Goal: Task Accomplishment & Management: Manage account settings

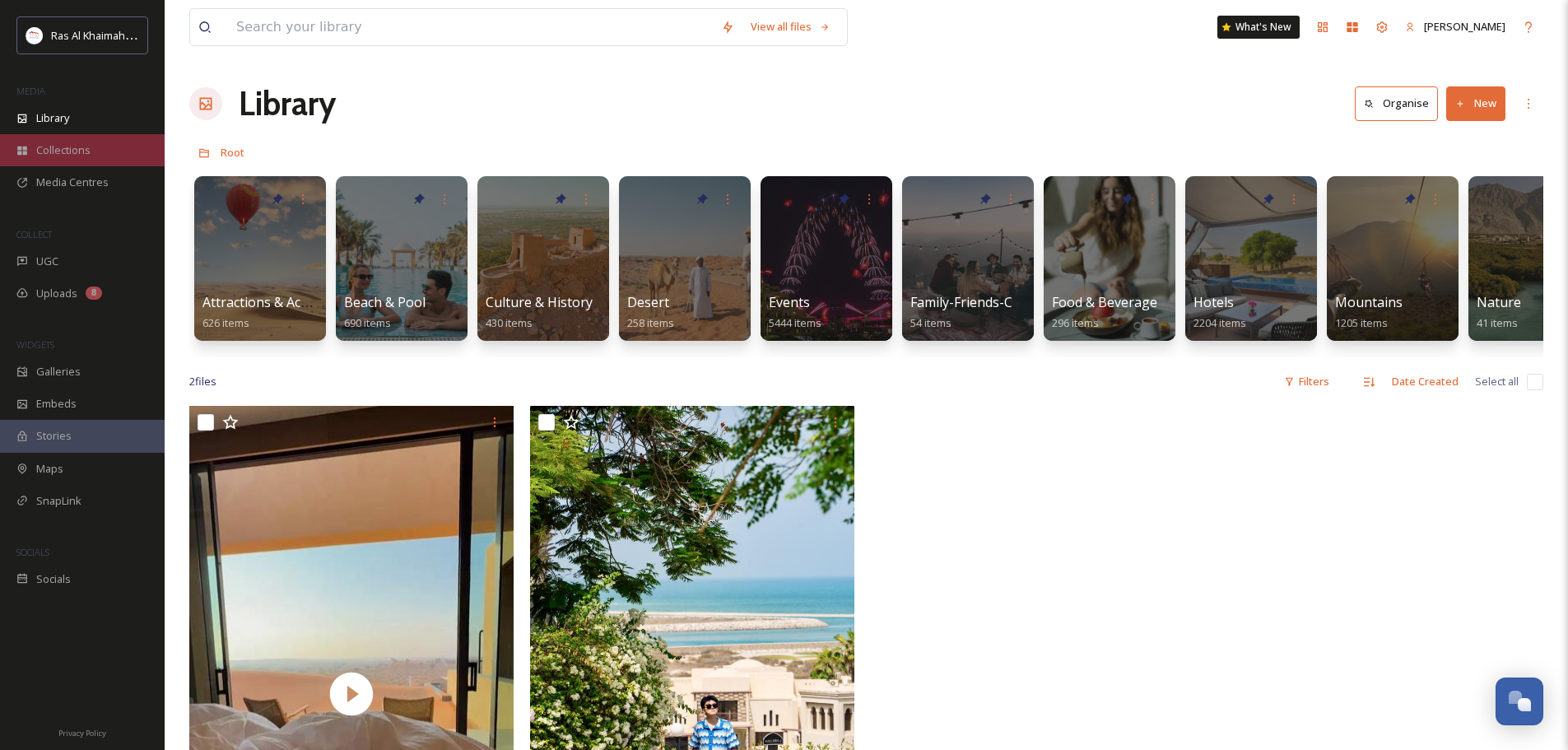
click at [94, 142] on div "Collections" at bounding box center [82, 150] width 165 height 33
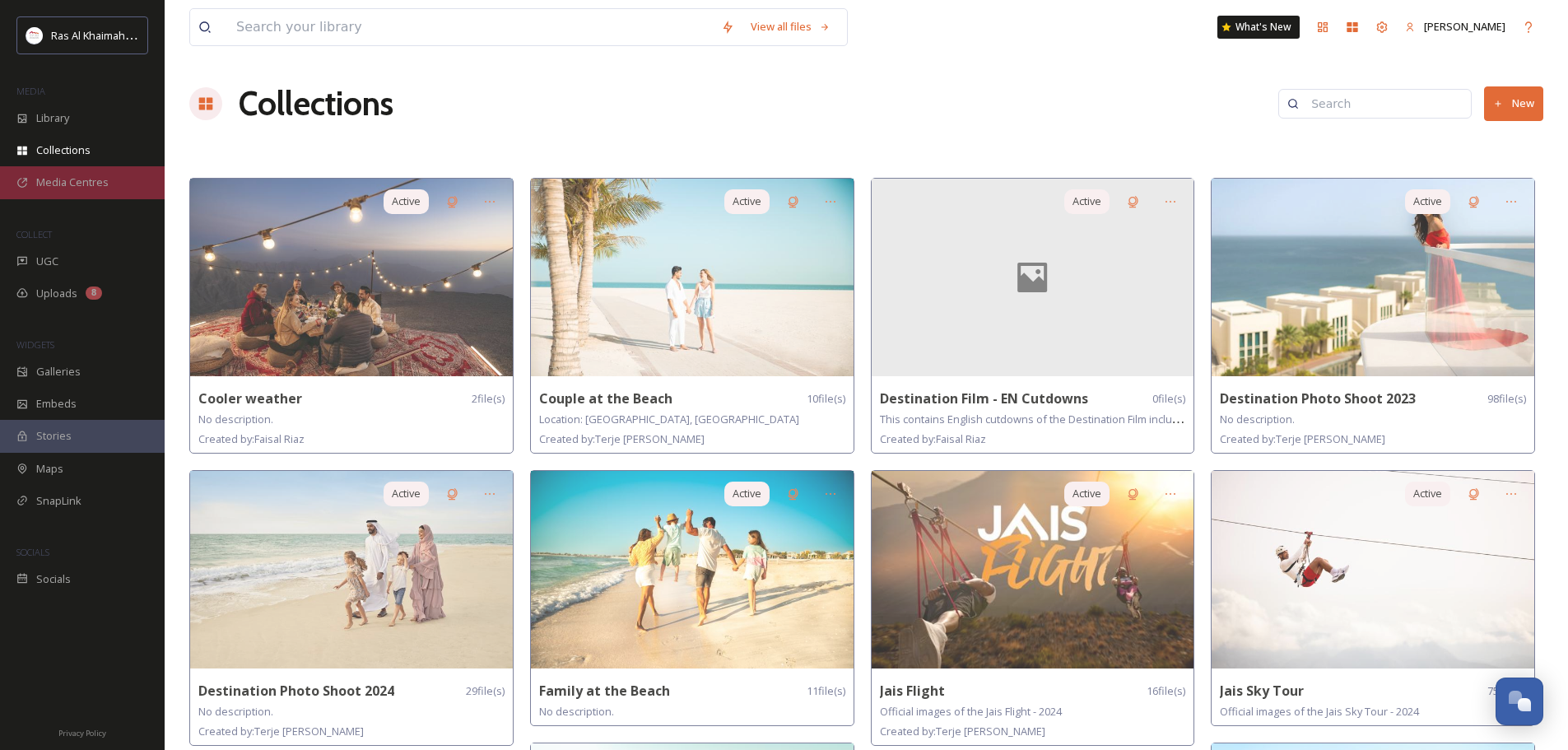
click at [88, 187] on span "Media Centres" at bounding box center [72, 182] width 72 height 16
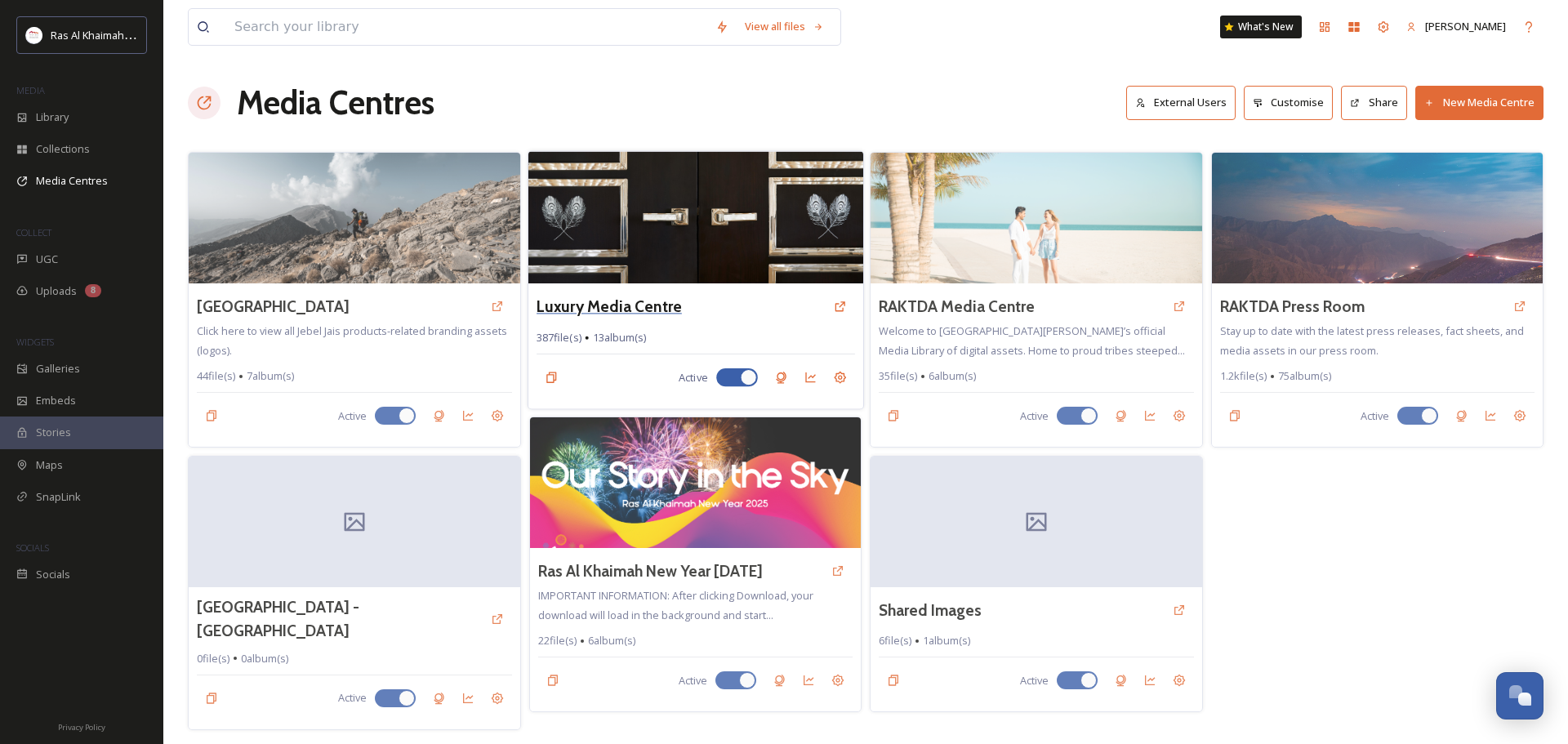
click at [666, 301] on h3 "Luxury Media Centre" at bounding box center [610, 307] width 146 height 24
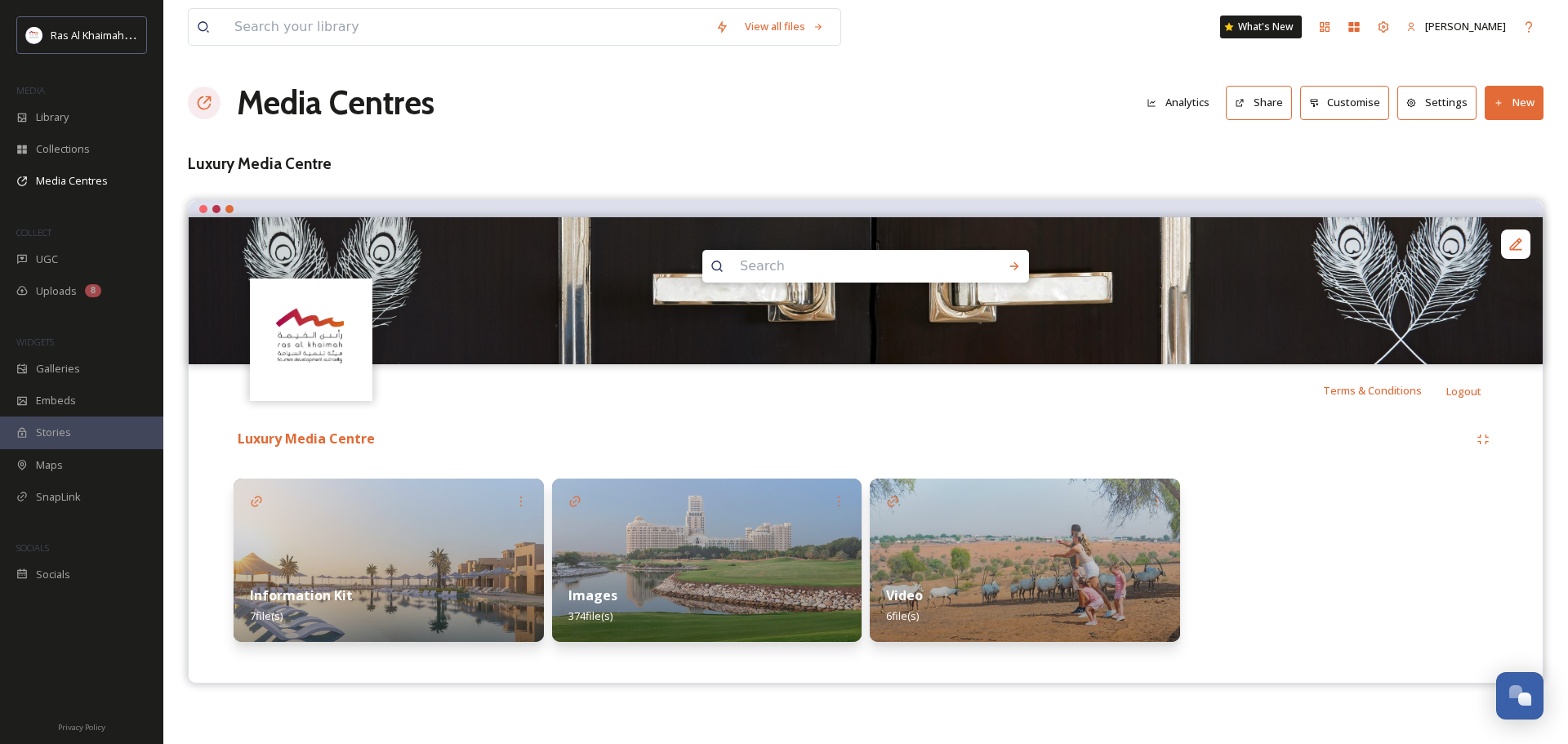
click at [693, 514] on img at bounding box center [707, 560] width 311 height 163
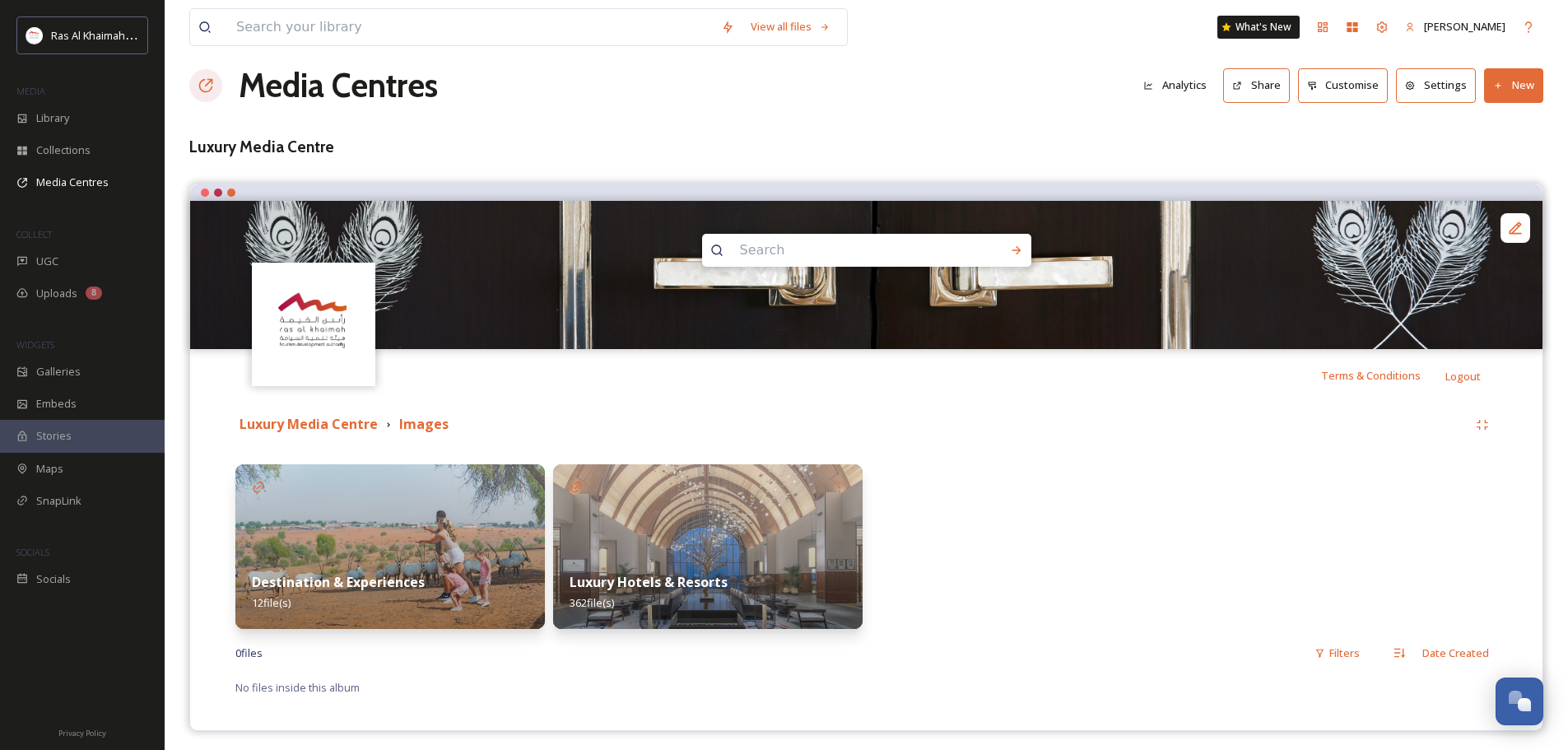
scroll to position [24, 0]
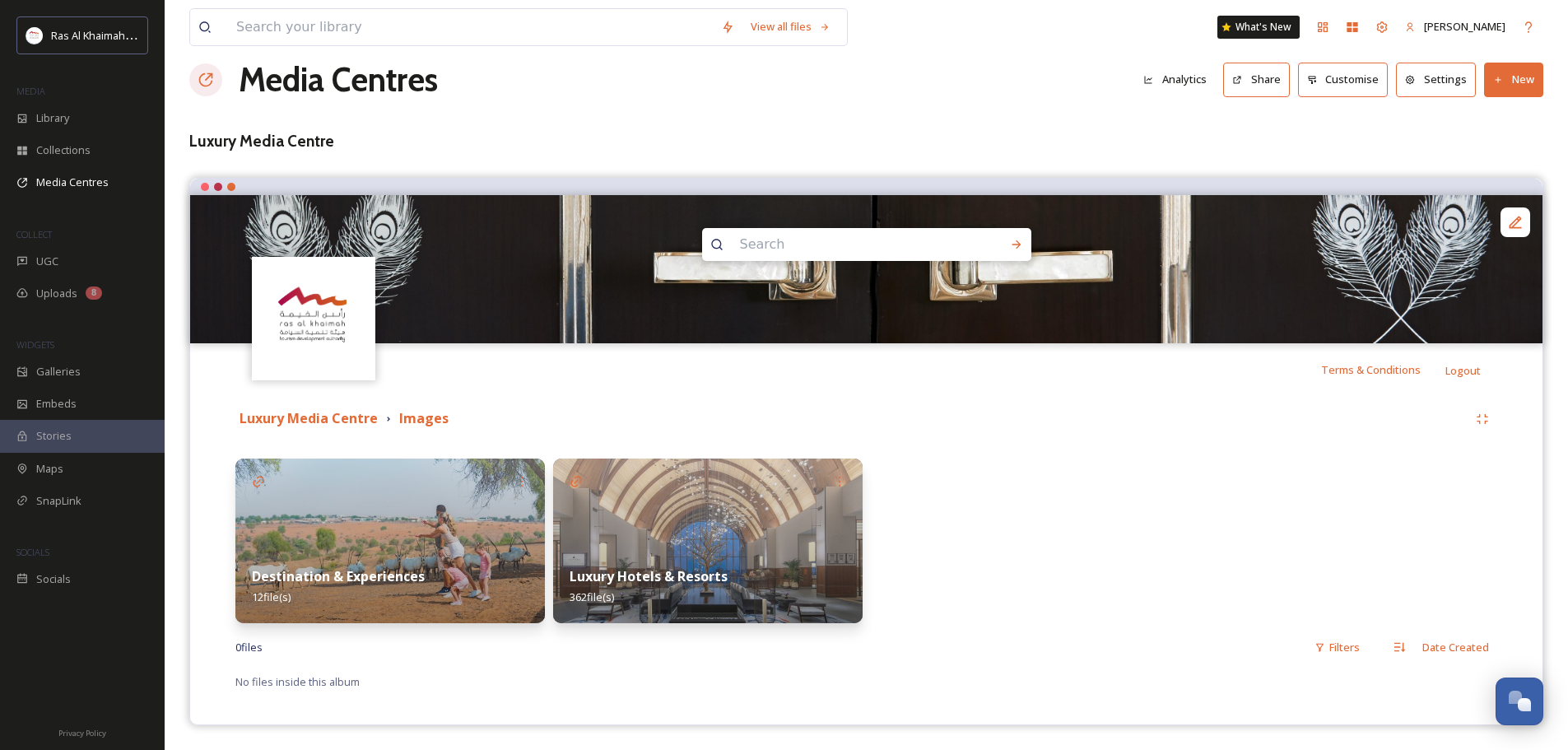
click at [387, 512] on img at bounding box center [389, 540] width 310 height 164
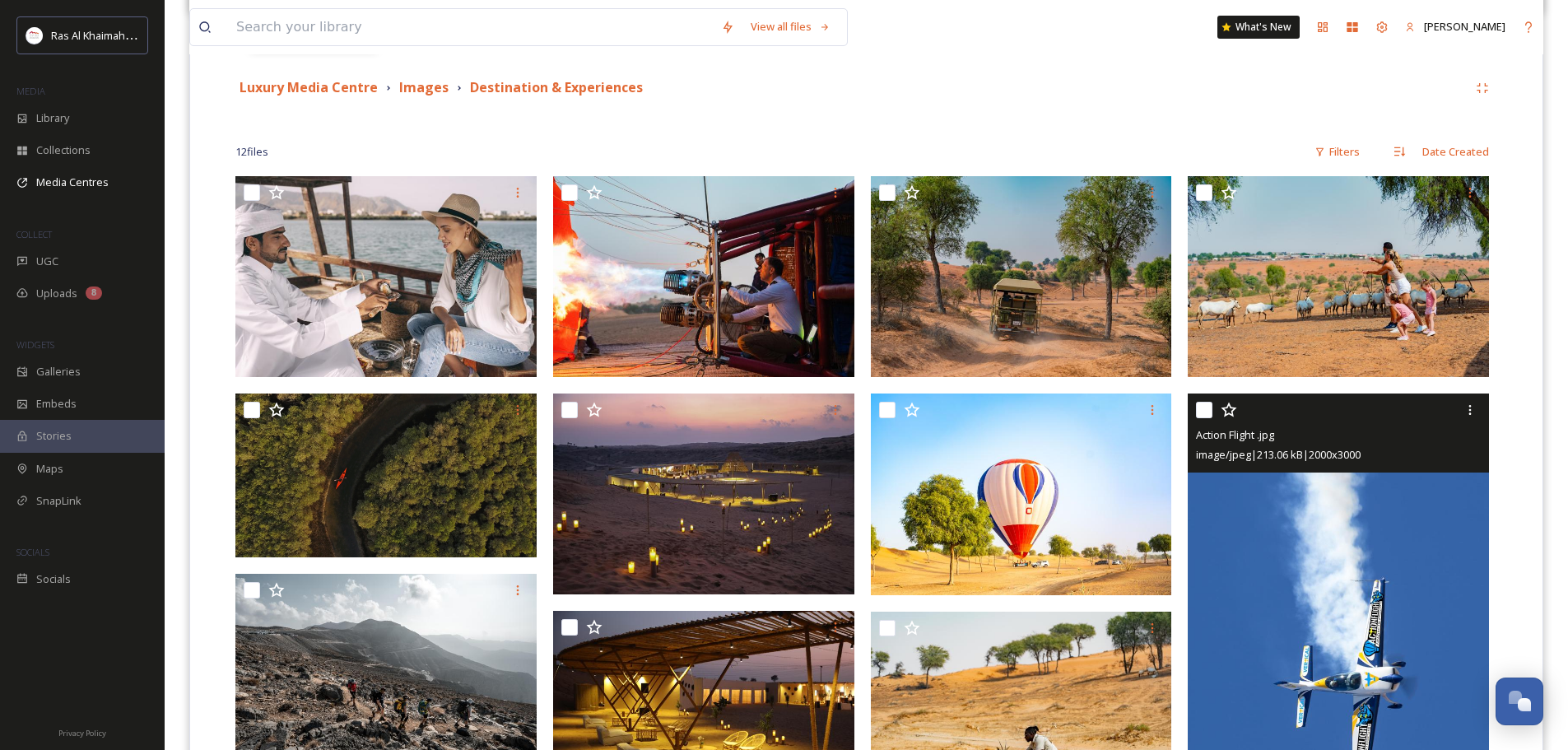
scroll to position [354, 0]
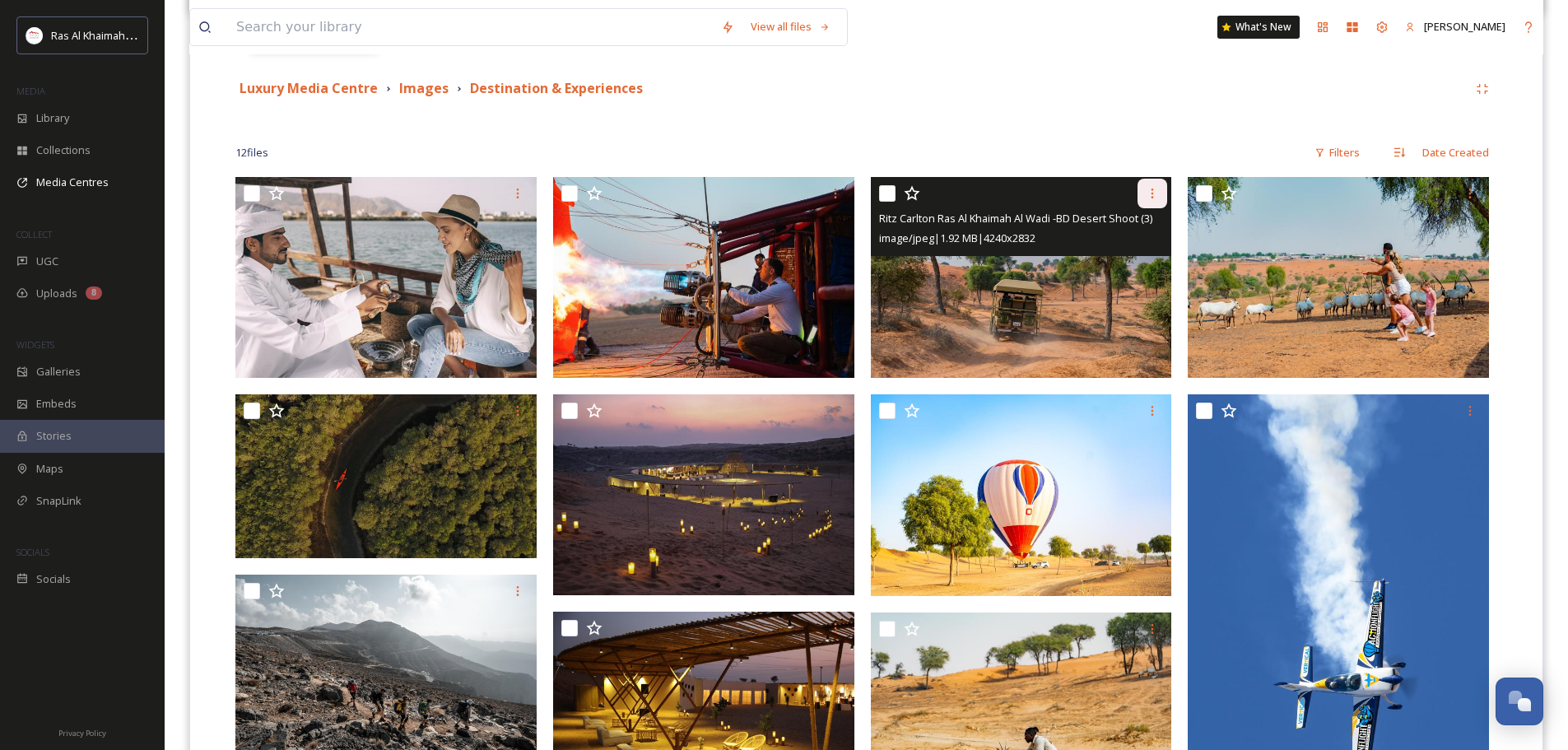
click at [1153, 200] on div at bounding box center [1153, 193] width 30 height 30
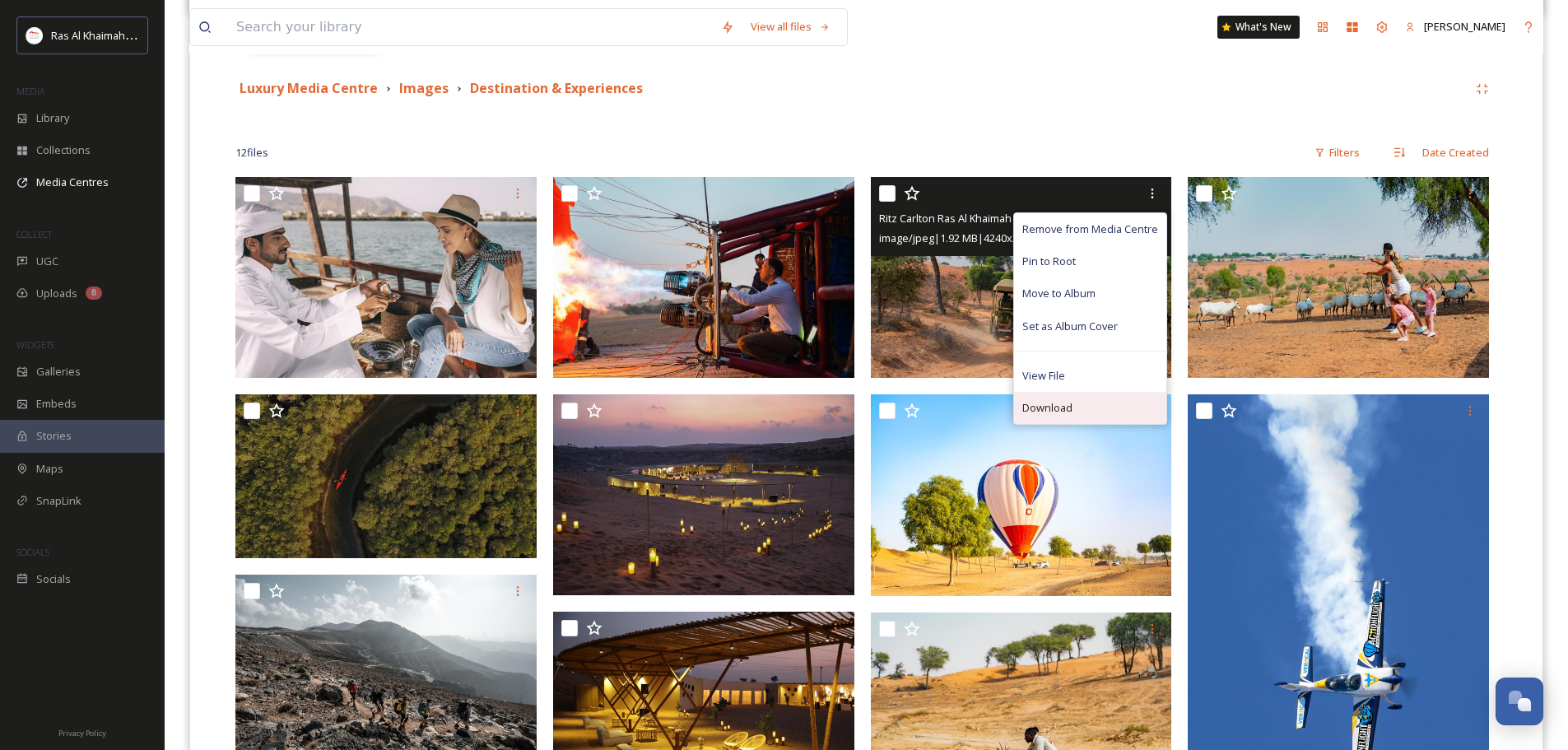
click at [1113, 401] on div "Download" at bounding box center [1090, 408] width 152 height 33
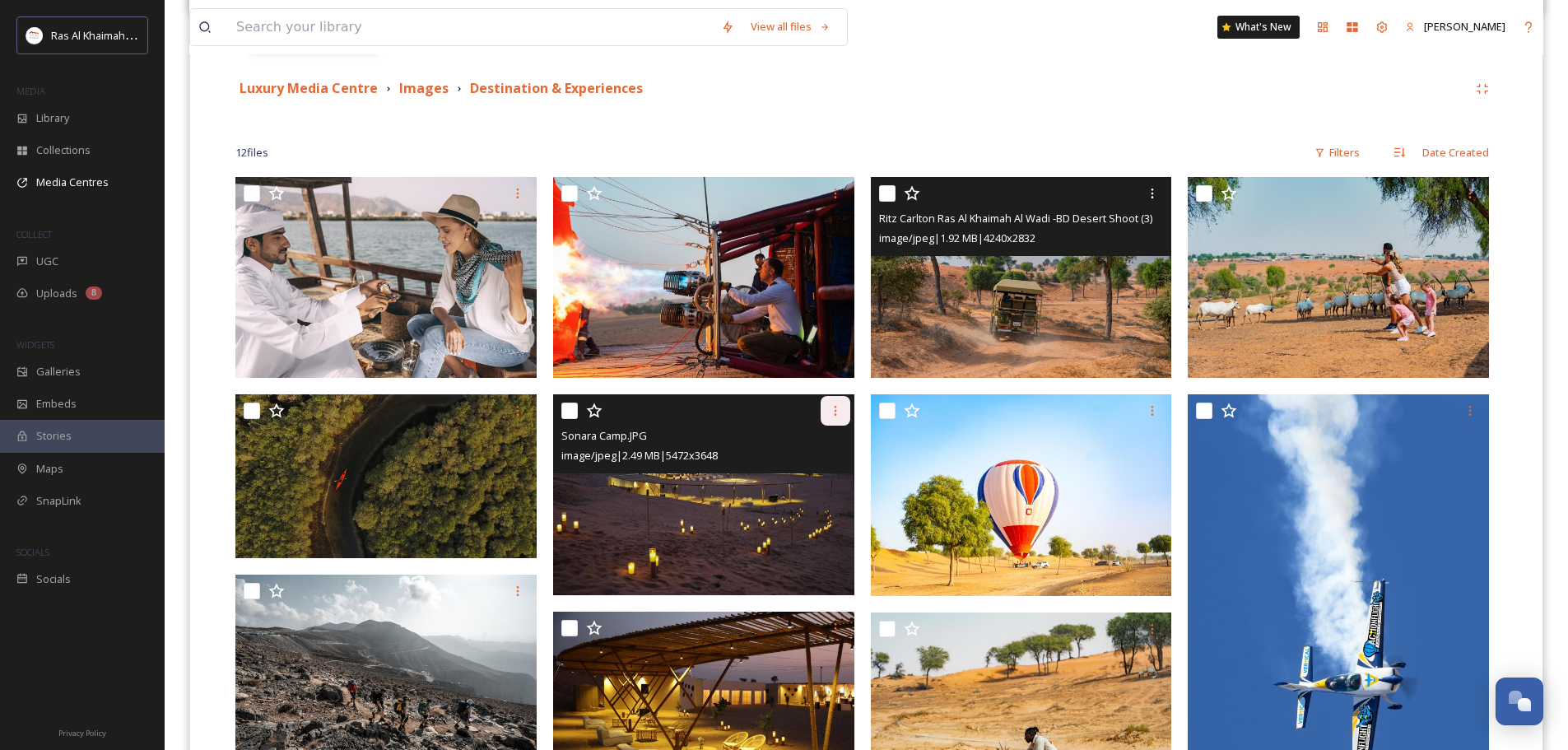
click at [842, 407] on div at bounding box center [836, 411] width 30 height 30
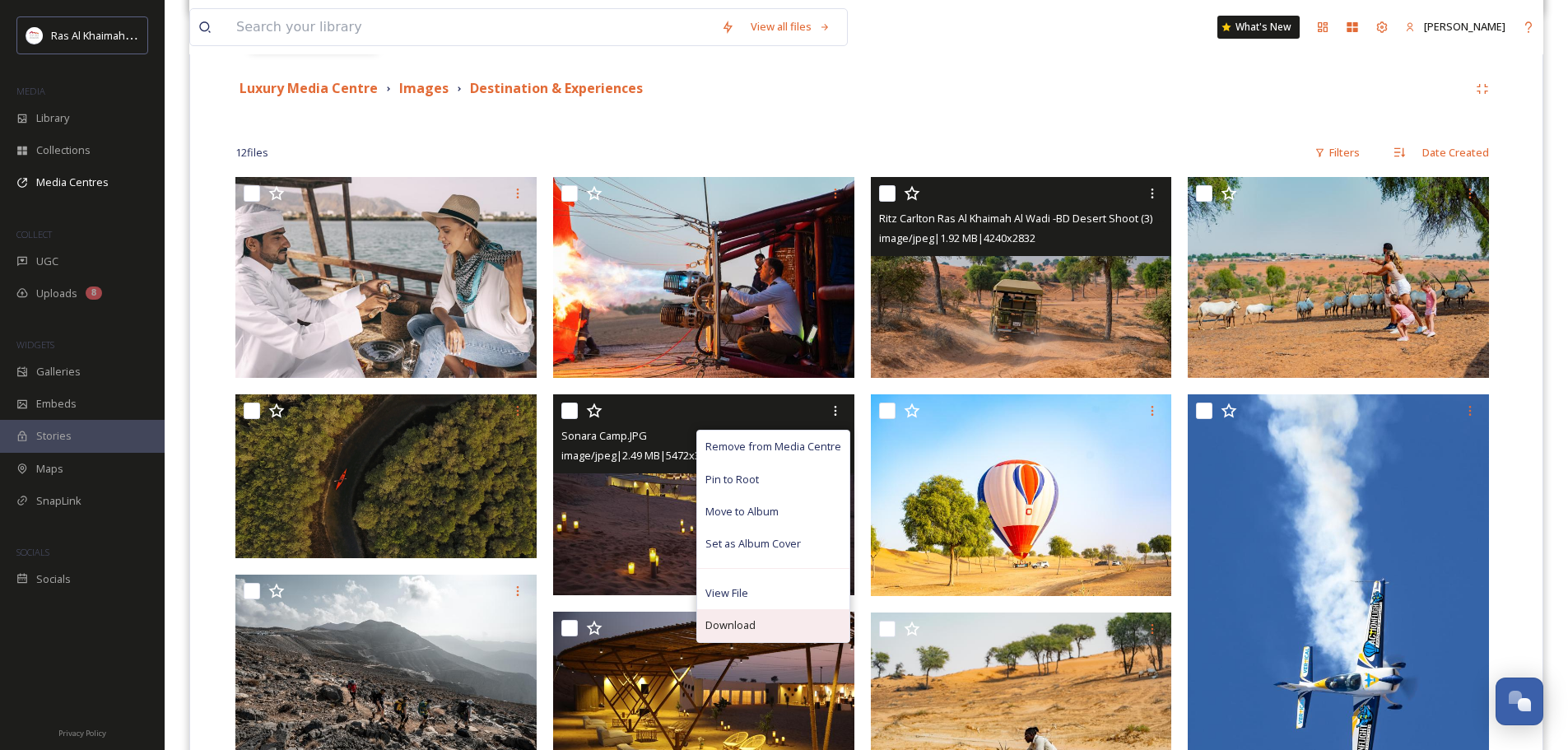
click at [767, 624] on div "Download" at bounding box center [773, 625] width 152 height 33
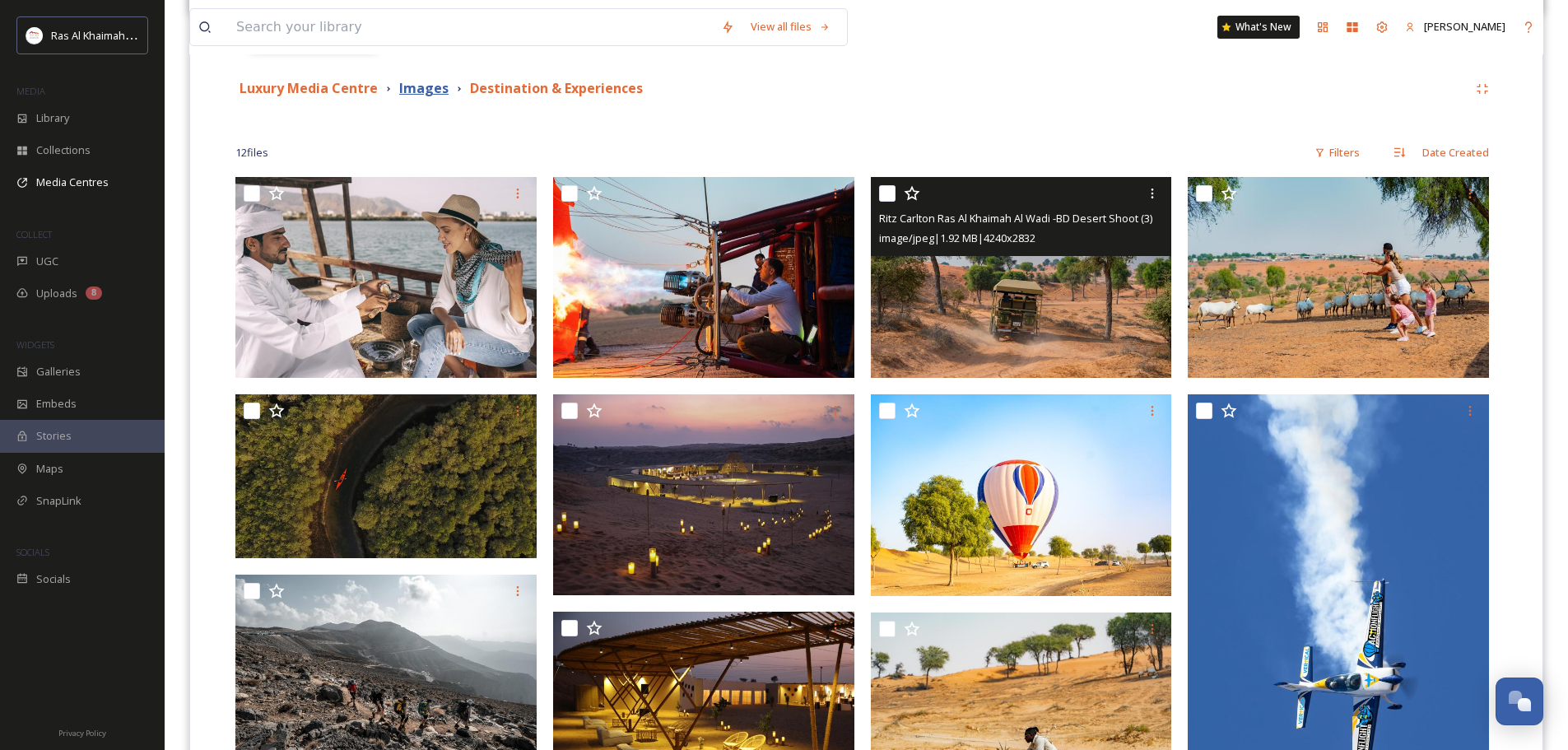
click at [421, 88] on strong "Images" at bounding box center [424, 87] width 49 height 18
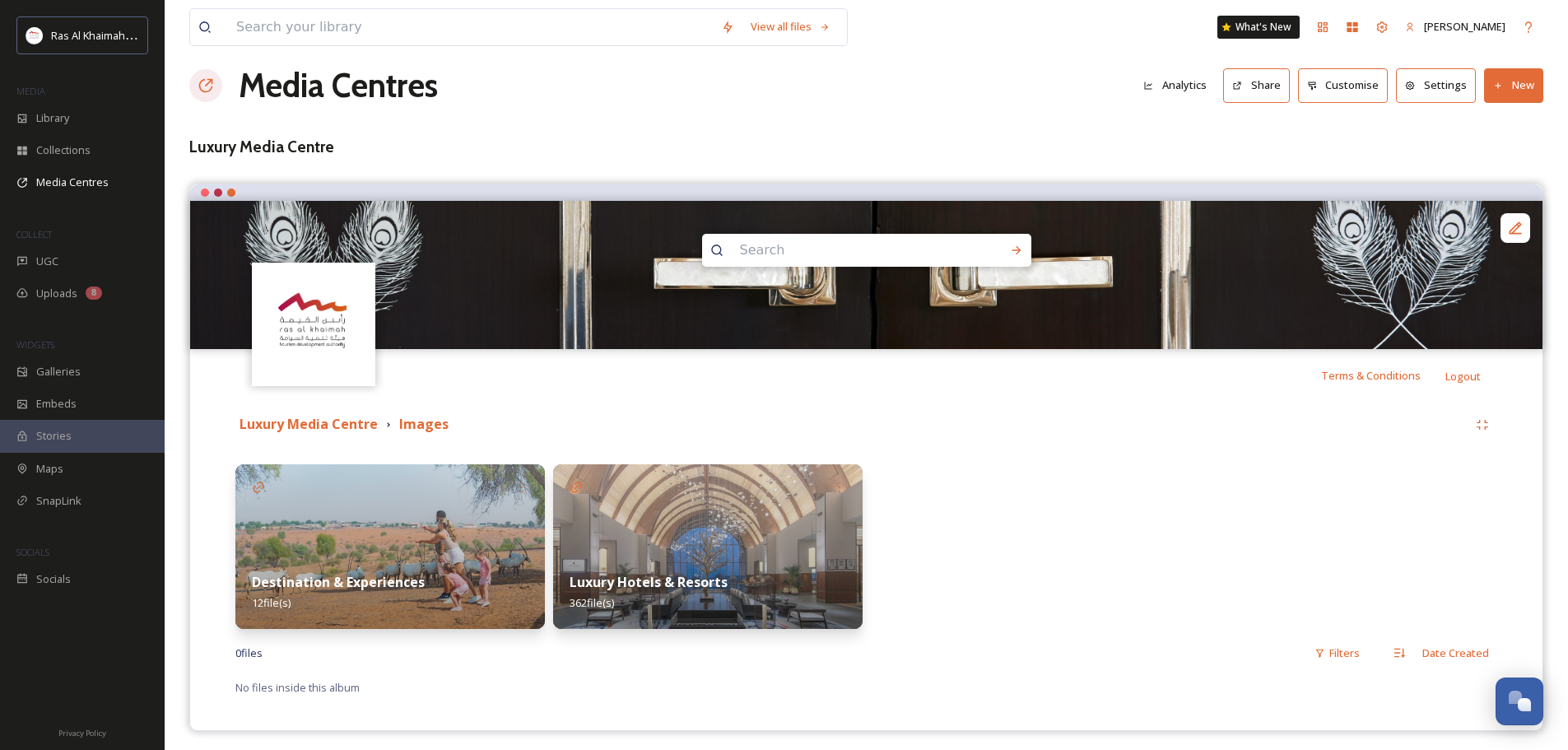
scroll to position [24, 0]
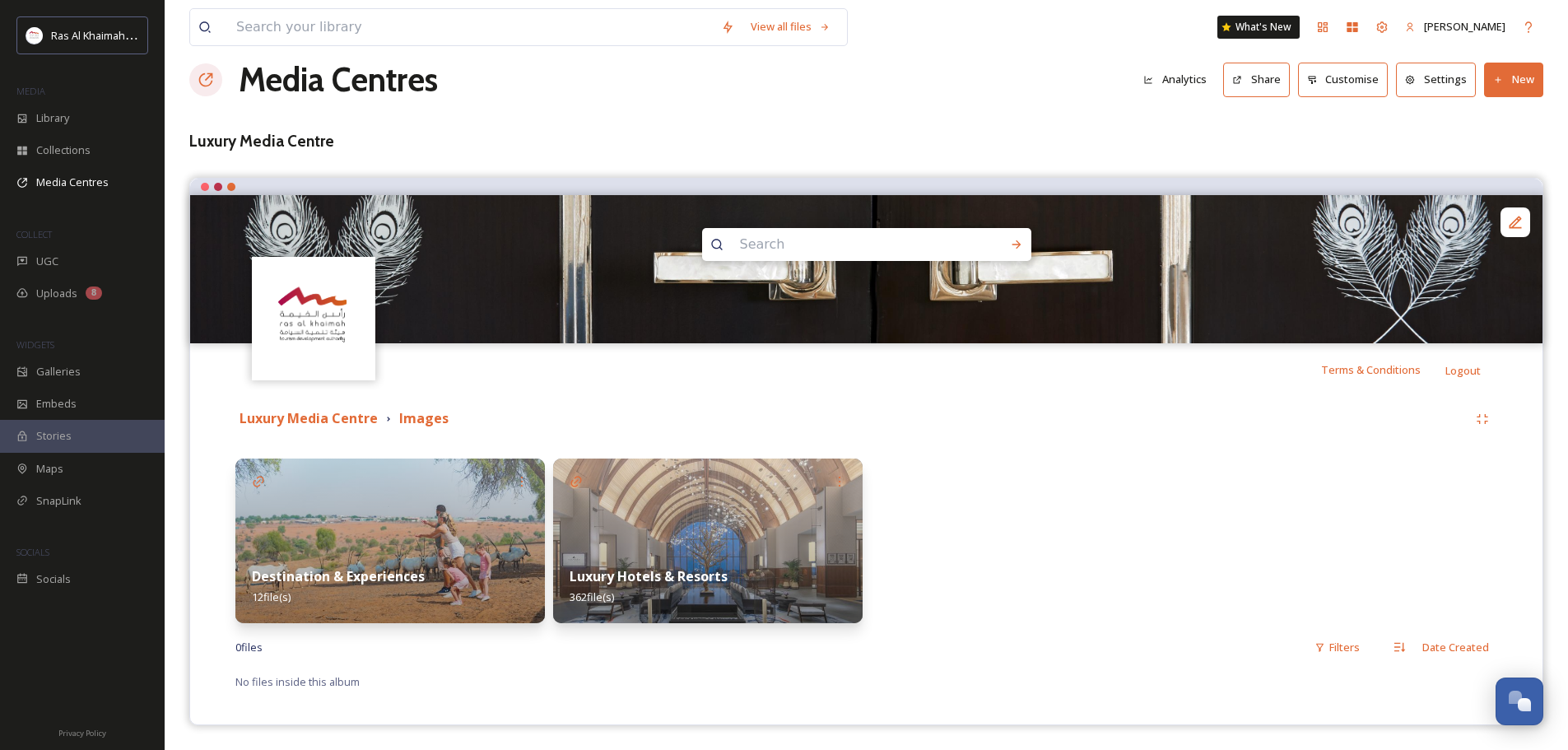
click at [731, 527] on img at bounding box center [707, 540] width 310 height 164
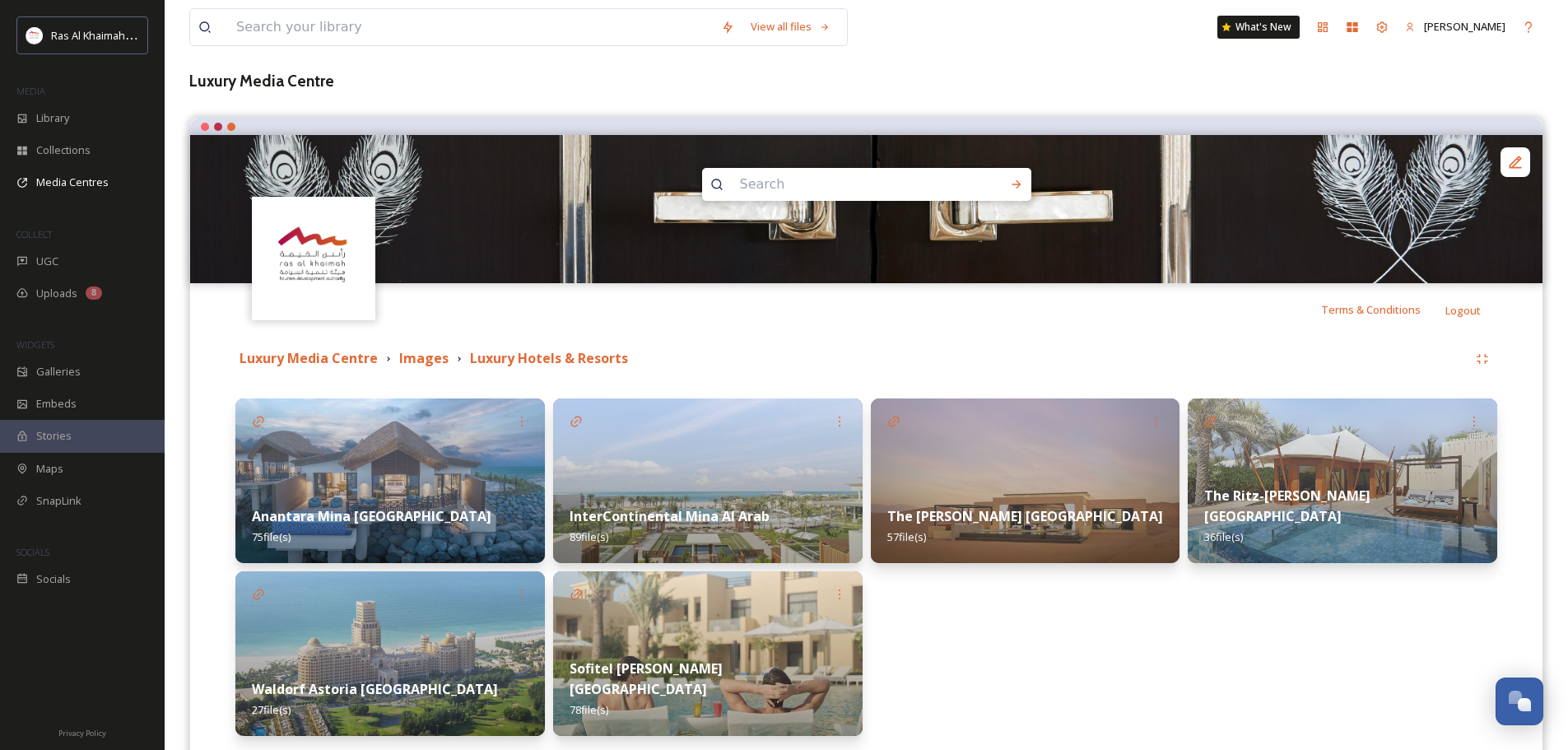
scroll to position [164, 0]
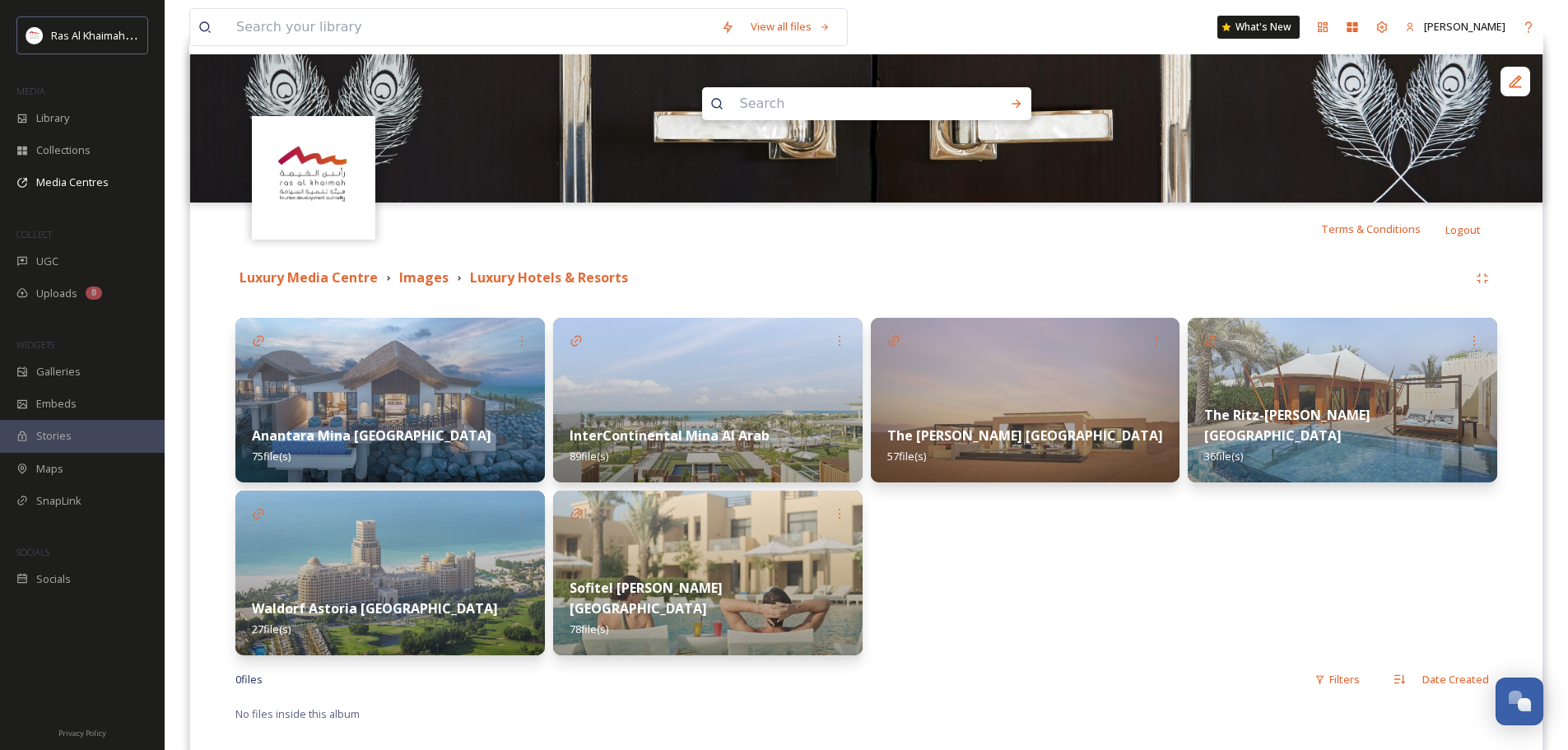
click at [1029, 379] on img at bounding box center [1025, 400] width 310 height 164
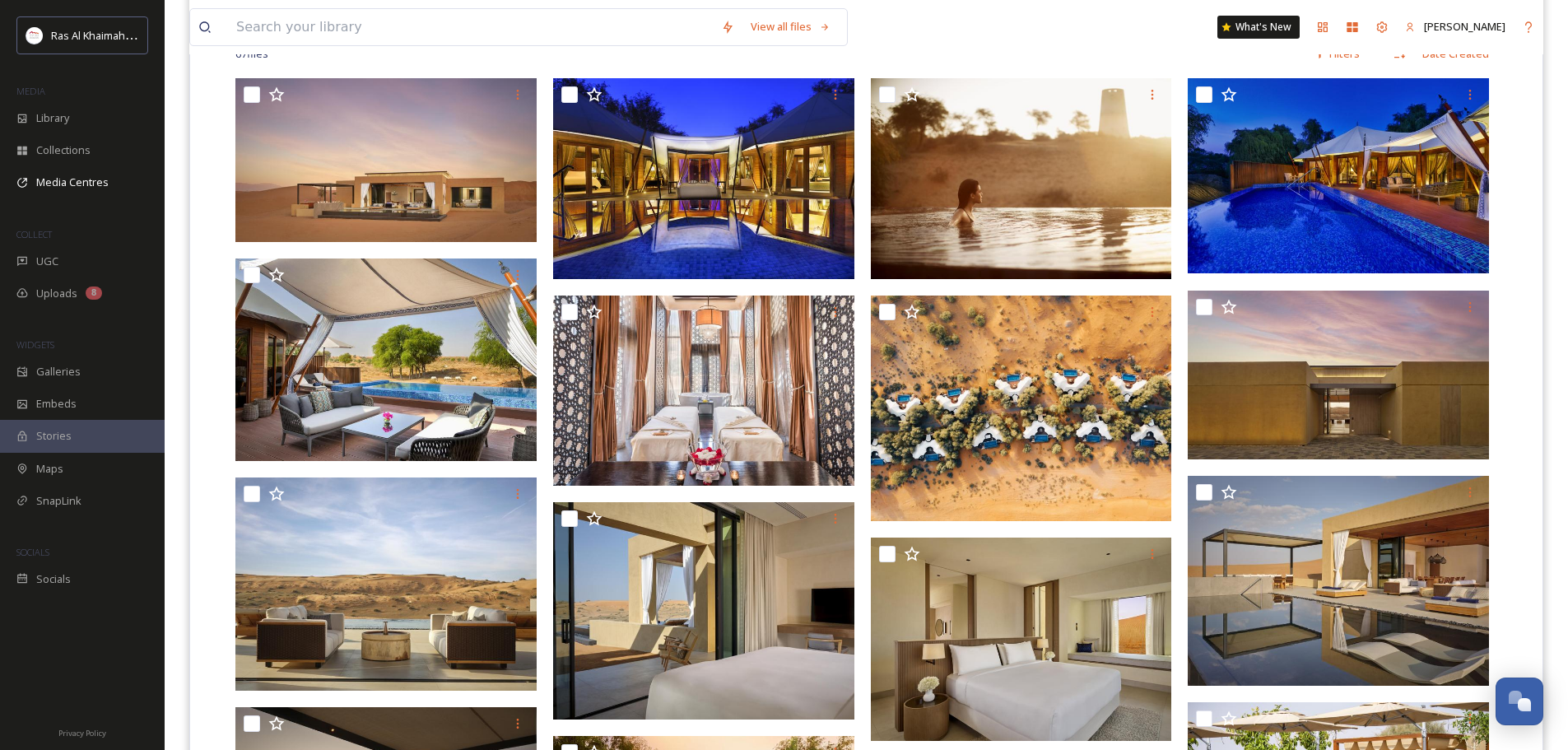
scroll to position [412, 0]
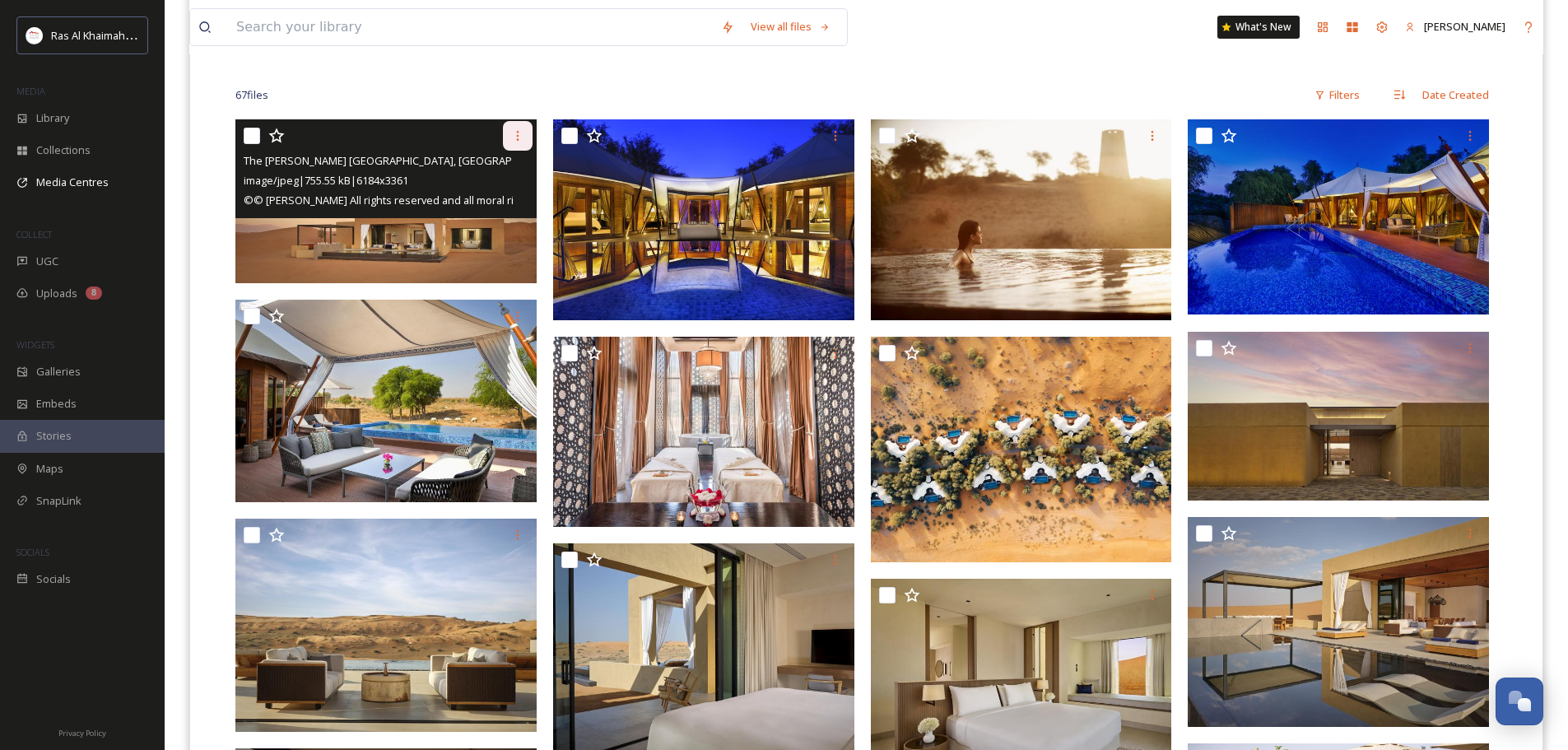
click at [523, 134] on icon at bounding box center [518, 136] width 13 height 13
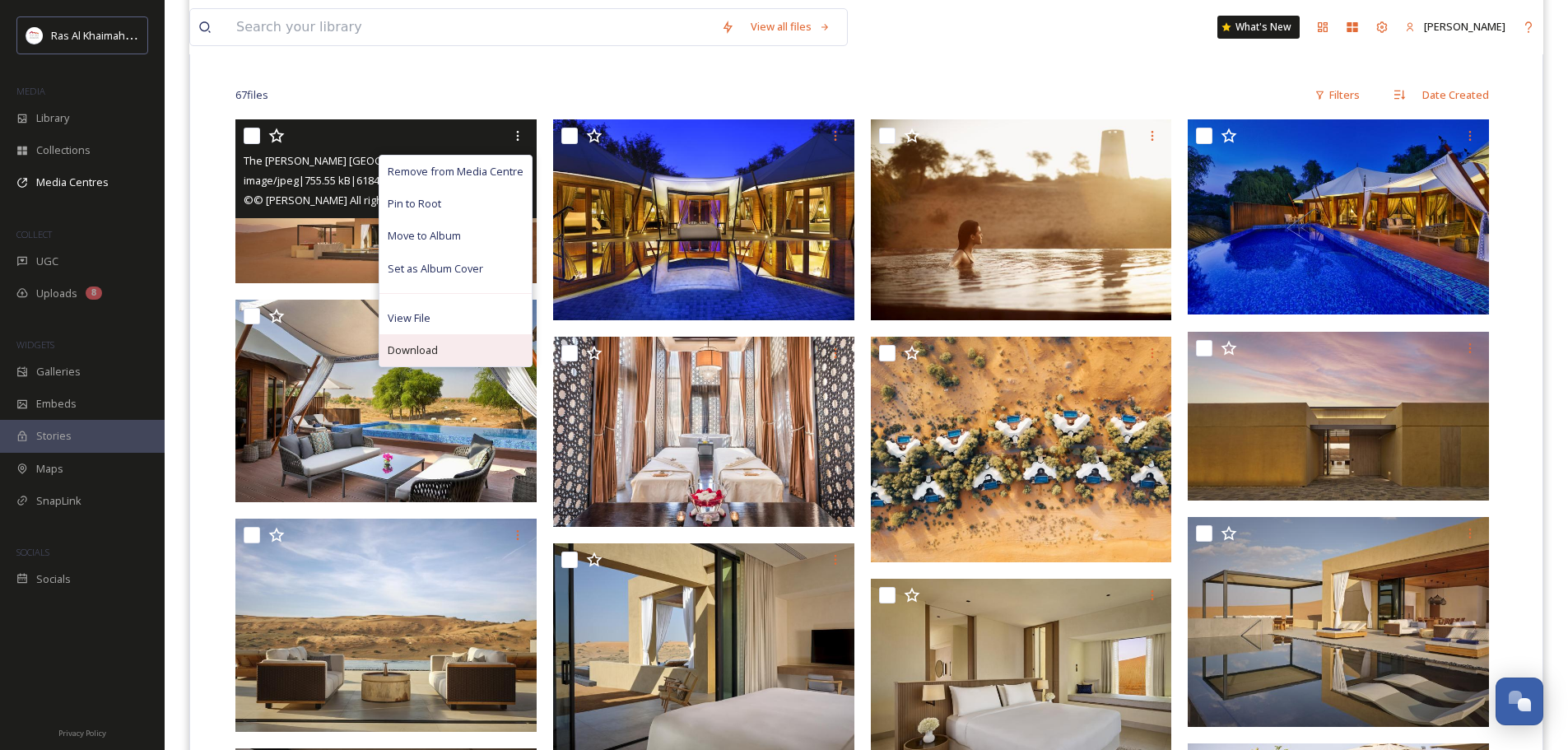
click at [451, 348] on div "Download" at bounding box center [455, 350] width 152 height 33
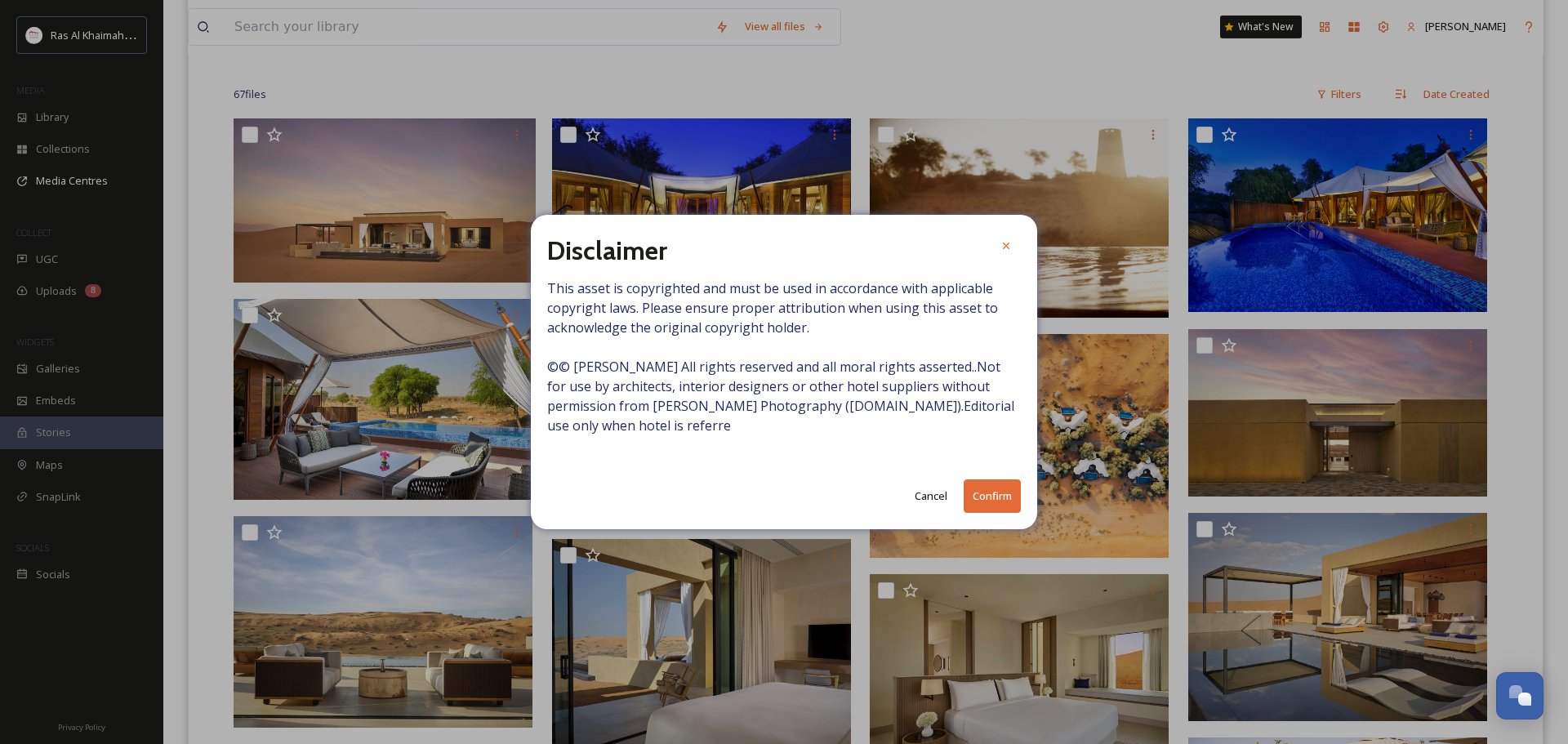
click at [995, 495] on button "Confirm" at bounding box center [992, 496] width 57 height 33
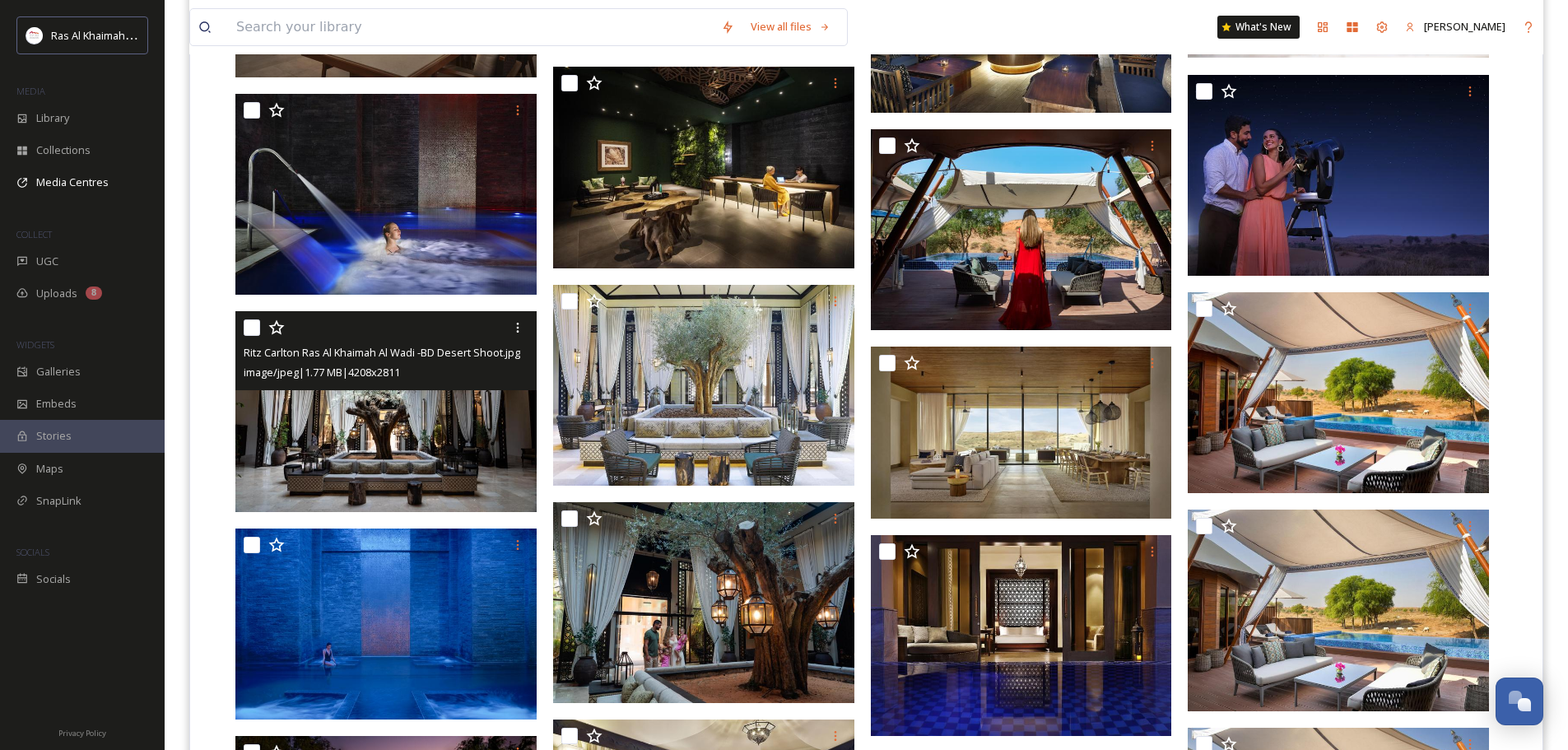
scroll to position [1296, 0]
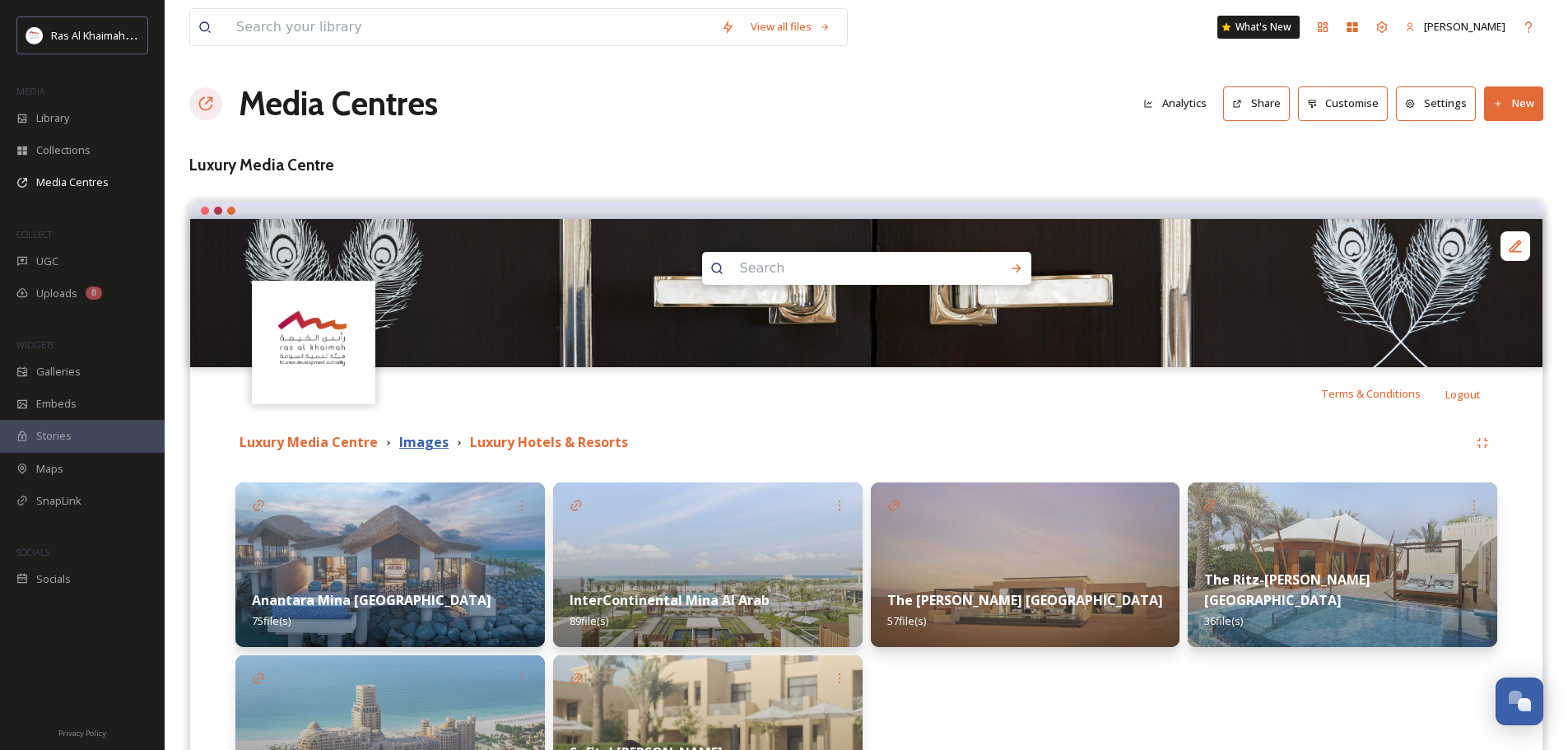
click at [428, 446] on strong "Images" at bounding box center [424, 441] width 49 height 18
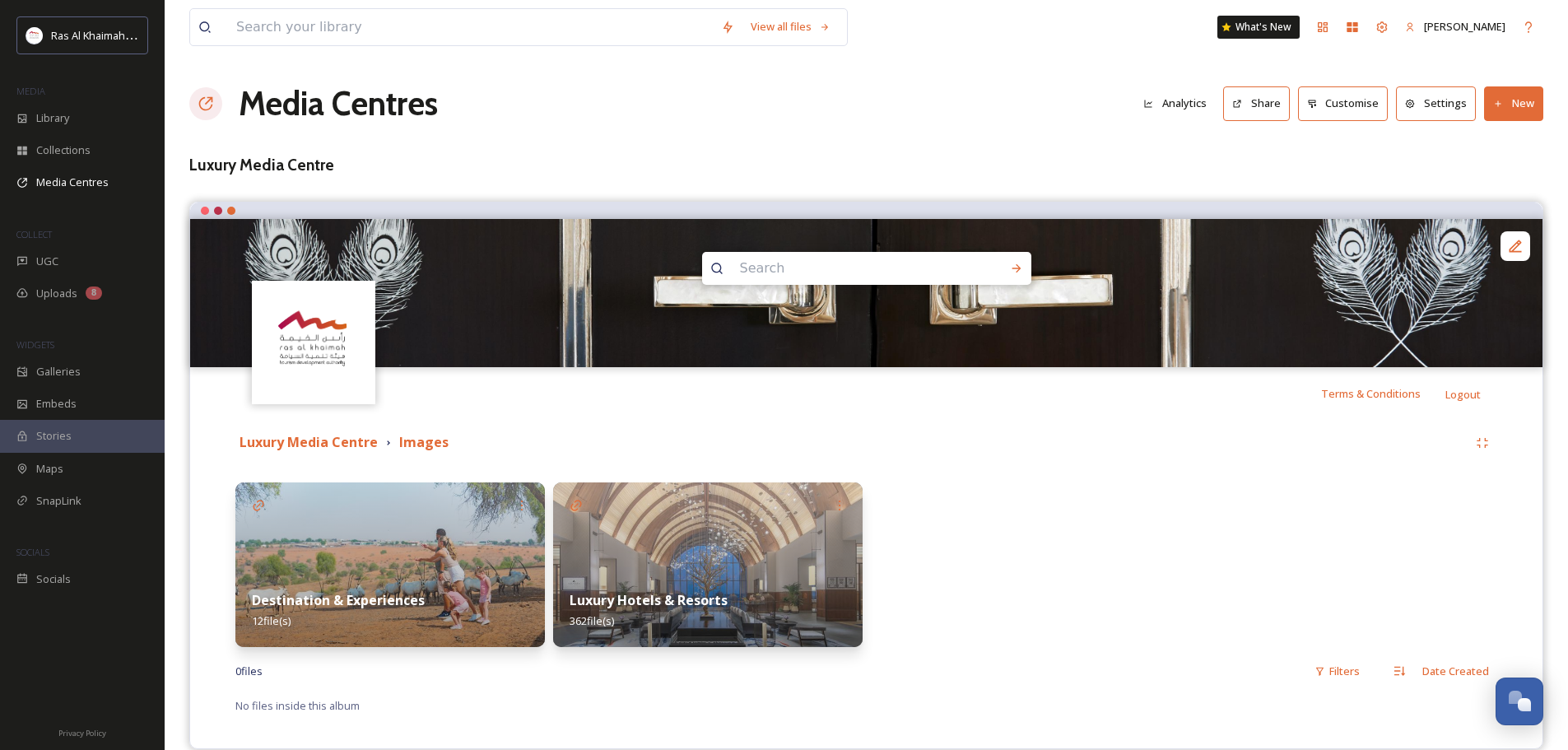
scroll to position [24, 0]
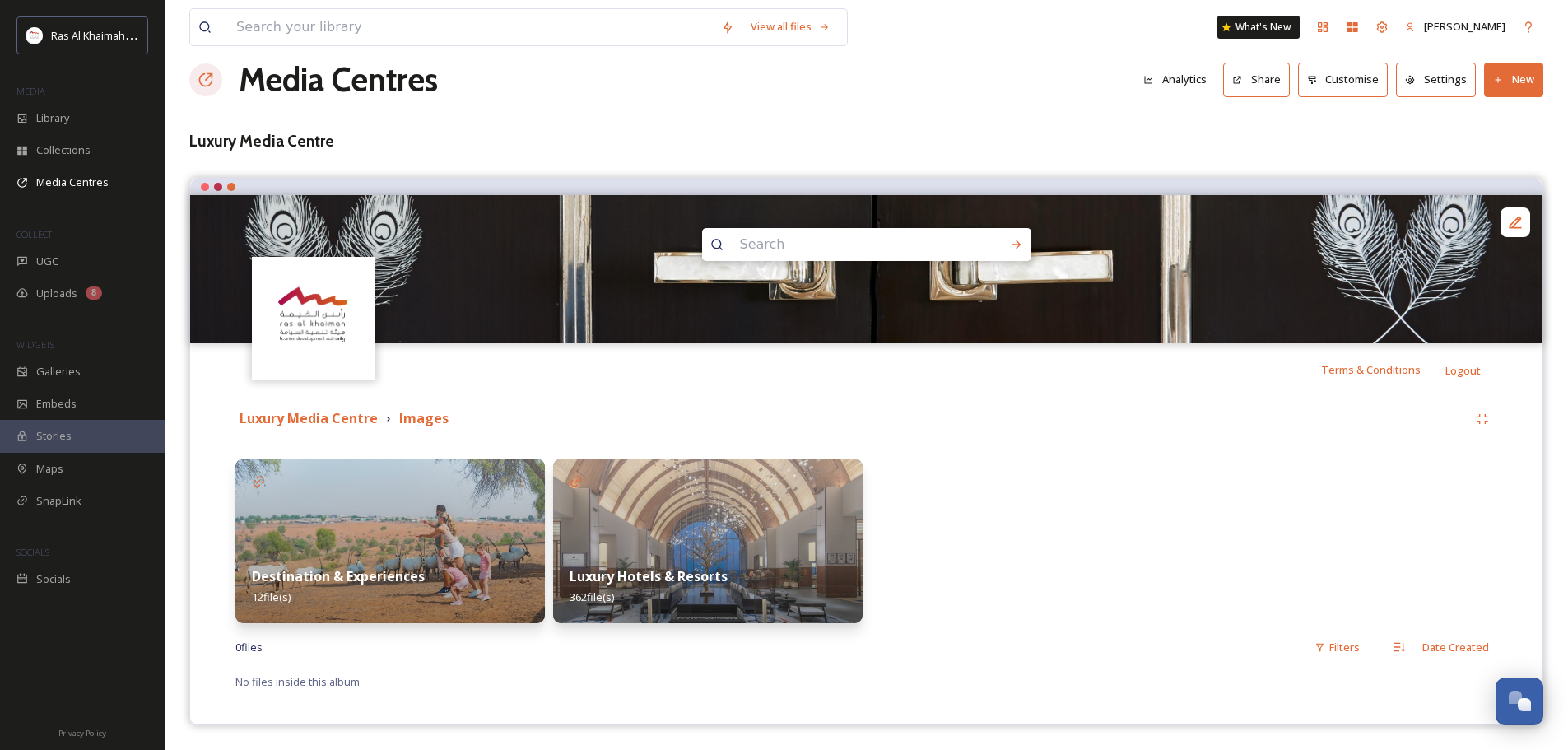
click at [641, 479] on img at bounding box center [707, 540] width 310 height 164
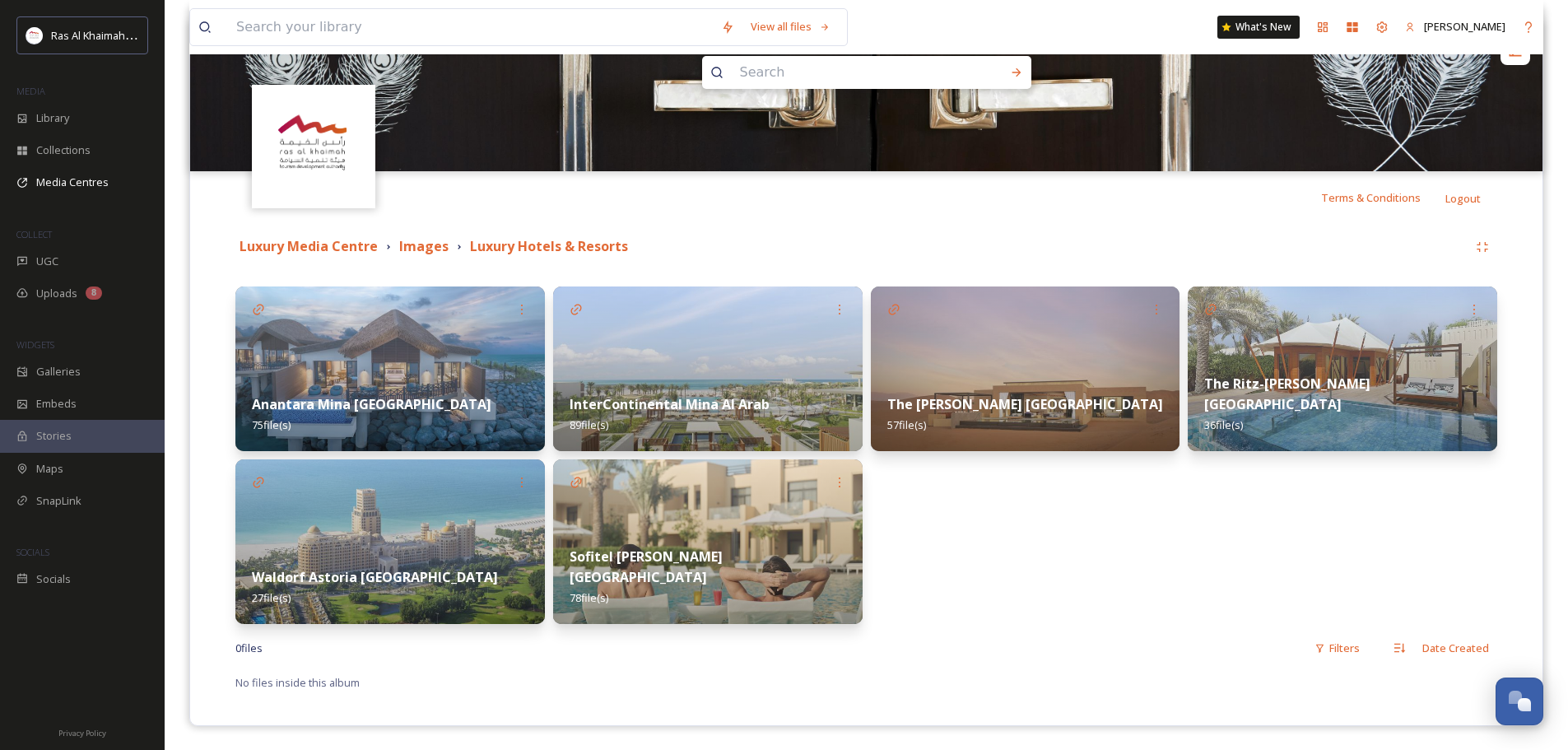
scroll to position [197, 0]
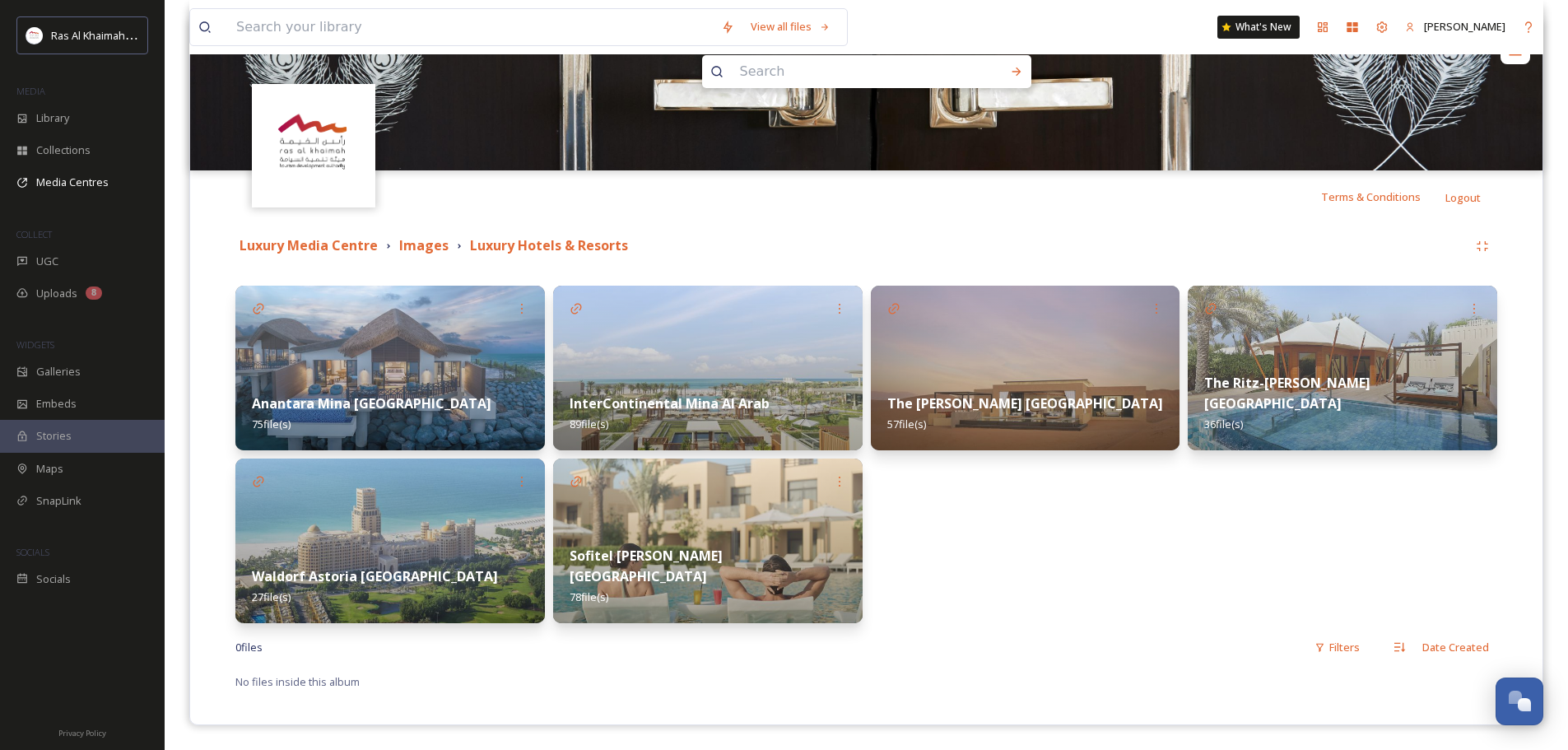
click at [739, 366] on img at bounding box center [707, 367] width 310 height 164
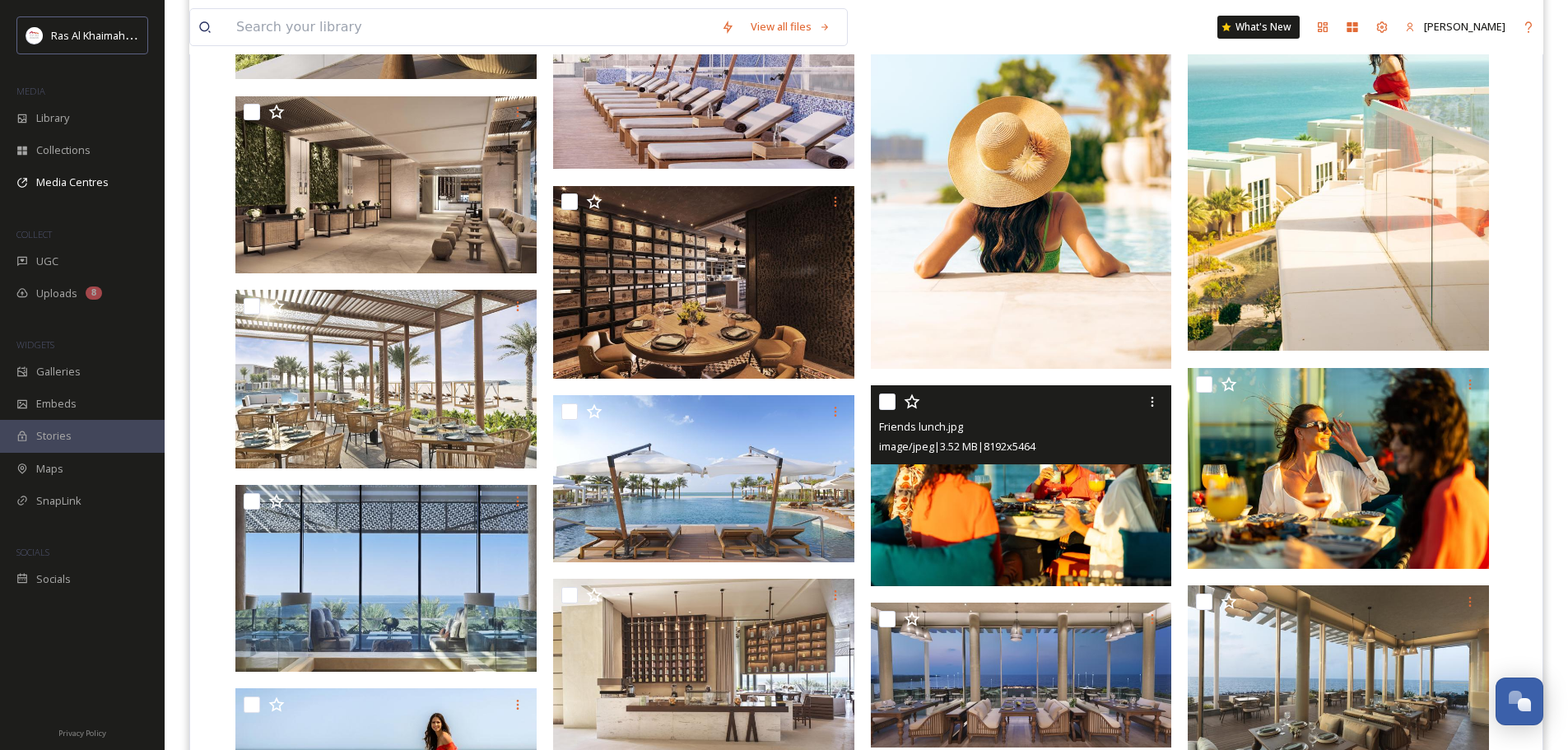
scroll to position [2543, 0]
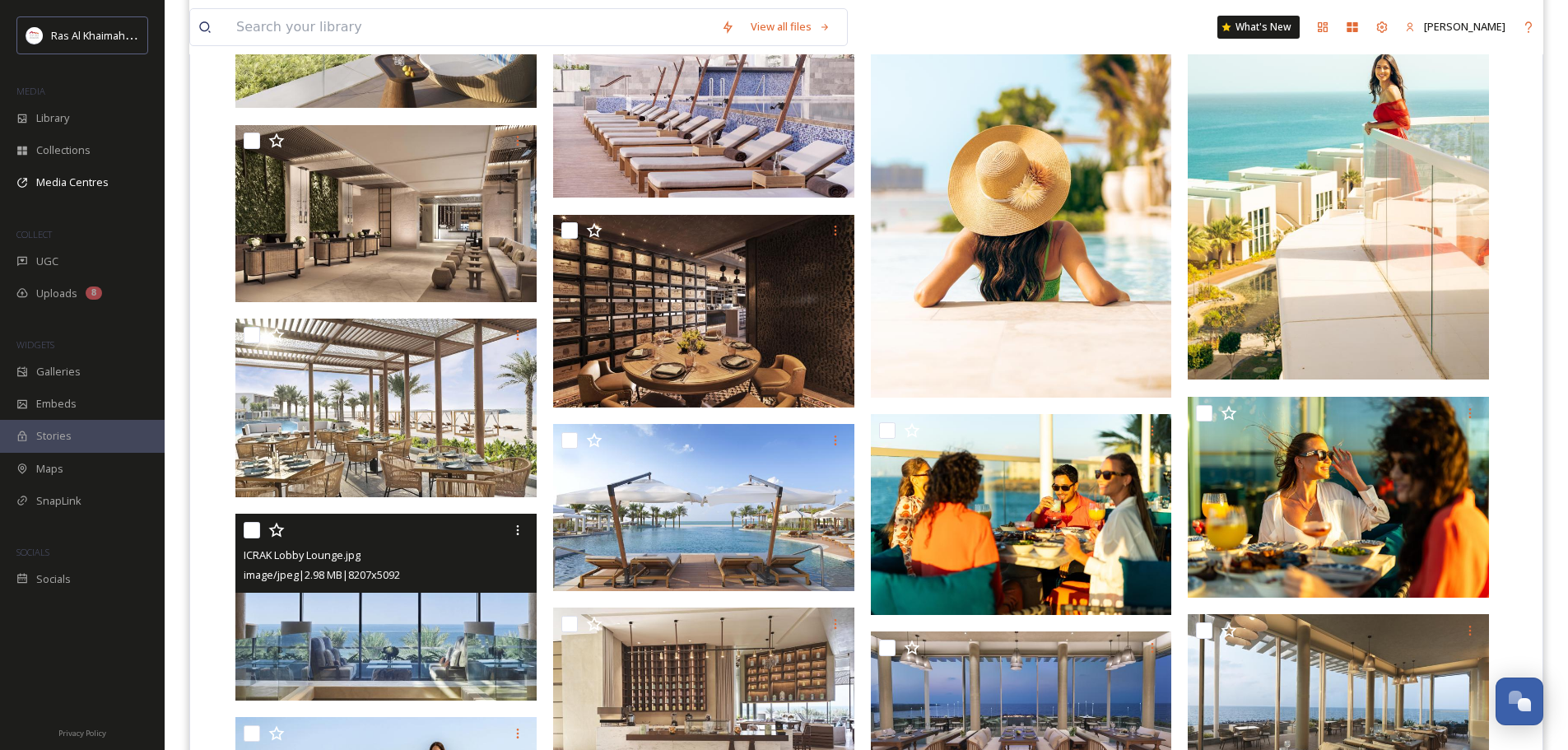
click at [389, 613] on img at bounding box center [386, 607] width 301 height 187
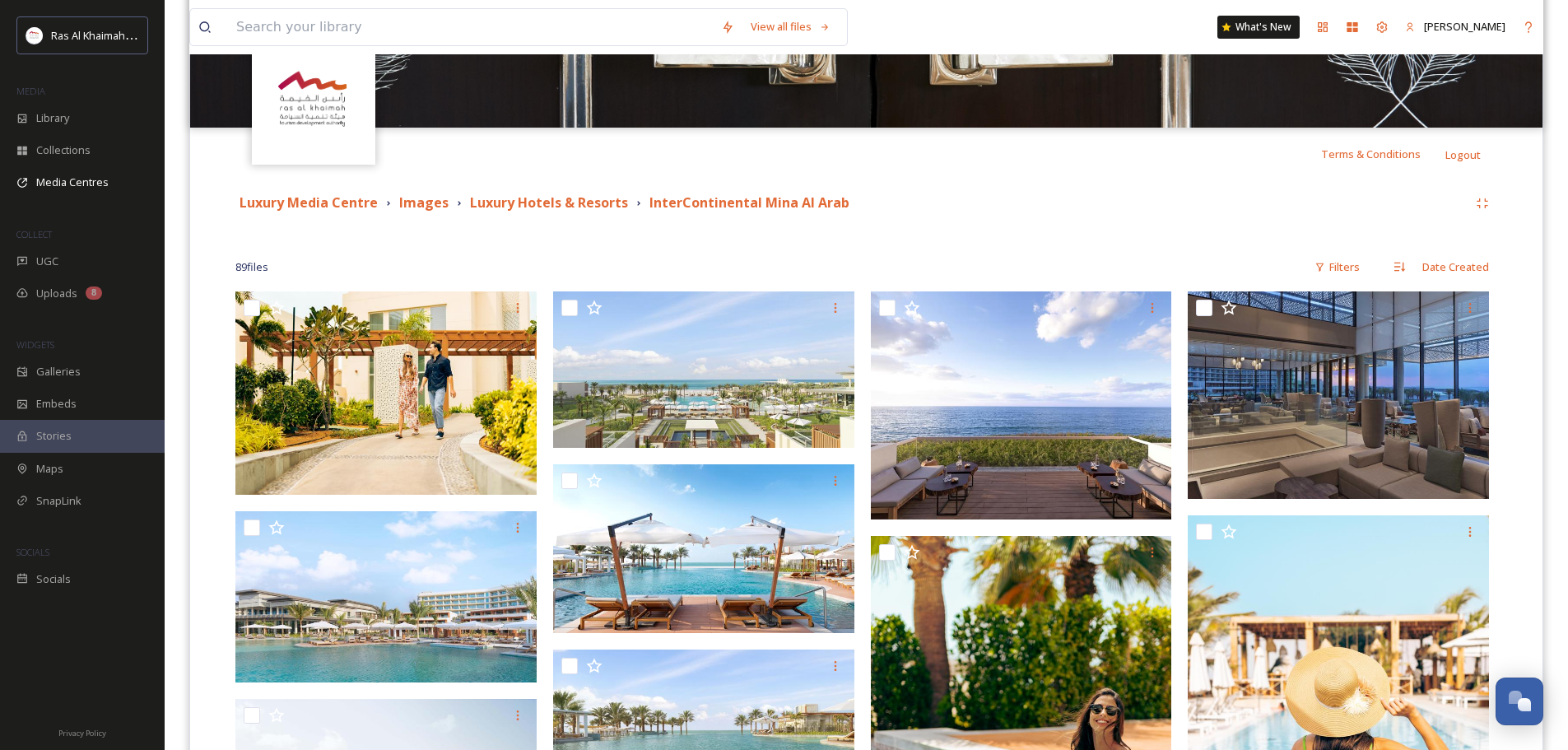
scroll to position [247, 0]
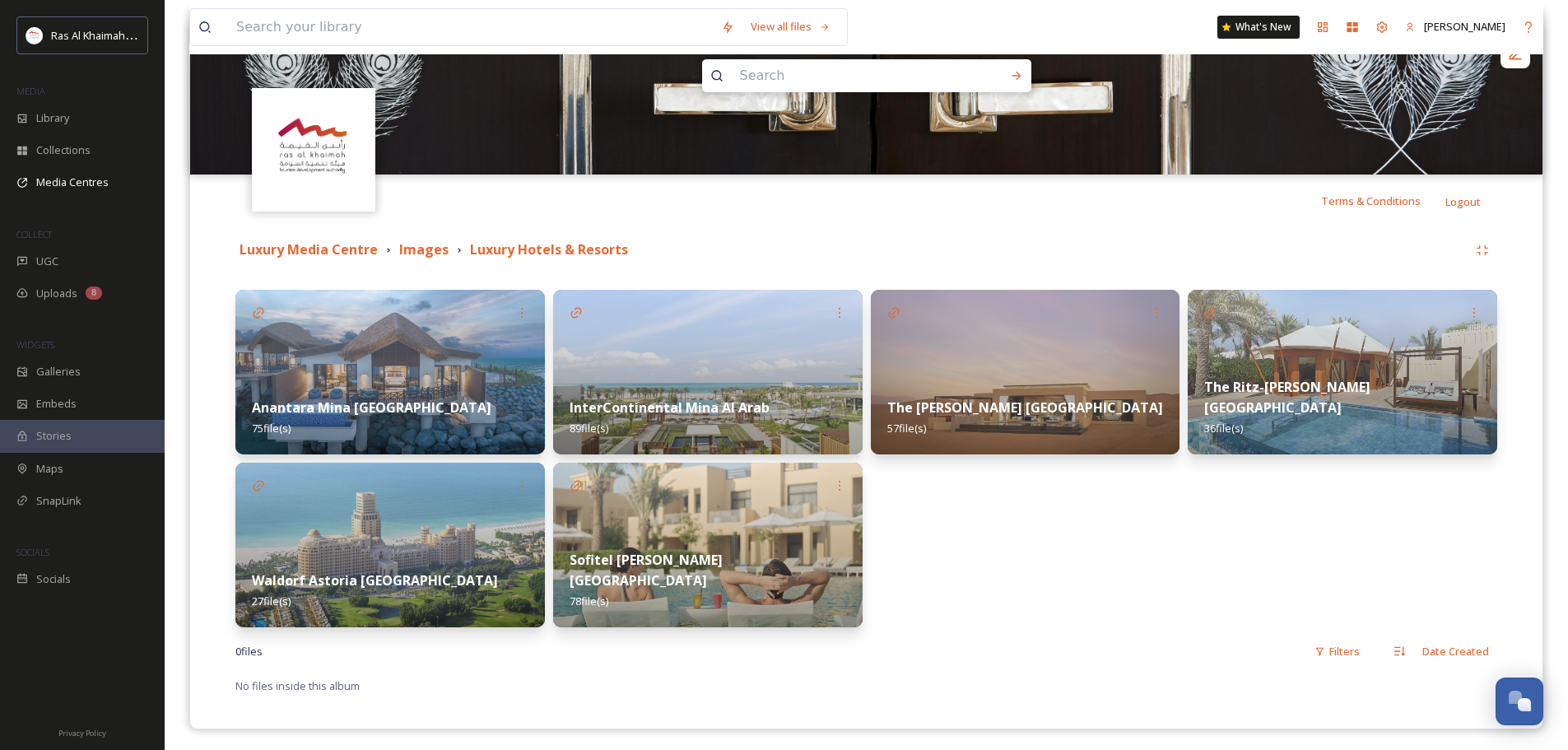
scroll to position [197, 0]
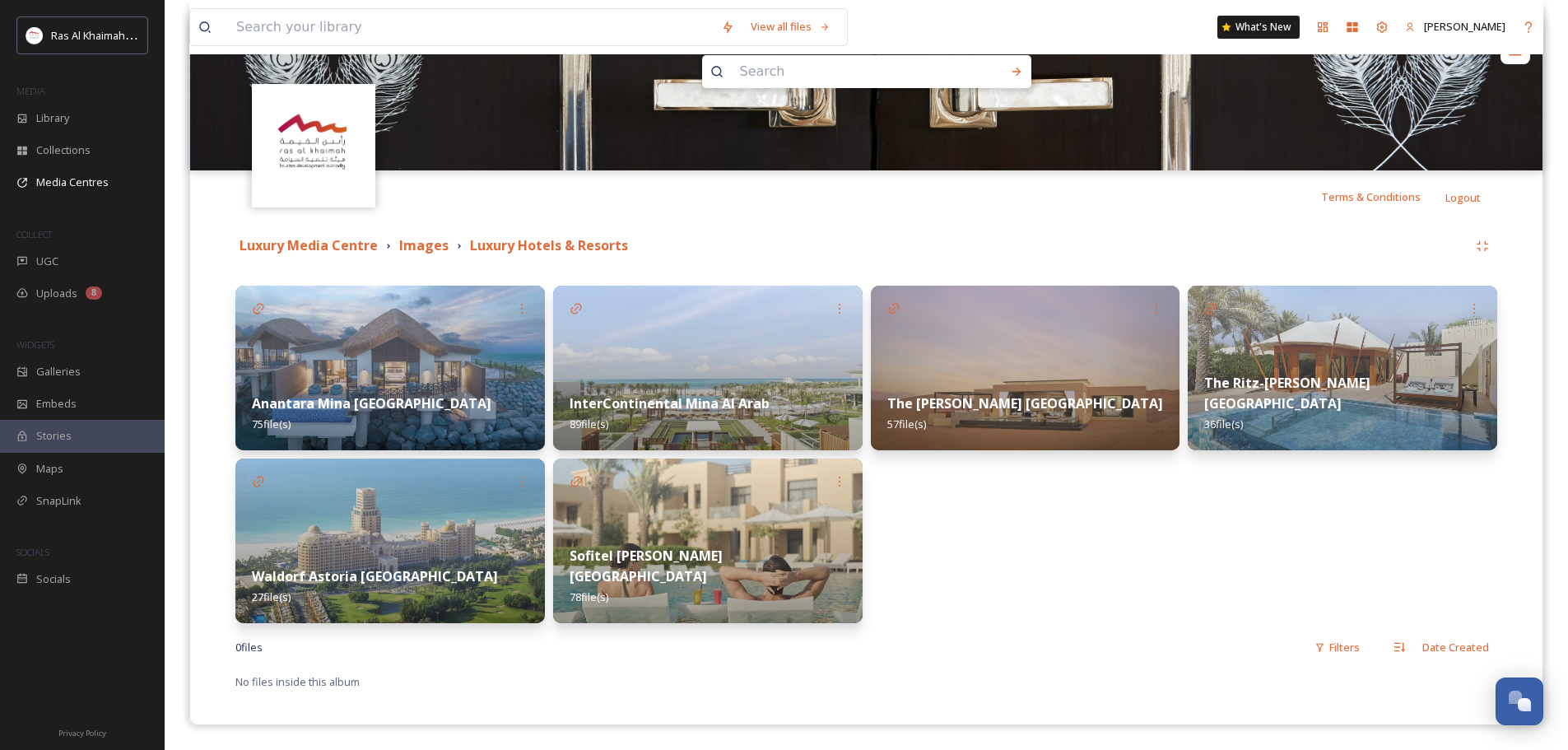
click at [400, 341] on img at bounding box center [389, 367] width 310 height 164
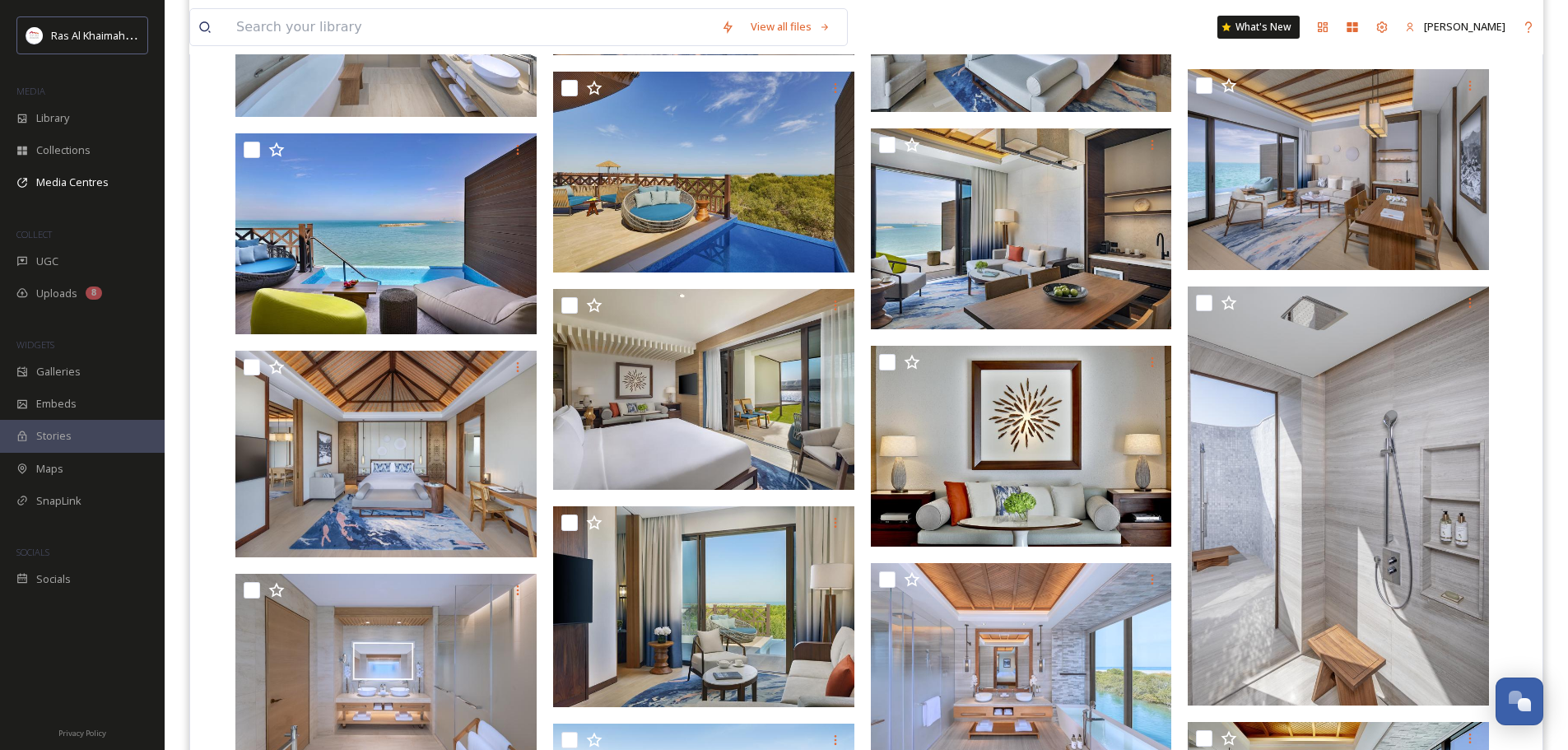
scroll to position [4010, 0]
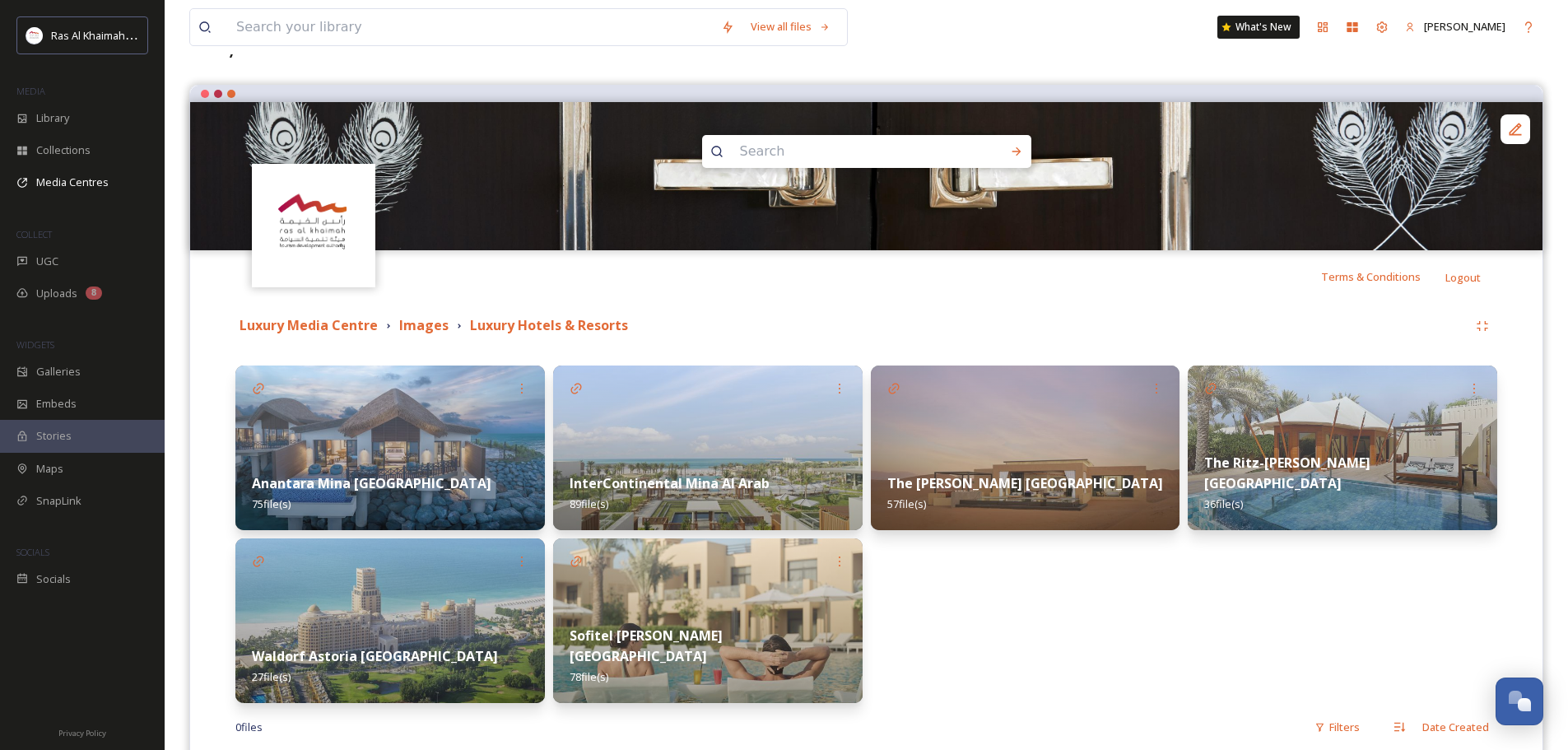
scroll to position [197, 0]
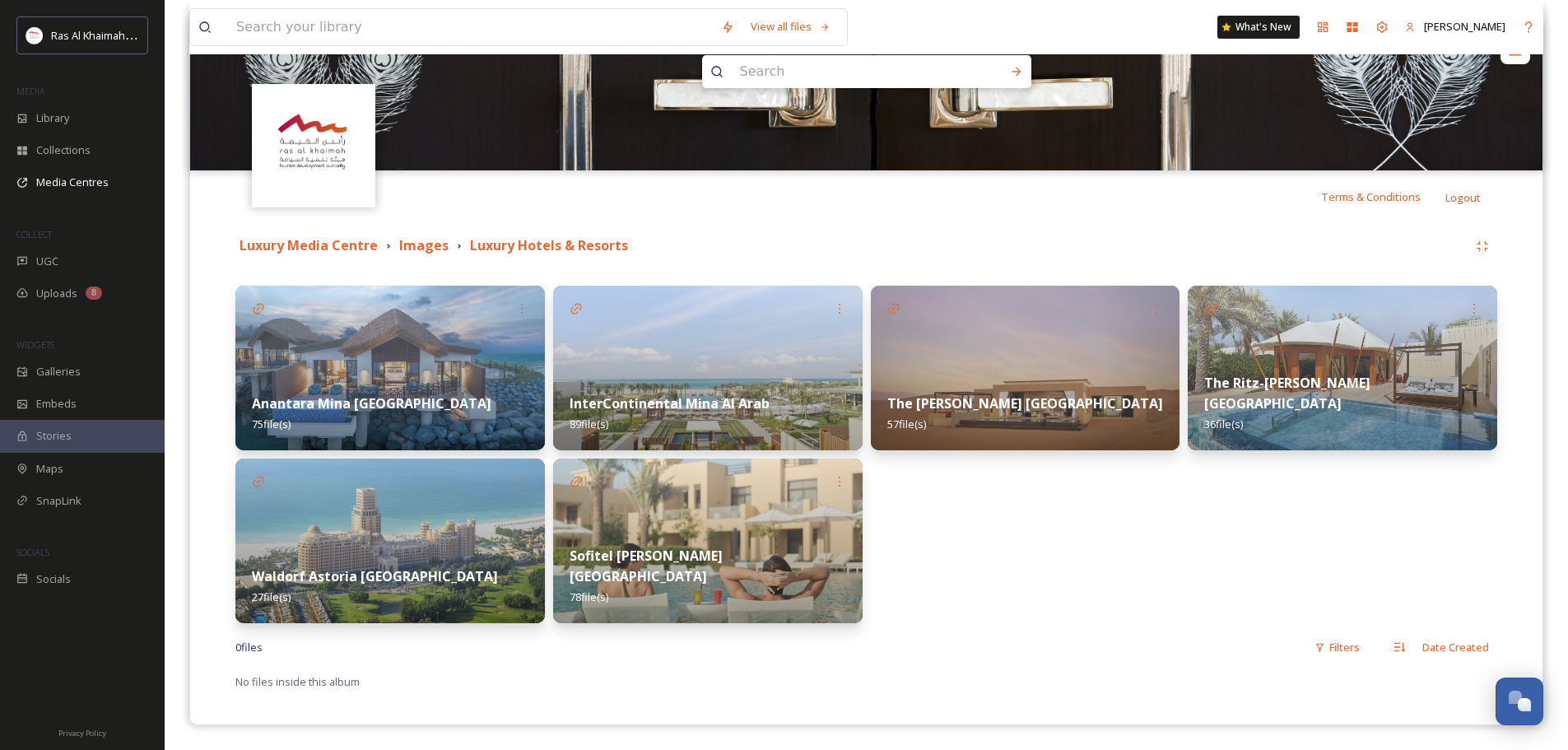
click at [679, 498] on img at bounding box center [707, 540] width 310 height 164
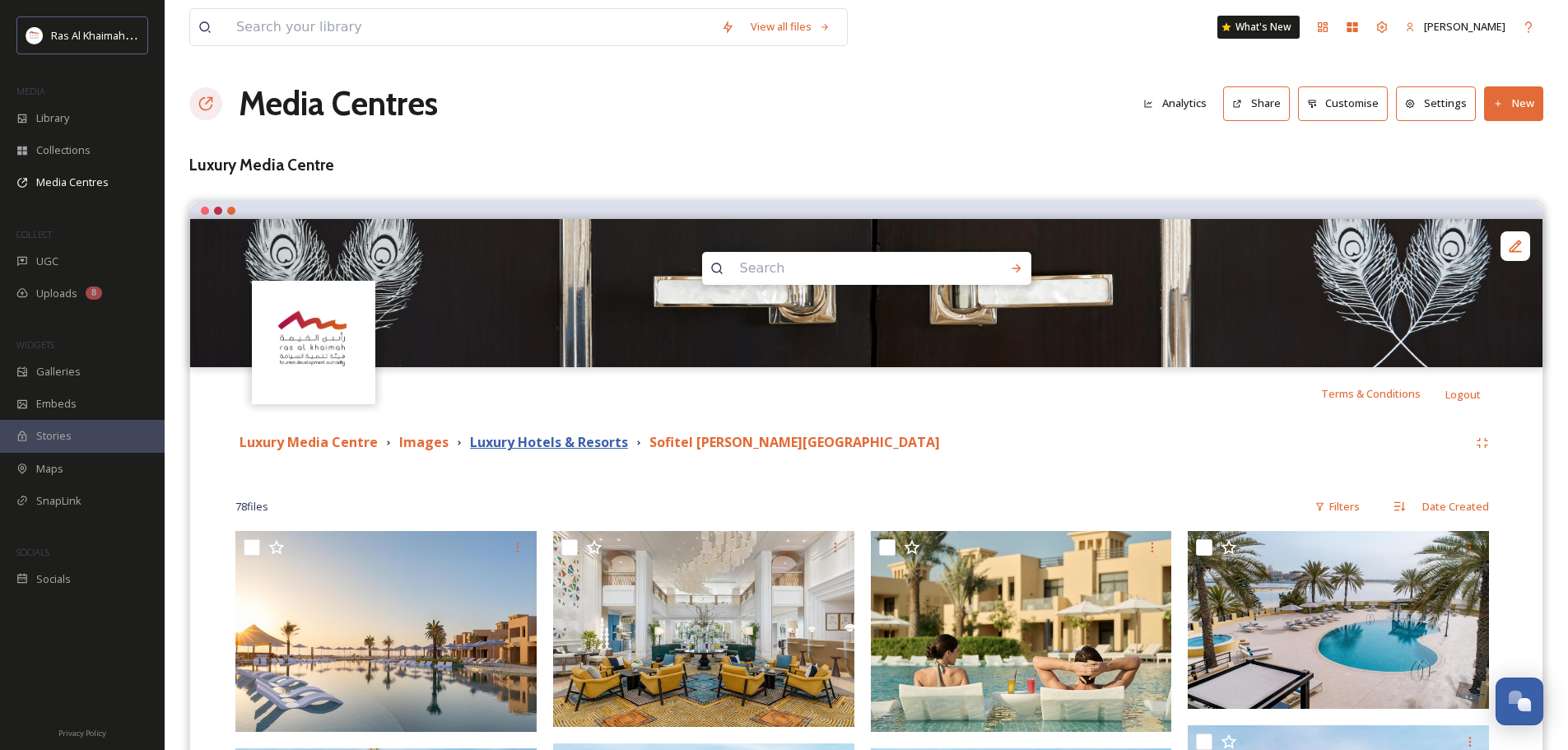
click at [506, 438] on strong "Luxury Hotels & Resorts" at bounding box center [549, 441] width 158 height 18
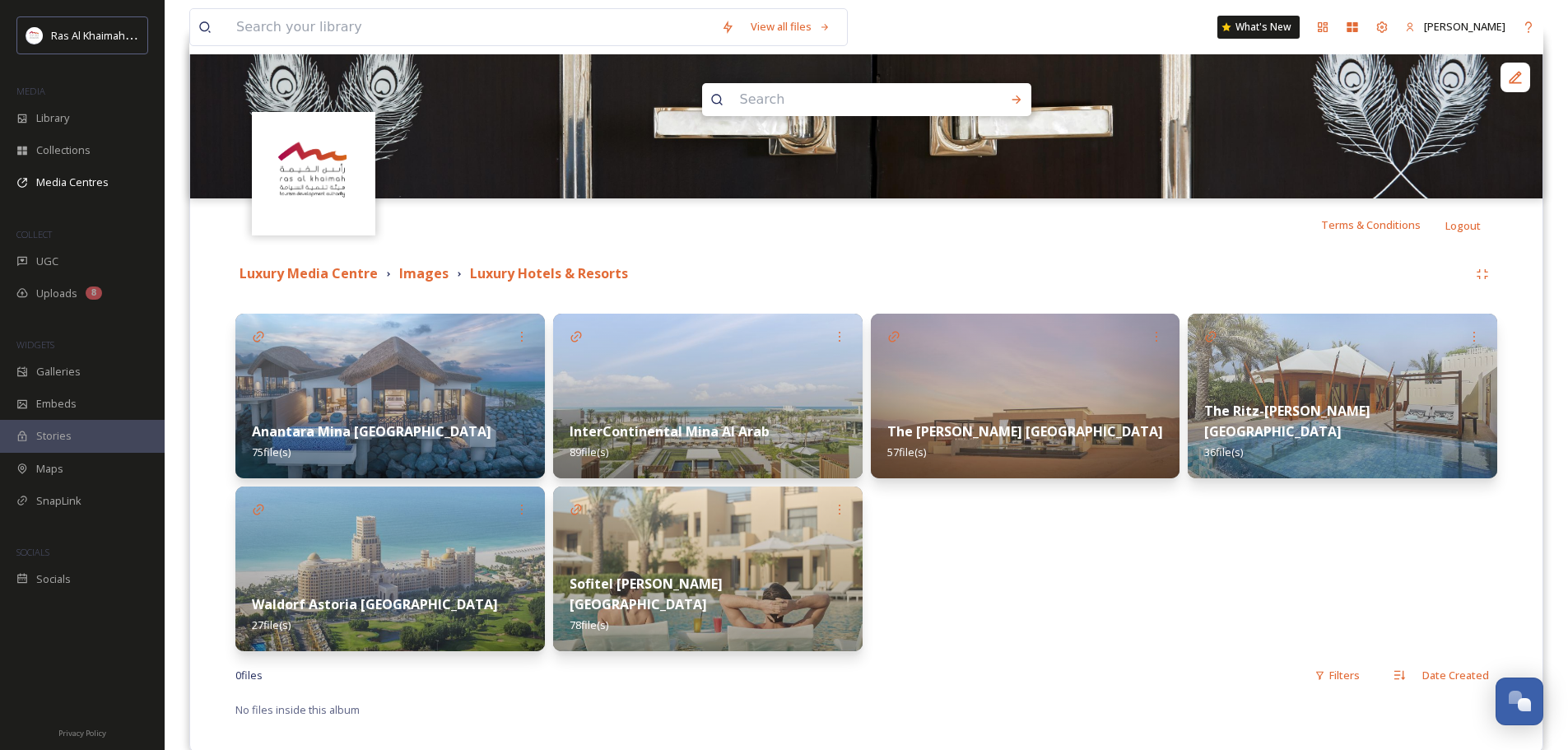
scroll to position [197, 0]
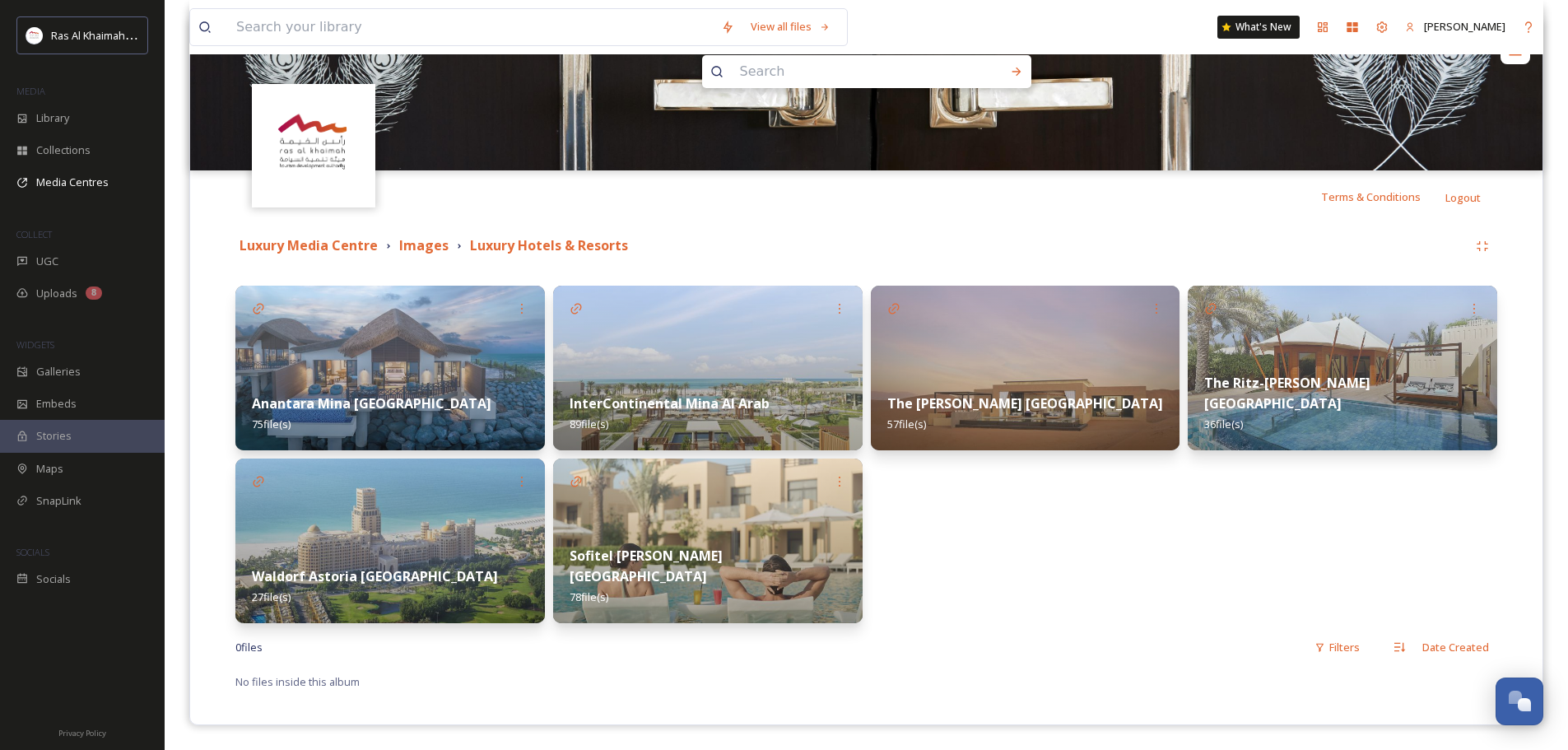
click at [1331, 364] on img at bounding box center [1342, 367] width 310 height 164
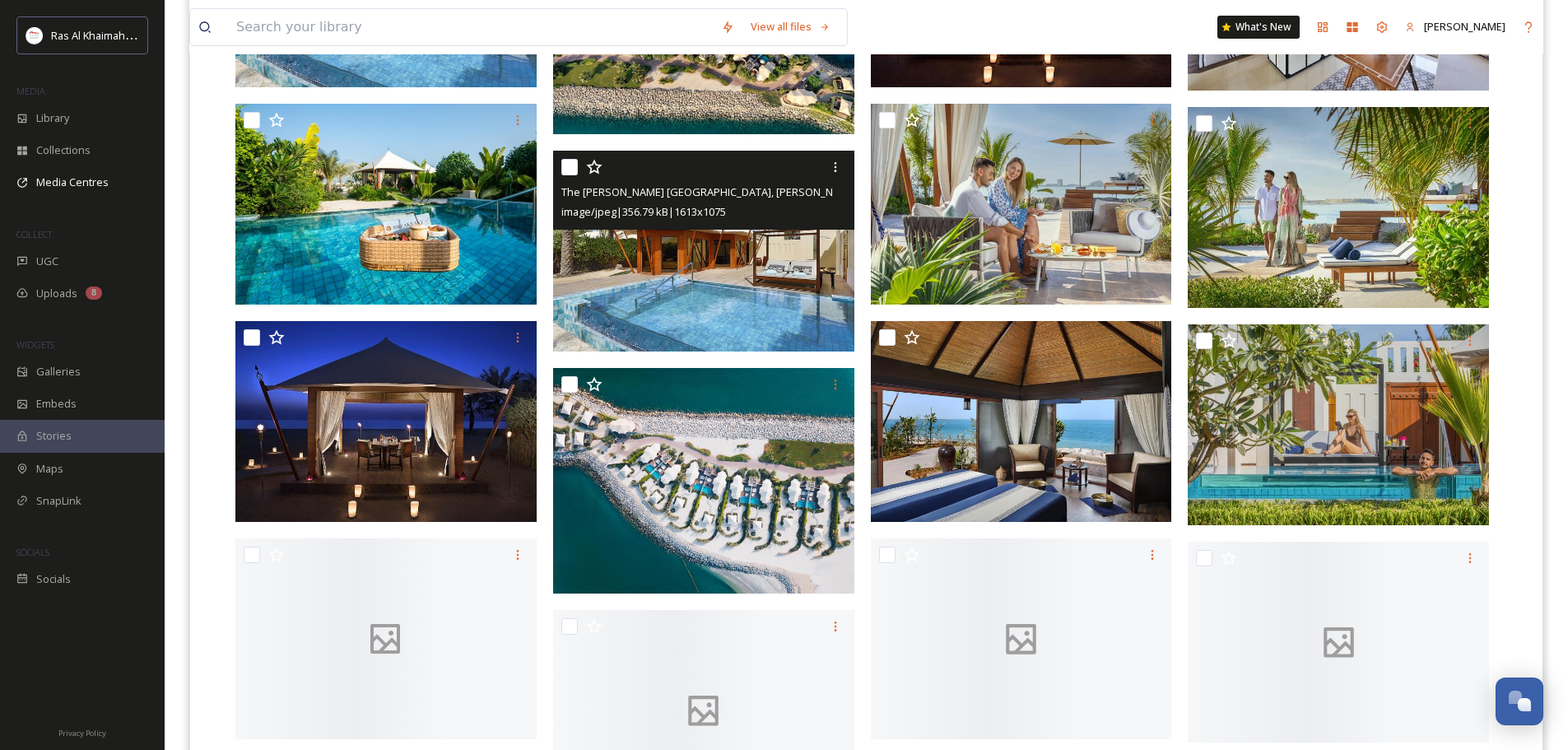
scroll to position [659, 0]
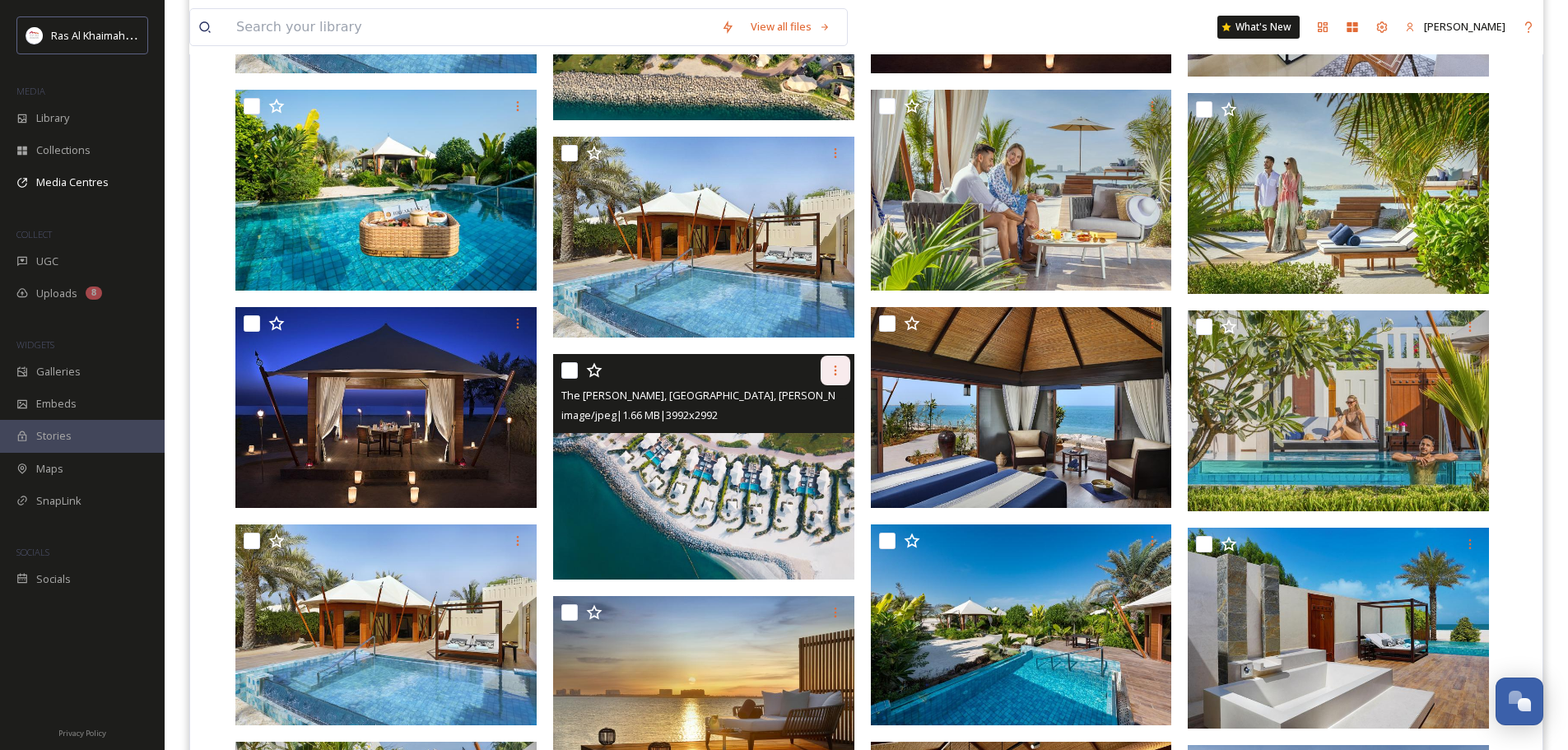
click at [838, 375] on icon at bounding box center [836, 370] width 13 height 13
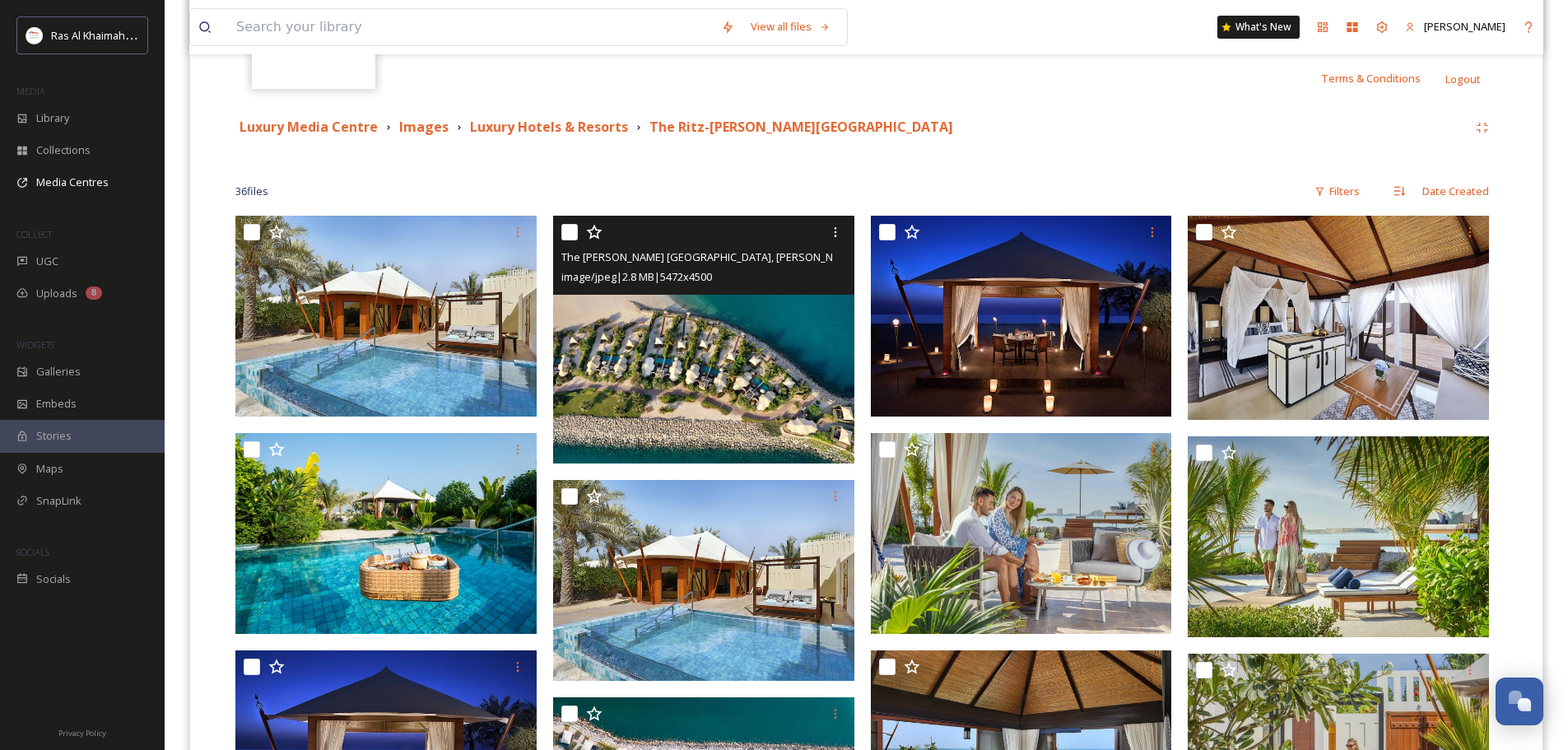
scroll to position [562, 0]
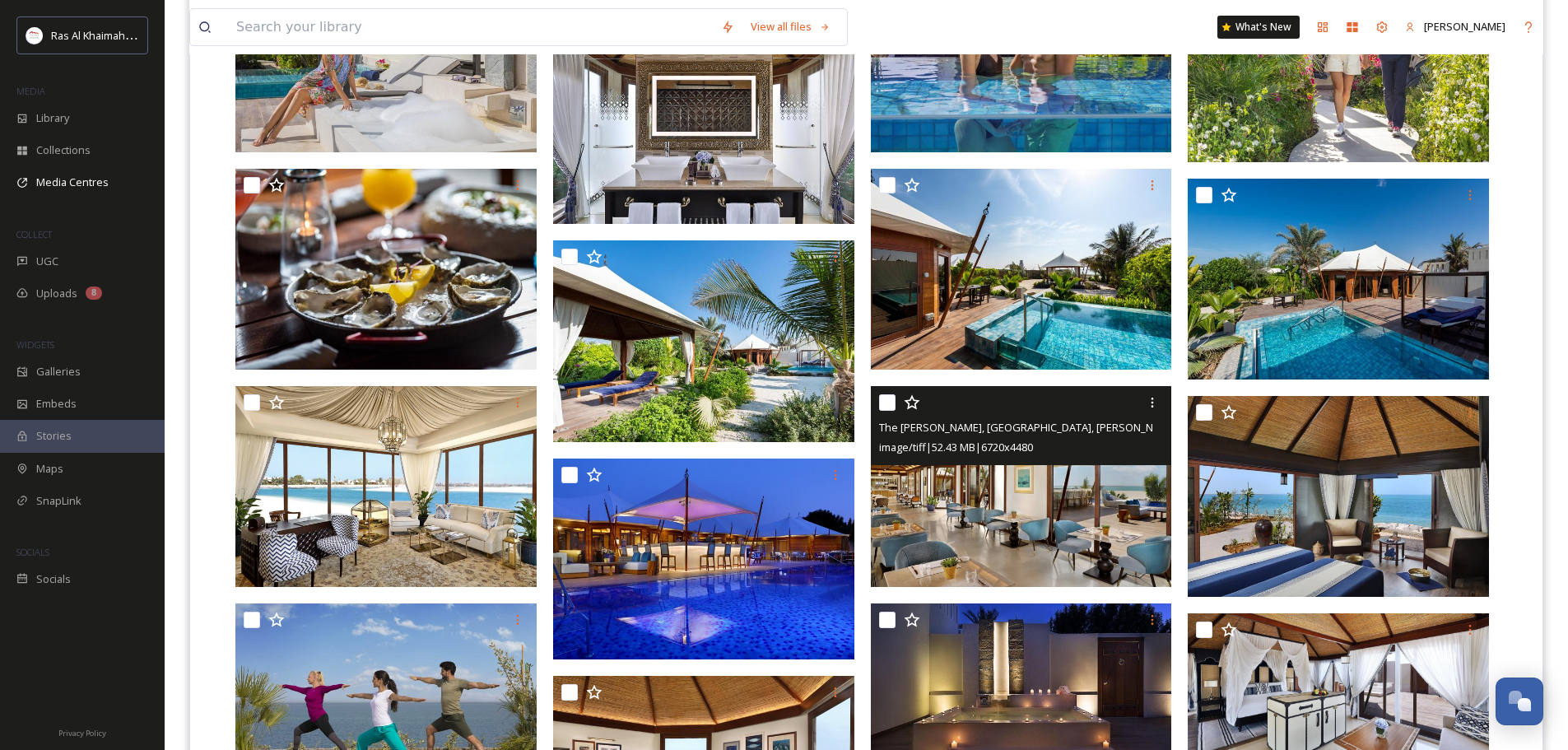
scroll to position [1386, 0]
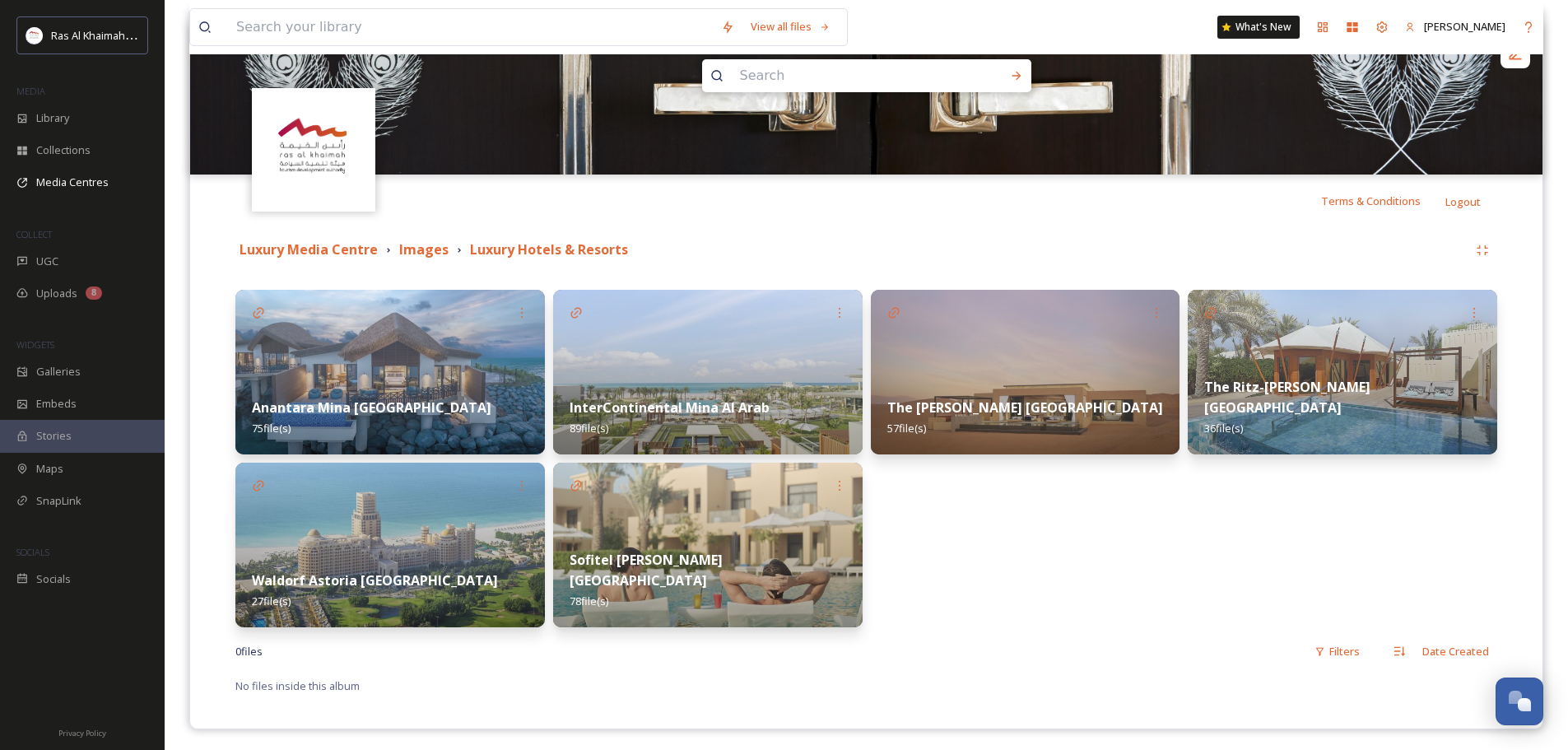
scroll to position [197, 0]
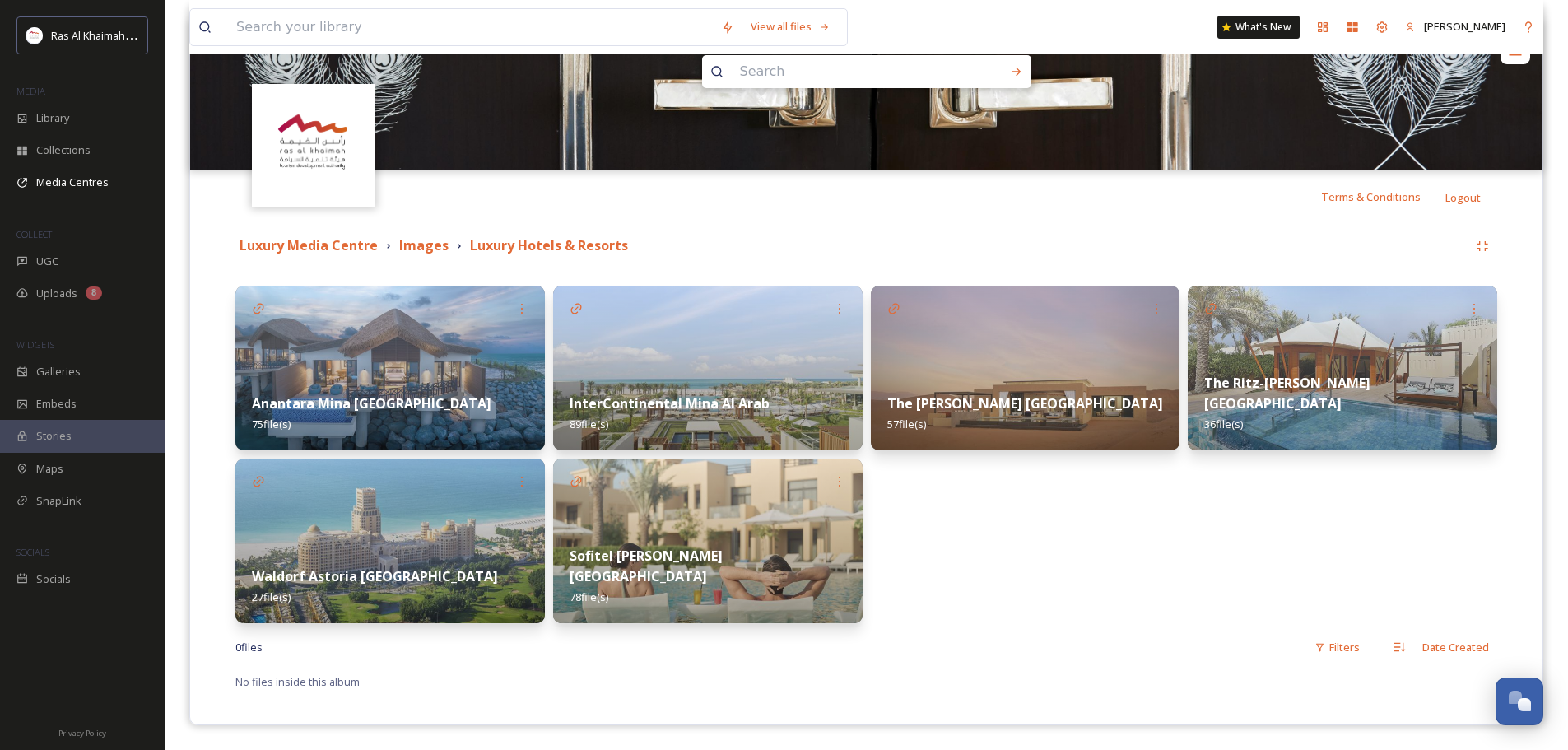
click at [362, 524] on img at bounding box center [389, 540] width 310 height 164
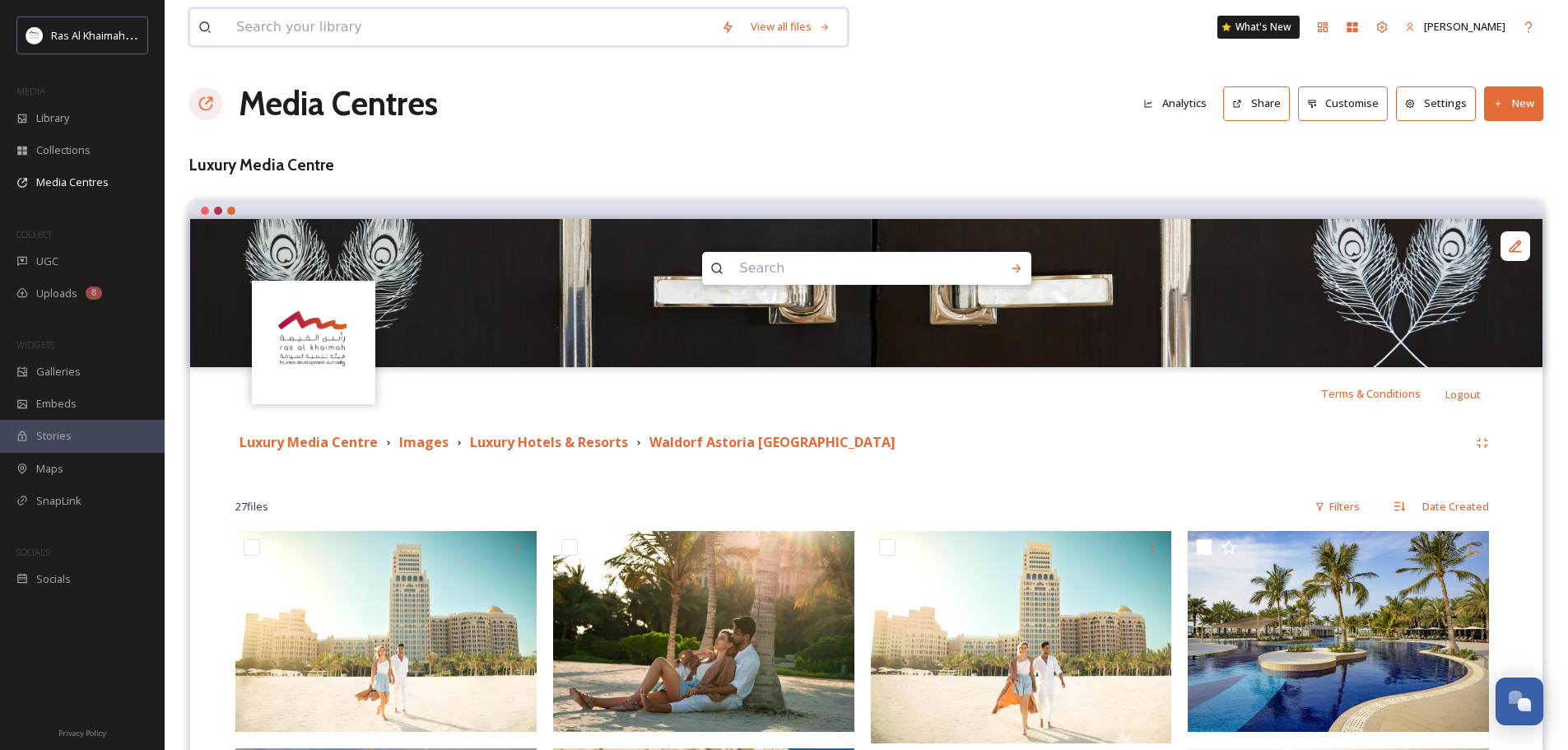
click at [296, 24] on input at bounding box center [470, 27] width 485 height 36
type input "BEACH"
click at [42, 117] on span "Library" at bounding box center [52, 118] width 33 height 16
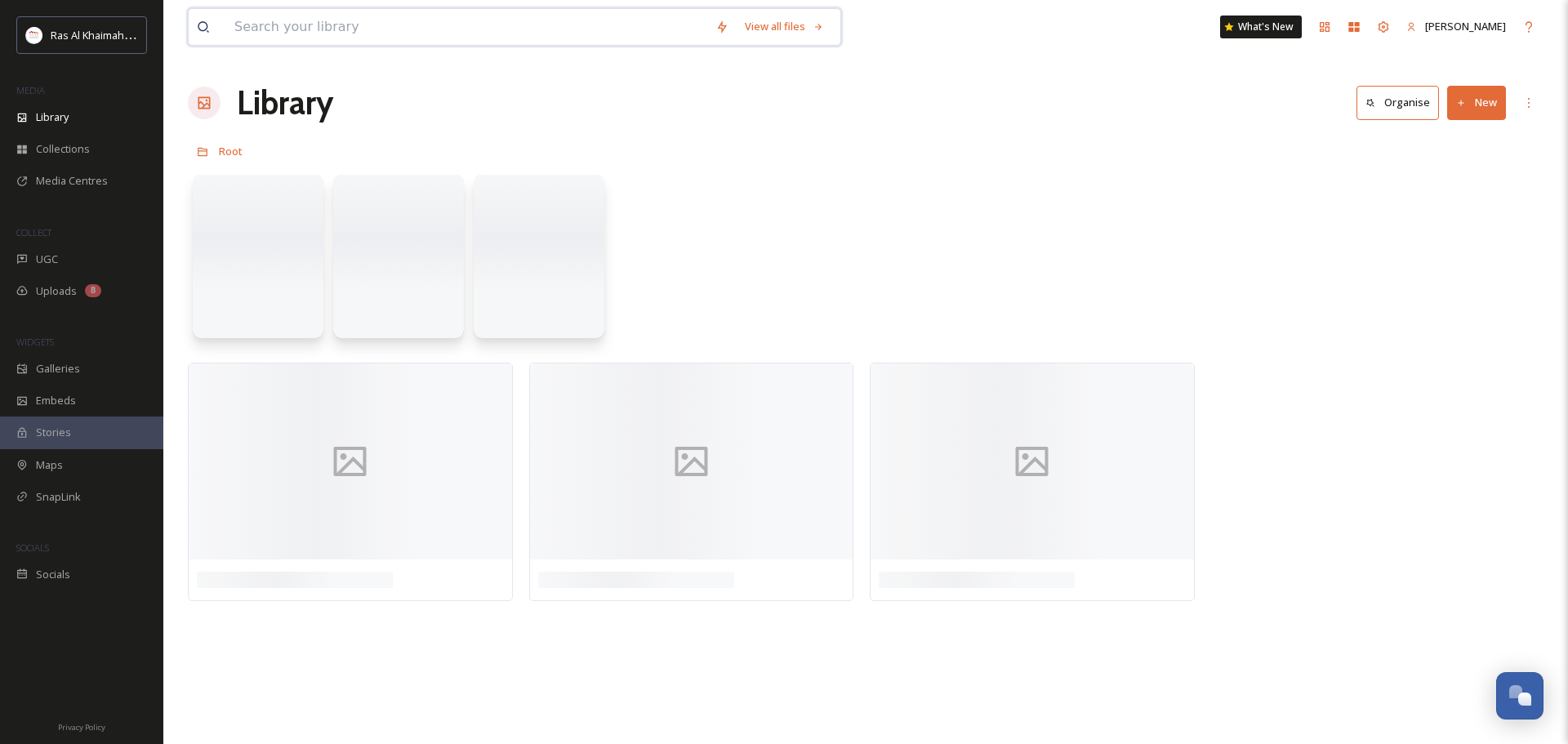
click at [268, 25] on input at bounding box center [467, 27] width 481 height 36
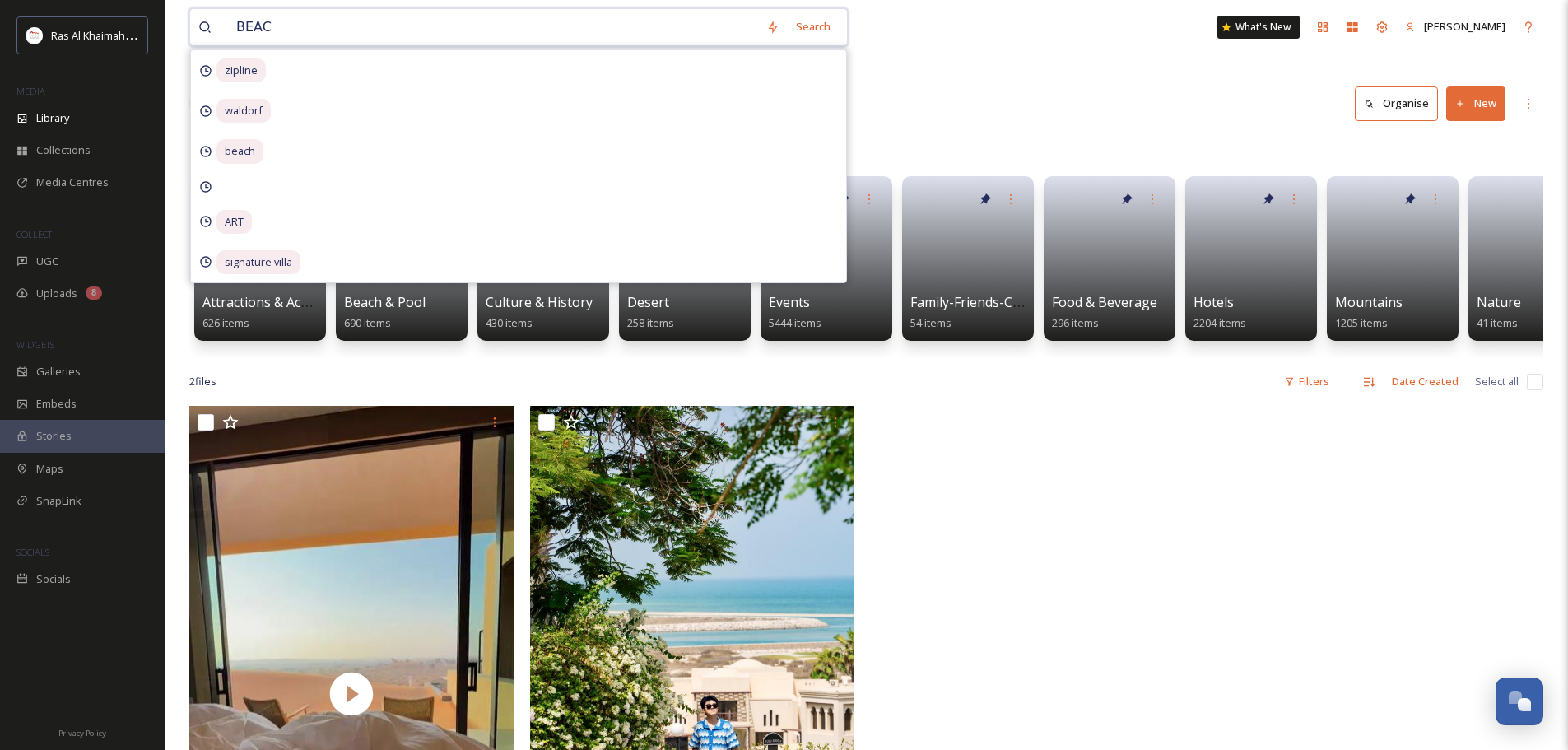
type input "BEACH"
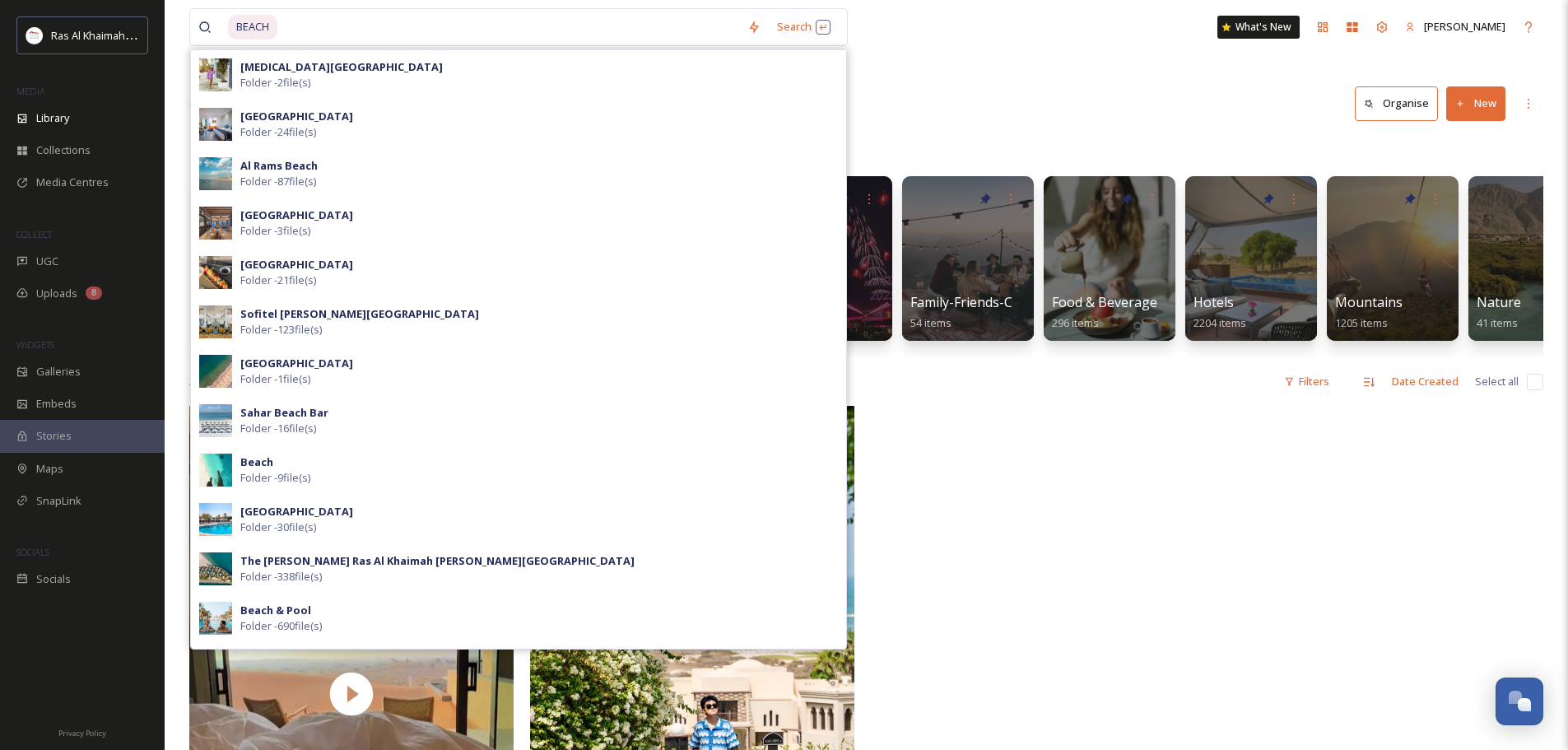
click at [949, 63] on div "BEACH Search [MEDICAL_DATA][GEOGRAPHIC_DATA] Folder - 2 file(s) [GEOGRAPHIC_DAT…" at bounding box center [866, 577] width 1403 height 1155
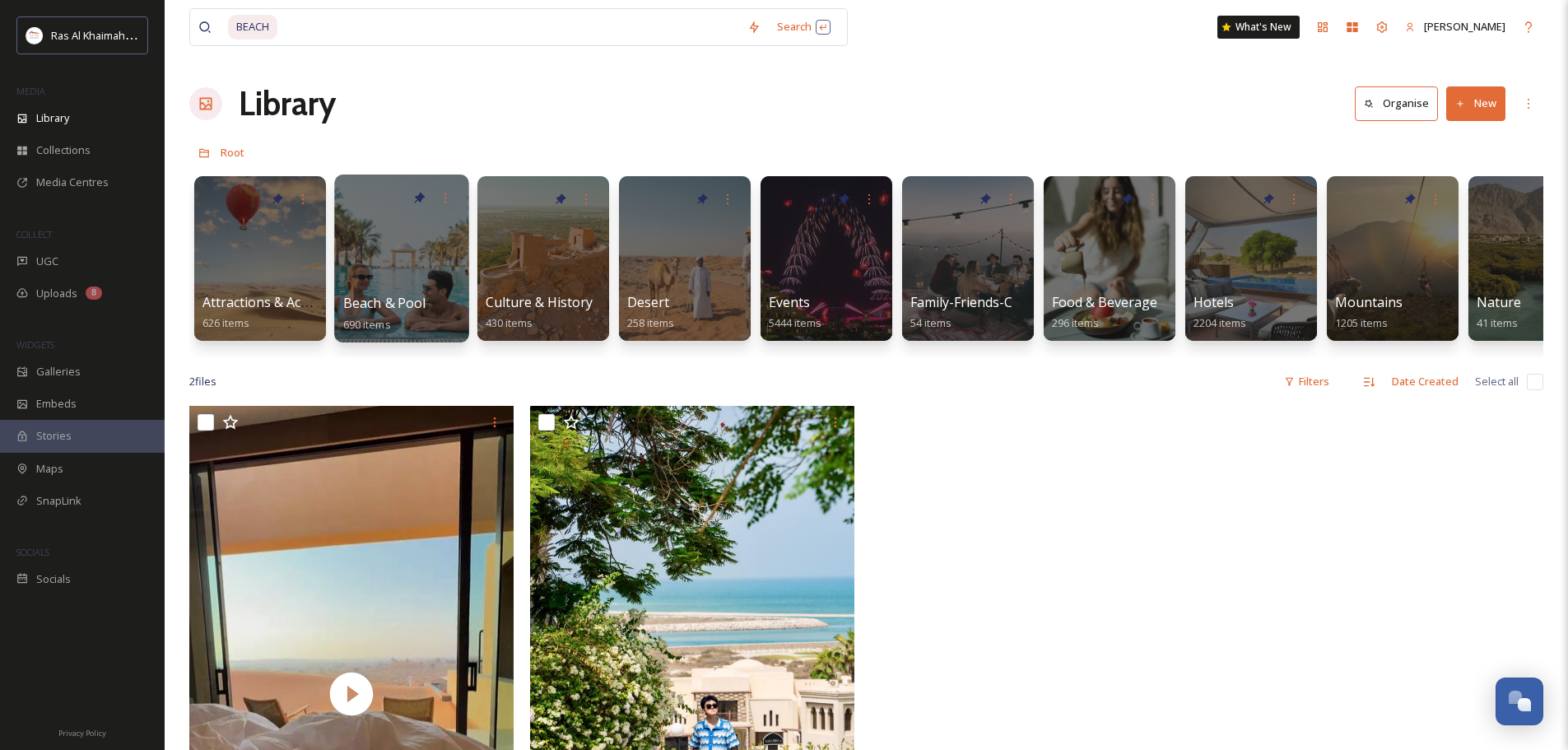
click at [396, 257] on div at bounding box center [402, 258] width 134 height 168
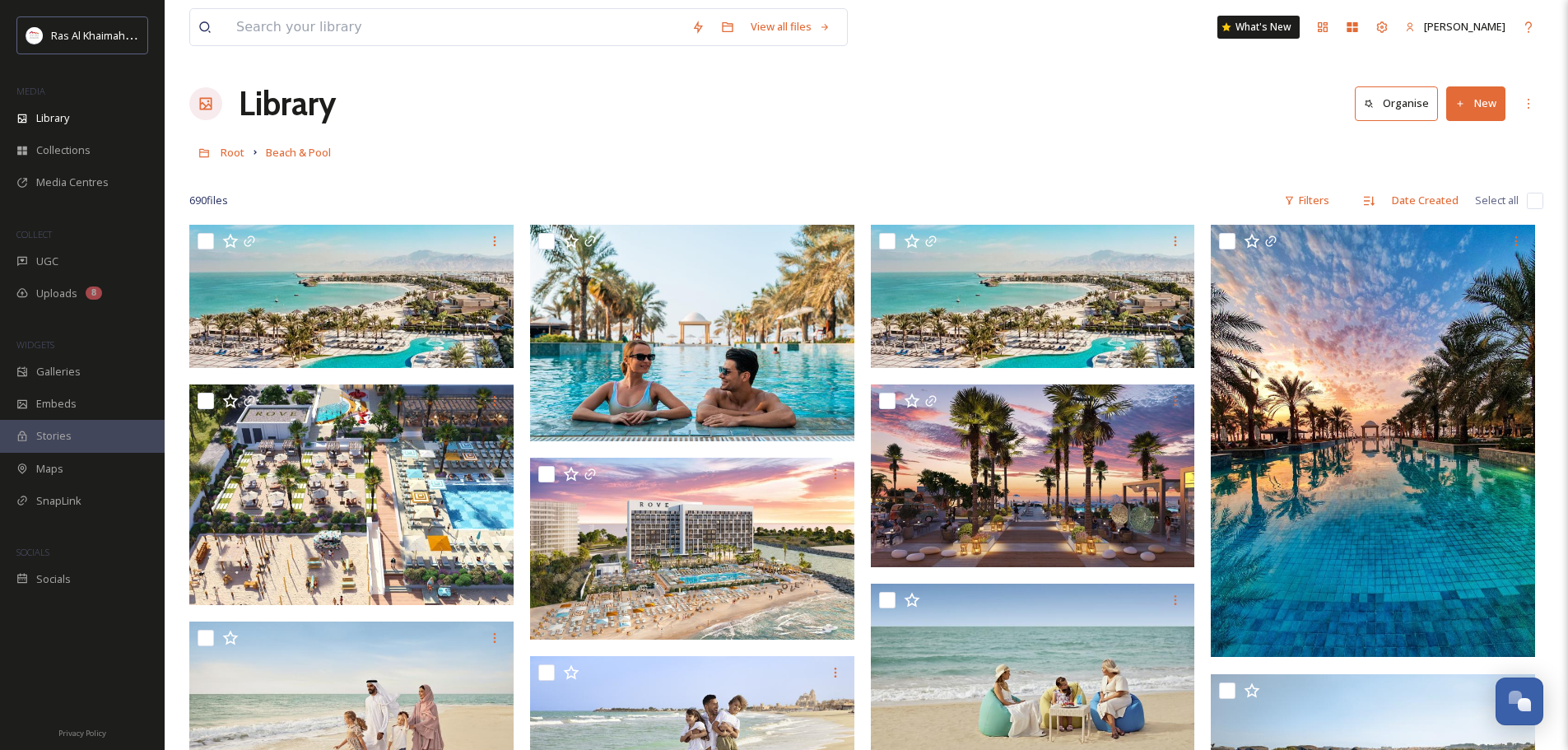
click at [88, 119] on div "Library" at bounding box center [82, 118] width 165 height 33
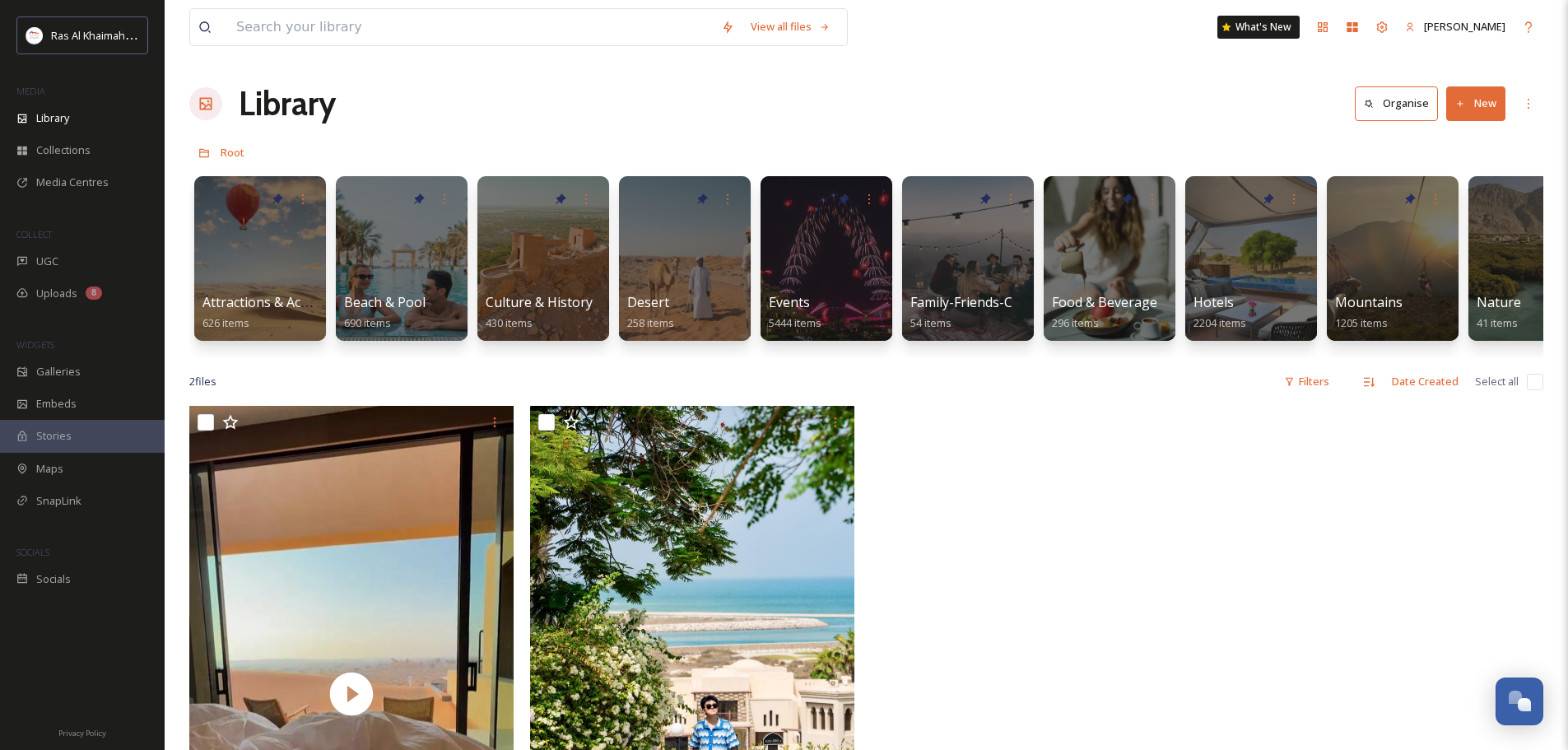
click at [77, 350] on div "WIDGETS" at bounding box center [82, 345] width 165 height 21
click at [79, 373] on div "Galleries" at bounding box center [82, 372] width 165 height 33
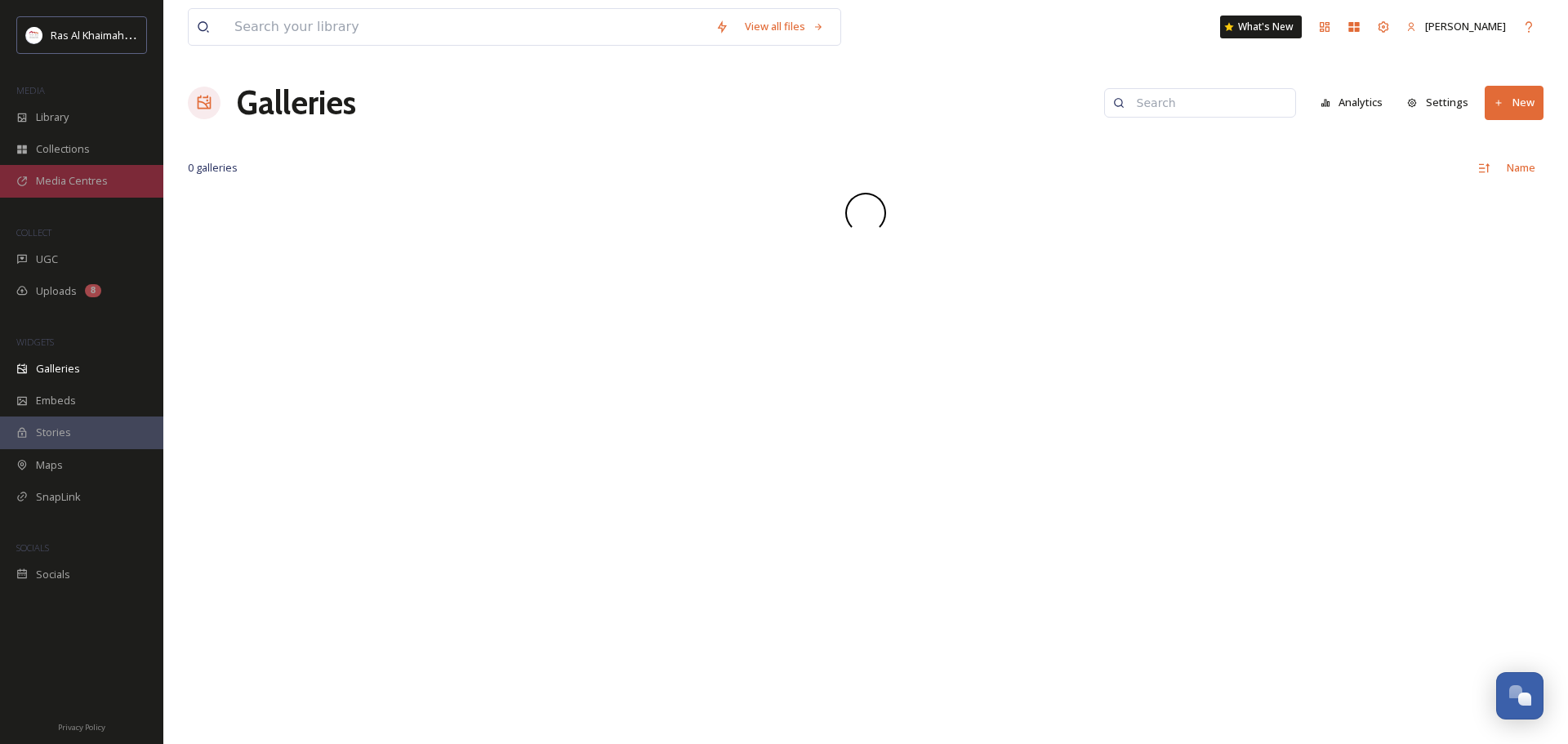
click at [97, 181] on span "Media Centres" at bounding box center [72, 181] width 72 height 16
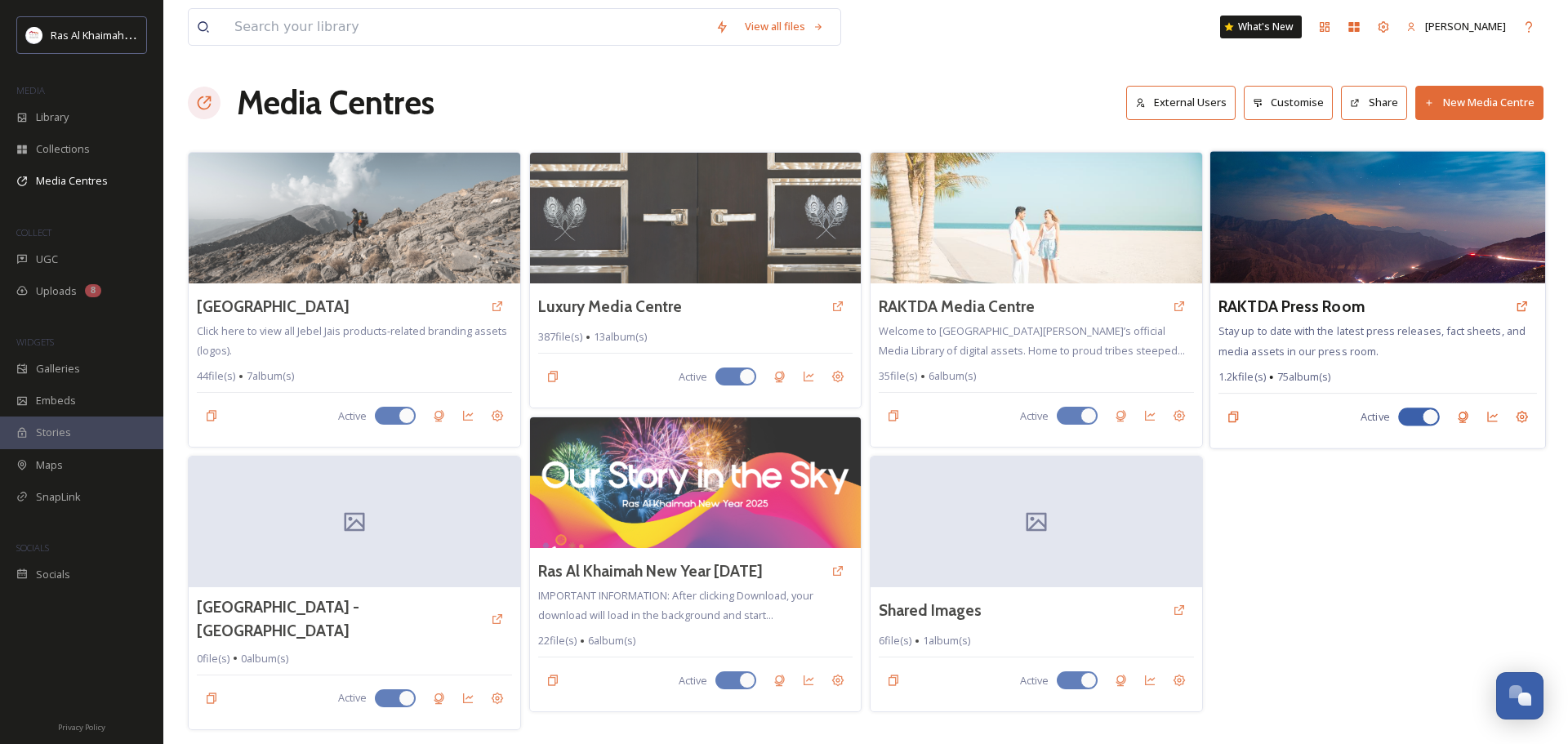
click at [1353, 256] on img at bounding box center [1377, 217] width 335 height 132
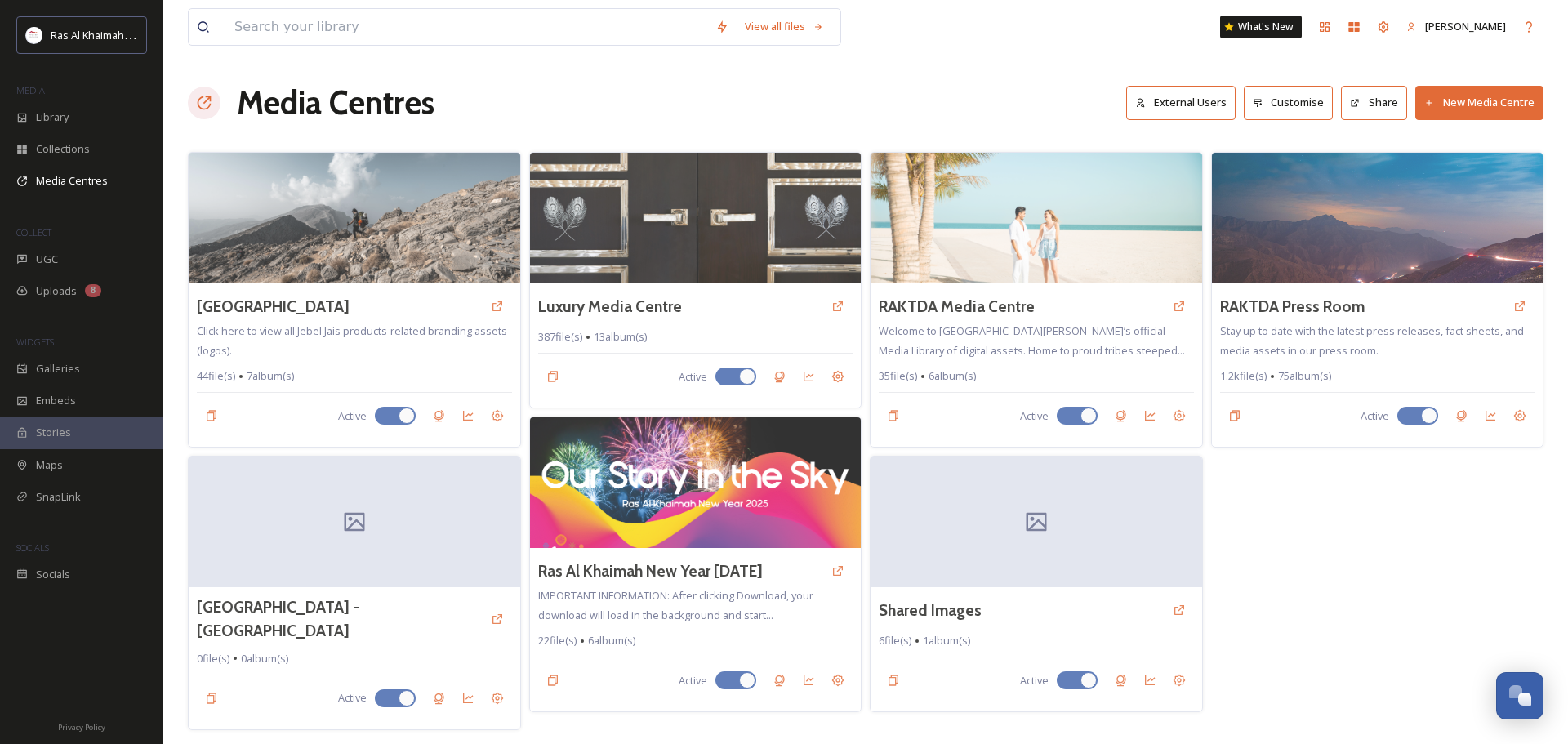
click at [728, 229] on img at bounding box center [696, 218] width 332 height 131
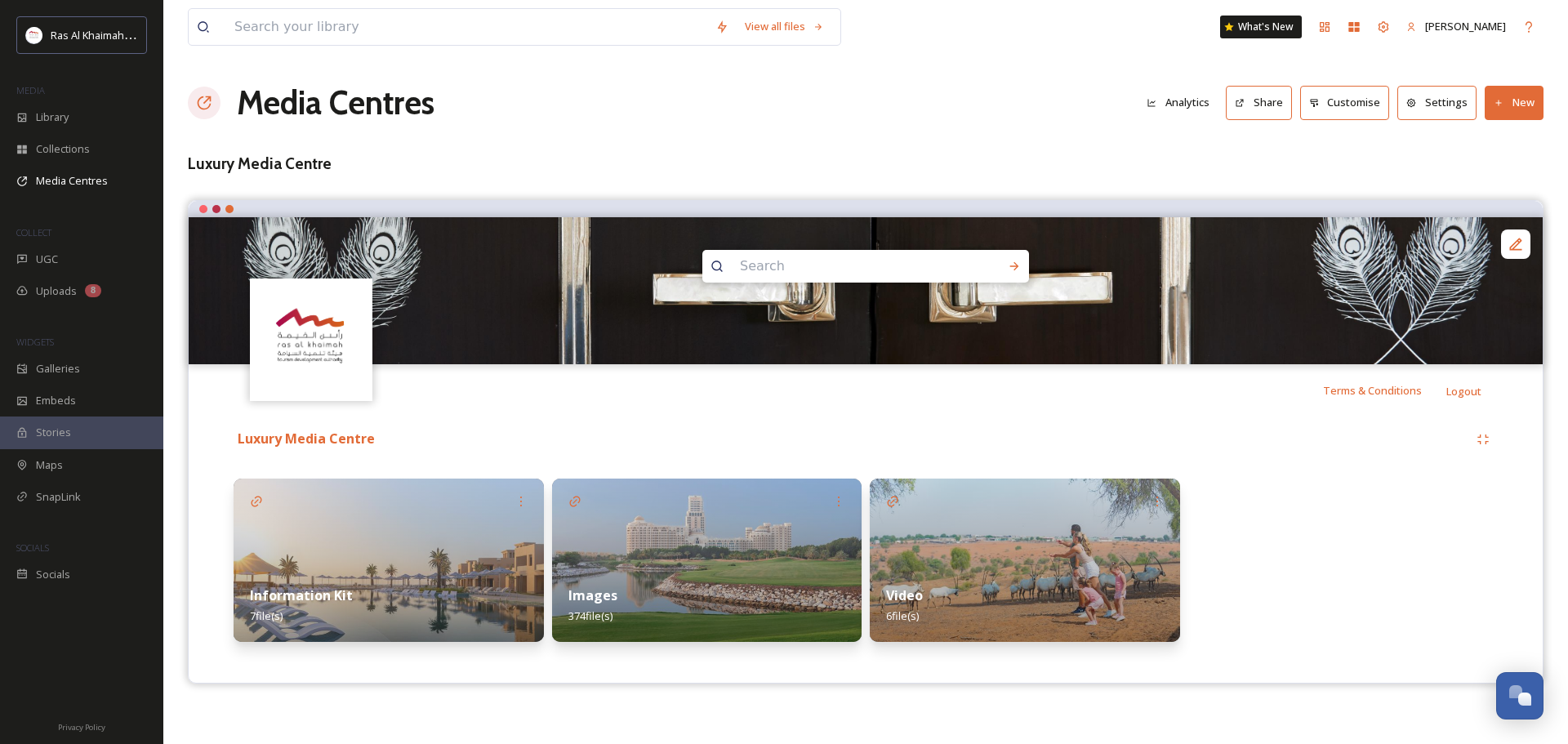
click at [745, 506] on img at bounding box center [707, 560] width 311 height 163
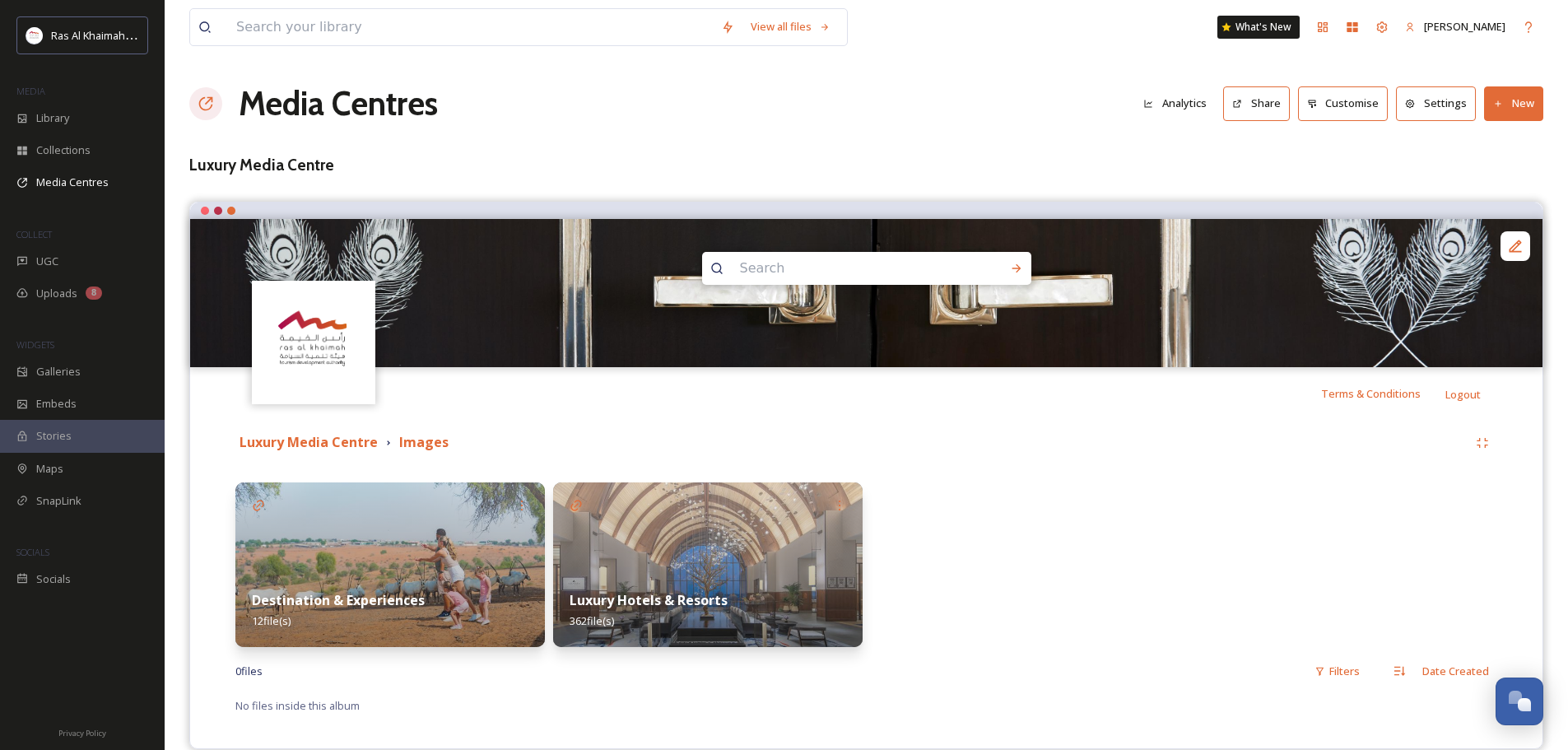
scroll to position [24, 0]
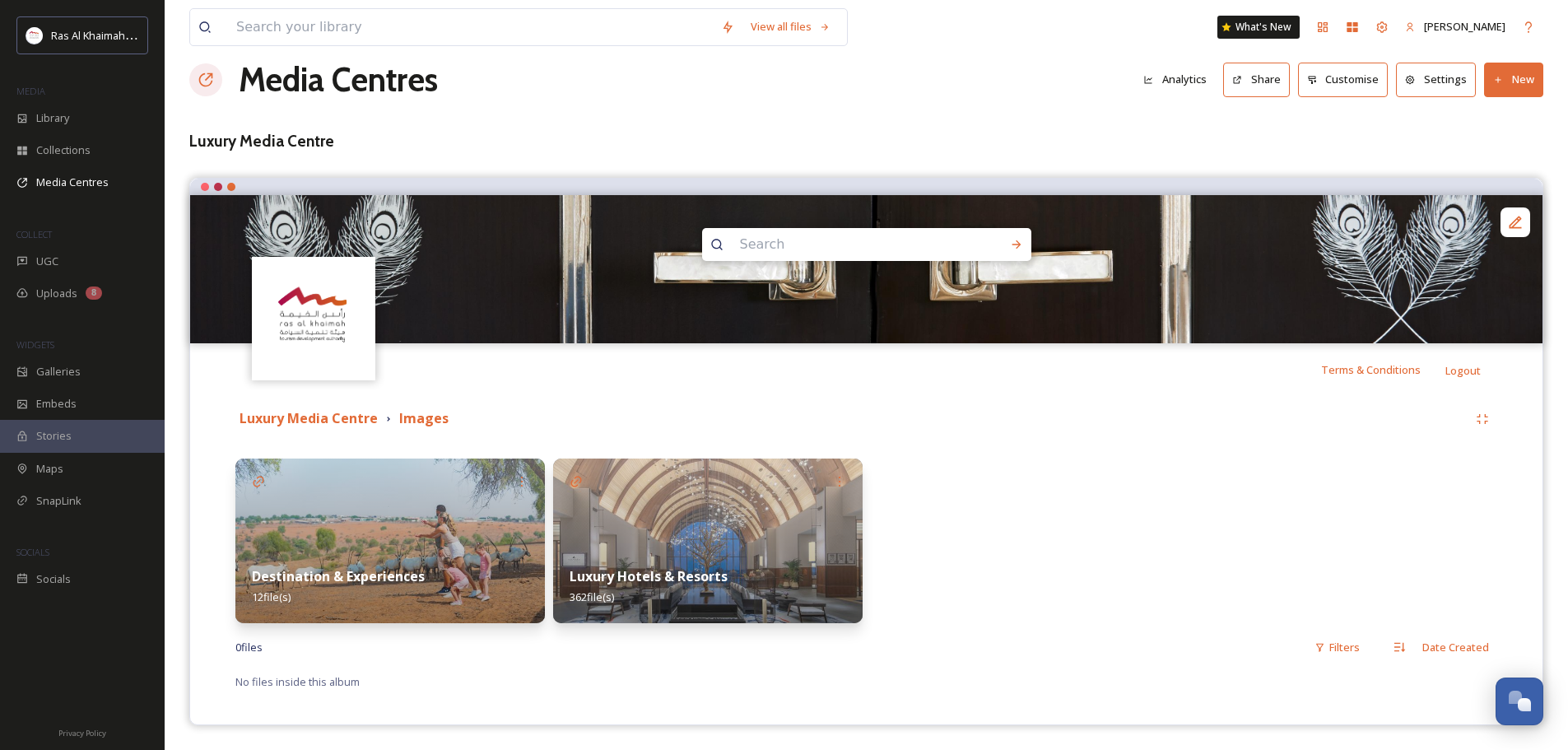
click at [338, 513] on img at bounding box center [389, 540] width 310 height 164
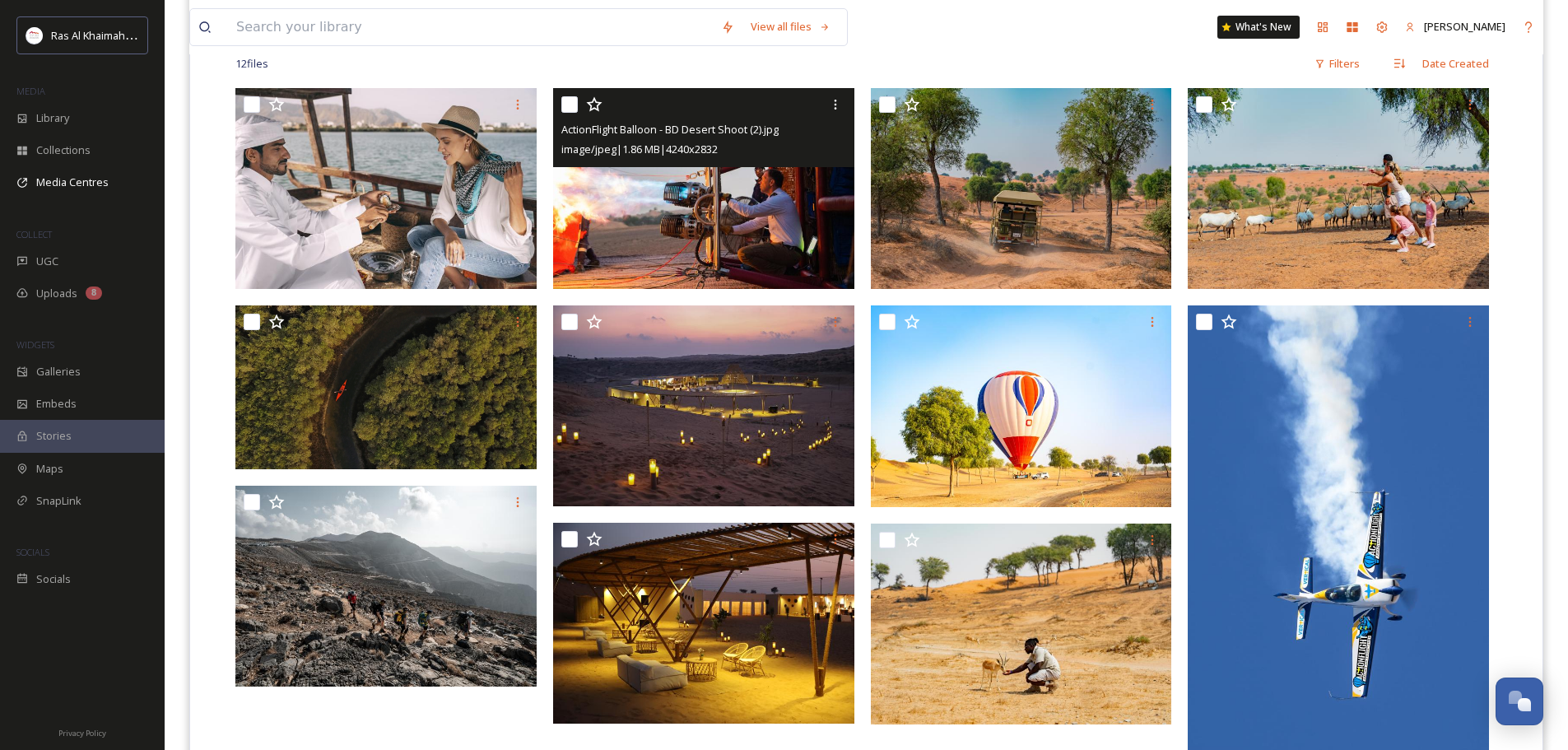
scroll to position [436, 0]
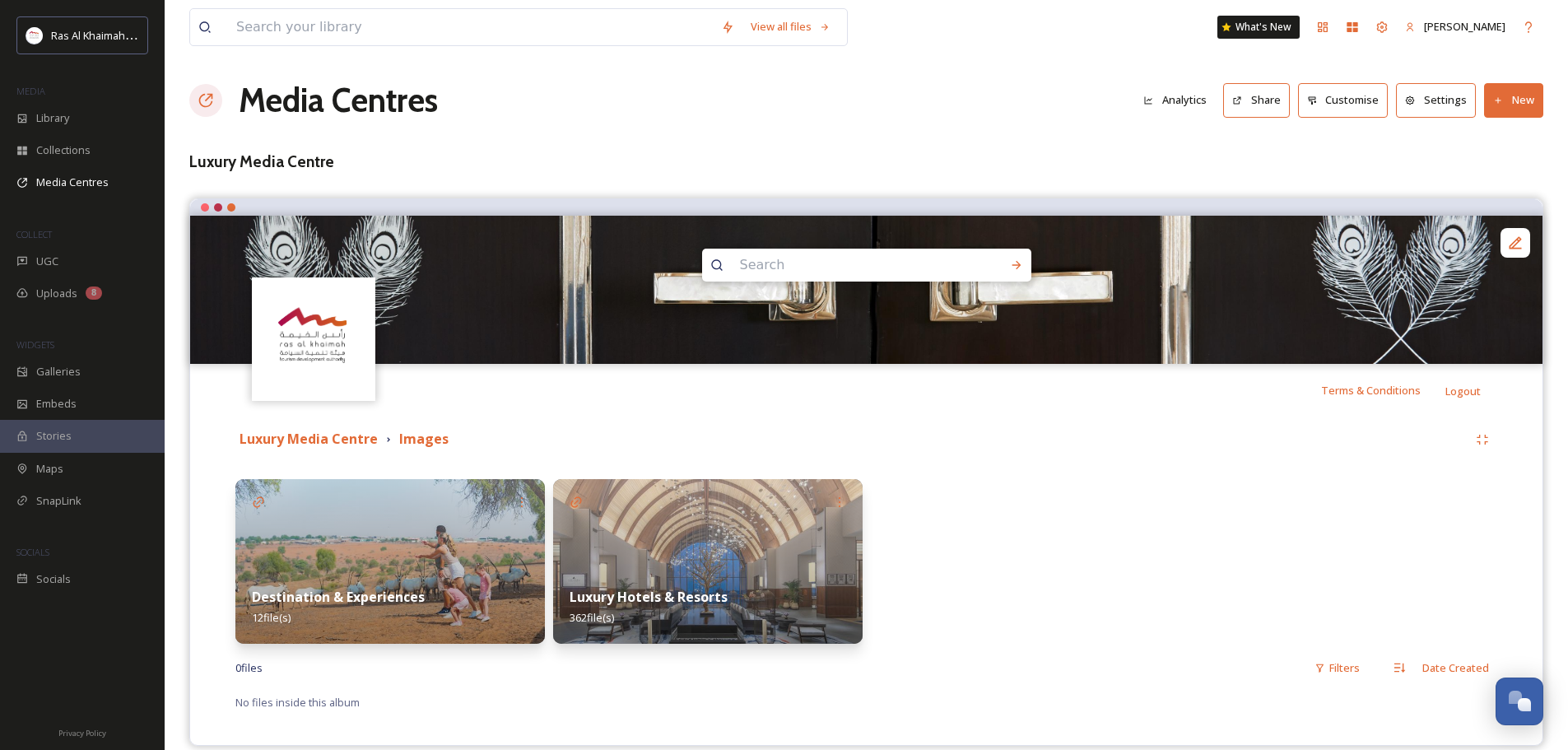
scroll to position [24, 0]
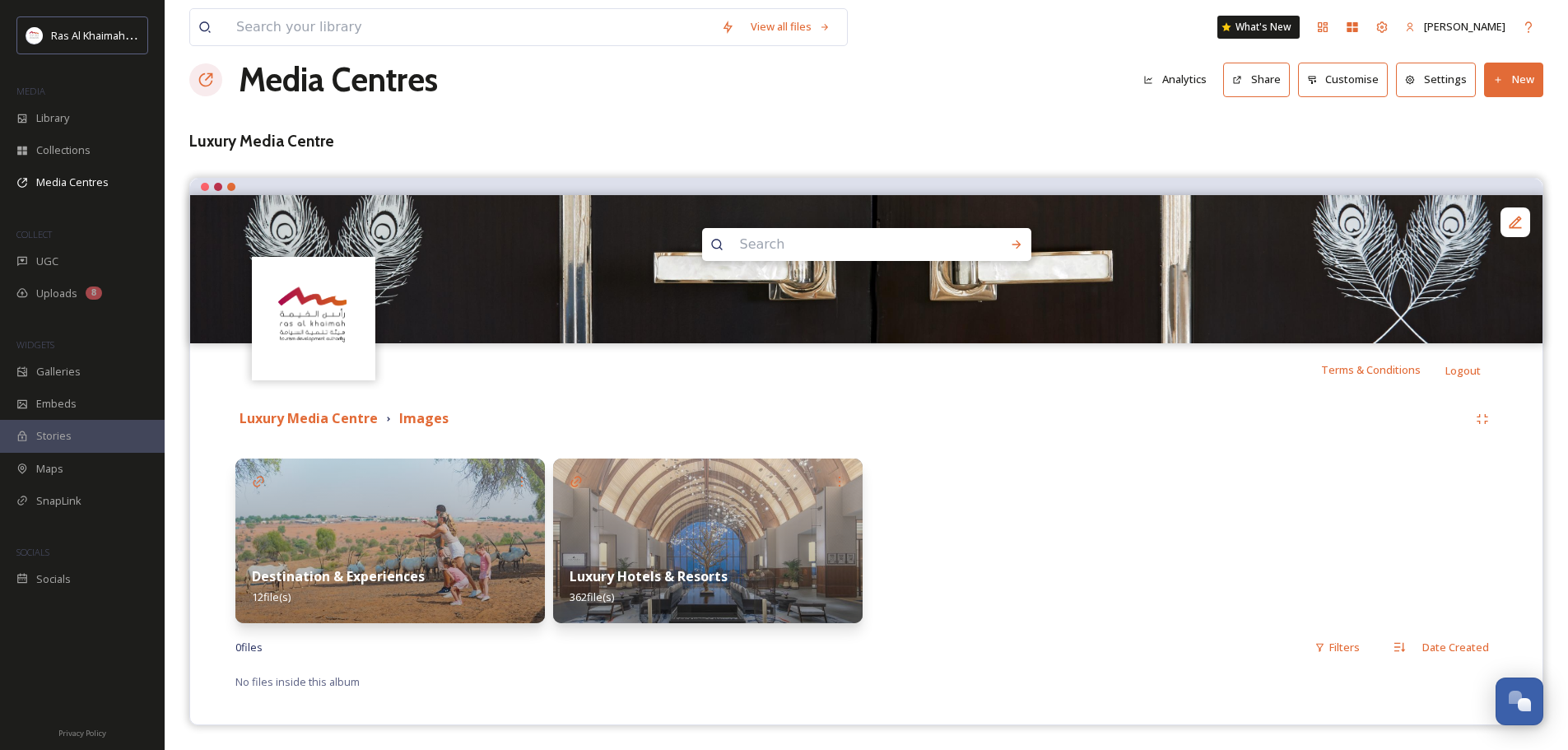
click at [705, 506] on img at bounding box center [707, 540] width 310 height 164
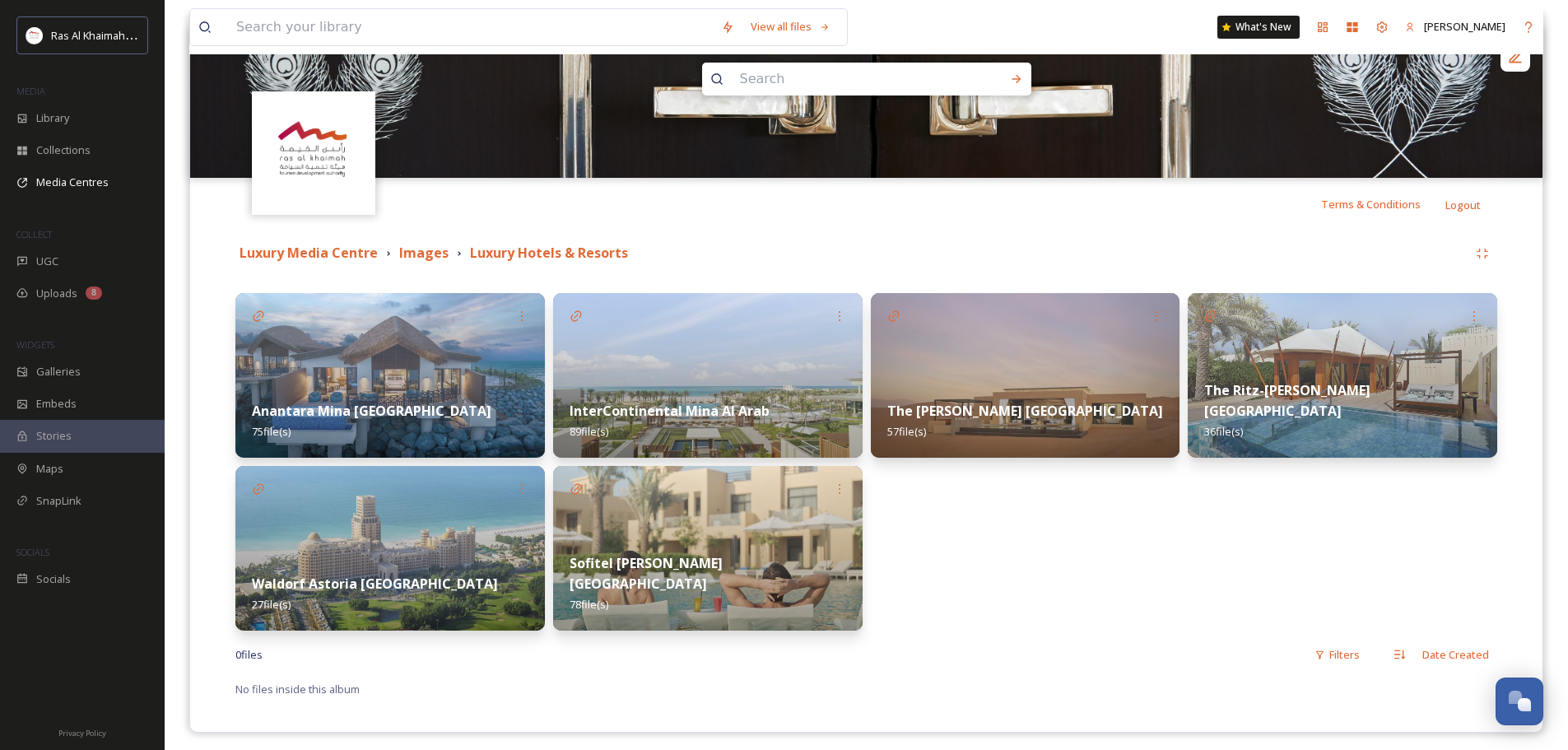
scroll to position [197, 0]
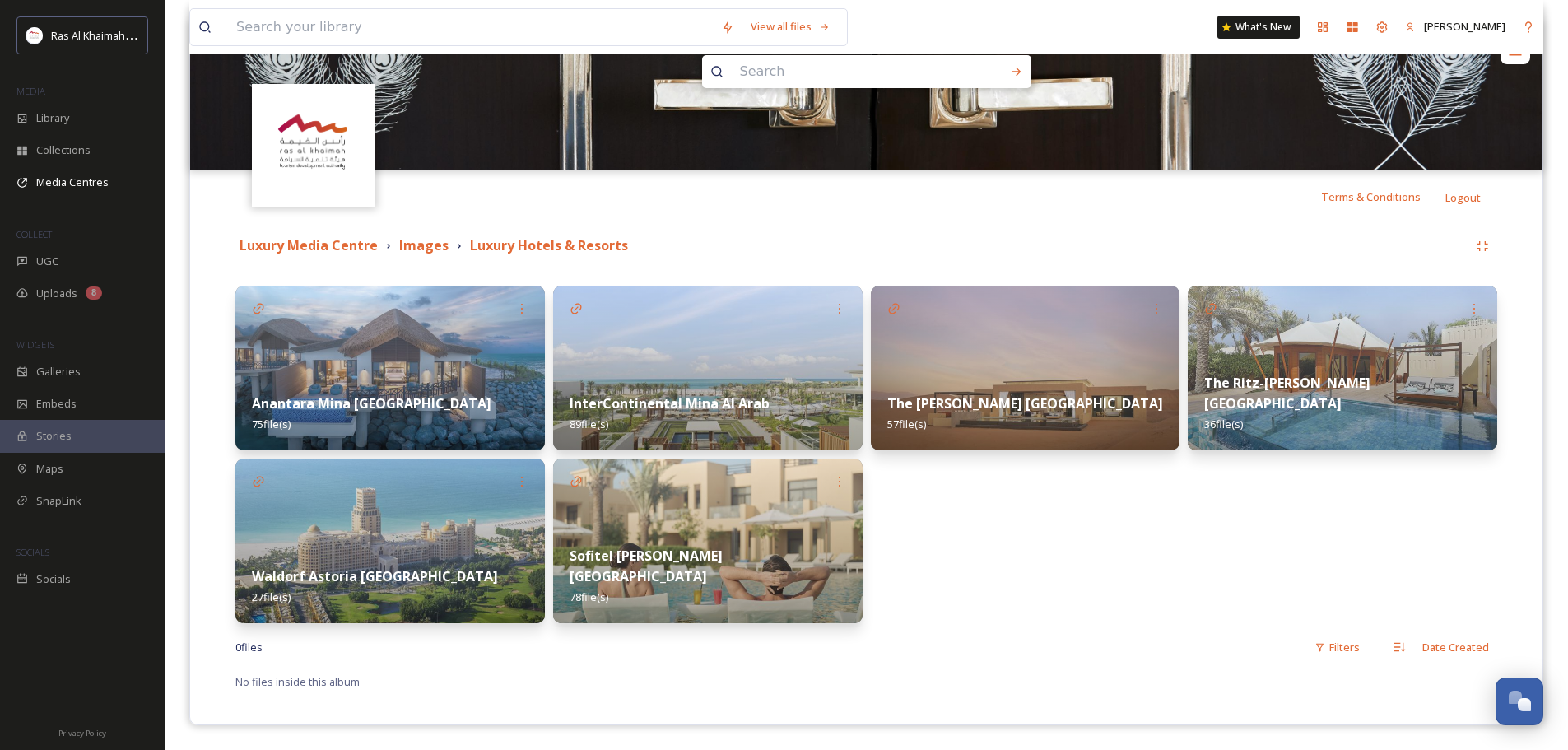
click at [758, 344] on img at bounding box center [707, 367] width 310 height 164
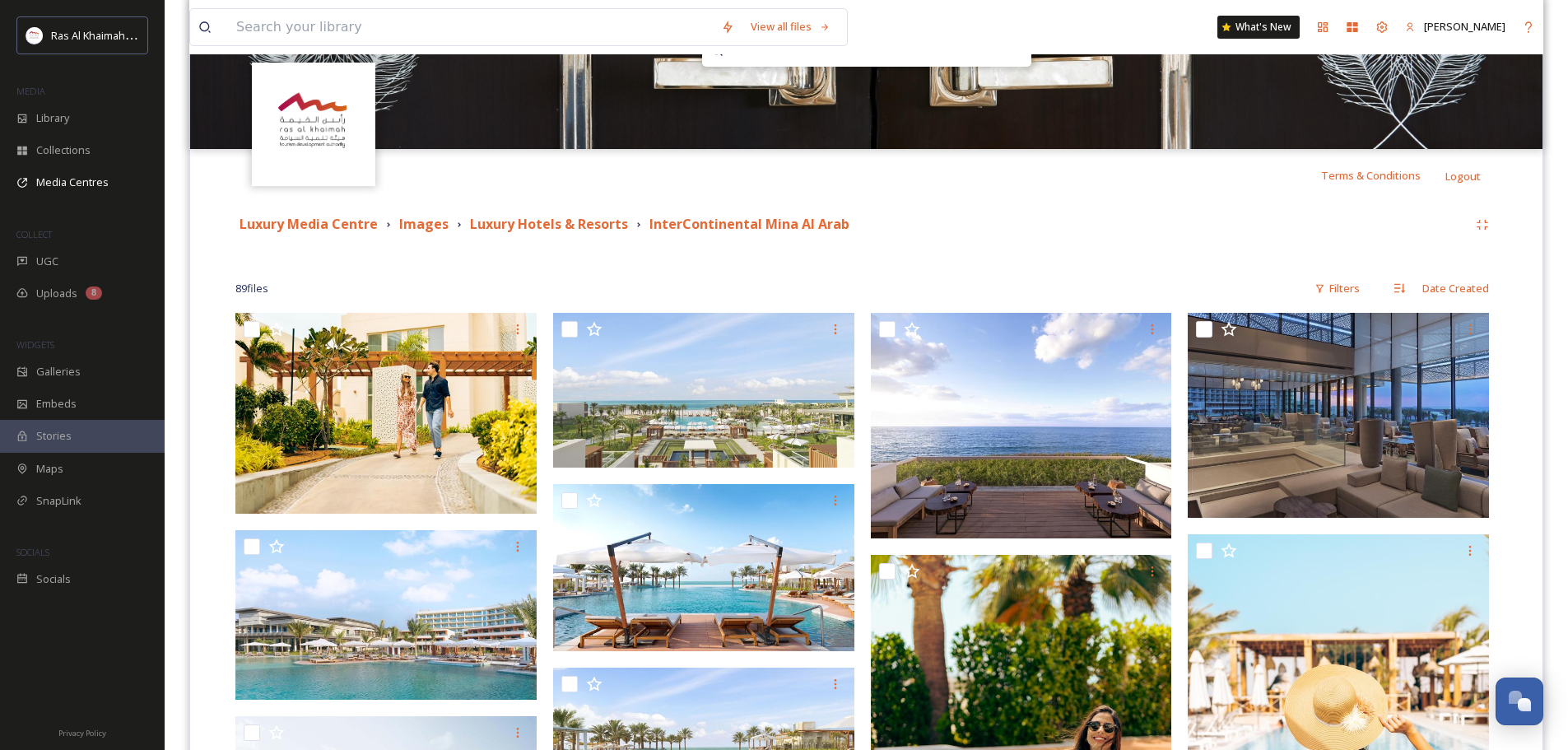
scroll to position [247, 0]
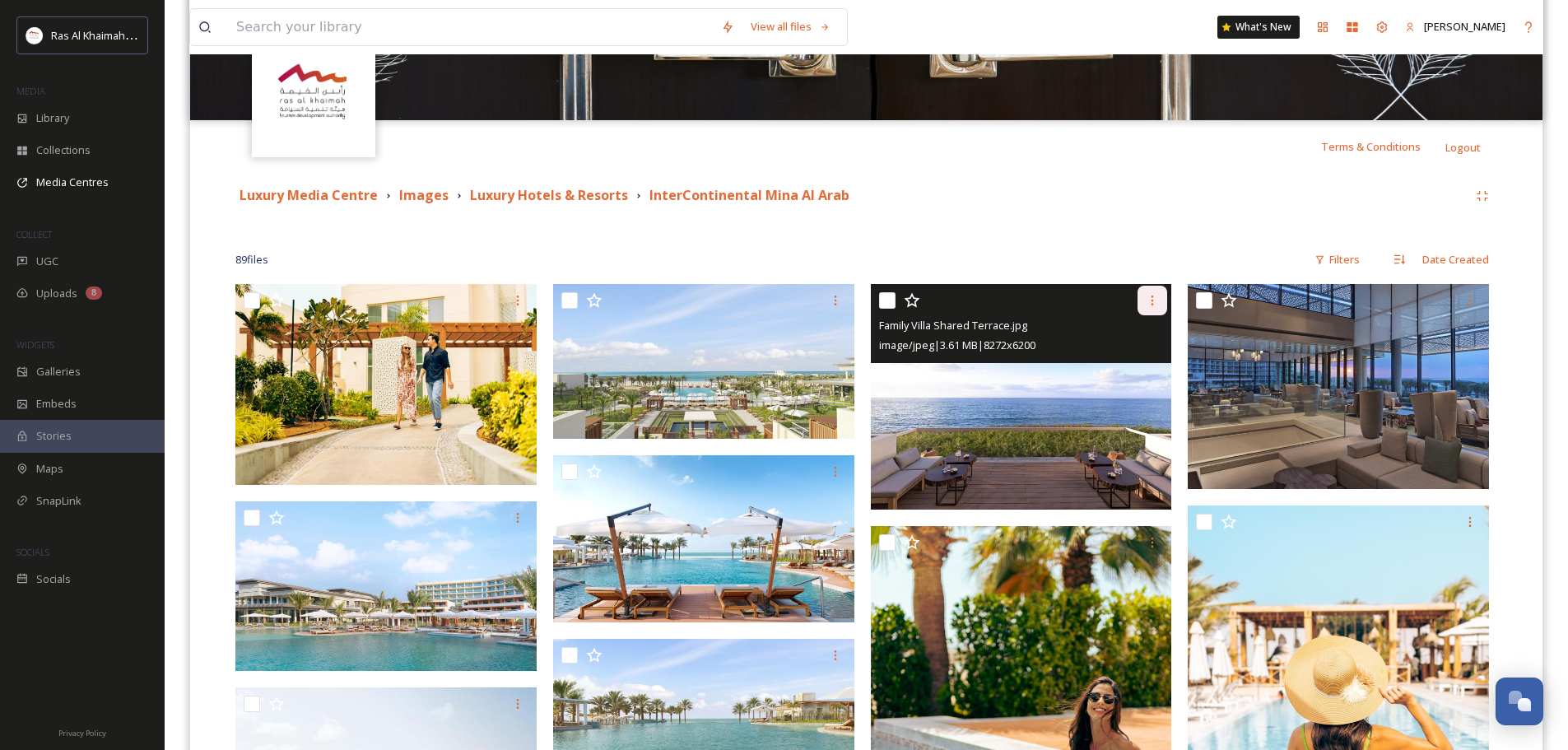
click at [1157, 306] on icon at bounding box center [1153, 300] width 13 height 13
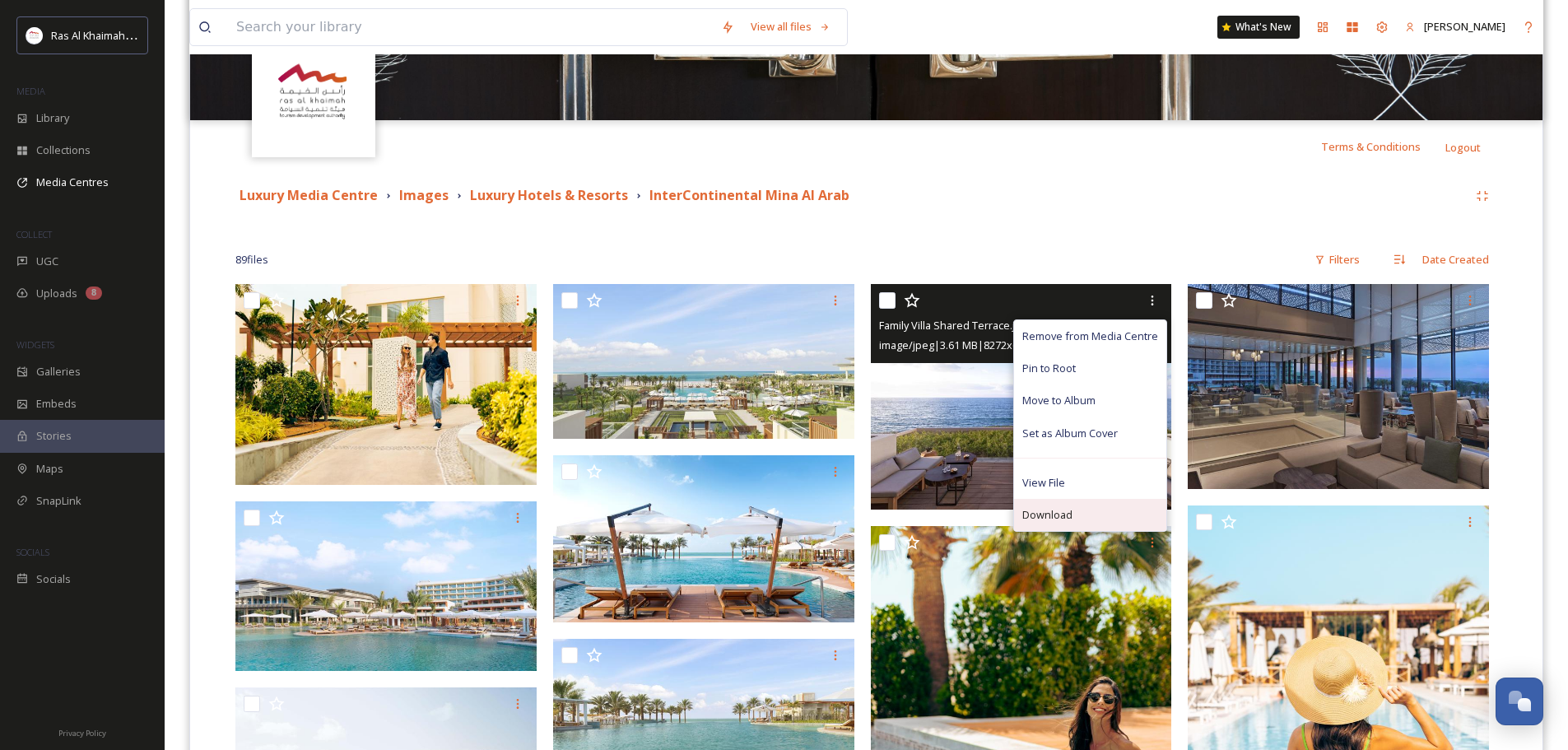
click at [1065, 521] on span "Download" at bounding box center [1048, 515] width 50 height 16
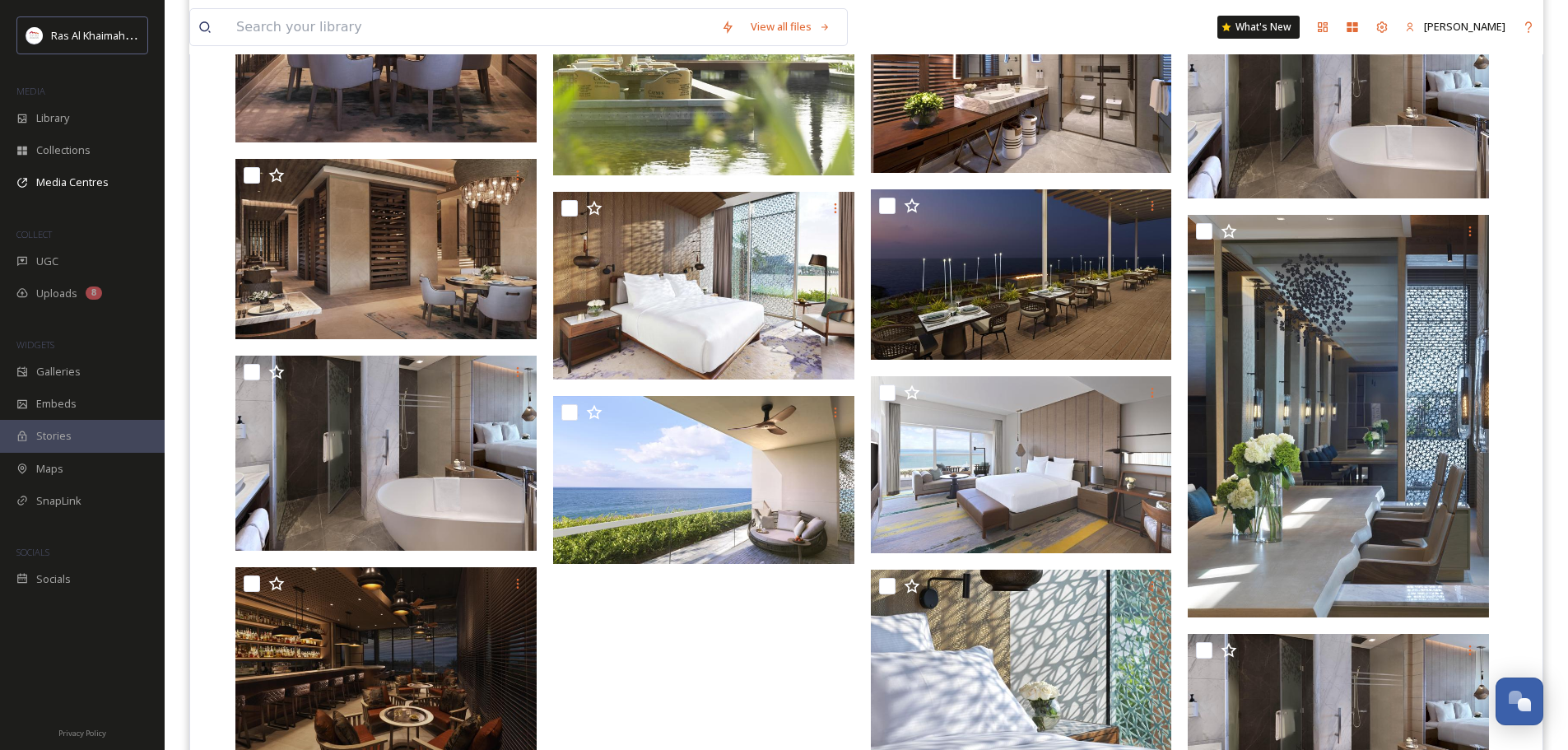
scroll to position [5070, 0]
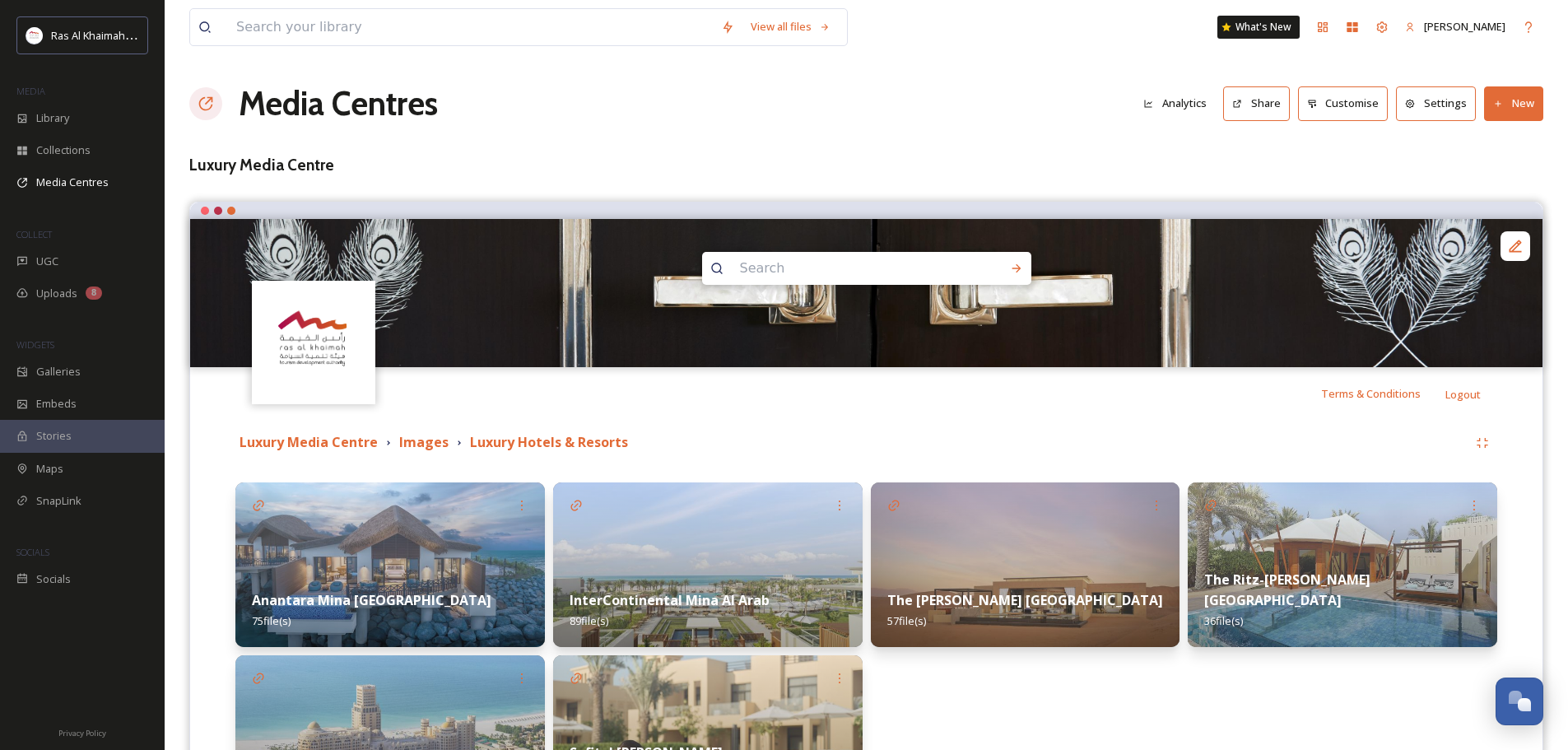
click at [1036, 538] on img at bounding box center [1025, 564] width 310 height 164
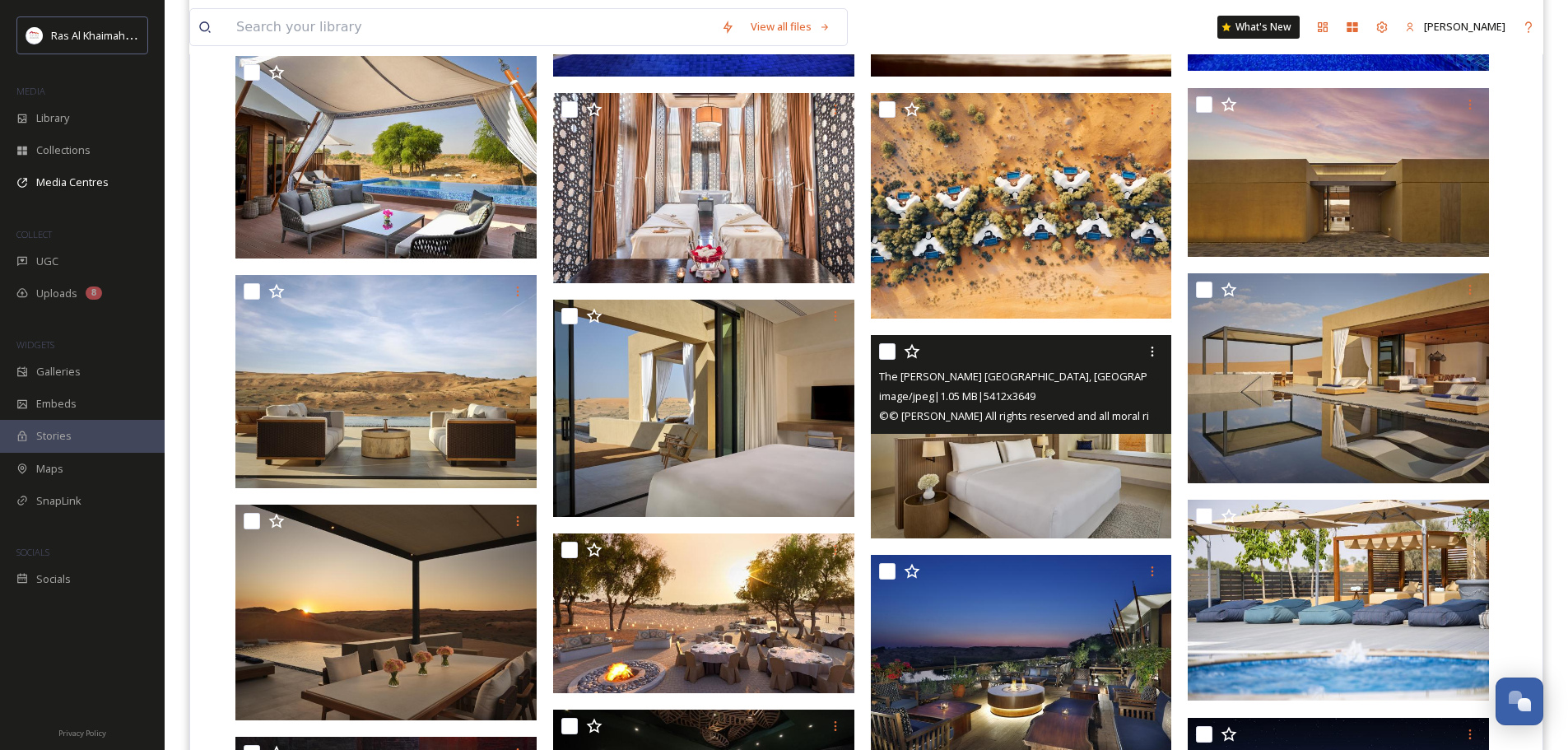
scroll to position [741, 0]
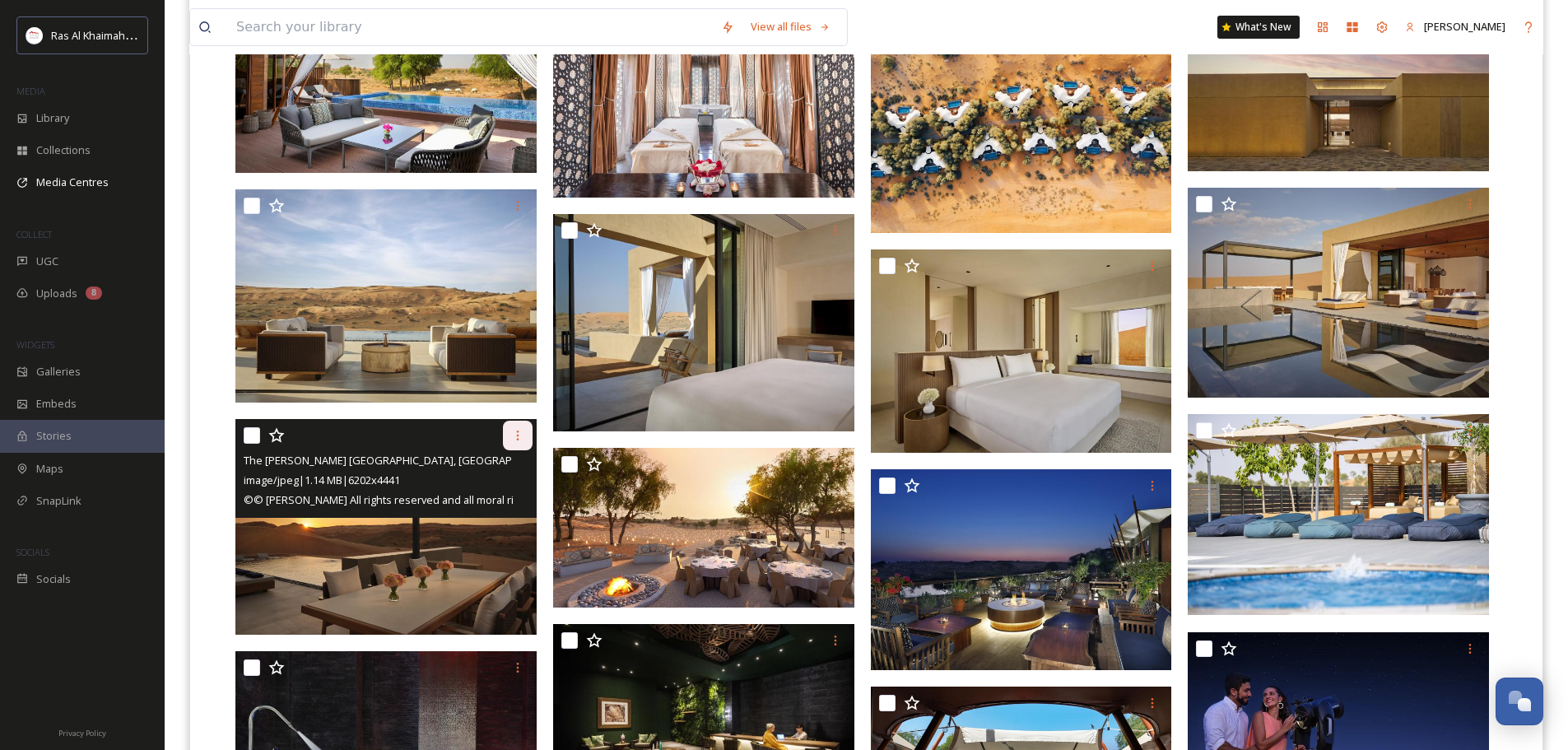
click at [518, 435] on icon at bounding box center [517, 435] width 3 height 10
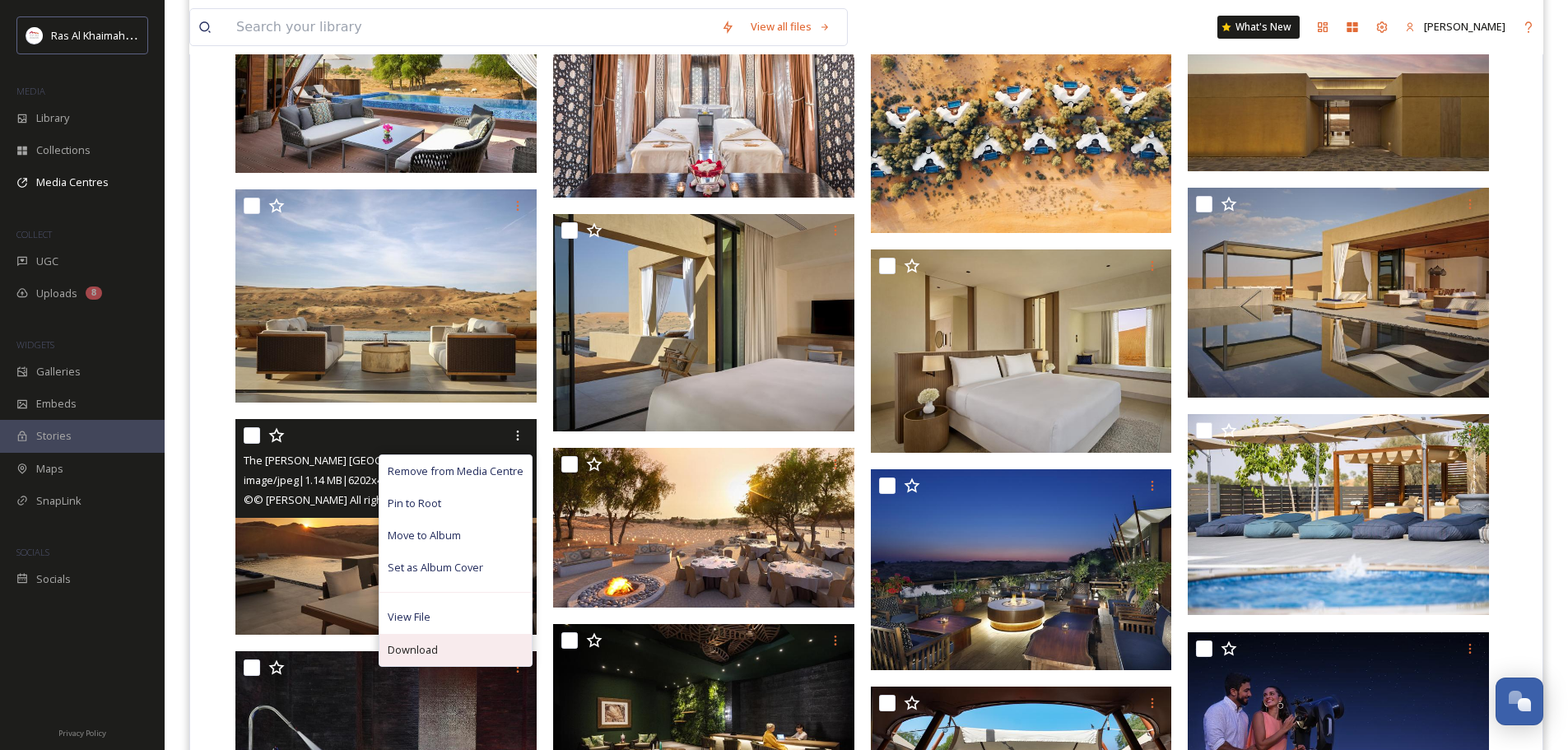
click at [463, 659] on div "Download" at bounding box center [455, 650] width 152 height 33
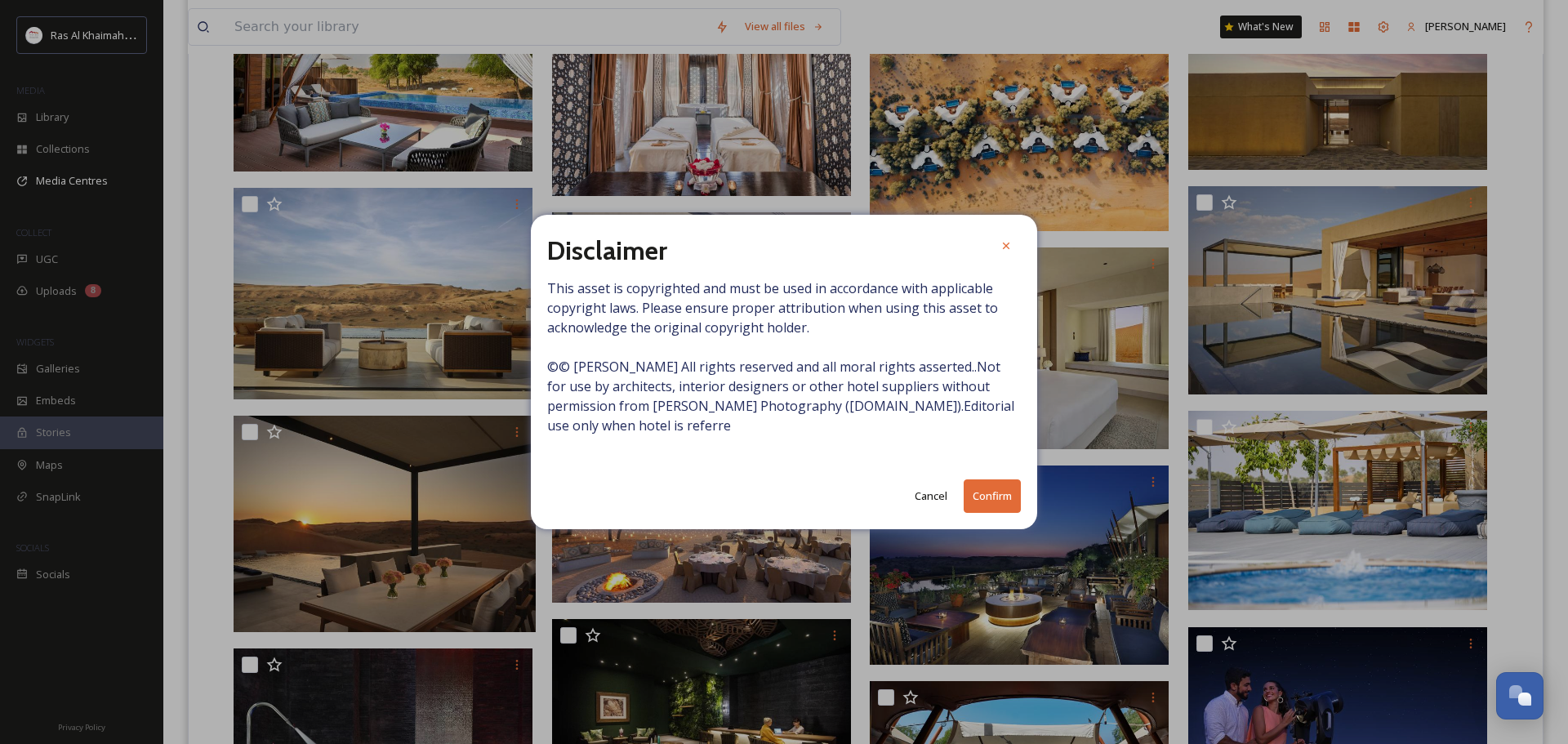
click at [995, 494] on button "Confirm" at bounding box center [992, 496] width 57 height 33
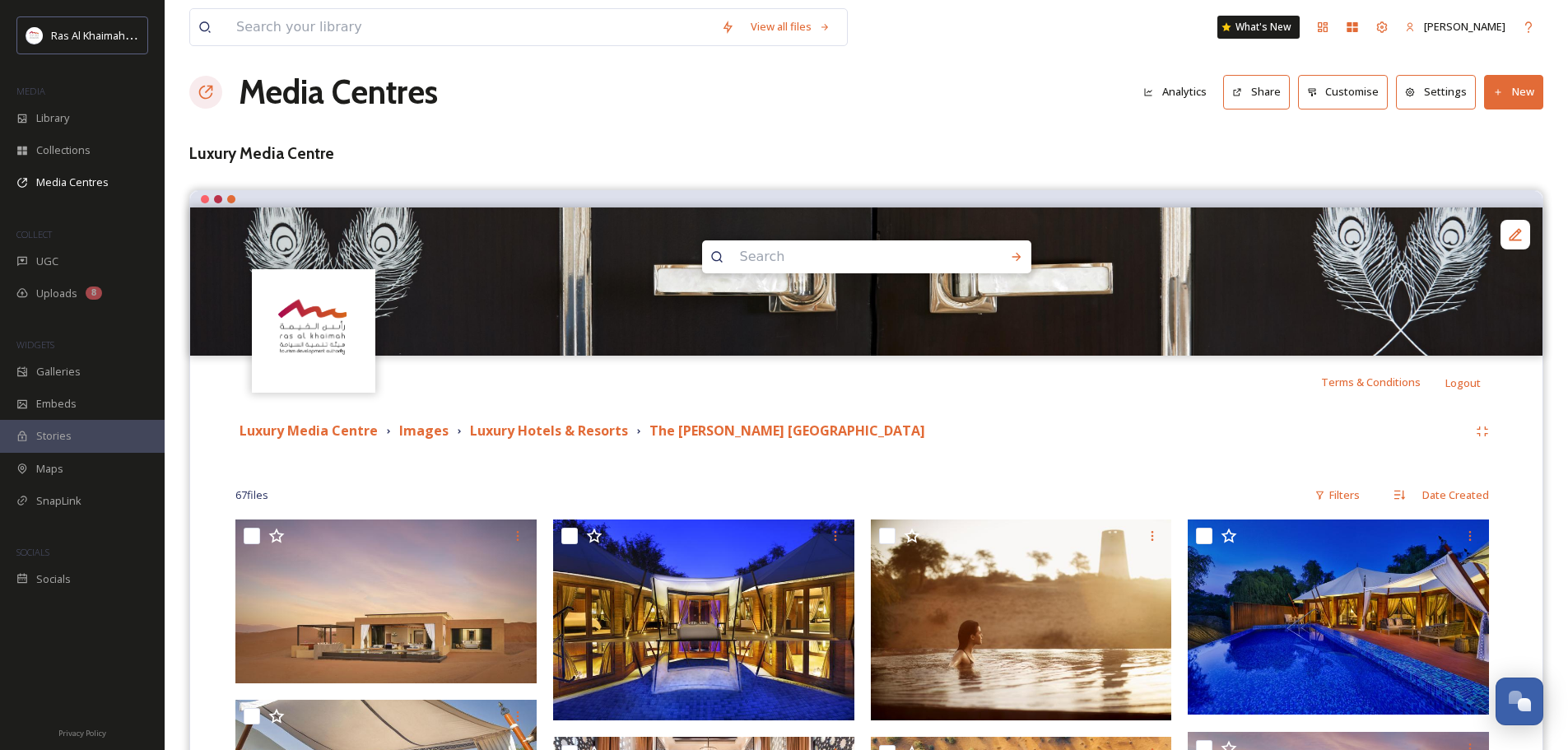
scroll to position [0, 0]
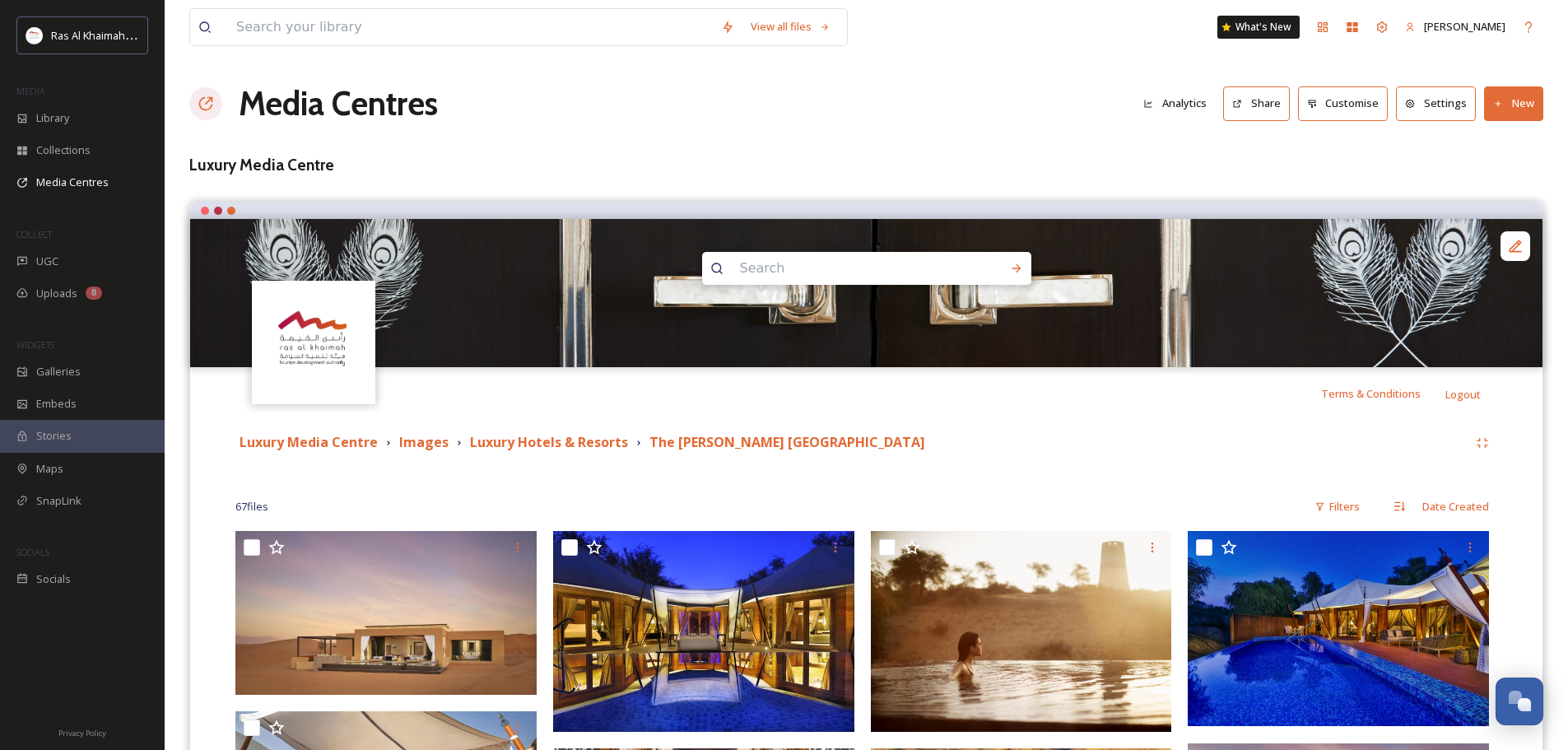
click at [428, 454] on div "Luxury Media Centre Images Luxury Hotels & Resorts [GEOGRAPHIC_DATA][PERSON_NAM…" at bounding box center [866, 443] width 1262 height 30
click at [495, 449] on strong "Luxury Hotels & Resorts" at bounding box center [549, 441] width 158 height 18
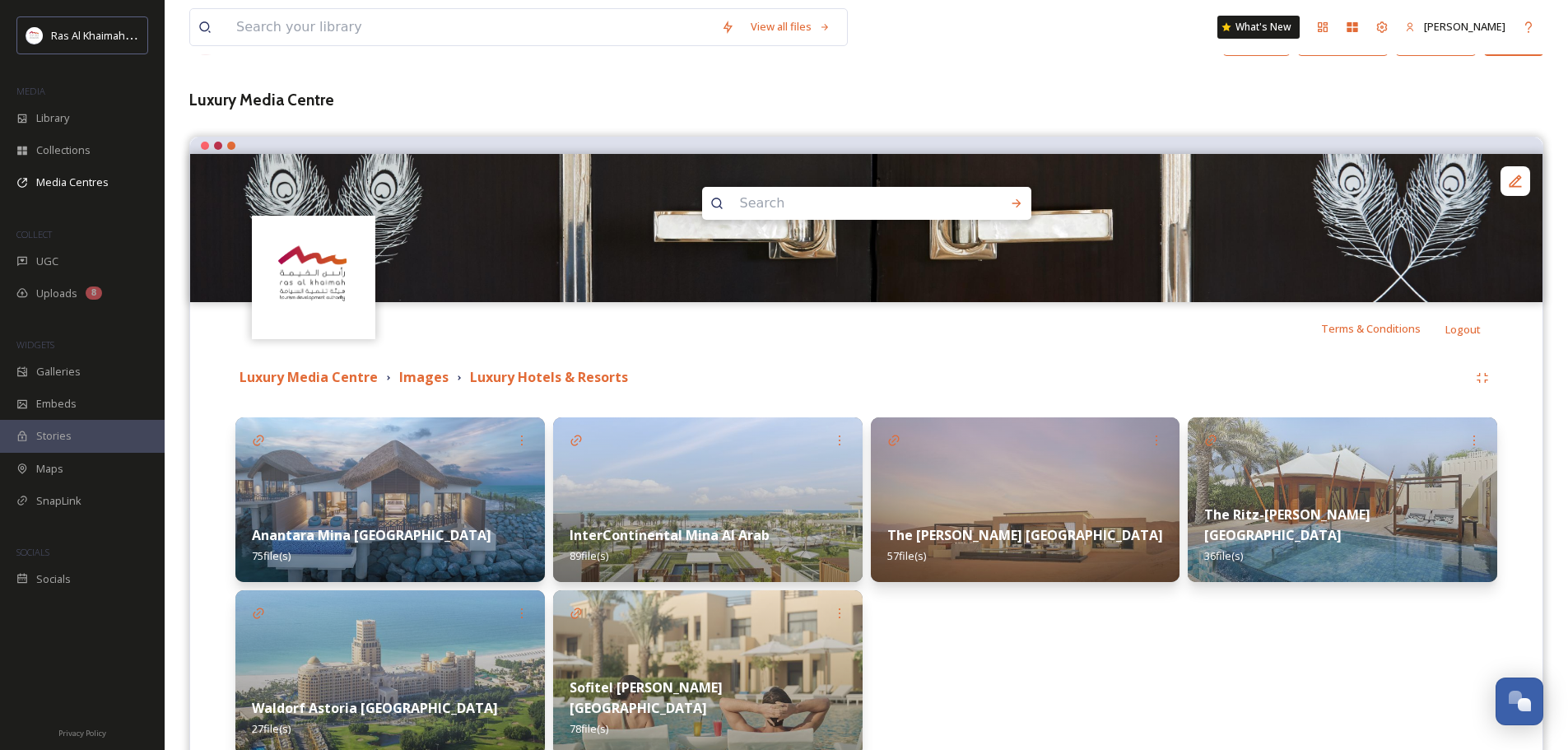
scroll to position [197, 0]
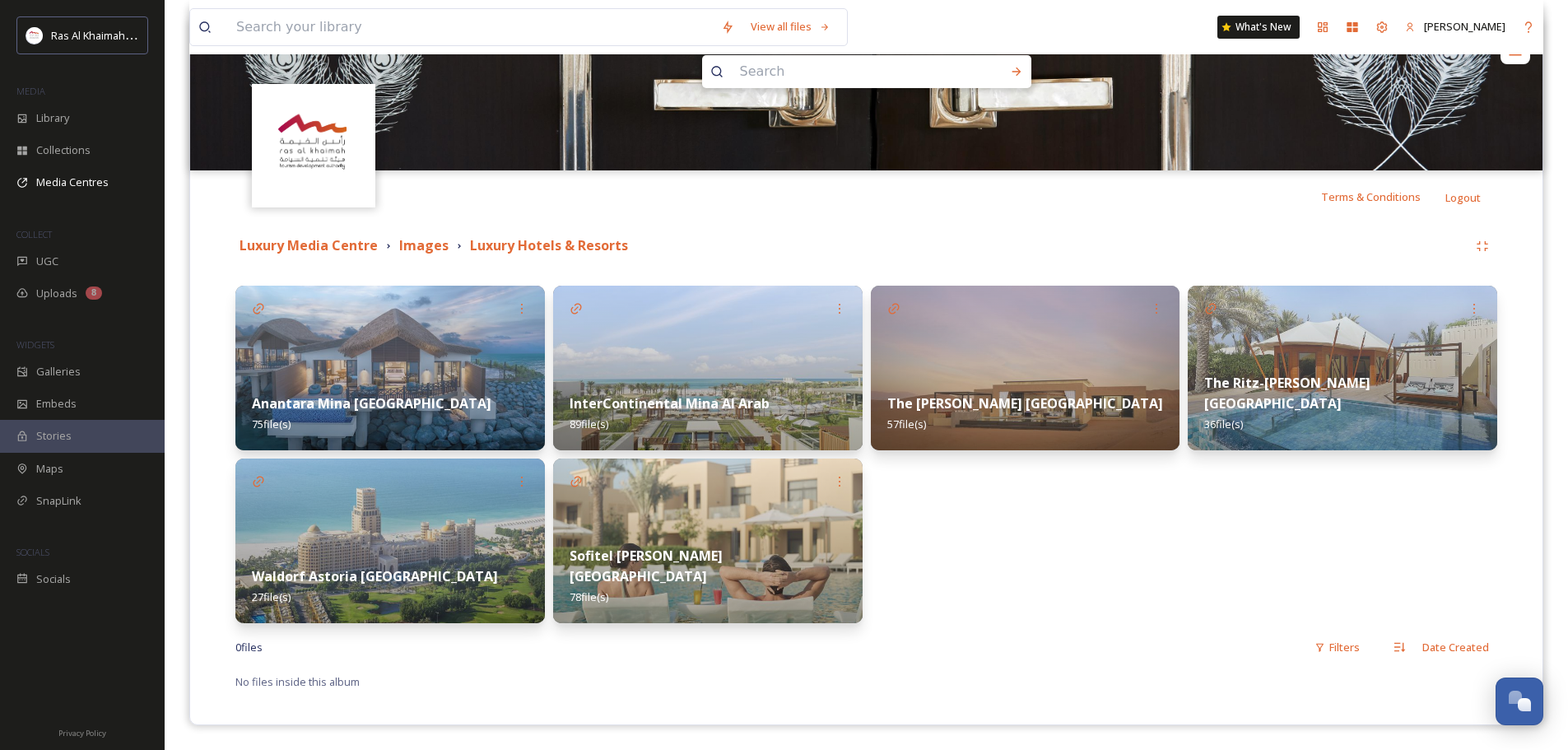
click at [386, 348] on img at bounding box center [389, 367] width 310 height 164
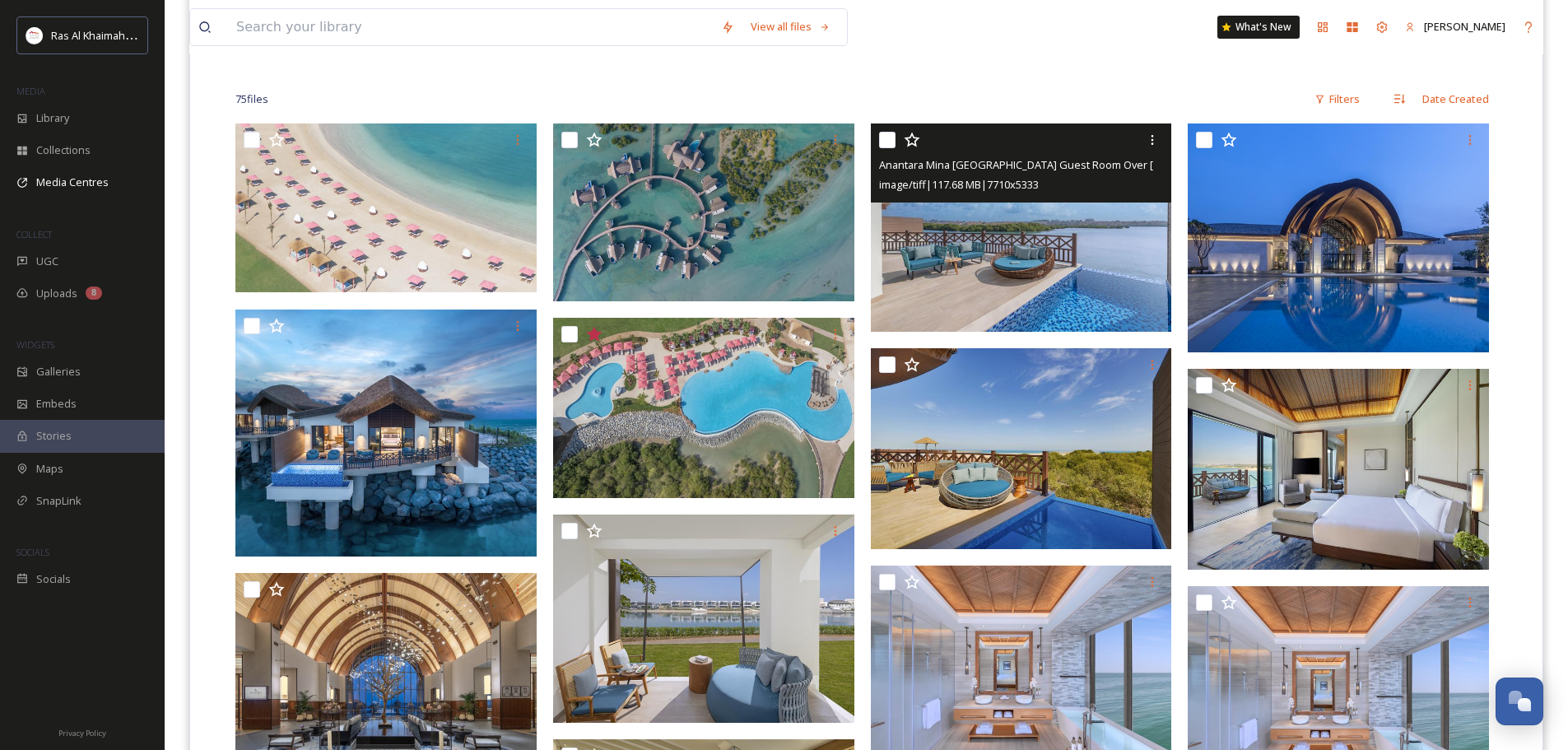
scroll to position [412, 0]
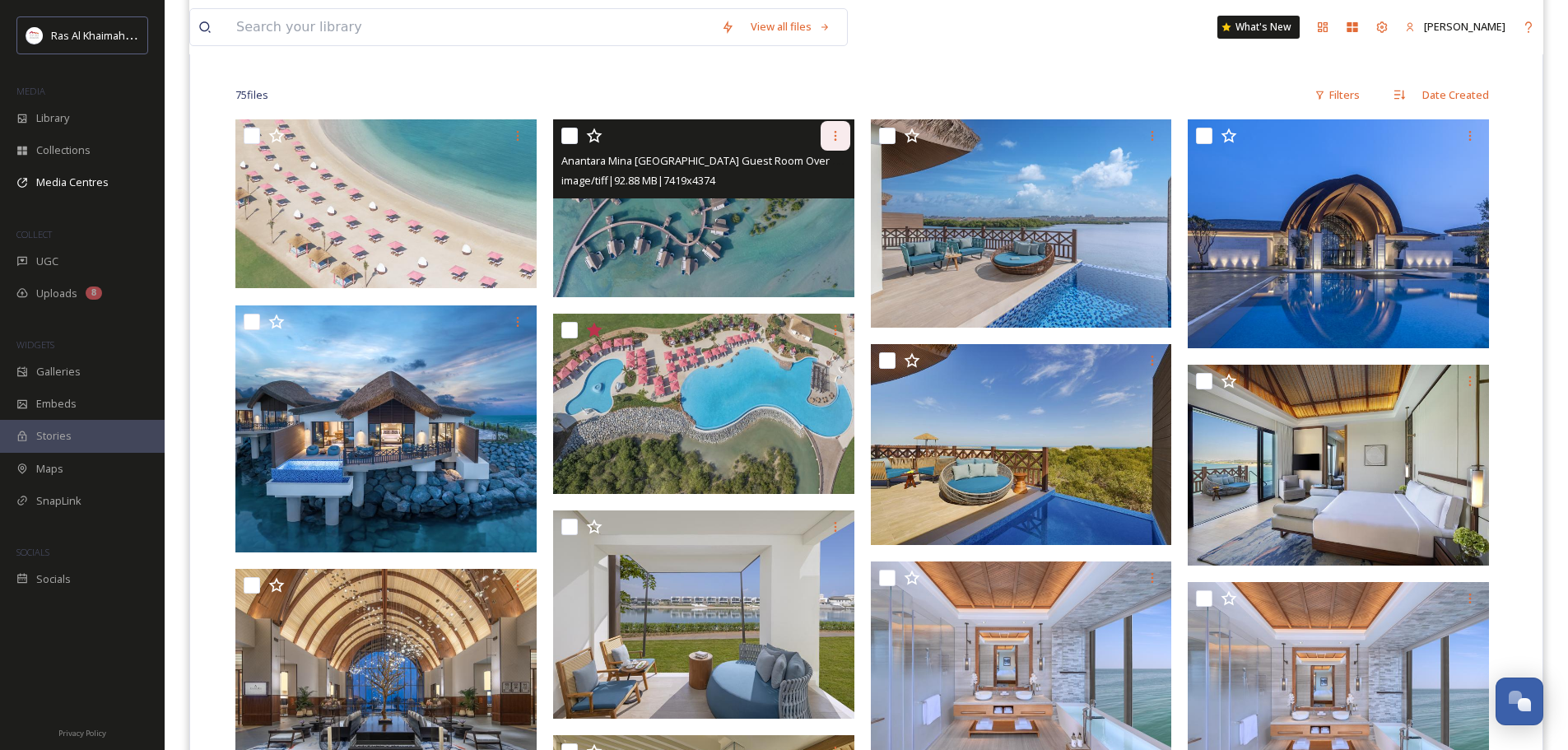
click at [838, 132] on icon at bounding box center [836, 136] width 13 height 13
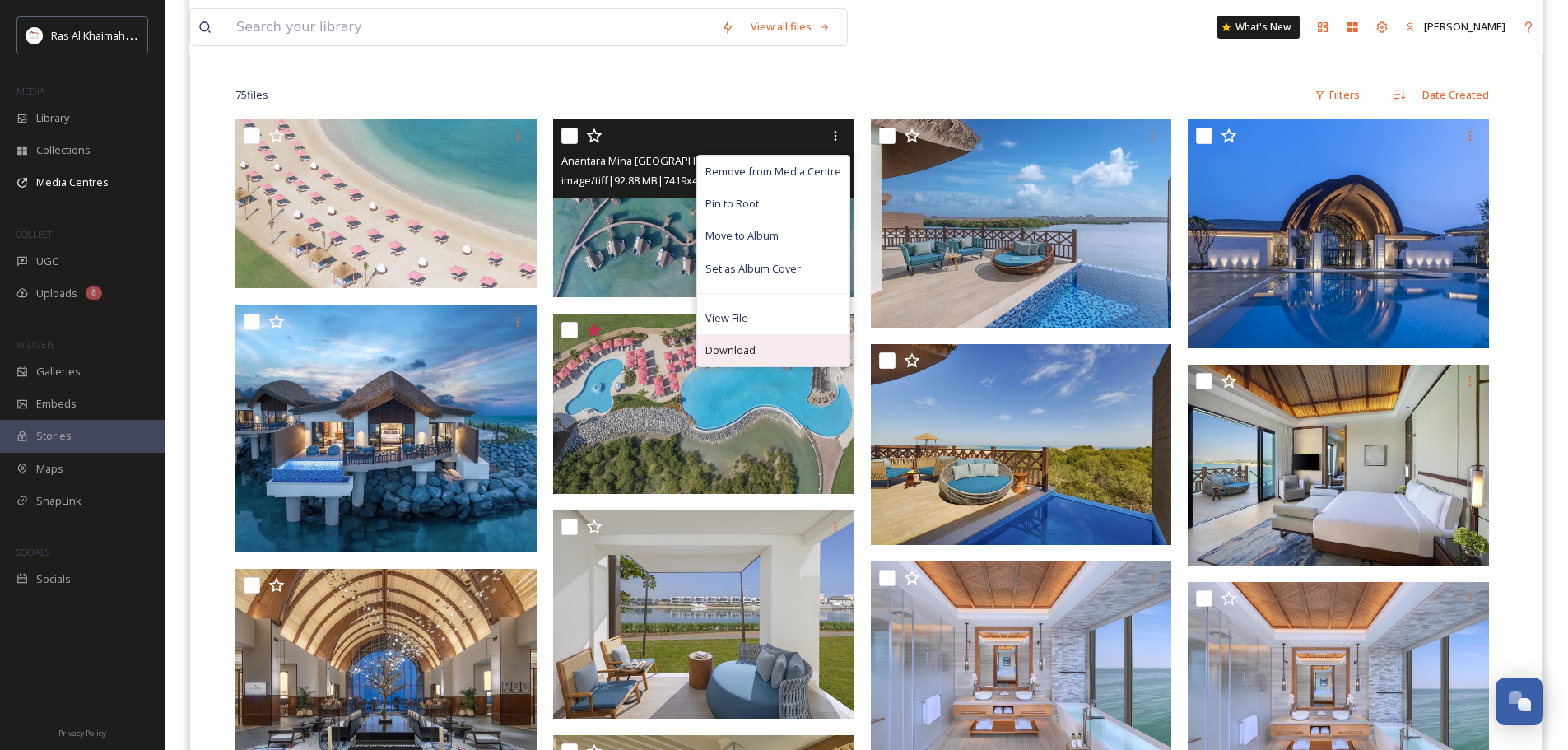
click at [776, 355] on div "Download" at bounding box center [773, 350] width 152 height 33
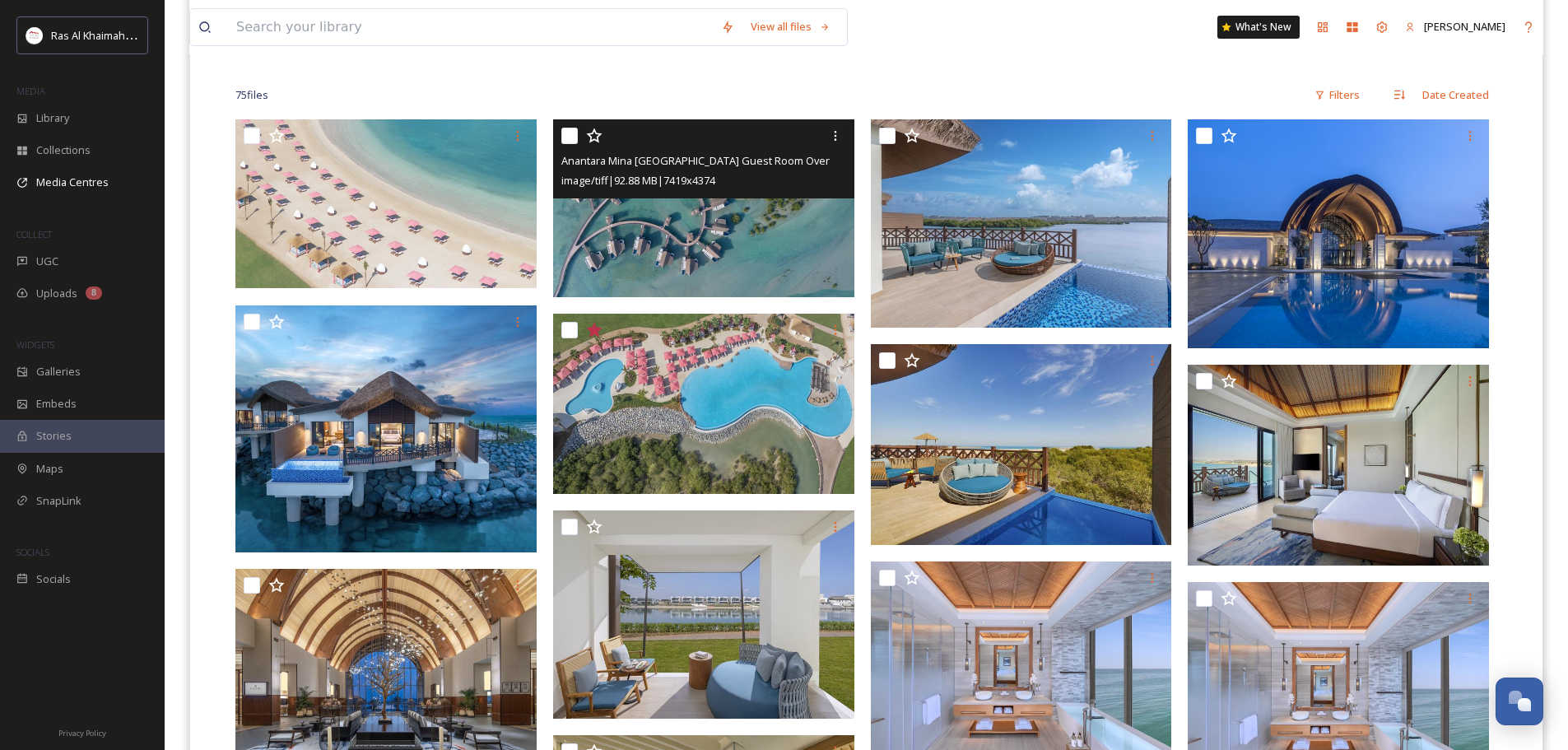
click at [695, 238] on img at bounding box center [704, 207] width 301 height 178
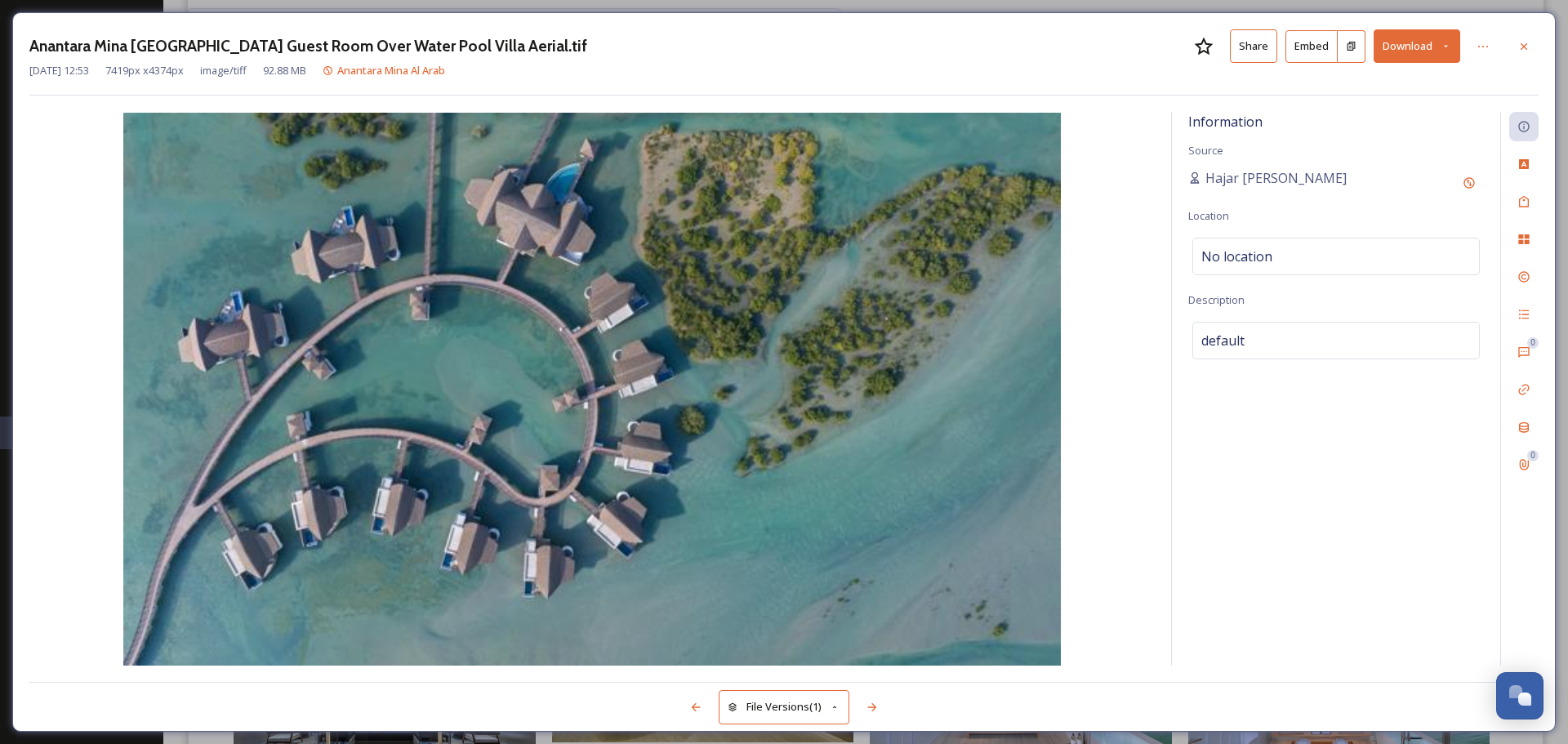
click at [1445, 45] on icon at bounding box center [1446, 46] width 11 height 11
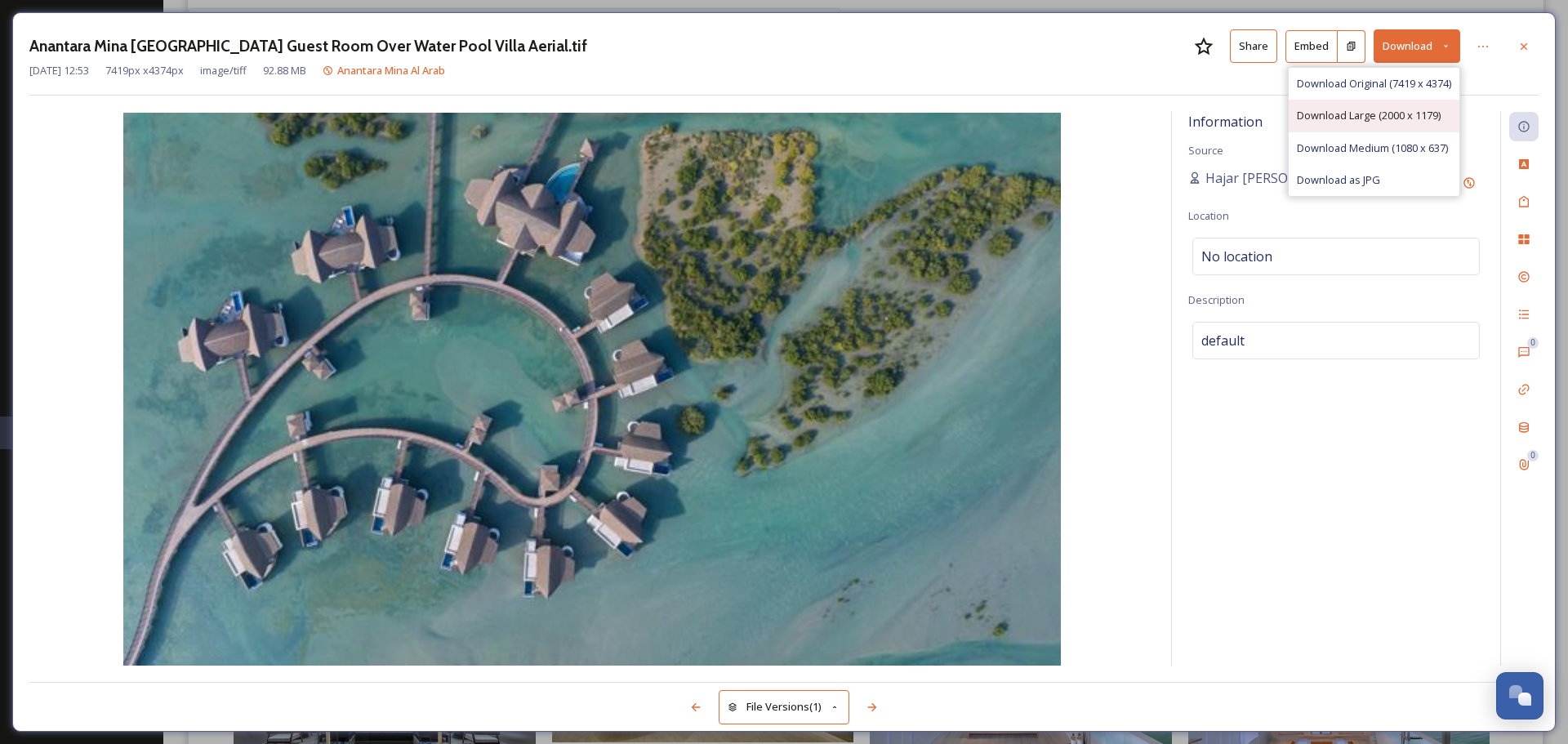
click at [1359, 124] on div "Download Large (2000 x 1179)" at bounding box center [1374, 115] width 171 height 32
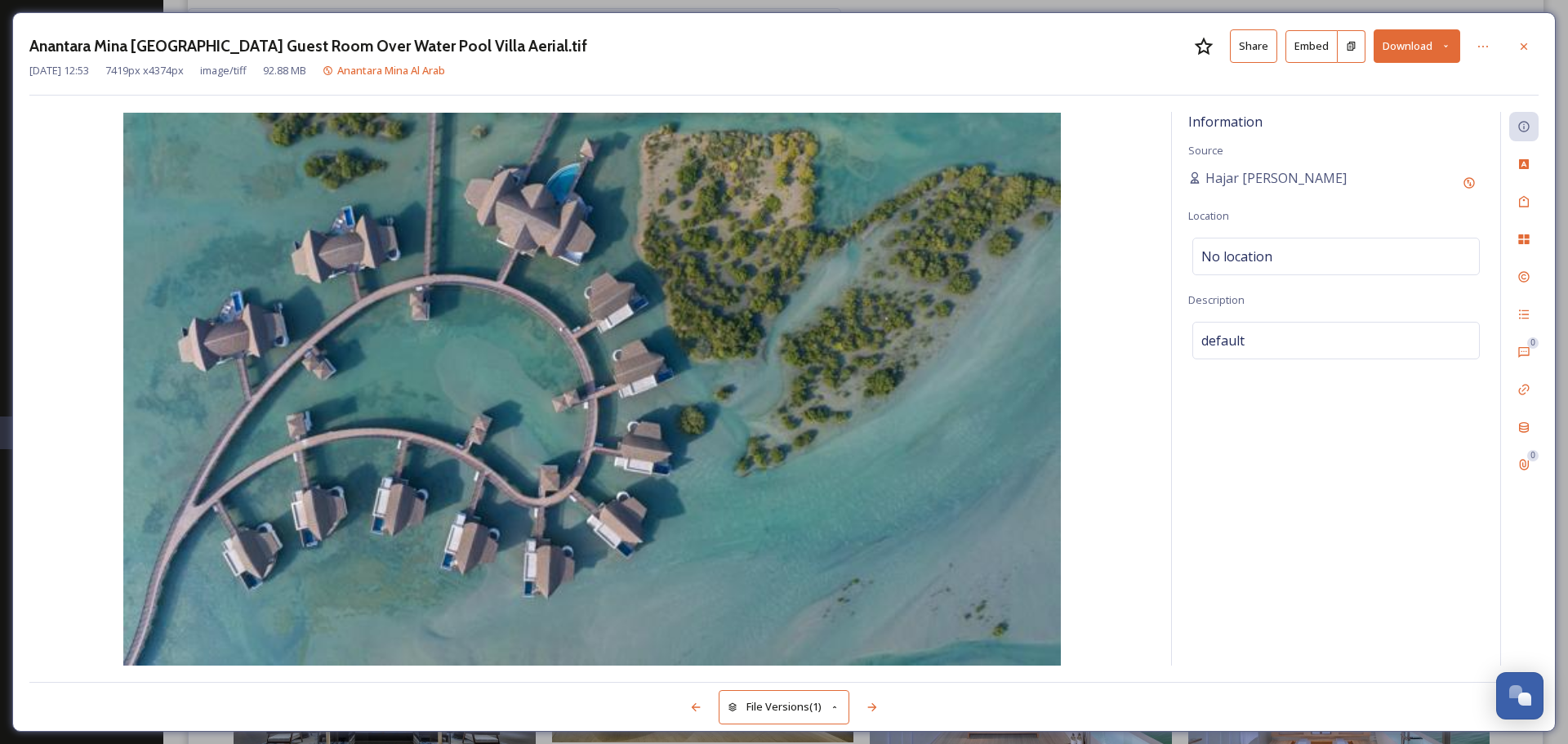
click at [1445, 41] on icon at bounding box center [1446, 46] width 11 height 11
click at [1324, 147] on span "Download Medium (1080 x 637)" at bounding box center [1372, 148] width 151 height 16
click at [1532, 55] on div at bounding box center [1525, 47] width 30 height 30
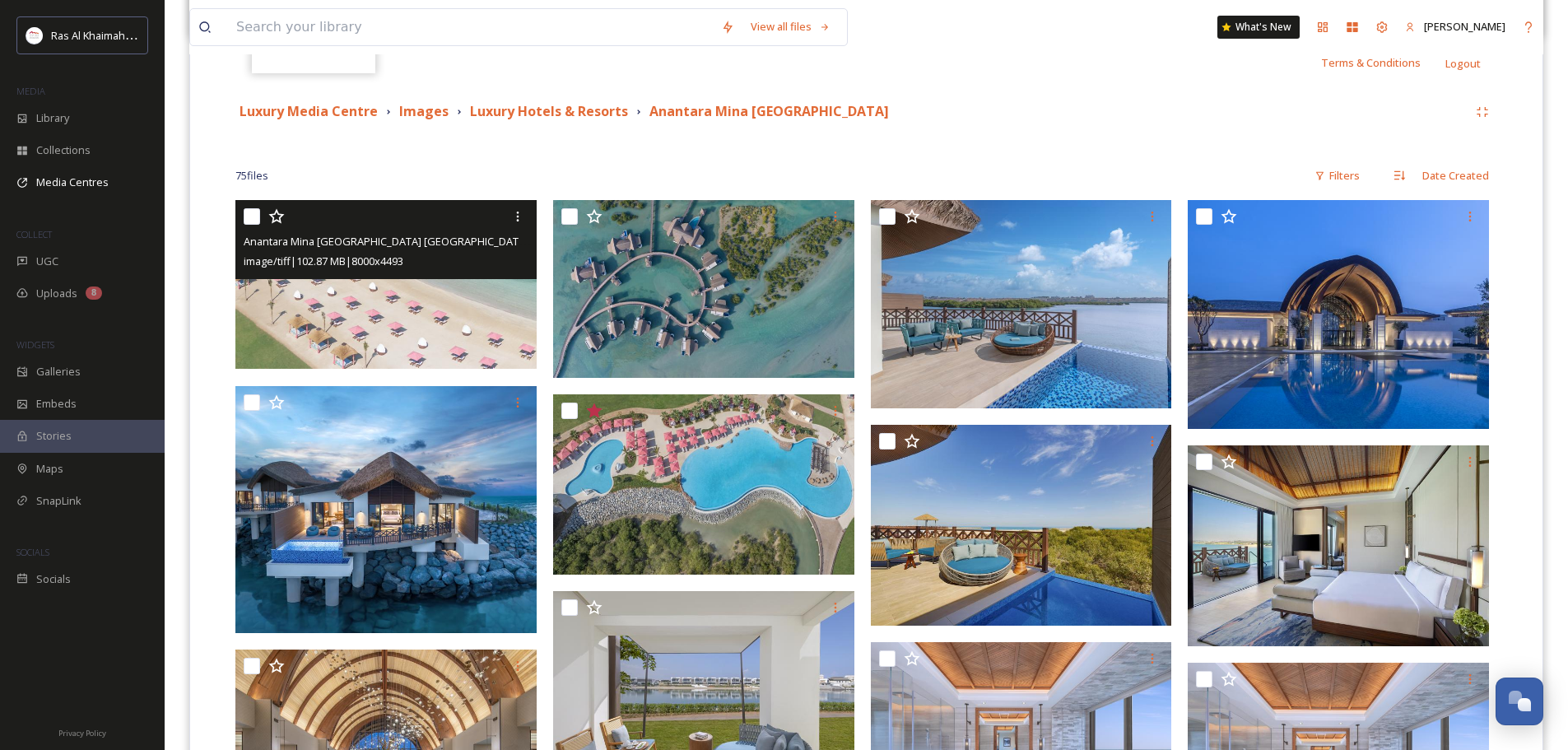
scroll to position [329, 0]
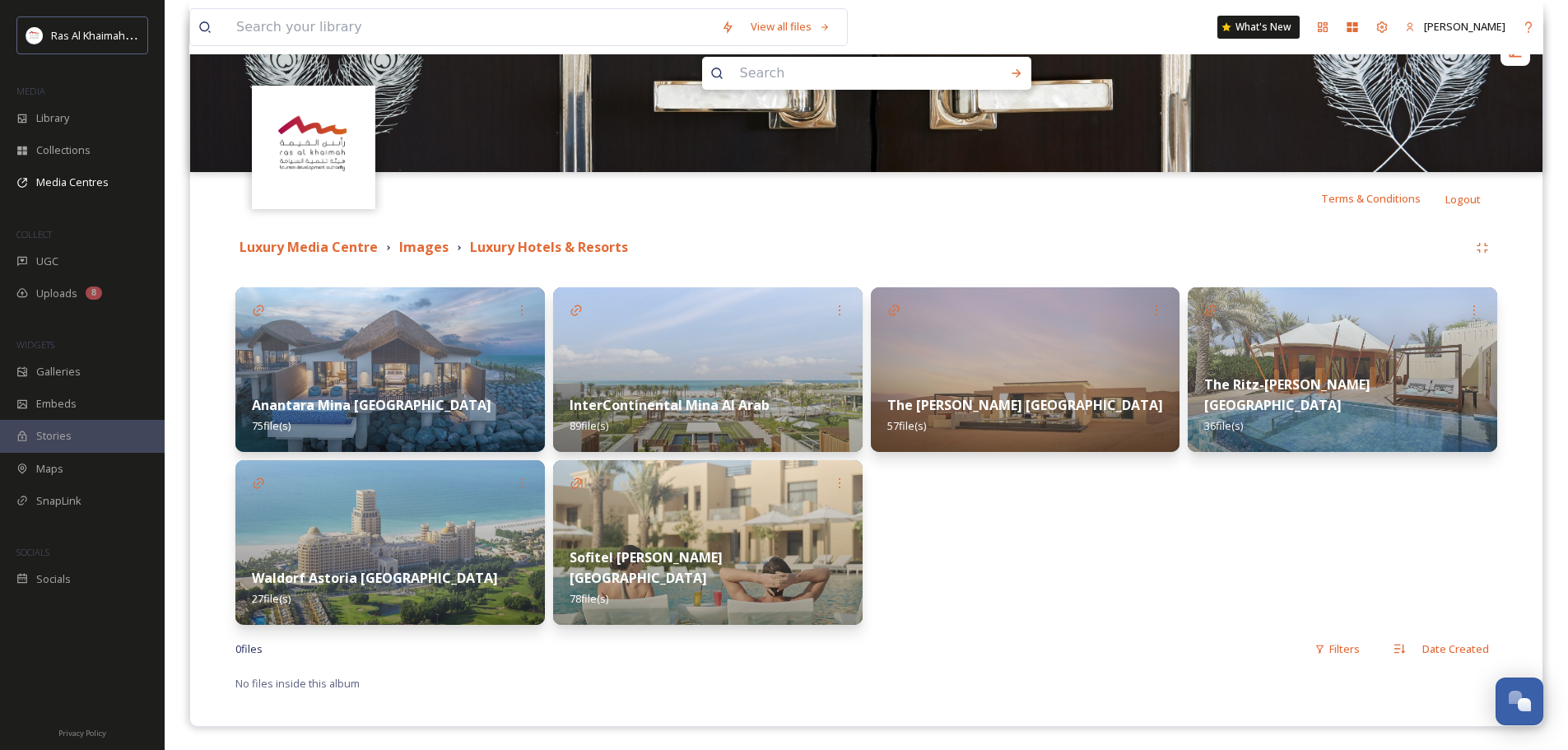
scroll to position [197, 0]
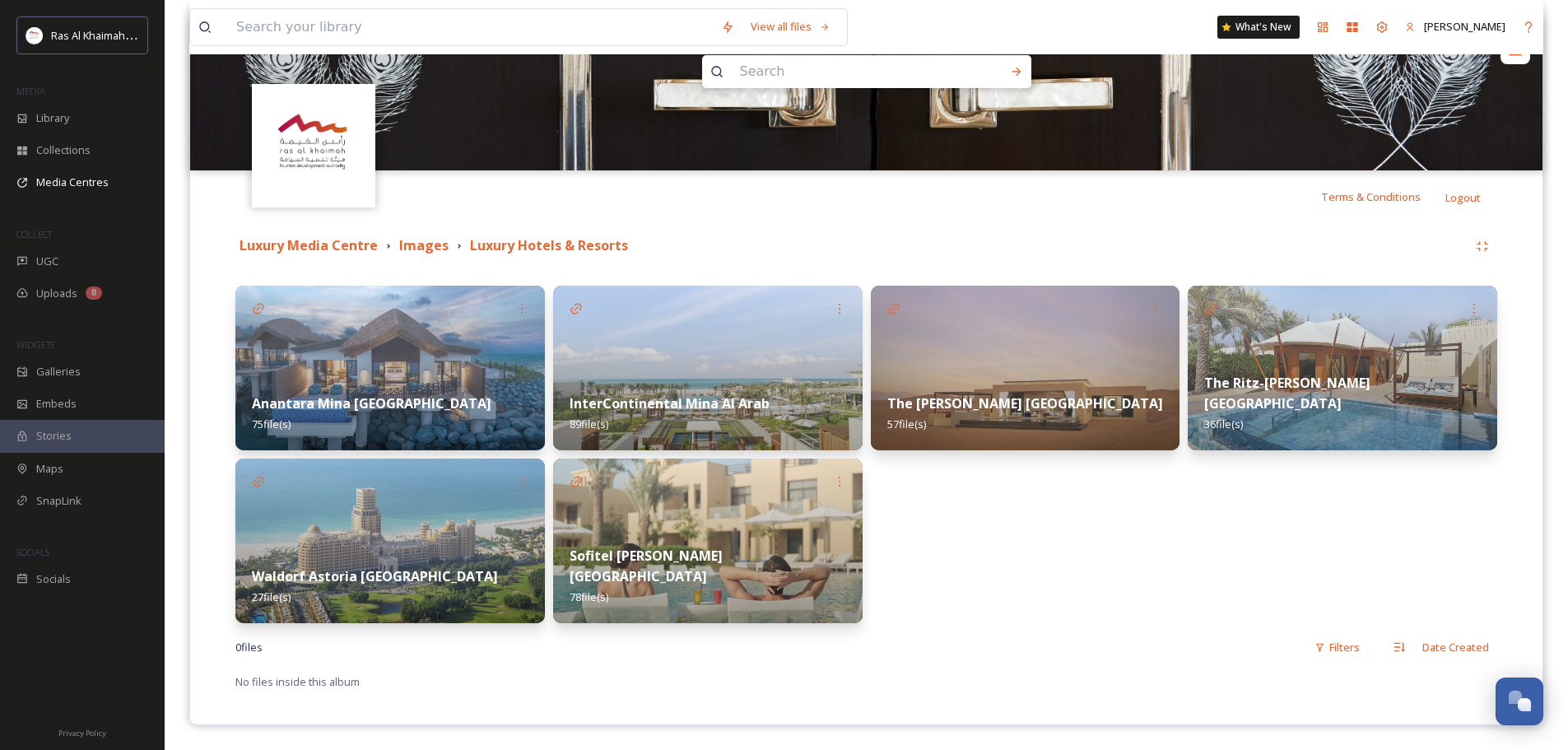
click at [468, 356] on img at bounding box center [389, 367] width 310 height 164
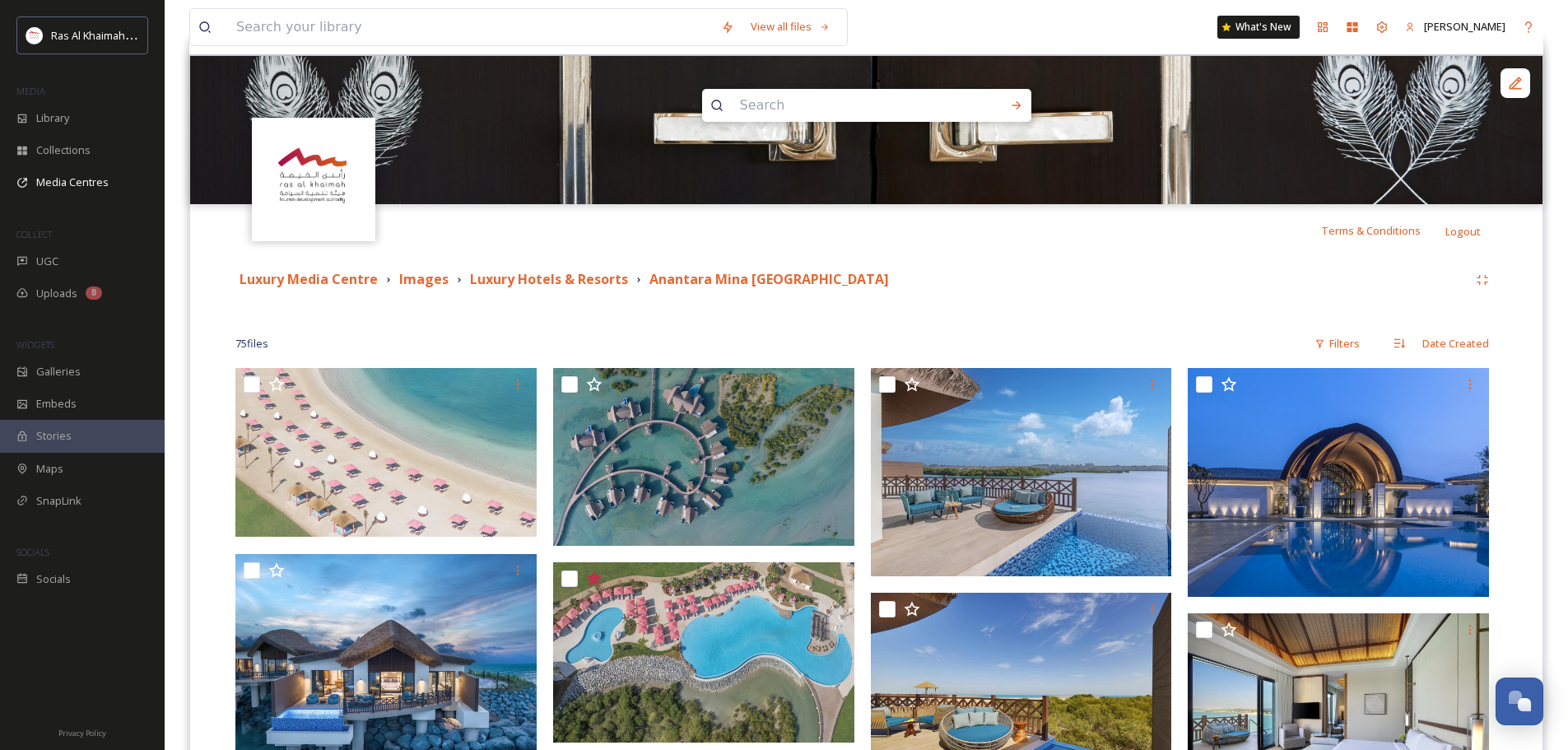
scroll to position [83, 0]
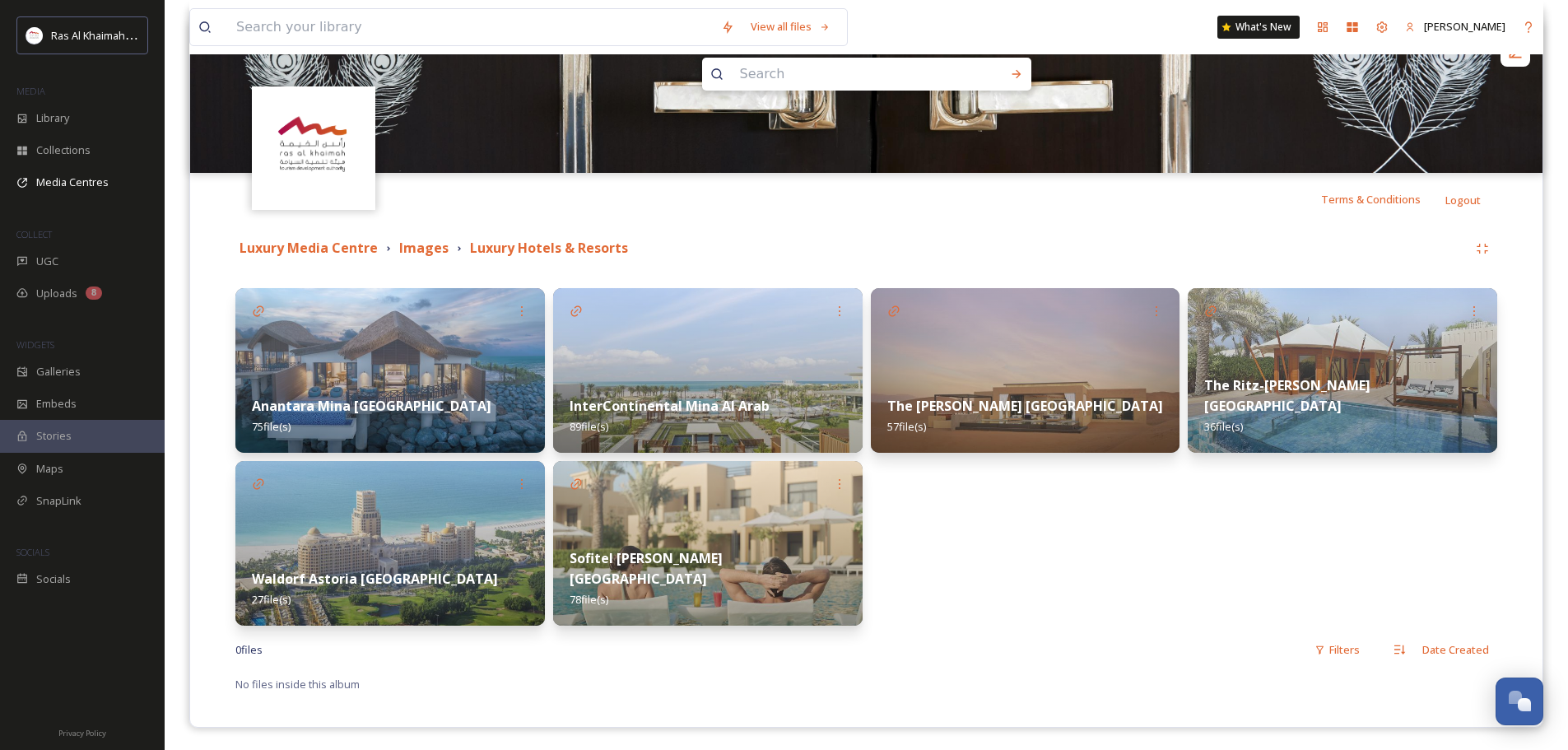
scroll to position [197, 0]
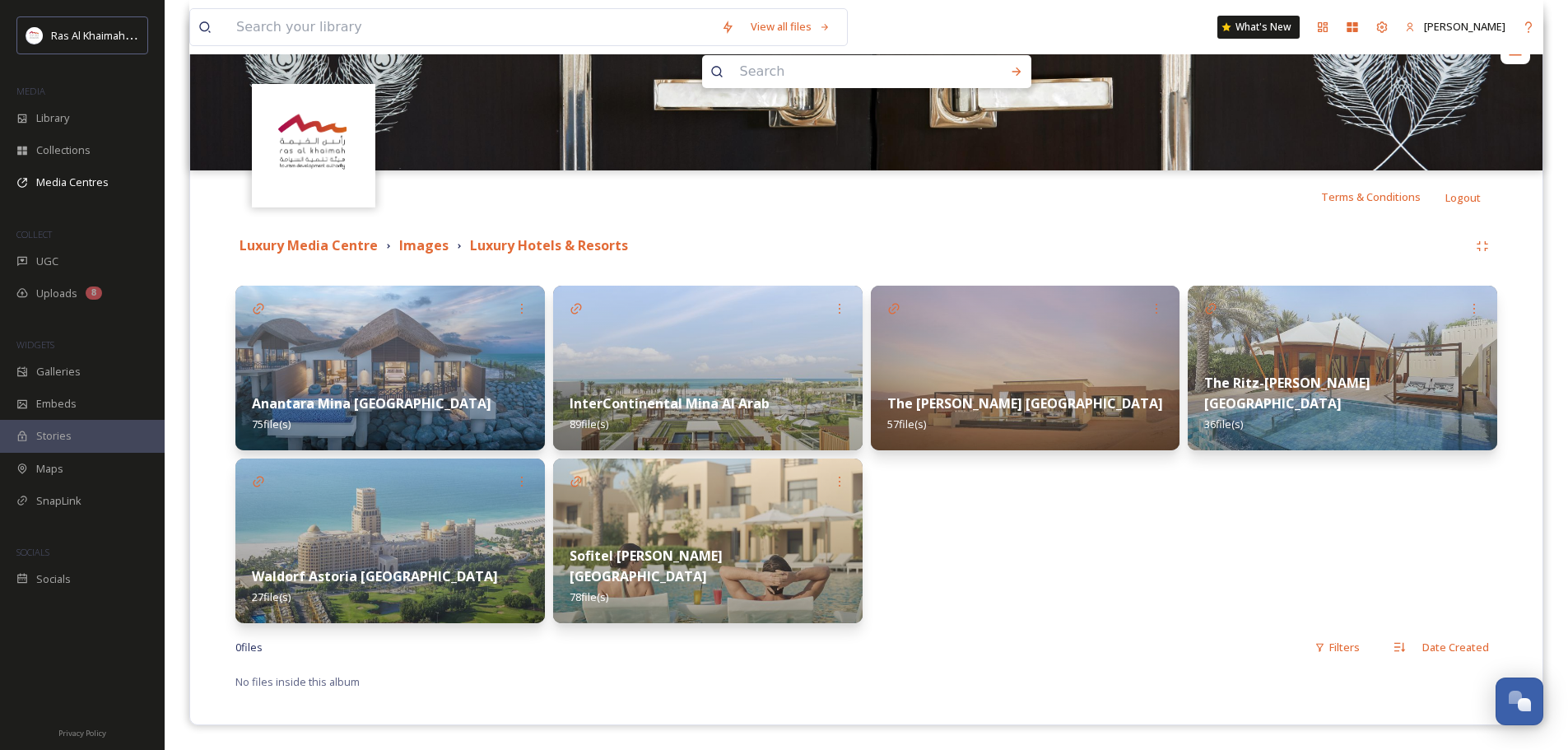
click at [1146, 363] on img at bounding box center [1025, 367] width 310 height 164
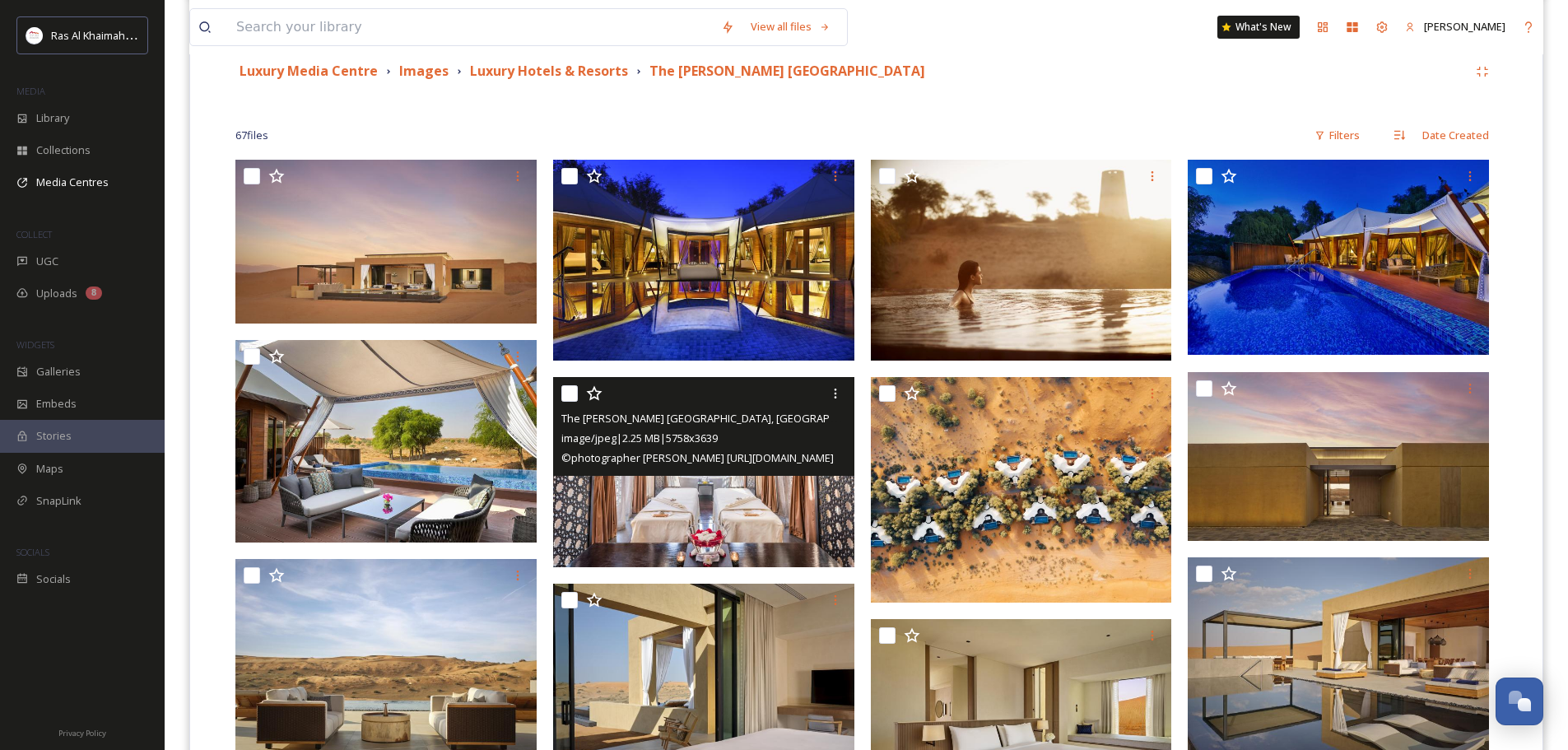
scroll to position [412, 0]
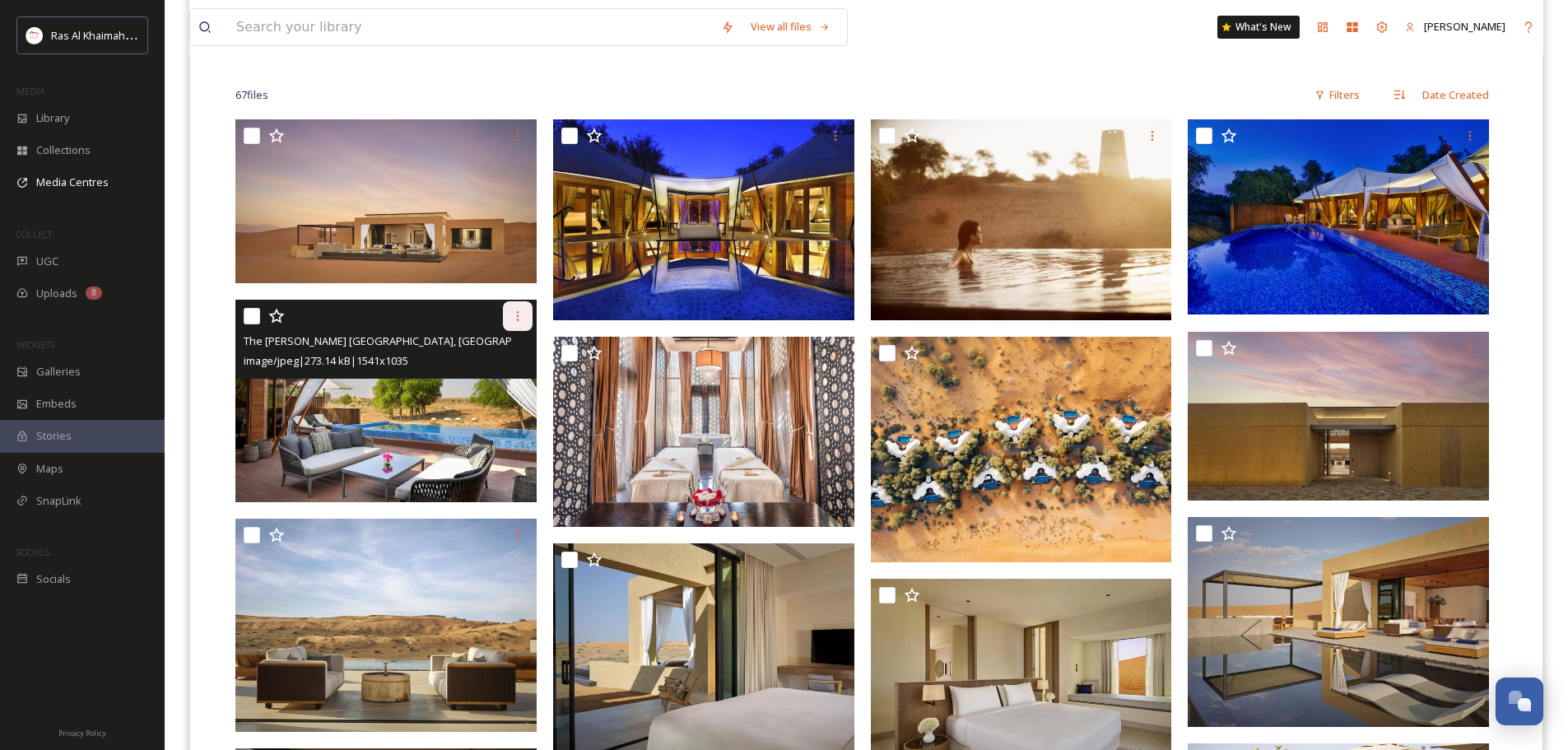
click at [521, 317] on icon at bounding box center [518, 316] width 13 height 13
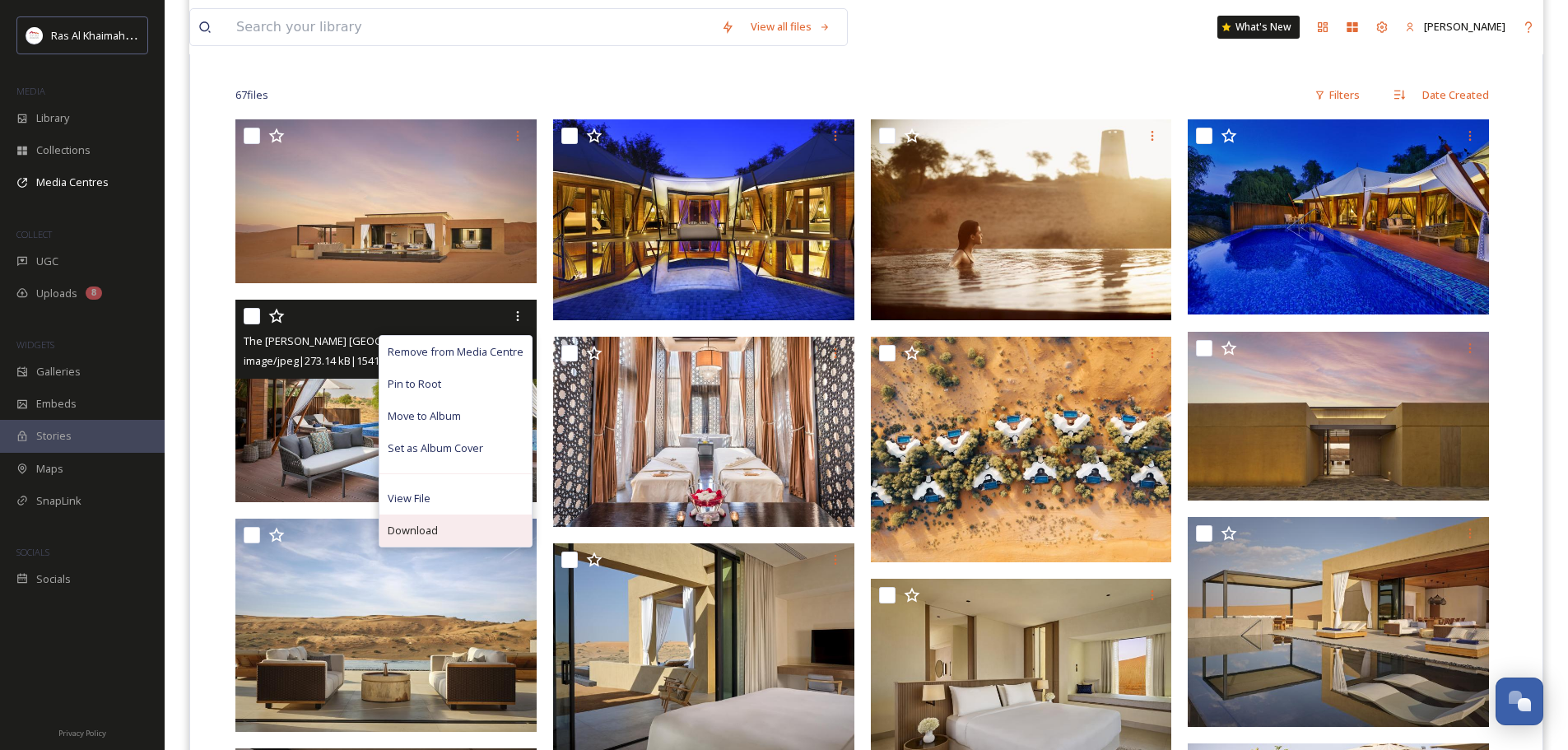
click at [465, 527] on div "Download" at bounding box center [455, 531] width 152 height 33
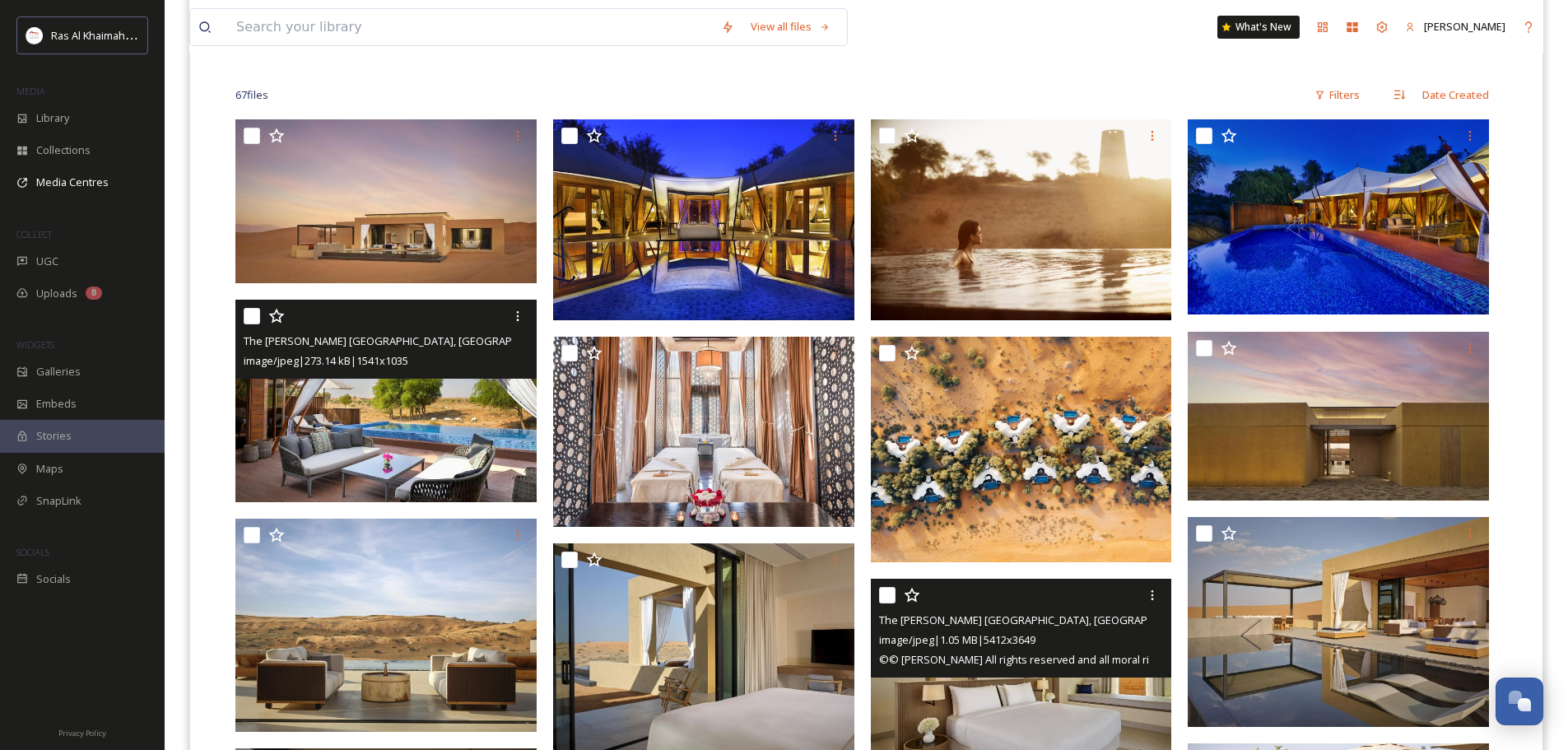
scroll to position [576, 0]
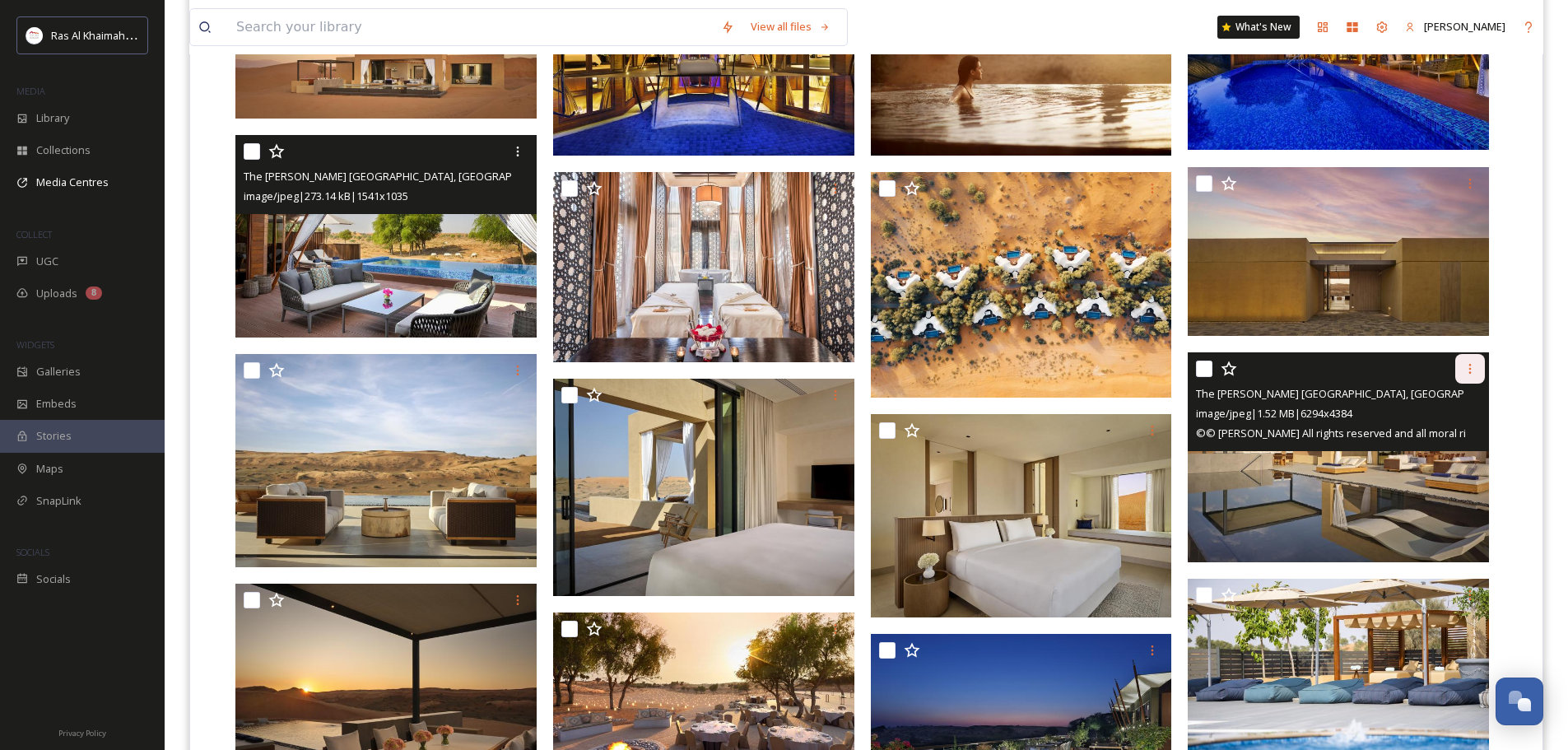
click at [1474, 371] on icon at bounding box center [1470, 369] width 13 height 13
click at [1260, 457] on img at bounding box center [1338, 457] width 301 height 210
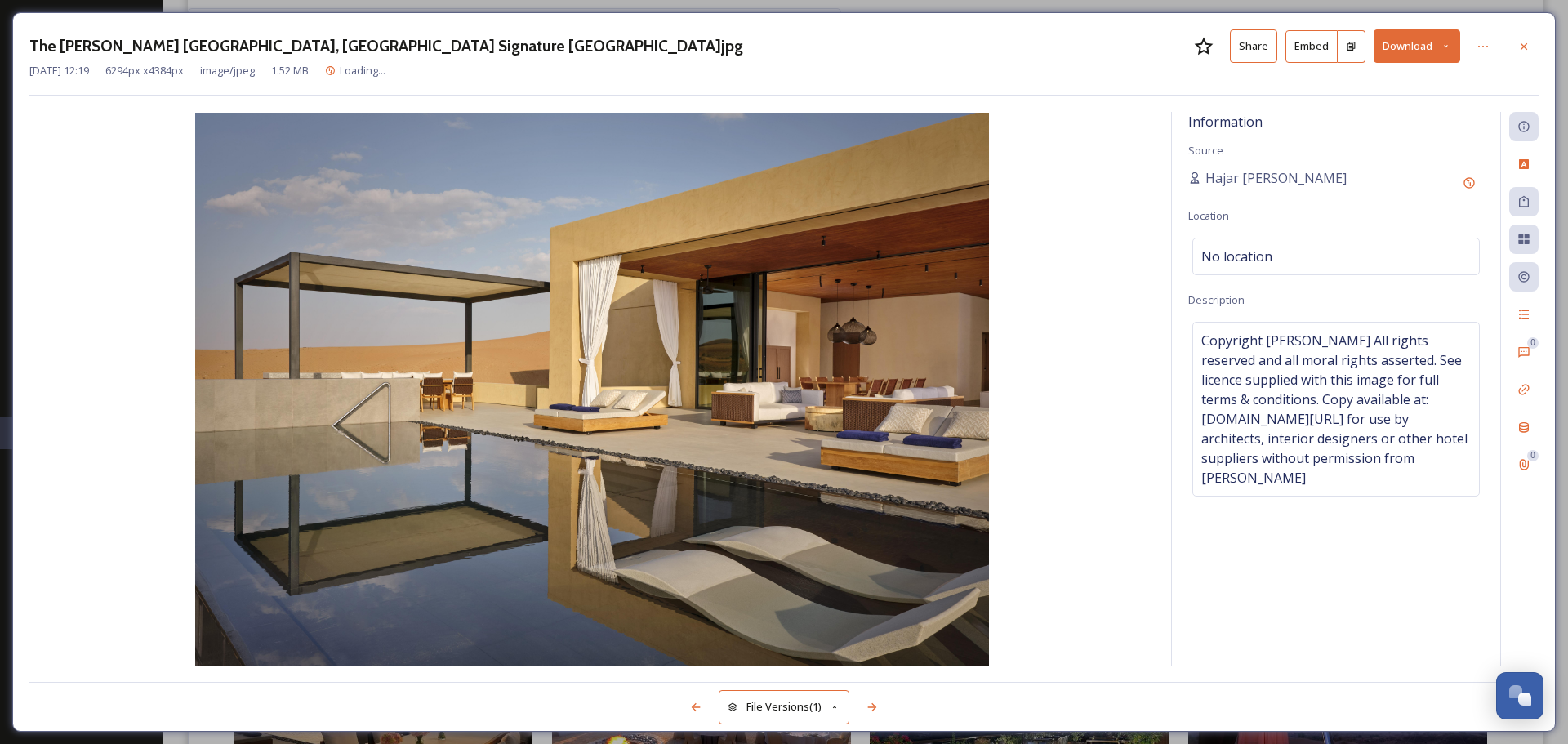
click at [1423, 51] on button "Download" at bounding box center [1418, 46] width 87 height 33
click at [1483, 10] on div "The [PERSON_NAME] [GEOGRAPHIC_DATA], [GEOGRAPHIC_DATA] Signature Villa Pool & T…" at bounding box center [784, 372] width 1568 height 744
click at [1525, 45] on icon at bounding box center [1524, 46] width 13 height 13
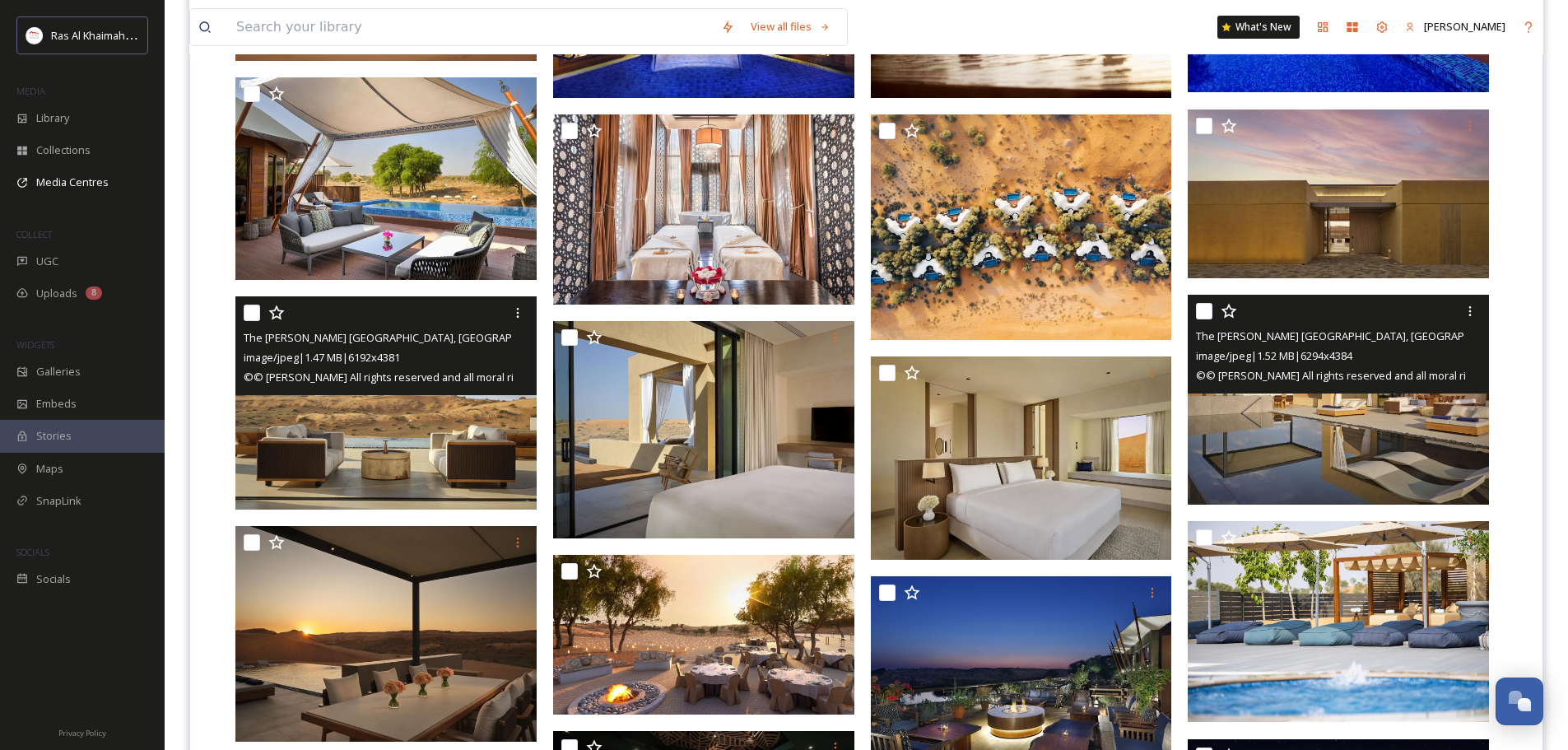
scroll to position [576, 0]
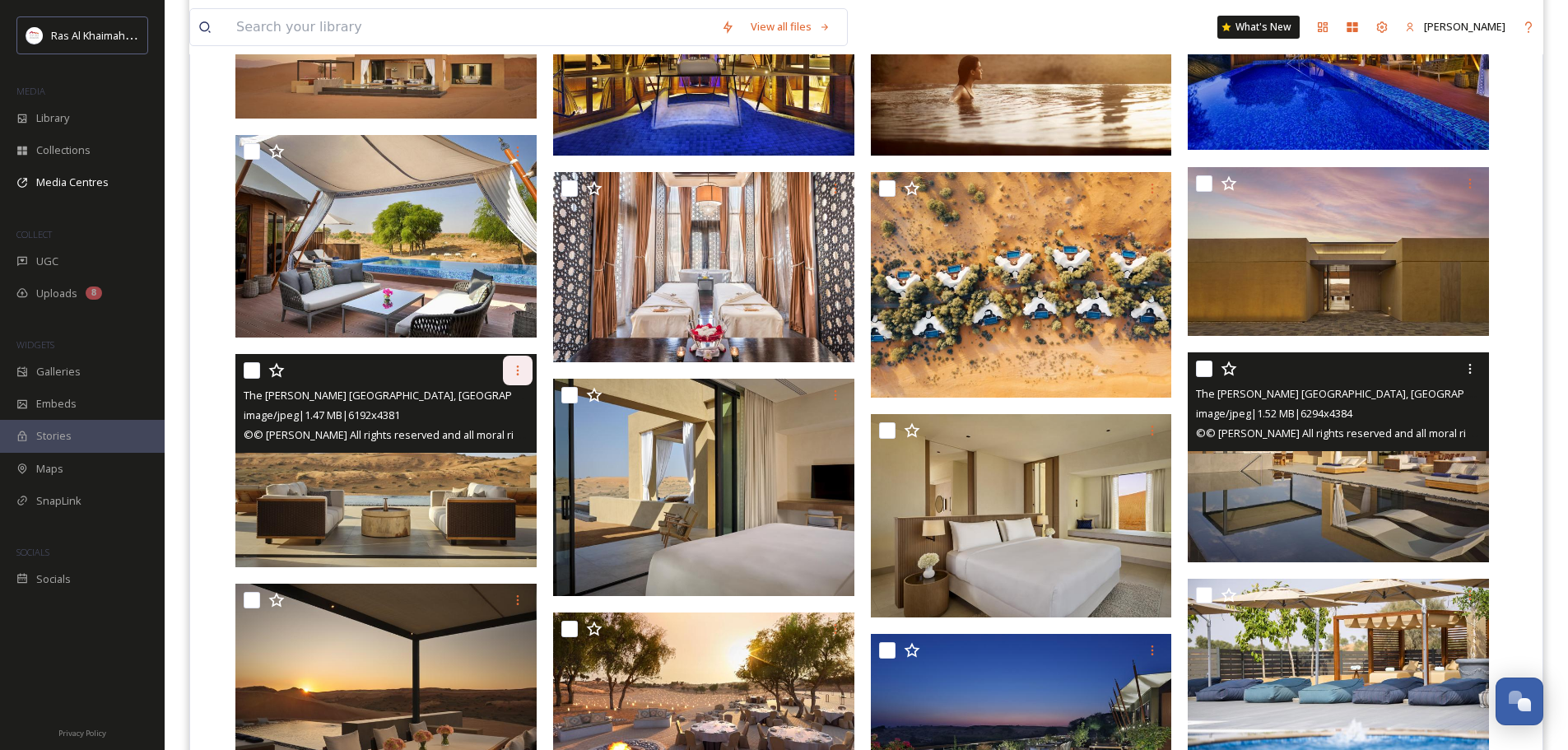
click at [521, 374] on icon at bounding box center [518, 370] width 13 height 13
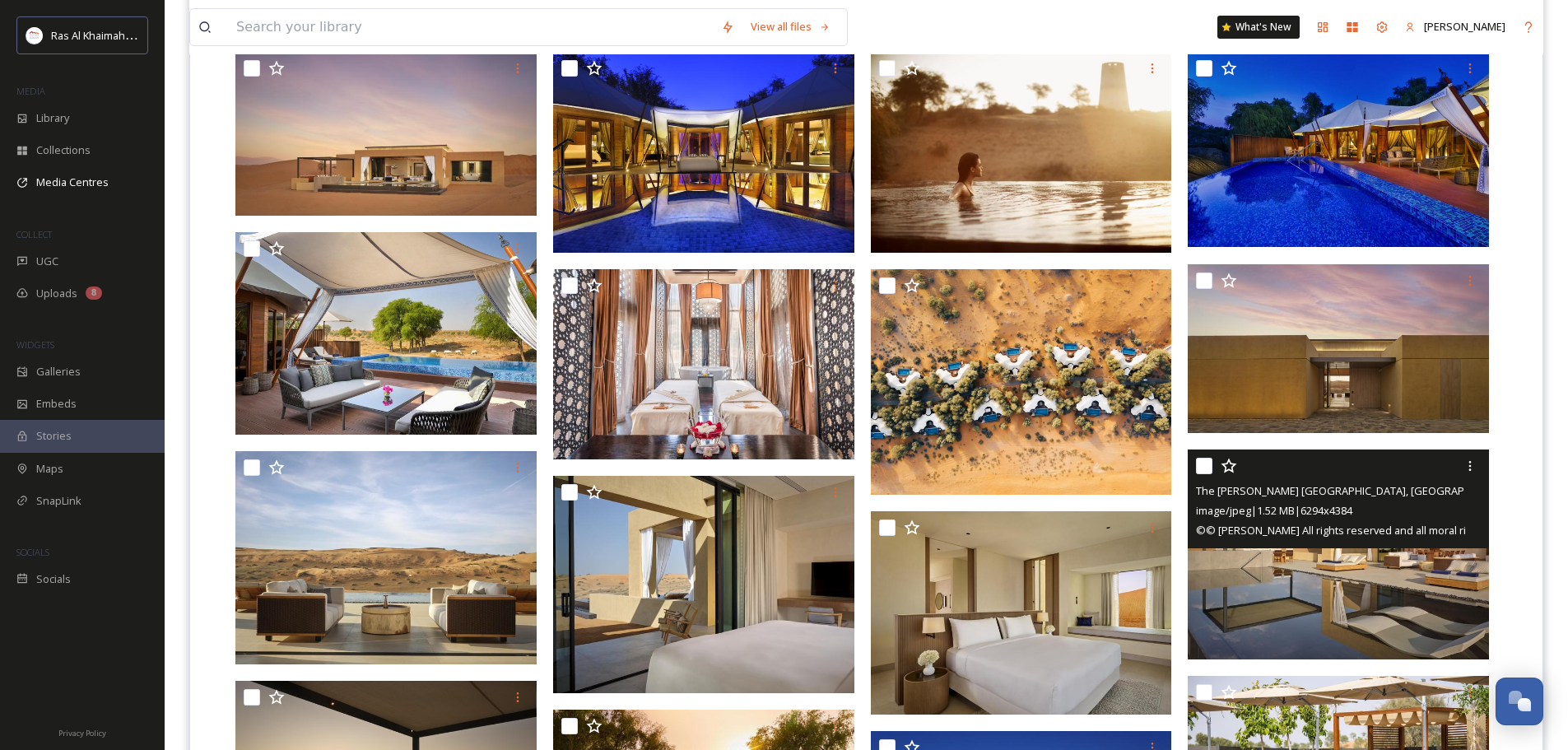
scroll to position [473, 0]
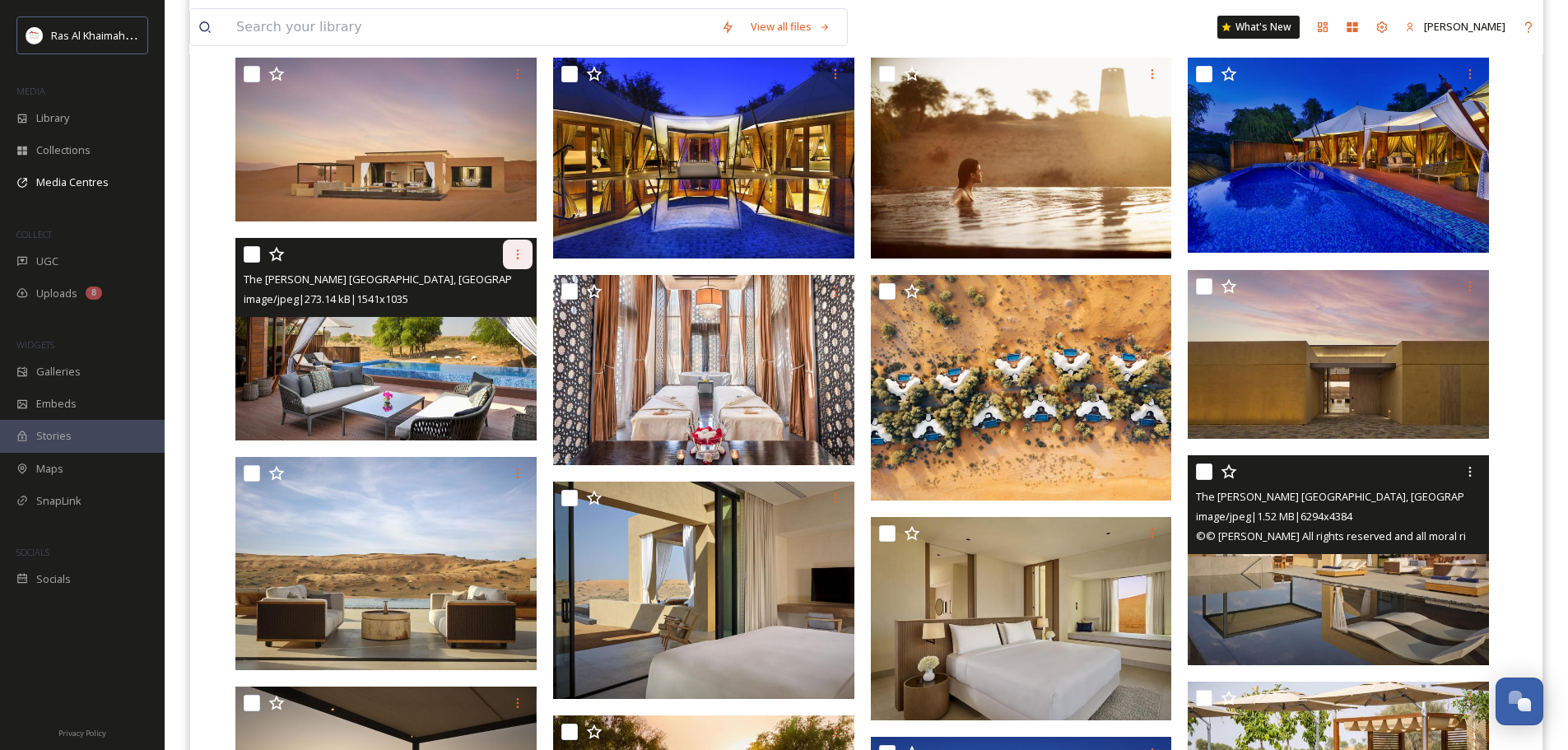
click at [515, 256] on icon at bounding box center [518, 255] width 13 height 13
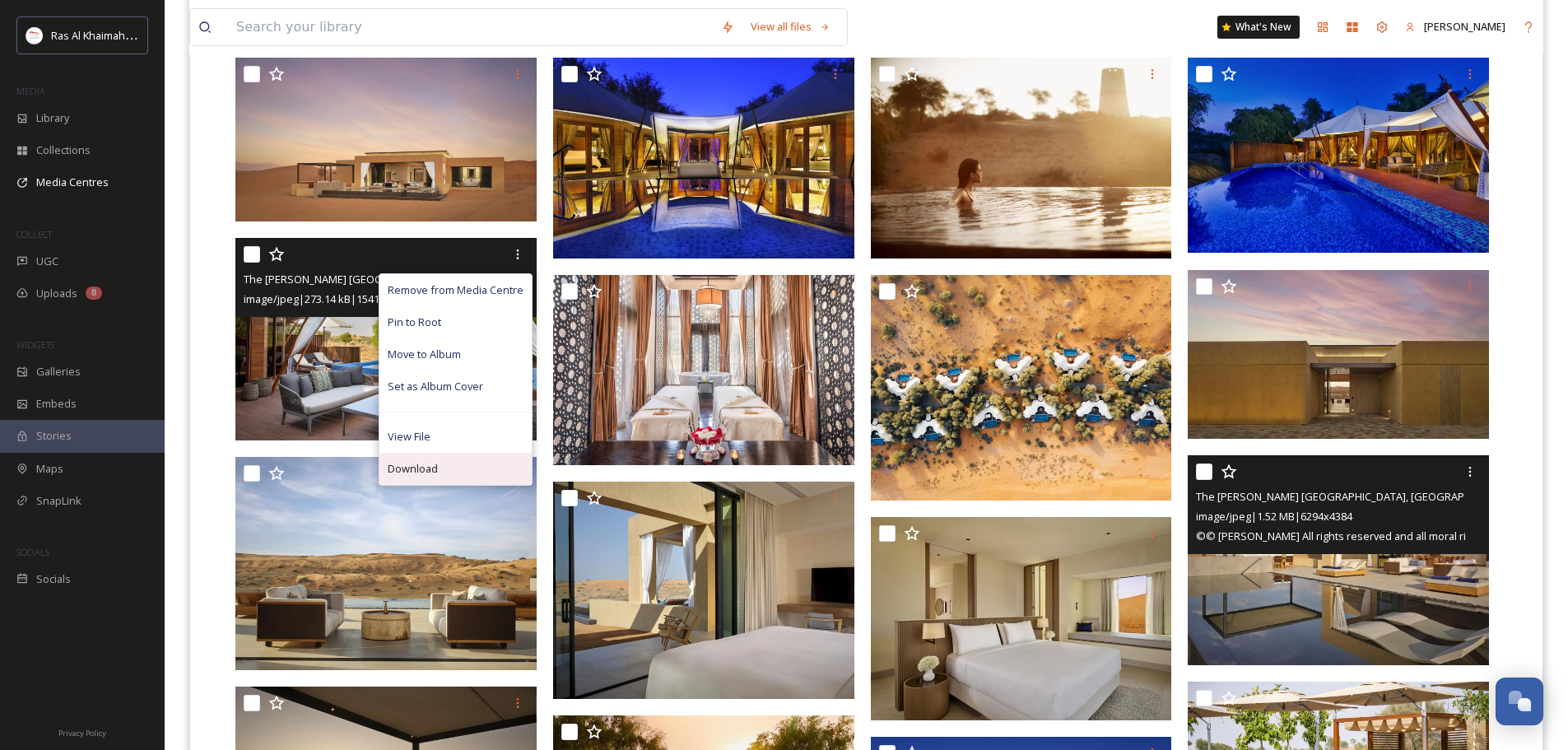
click at [479, 467] on div "Download" at bounding box center [455, 468] width 152 height 33
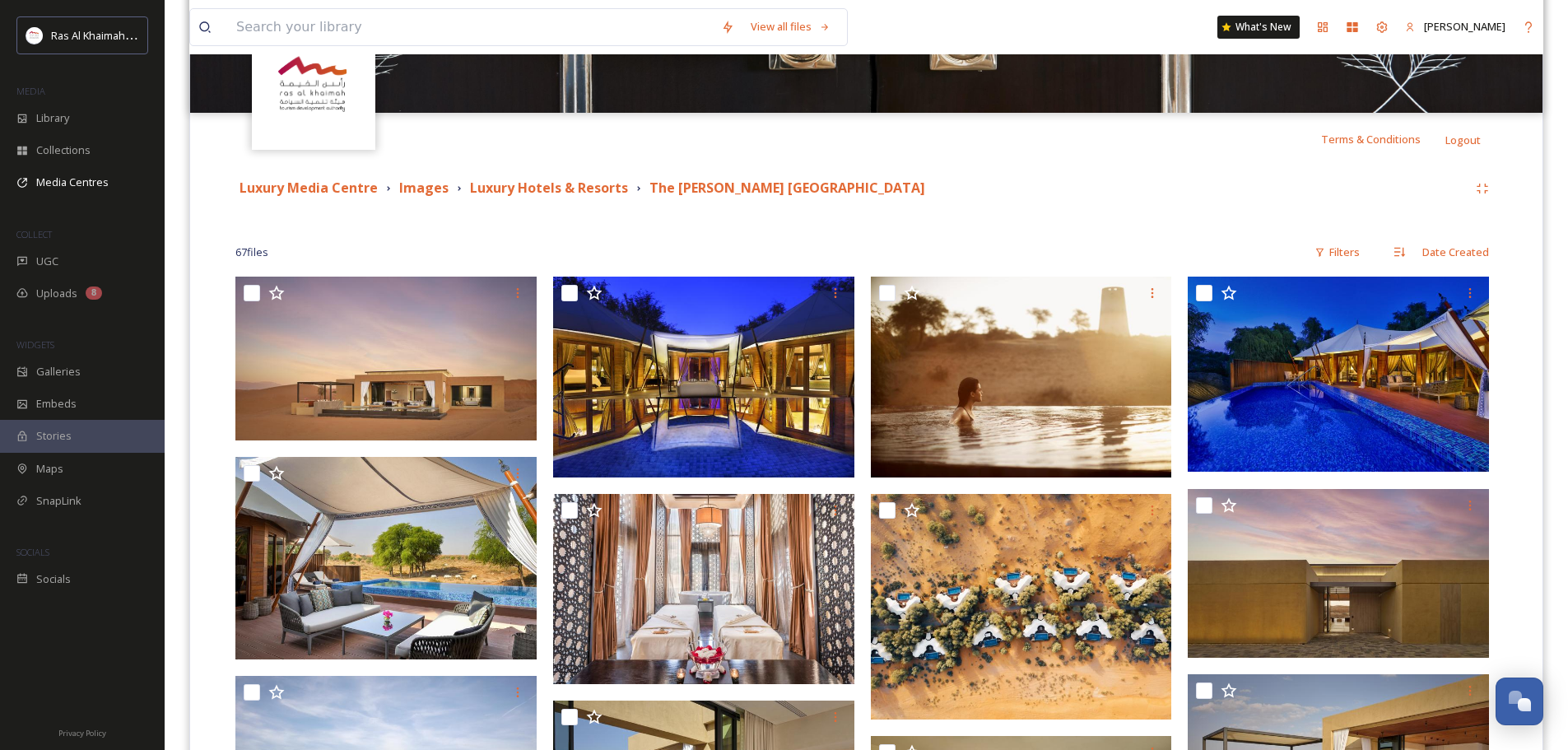
scroll to position [83, 0]
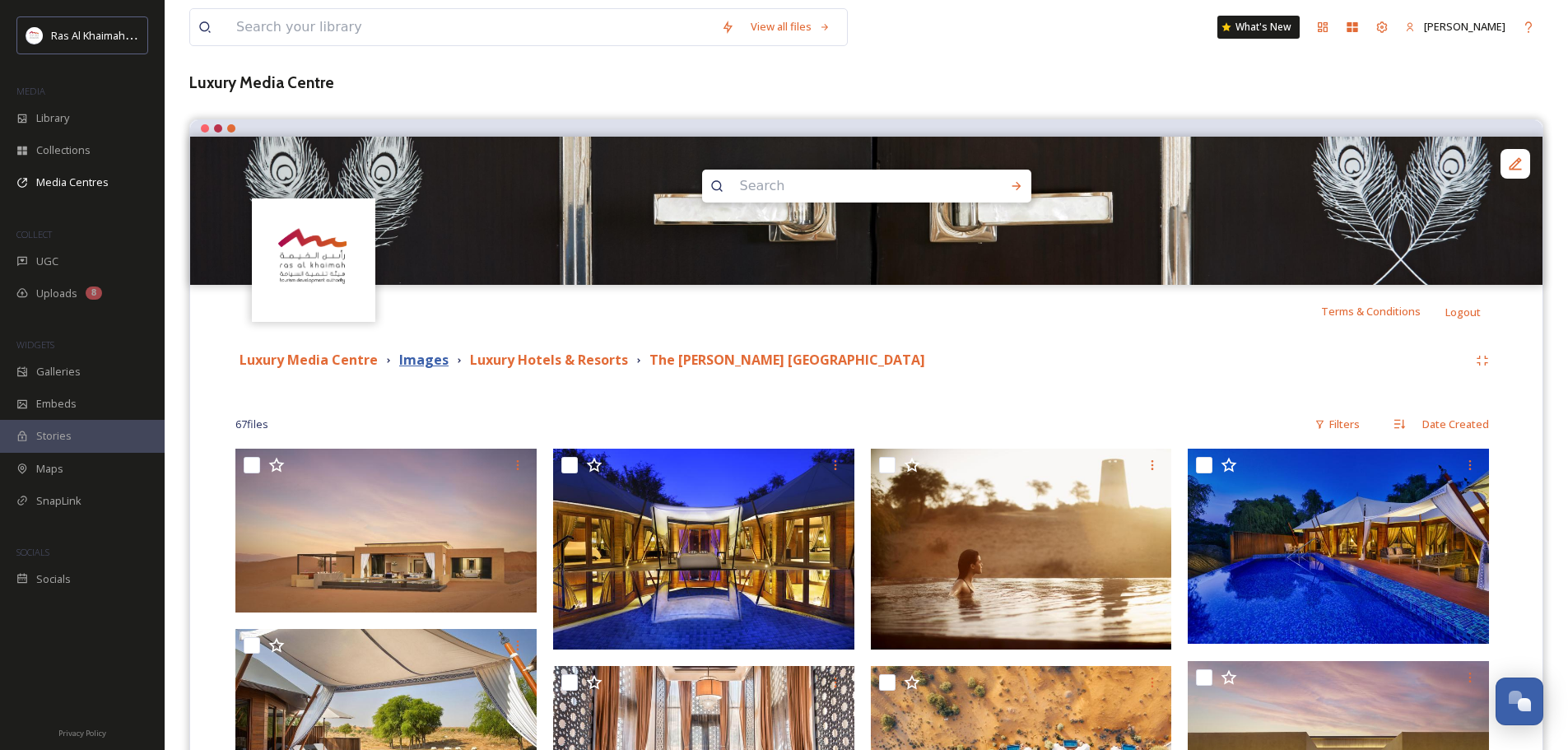
drag, startPoint x: 341, startPoint y: 361, endPoint x: 406, endPoint y: 361, distance: 65.0
click at [341, 361] on strong "Luxury Media Centre" at bounding box center [309, 359] width 138 height 18
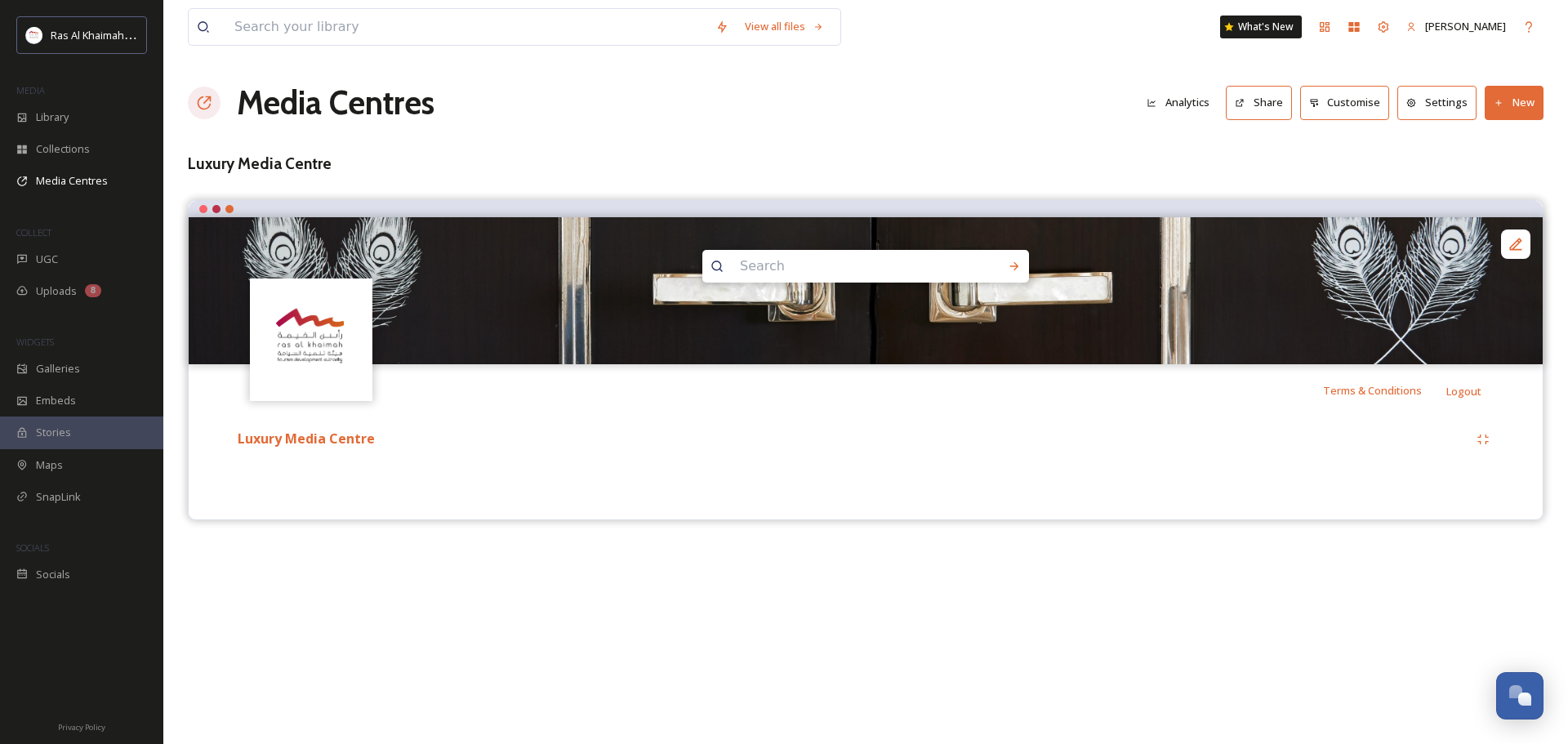
click at [418, 358] on img at bounding box center [866, 290] width 1354 height 147
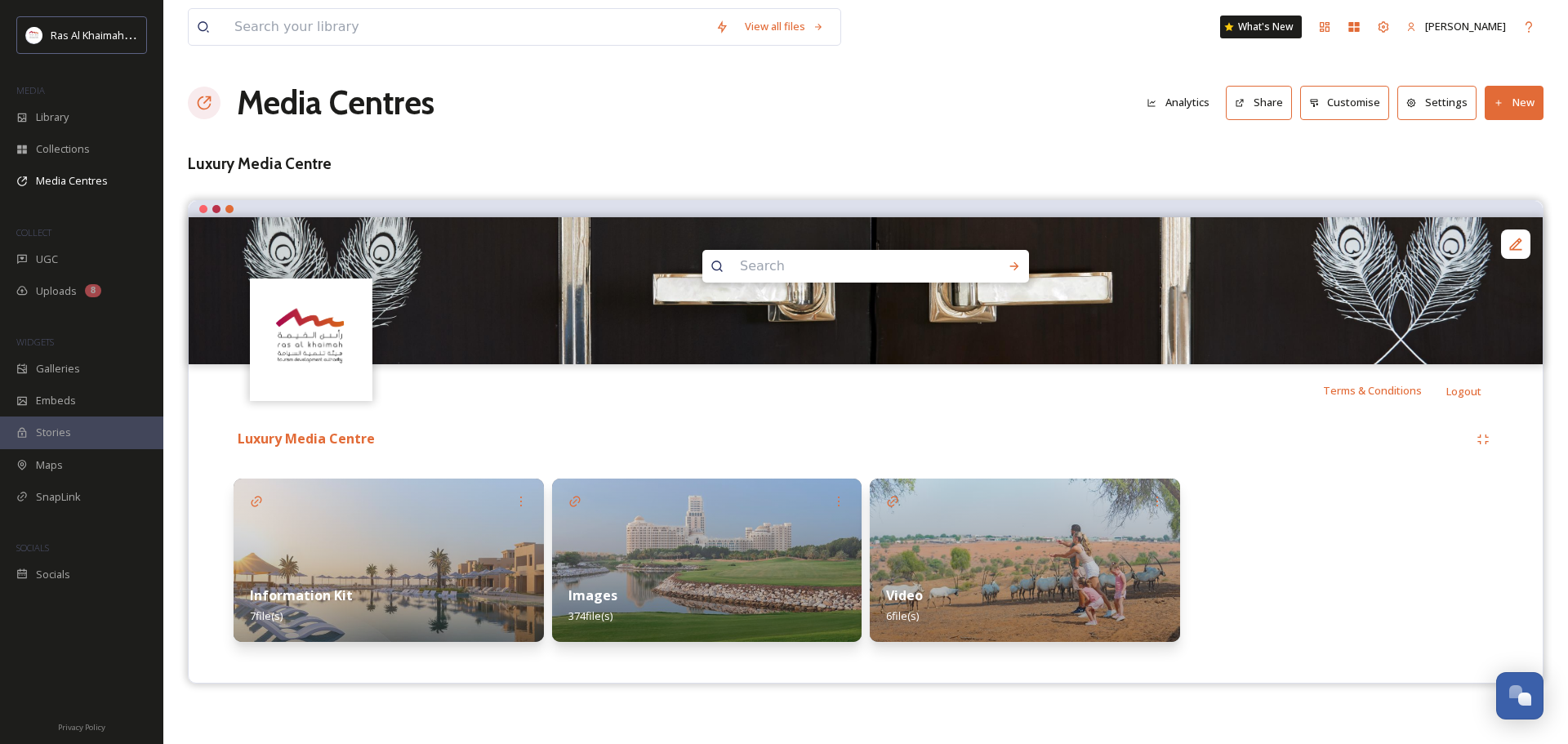
click at [603, 517] on img at bounding box center [707, 560] width 311 height 163
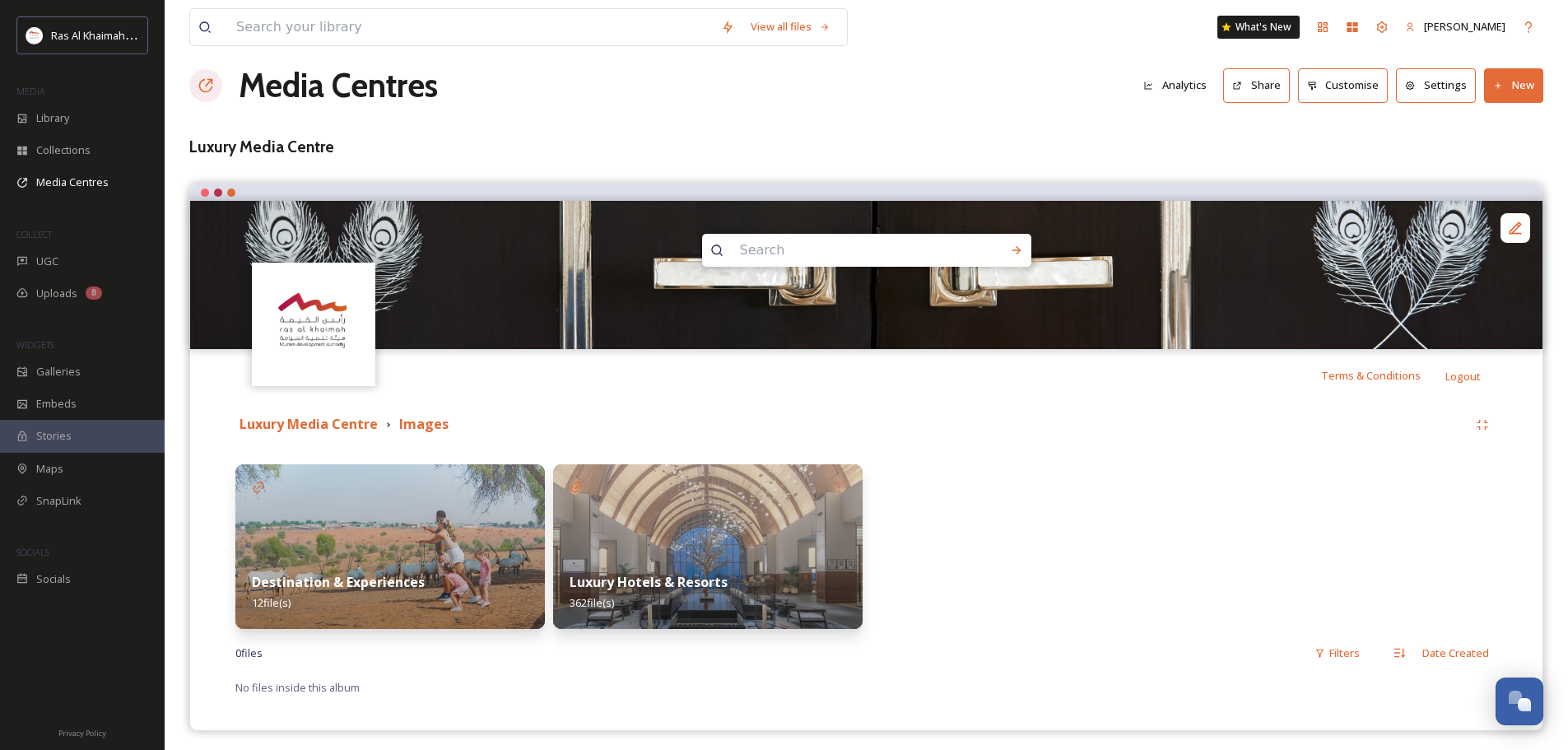
scroll to position [24, 0]
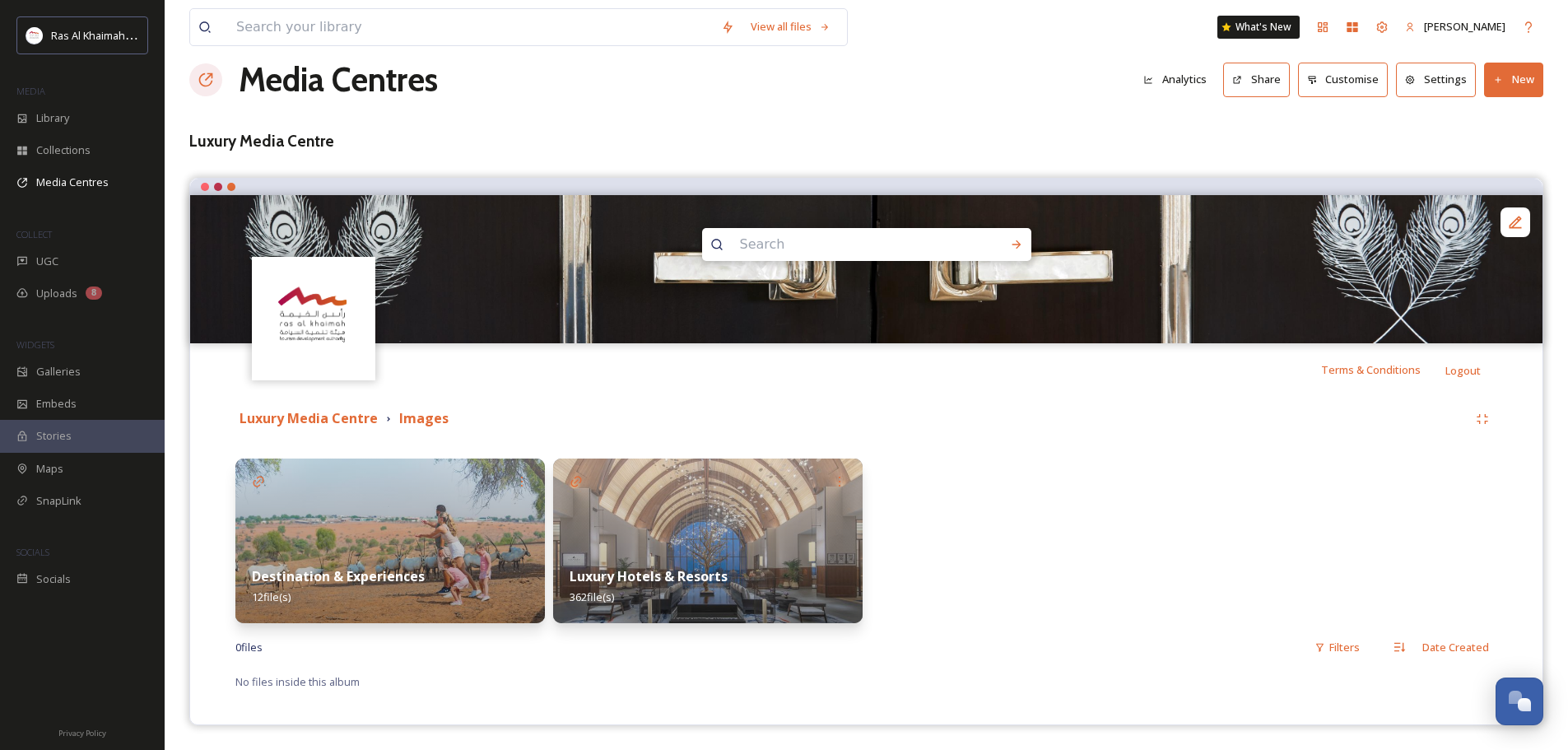
click at [448, 514] on img at bounding box center [389, 540] width 310 height 164
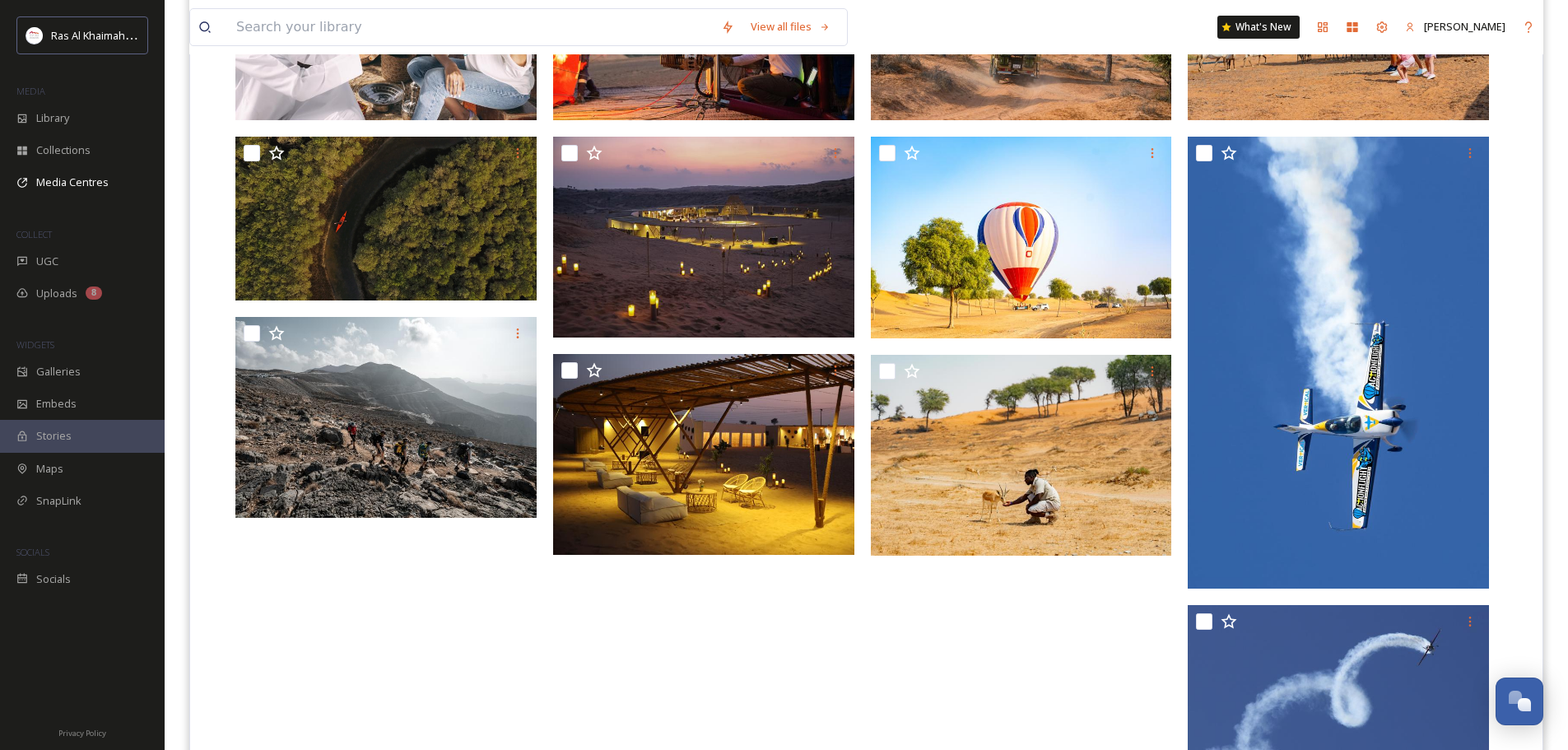
scroll to position [519, 0]
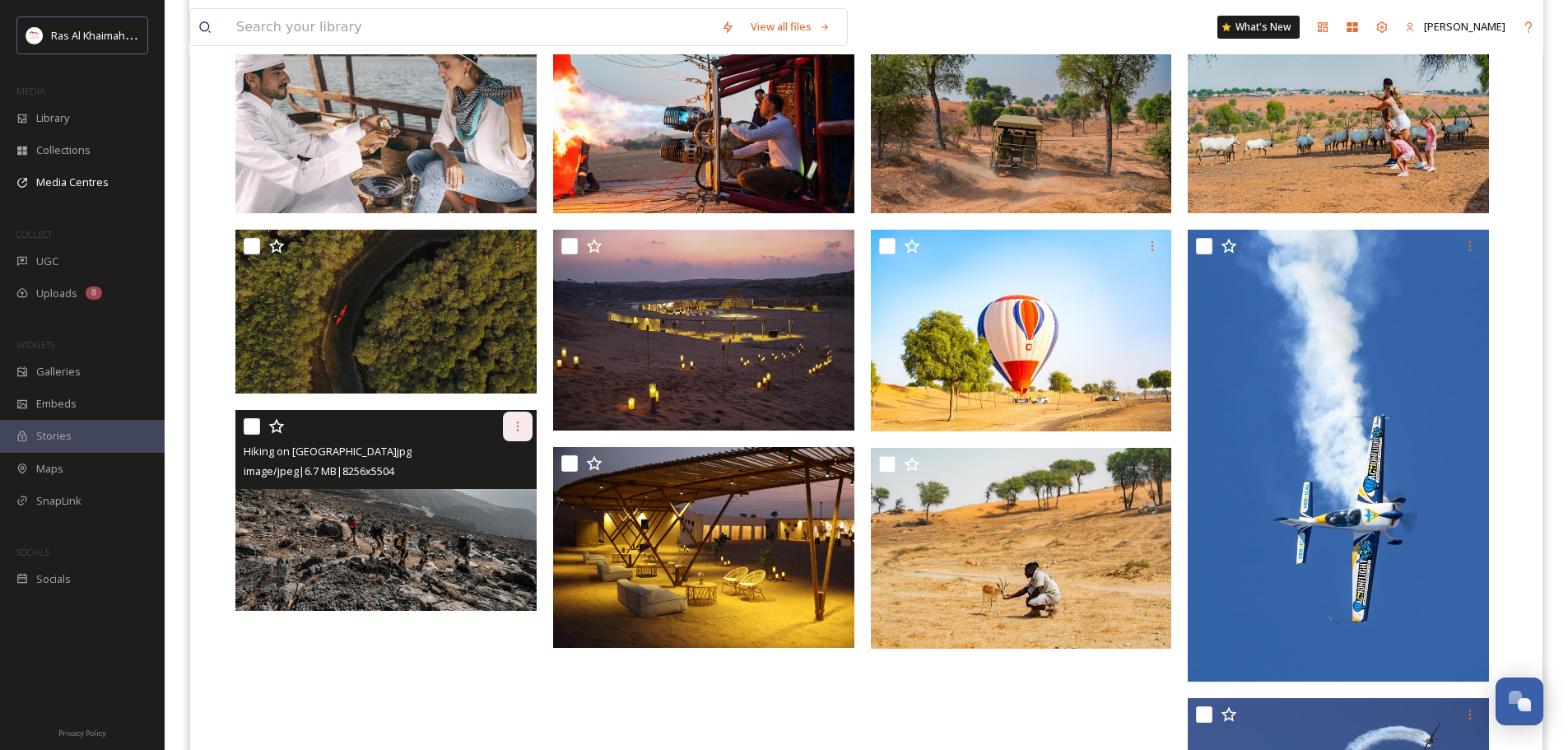
click at [507, 414] on div at bounding box center [518, 427] width 30 height 30
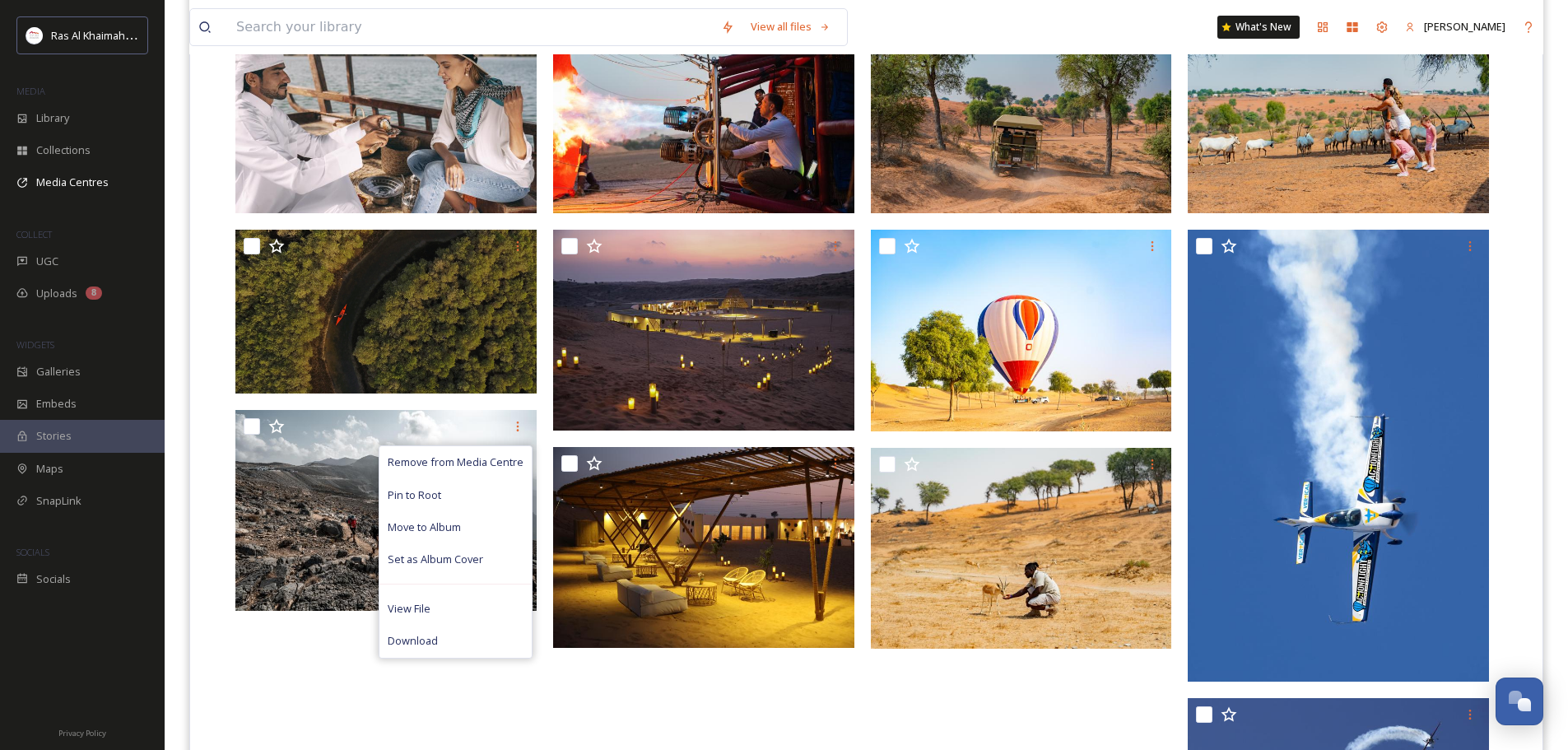
click at [623, 693] on div at bounding box center [707, 465] width 310 height 906
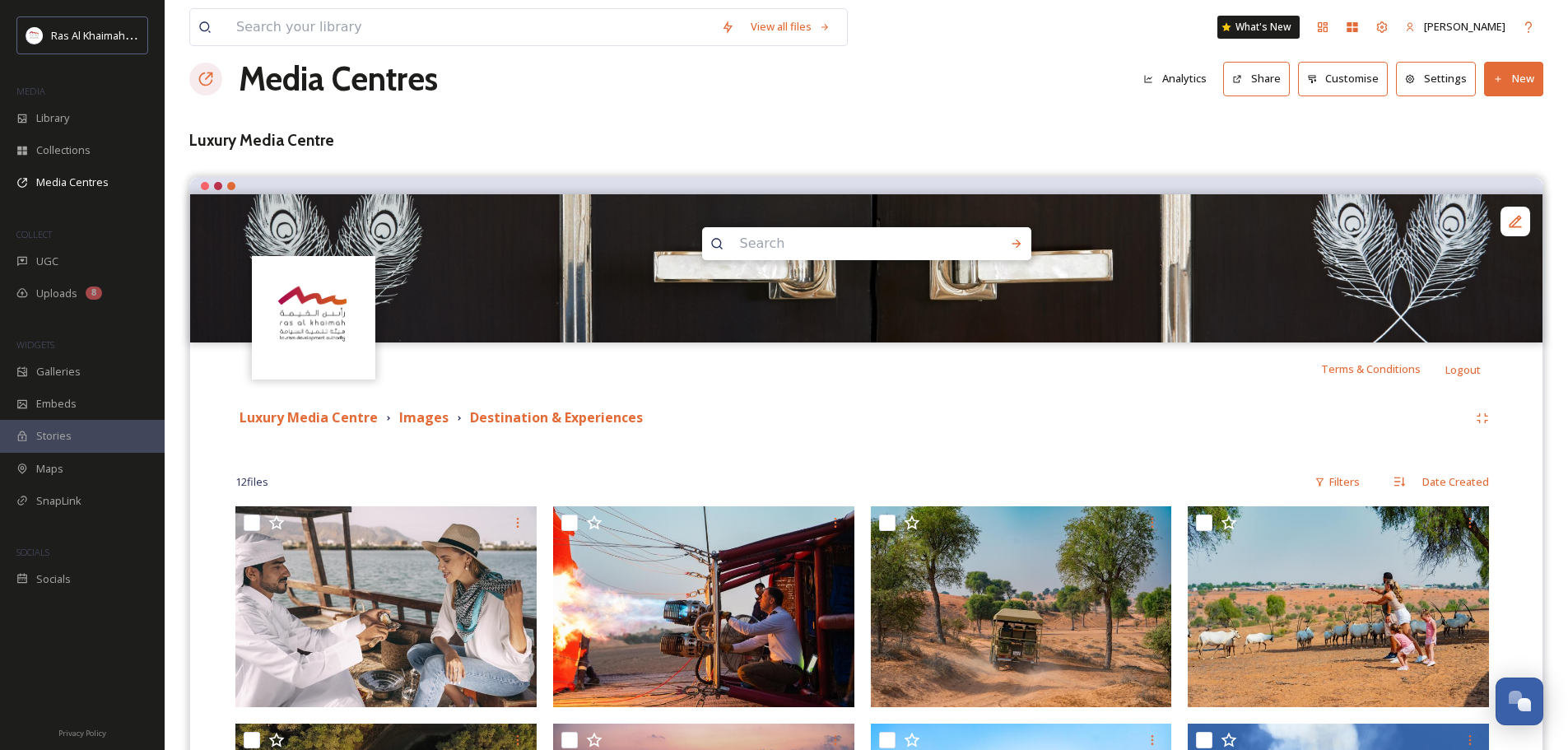
scroll to position [0, 0]
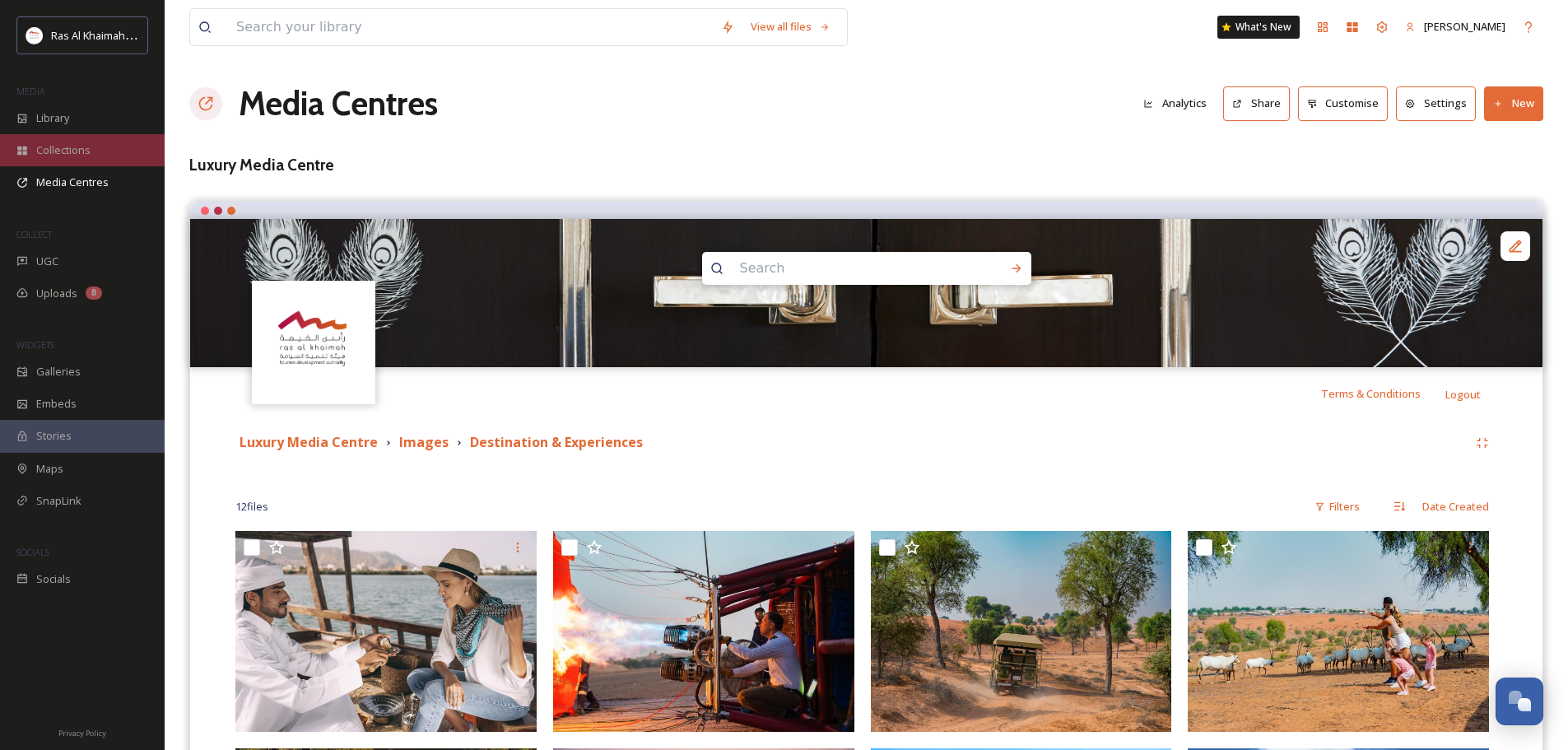
click at [79, 147] on span "Collections" at bounding box center [63, 150] width 54 height 16
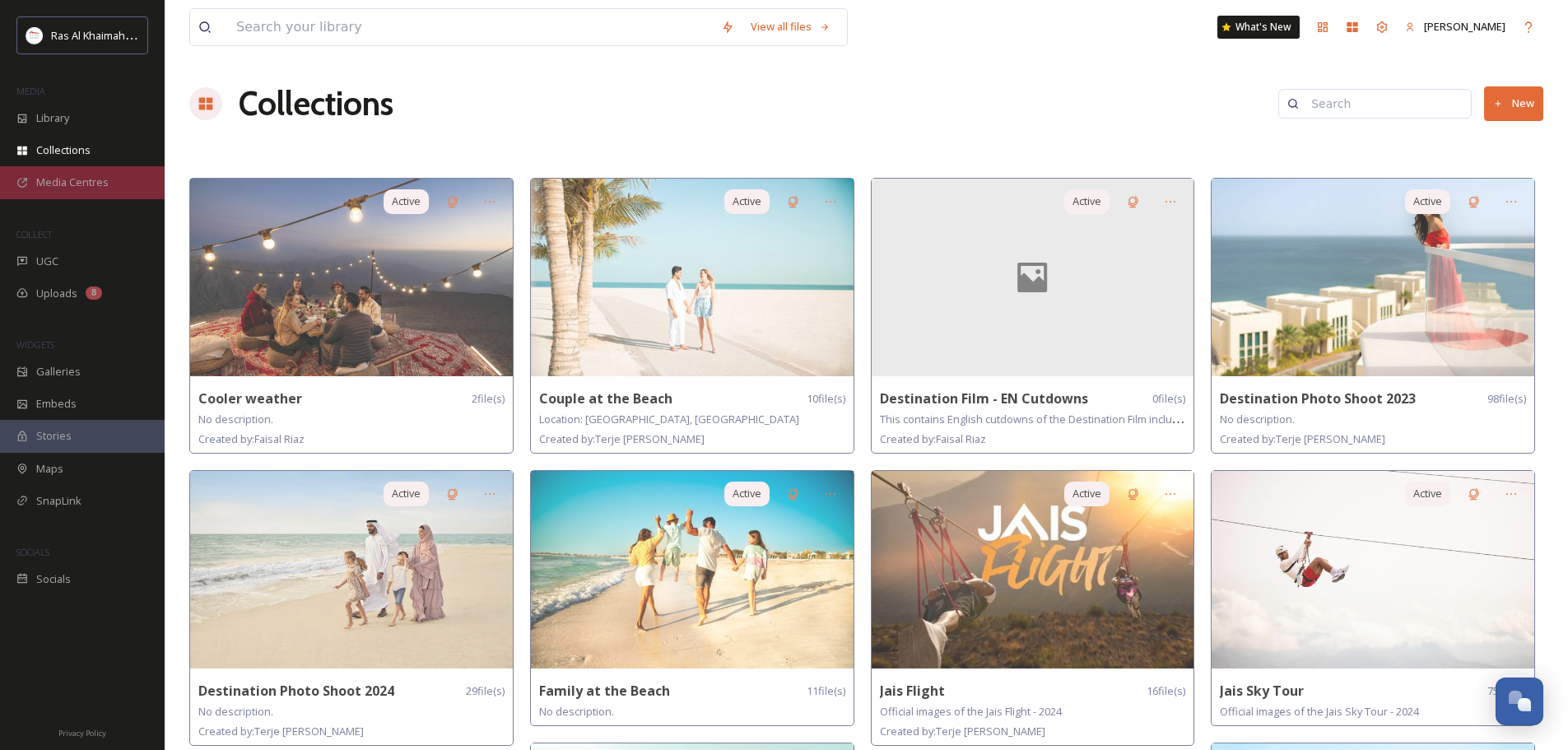
click at [86, 175] on span "Media Centres" at bounding box center [72, 182] width 72 height 16
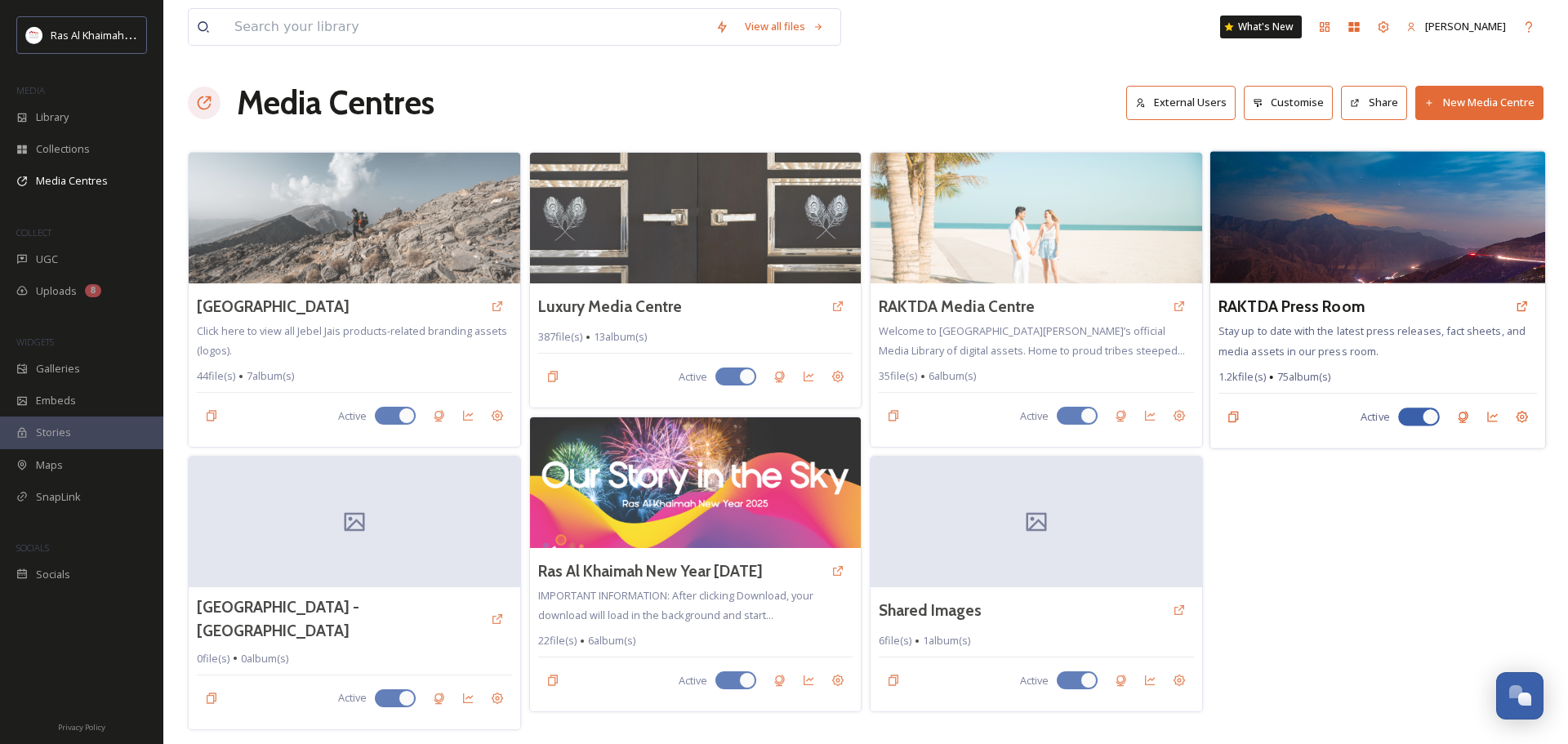
click at [1376, 216] on img at bounding box center [1377, 217] width 335 height 132
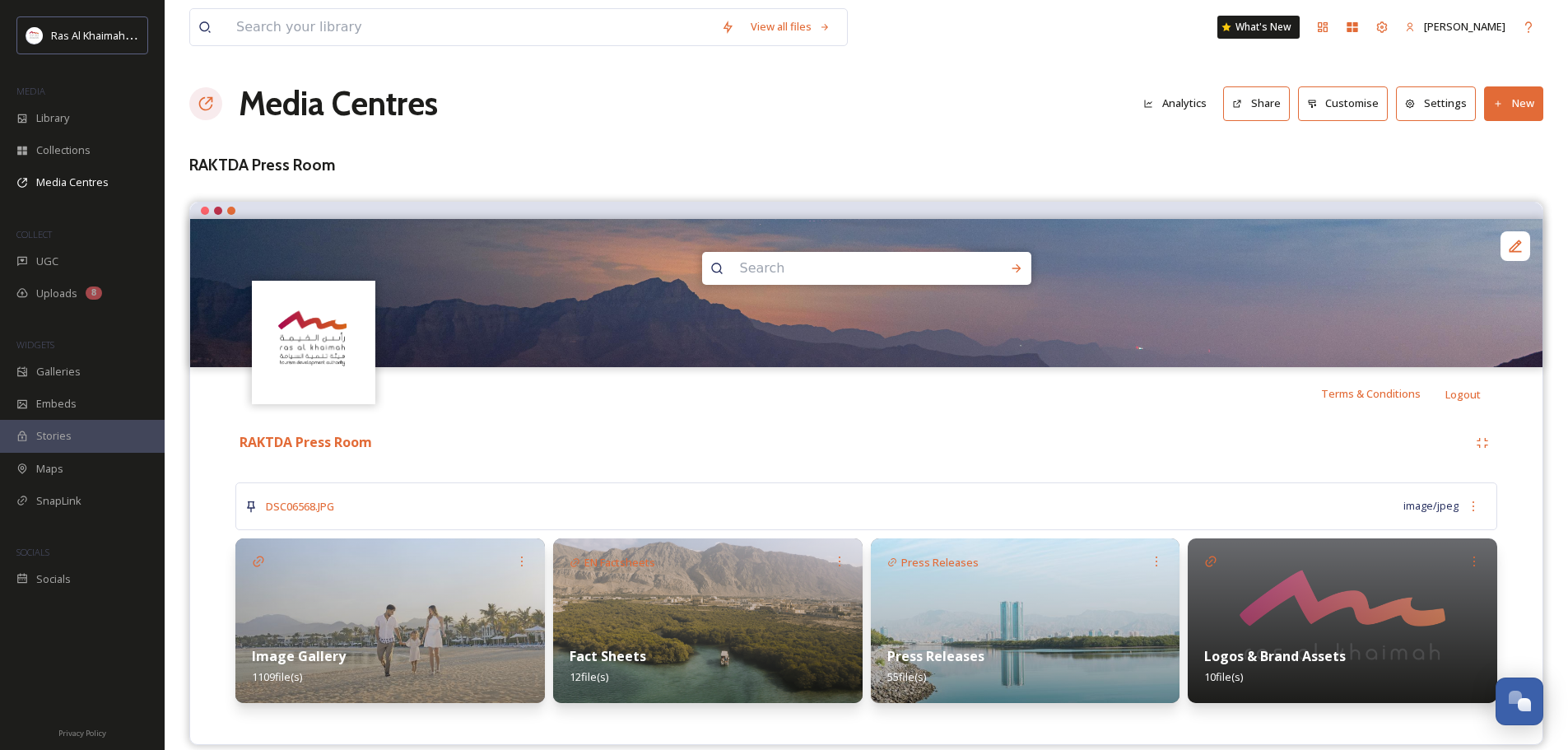
scroll to position [20, 0]
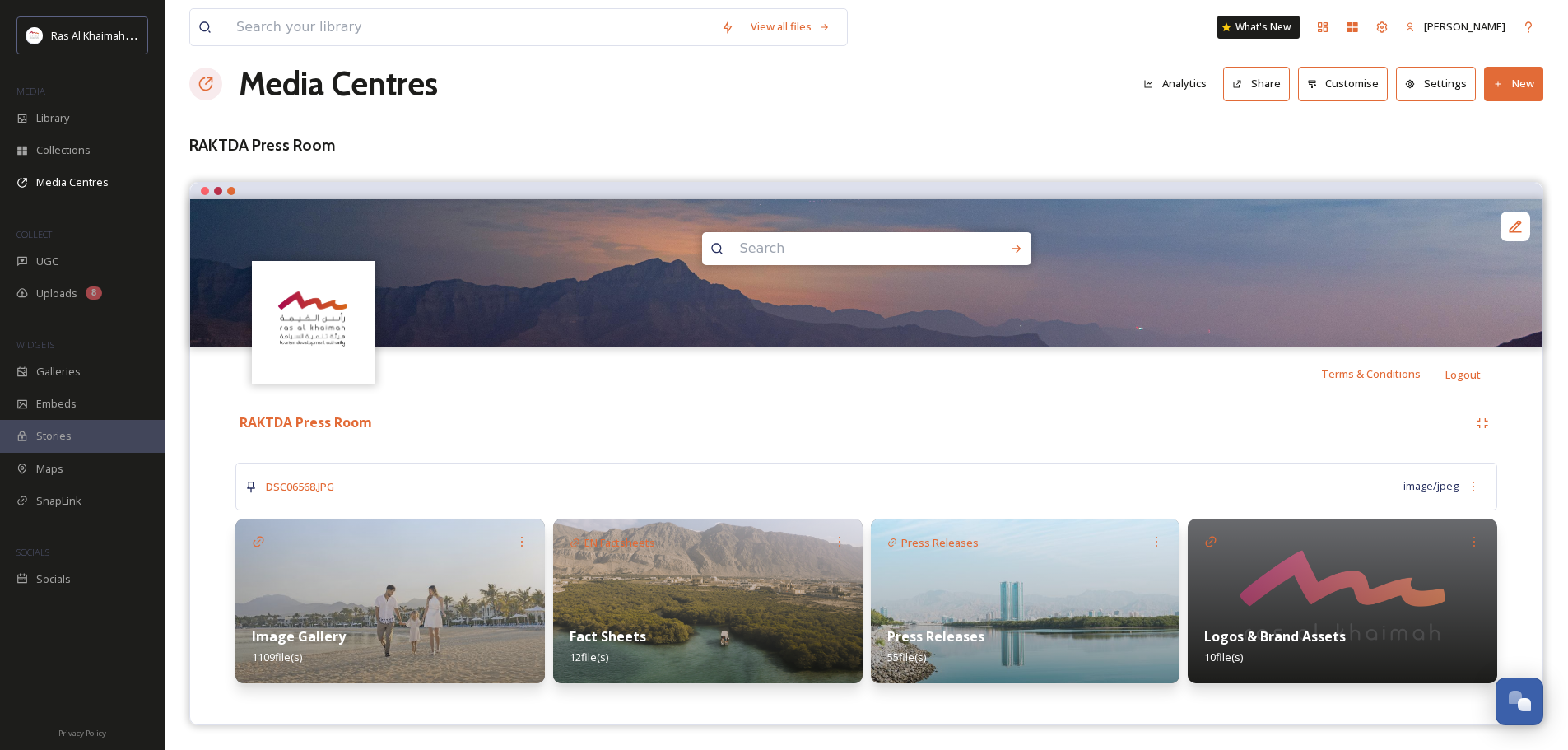
click at [1011, 581] on img at bounding box center [1025, 600] width 310 height 164
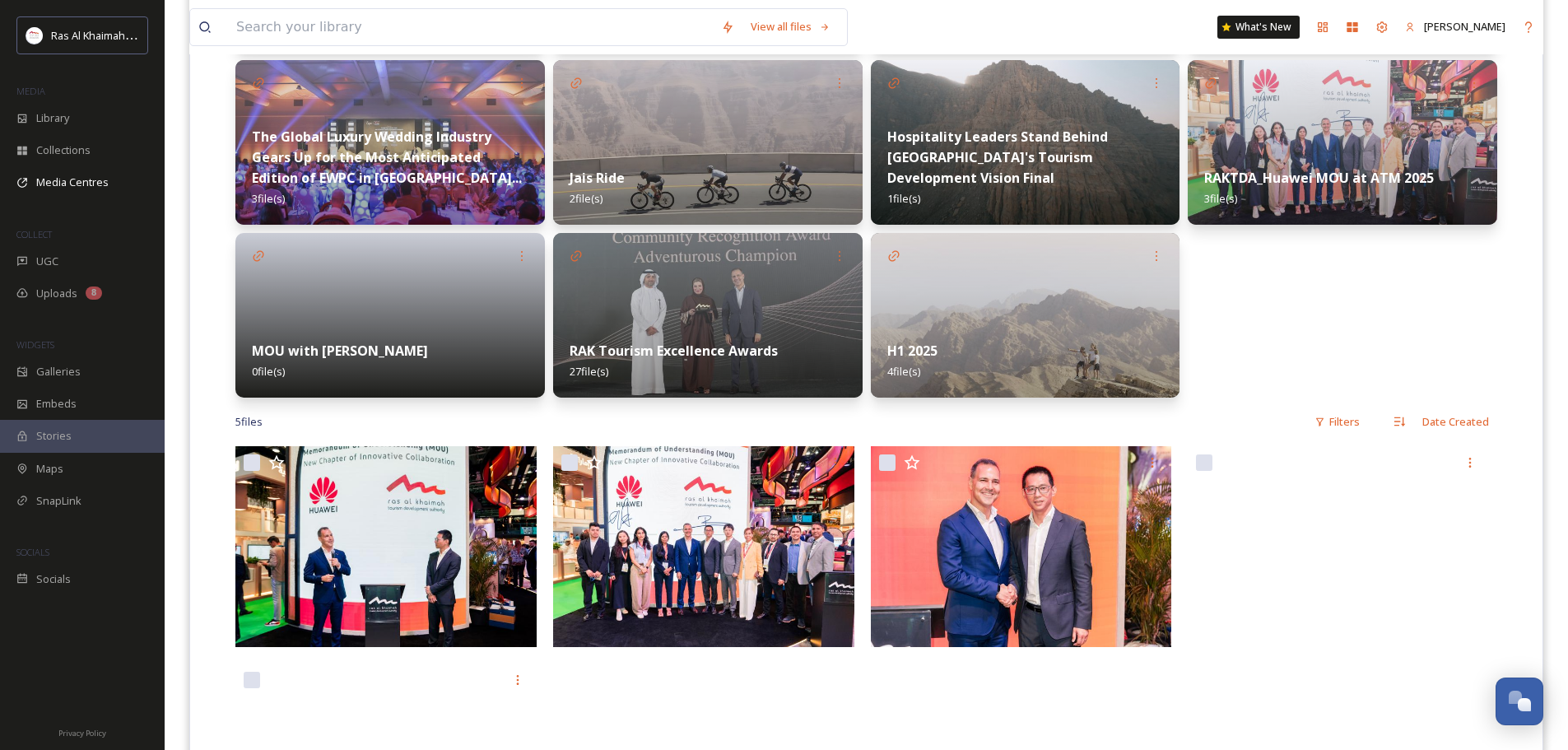
scroll to position [554, 0]
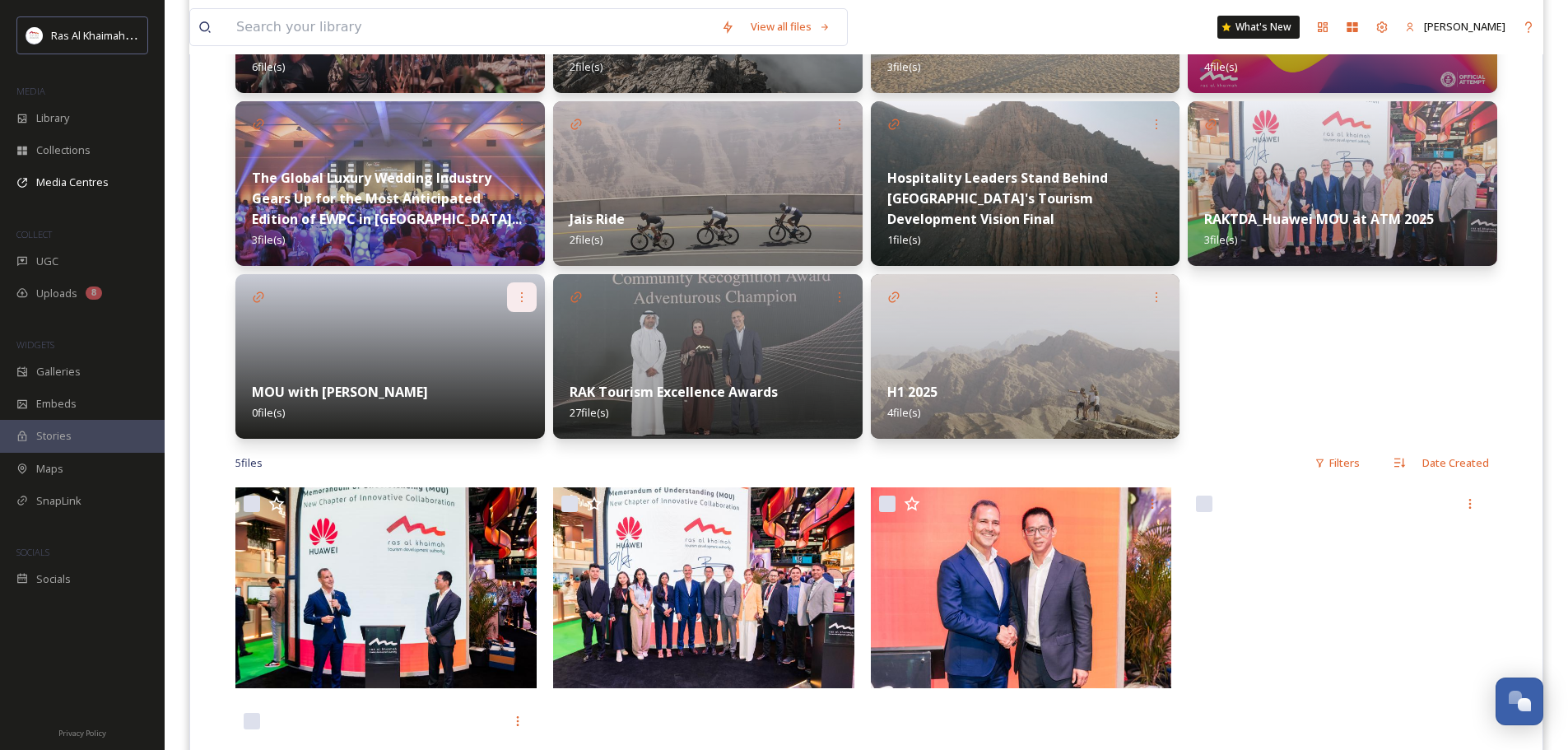
click at [514, 292] on div at bounding box center [522, 297] width 30 height 30
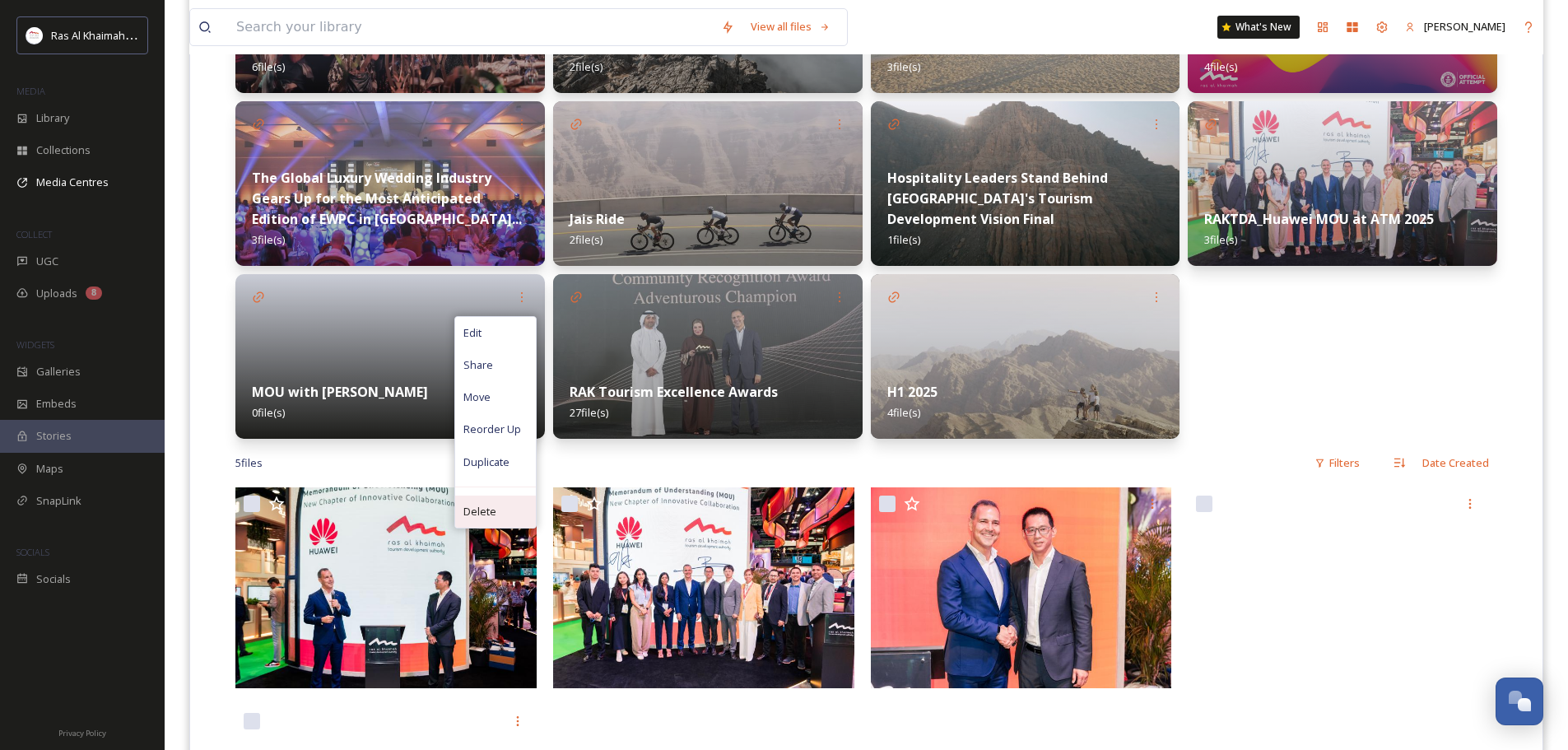
click at [501, 507] on div "Delete" at bounding box center [495, 511] width 81 height 33
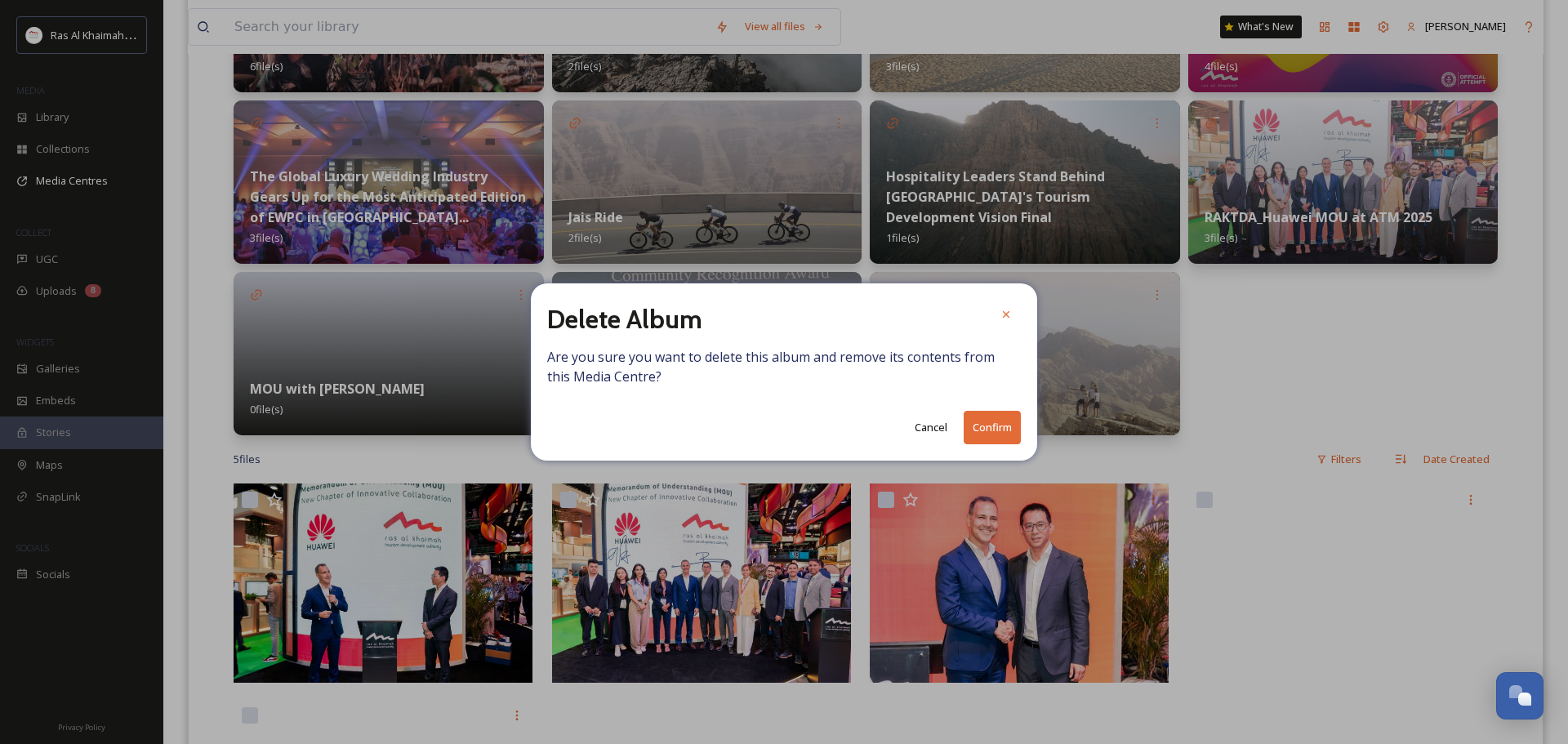
click at [978, 431] on button "Confirm" at bounding box center [992, 427] width 57 height 33
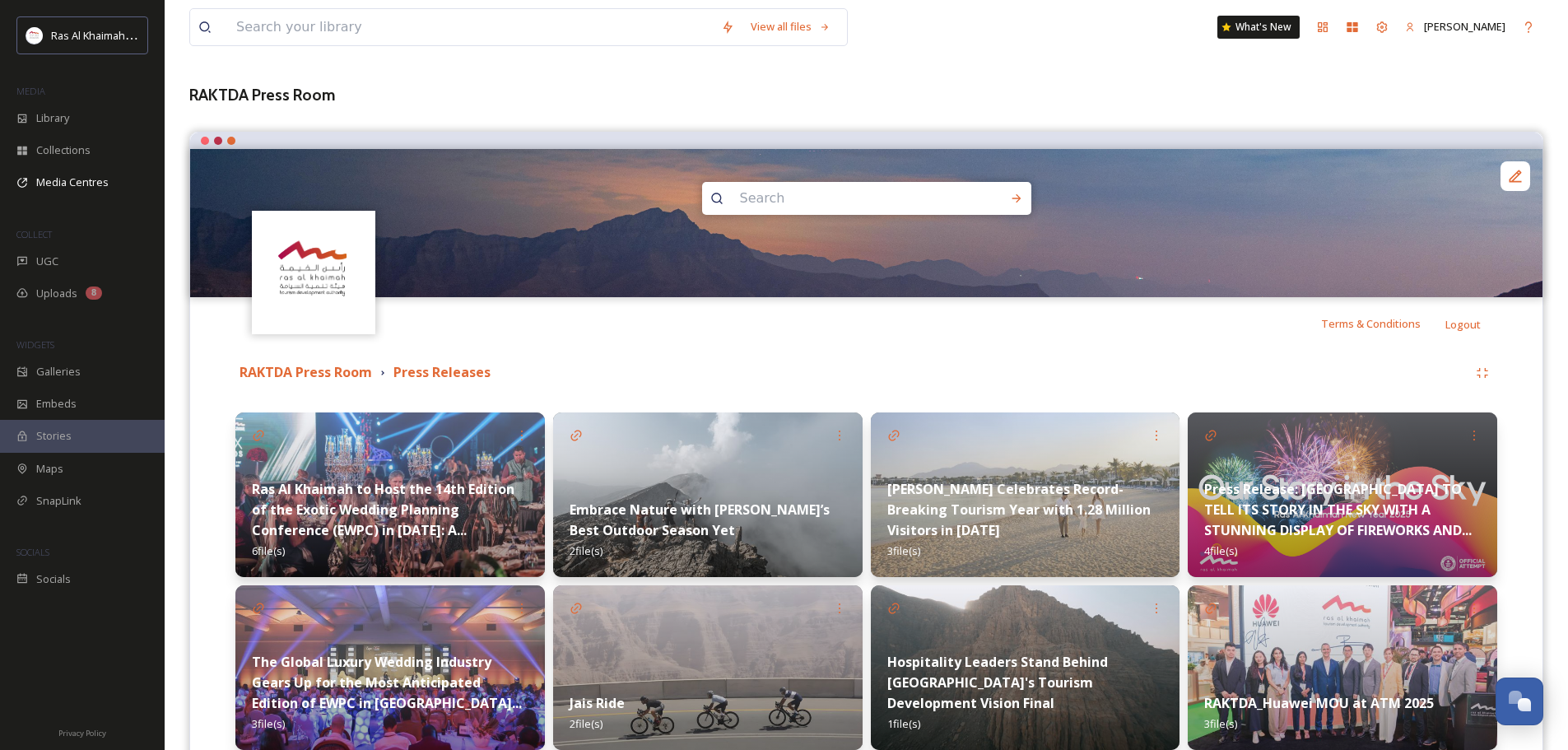
scroll to position [60, 0]
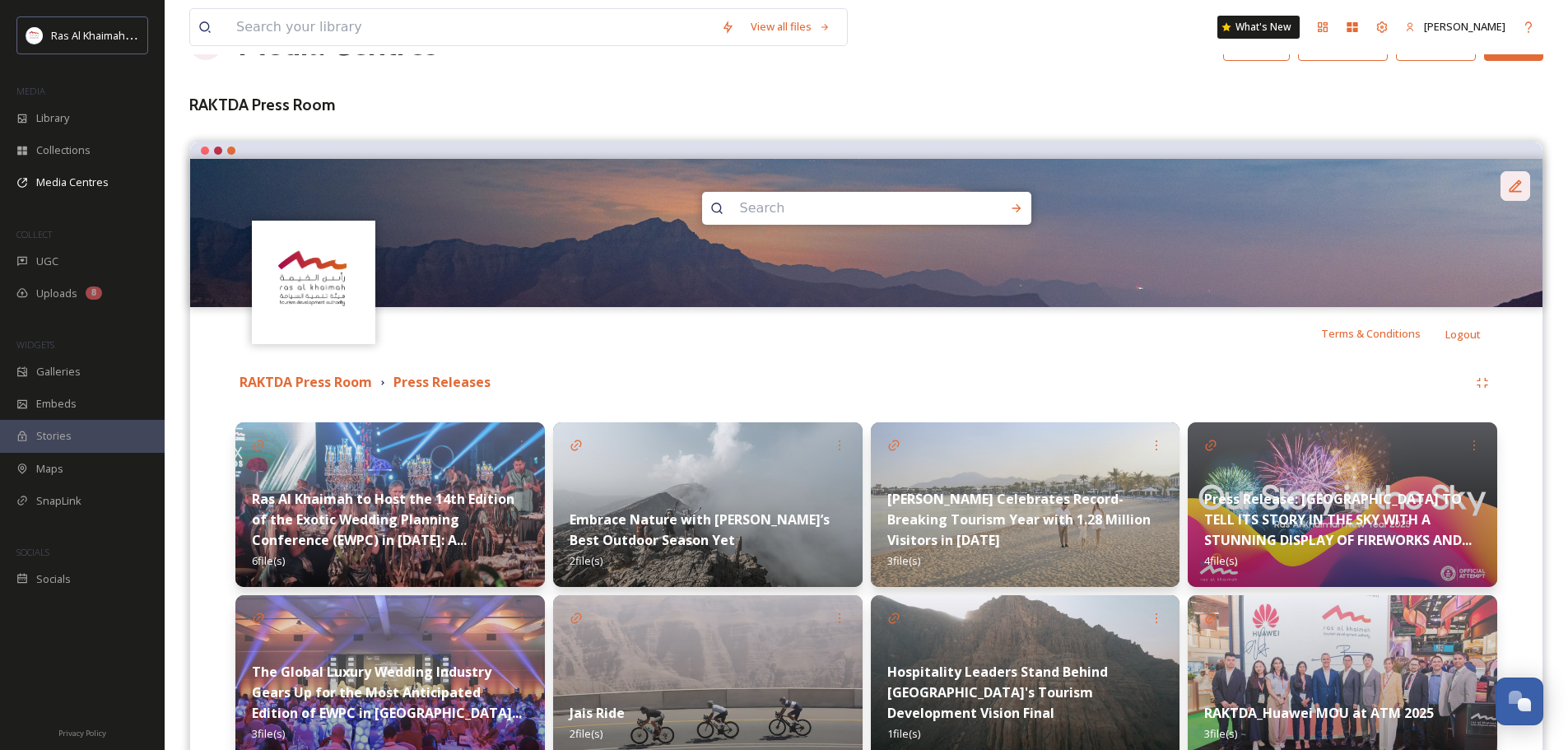
click at [1517, 188] on icon at bounding box center [1516, 186] width 17 height 17
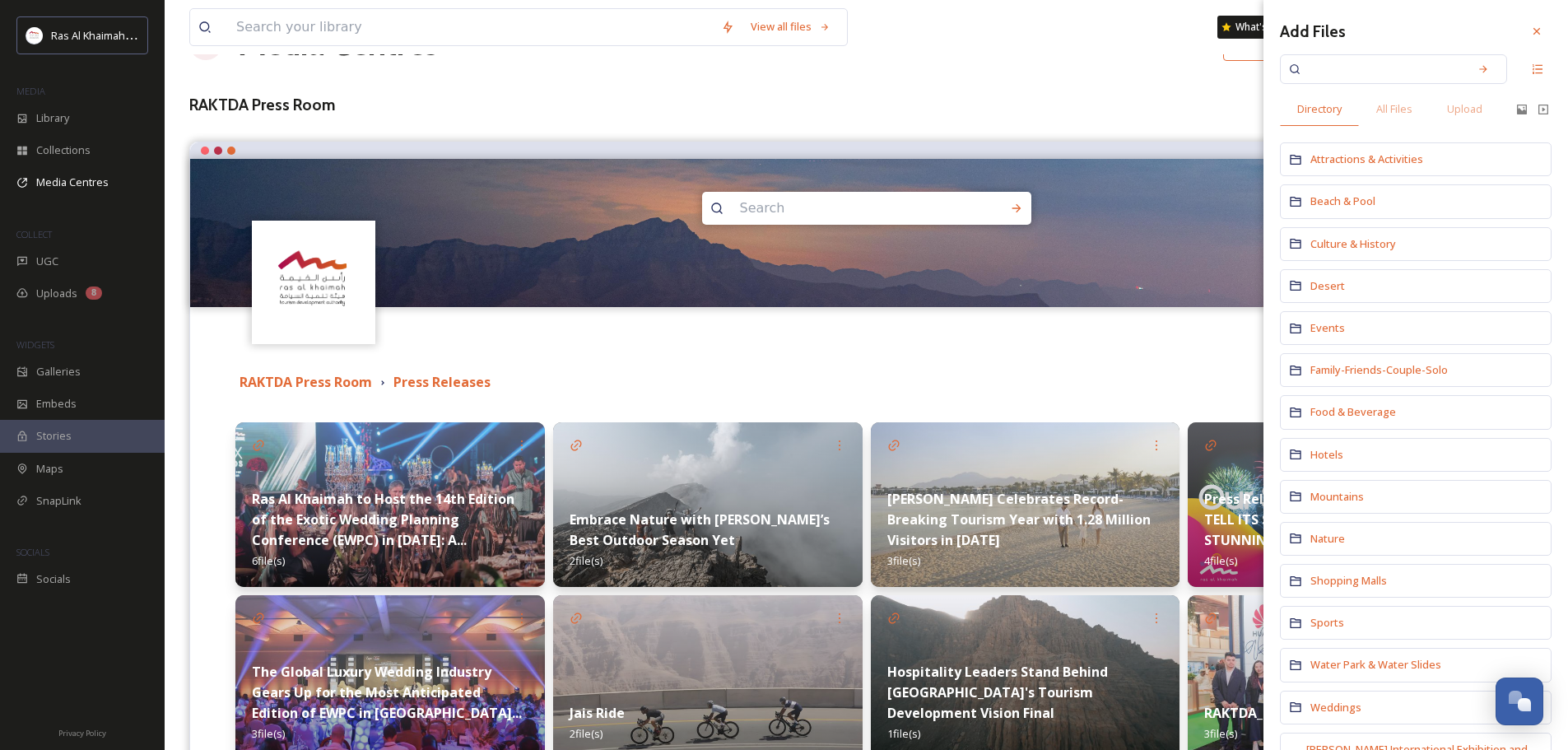
click at [1530, 33] on icon at bounding box center [1536, 32] width 13 height 13
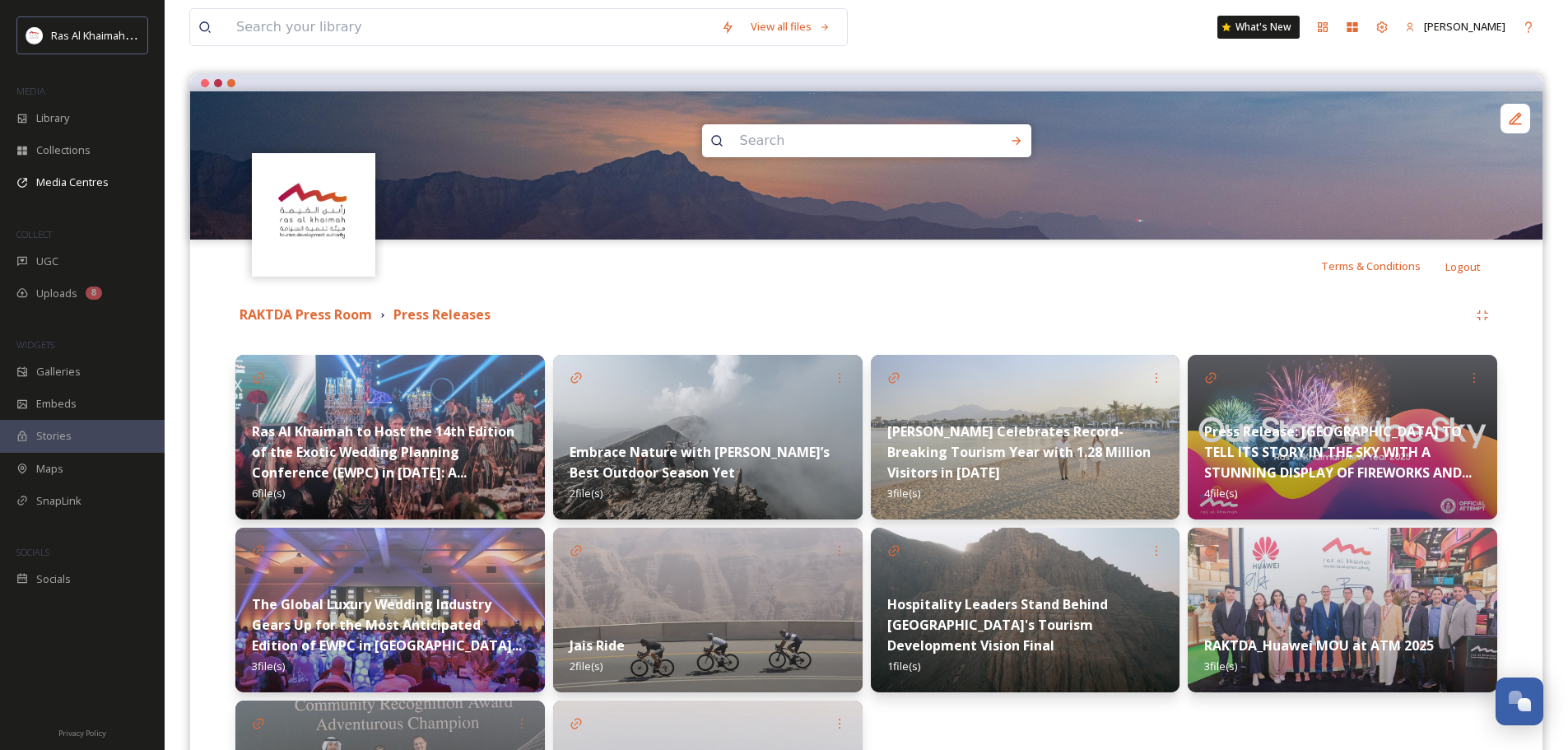
scroll to position [0, 0]
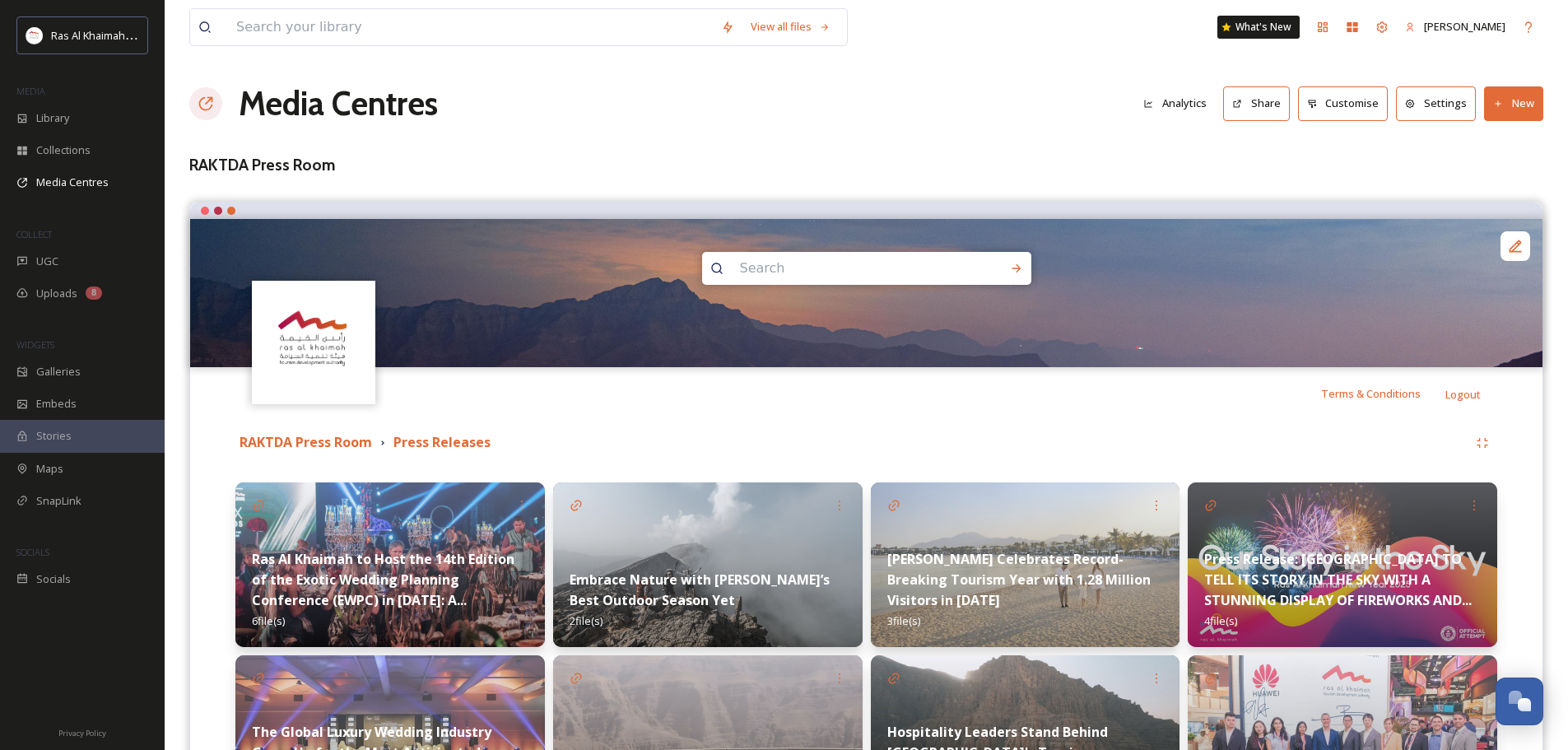
click at [1497, 102] on icon at bounding box center [1499, 104] width 11 height 11
click at [1492, 168] on span "Add Album" at bounding box center [1508, 174] width 54 height 16
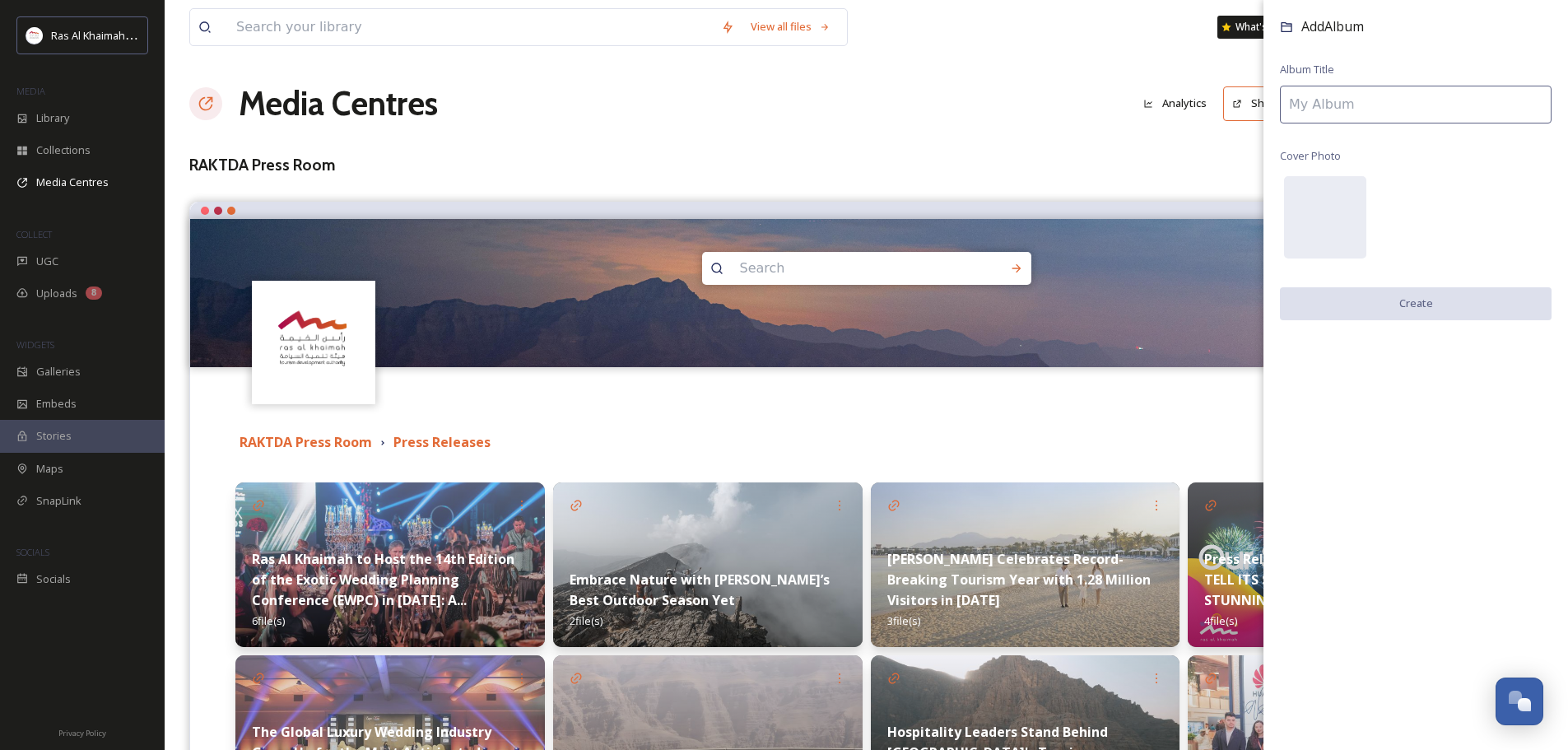
click at [1327, 104] on input at bounding box center [1416, 104] width 271 height 38
paste input "[PERSON_NAME] JOINS TWO OF THE WORLD’S MOST EXCLUSIVE LUXURY TRAVEL NETWORKS"
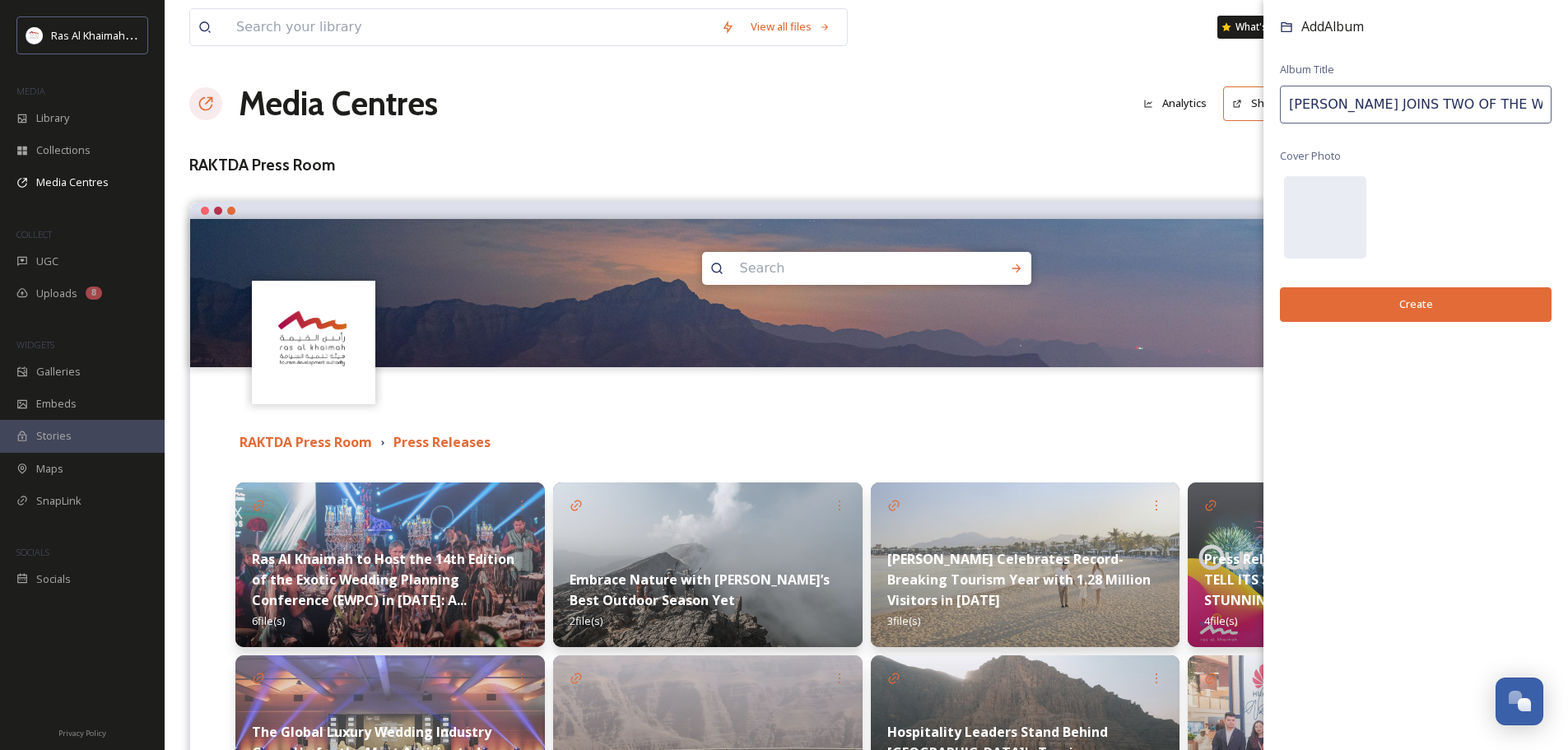
scroll to position [0, 306]
click at [1332, 106] on input "[PERSON_NAME] JOINS TWO OF THE WORLD’S MOST EXCLUSIVE LUXURY TRAVEL NETWORKS" at bounding box center [1416, 104] width 271 height 38
paste input "as [PERSON_NAME] Joins Two of The World’s Most Exclusive Luxury Travel Networks"
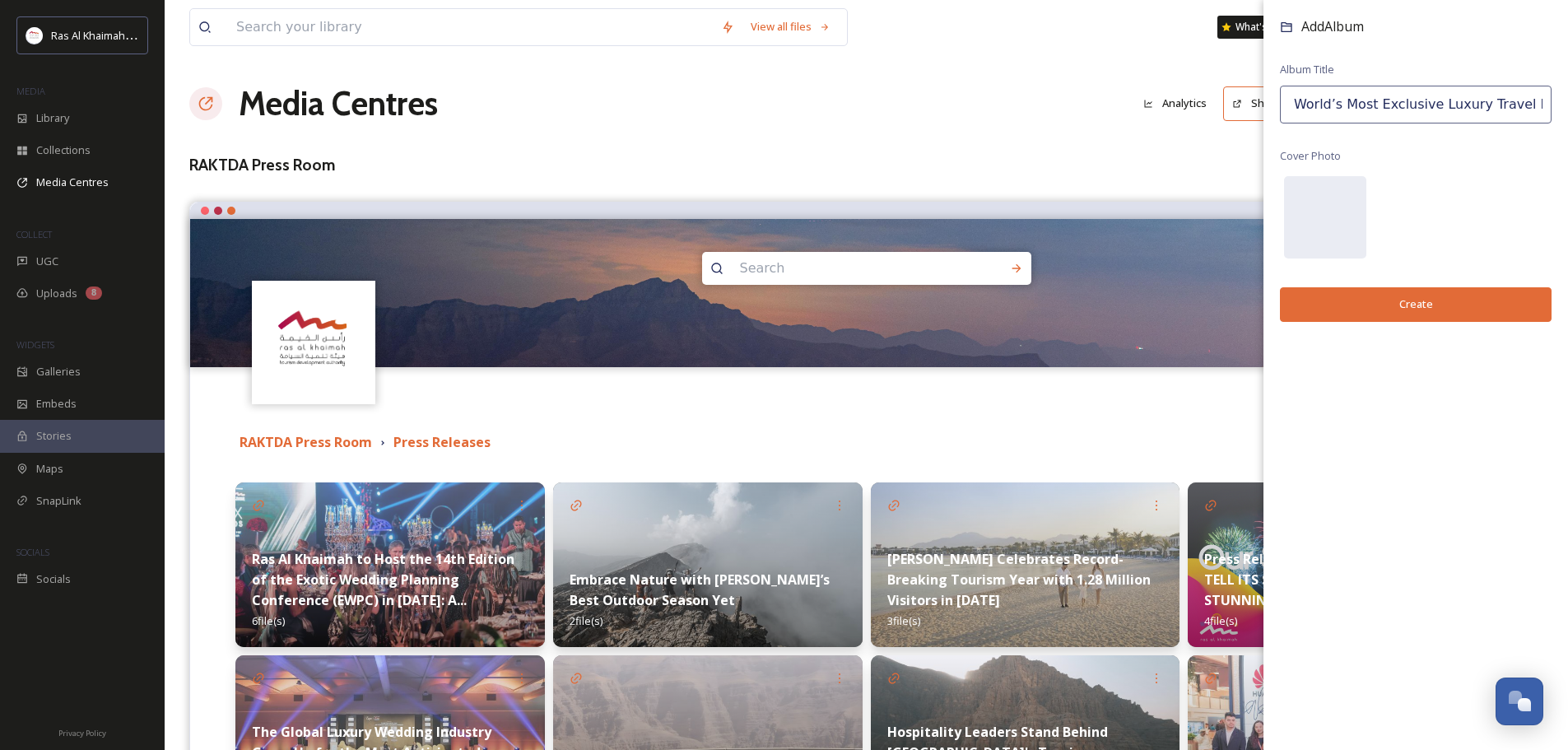
type input "Ras Al Khaimah Joins Two of The World’s Most Exclusive Luxury Travel Networks"
click at [1364, 310] on button "Create" at bounding box center [1416, 304] width 271 height 33
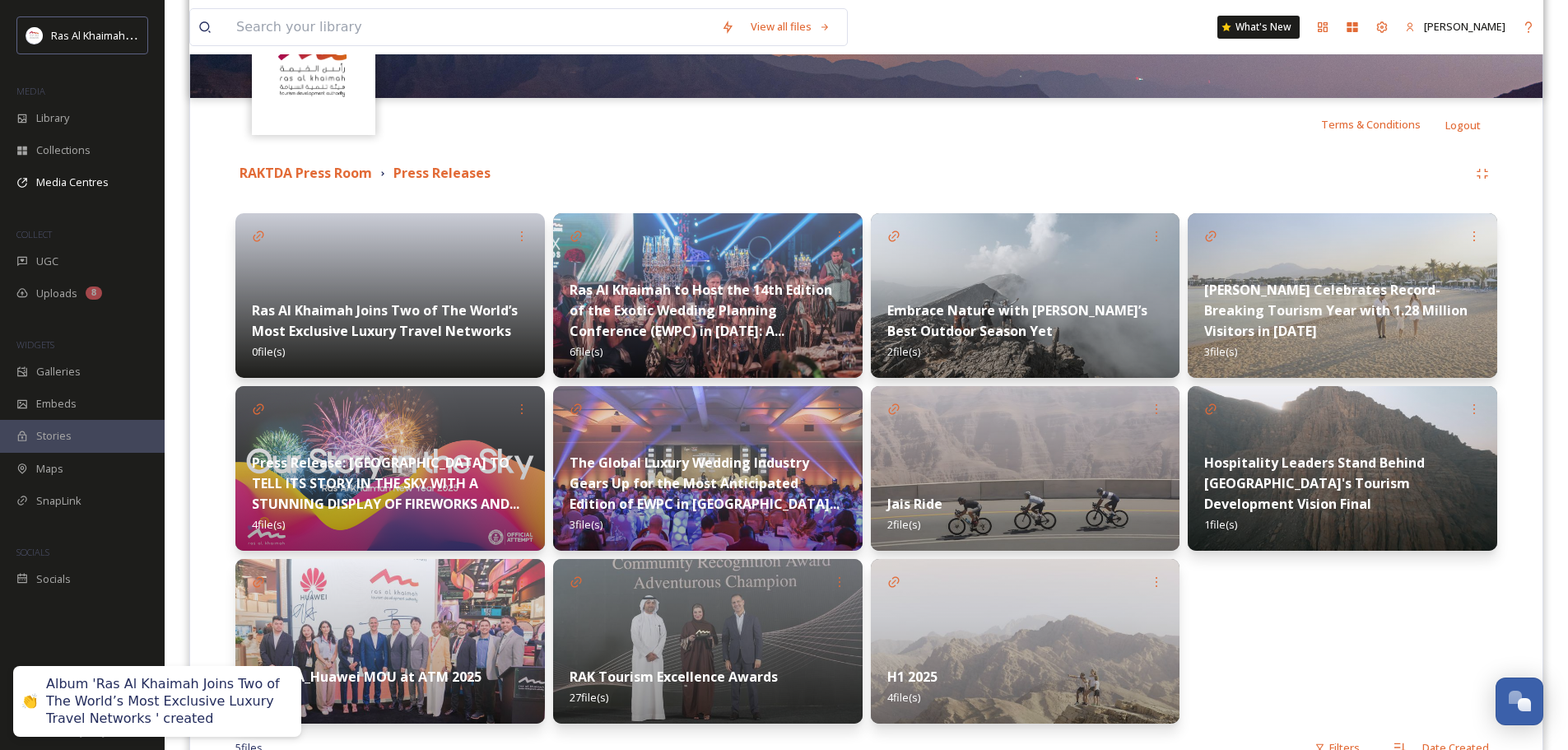
scroll to position [329, 0]
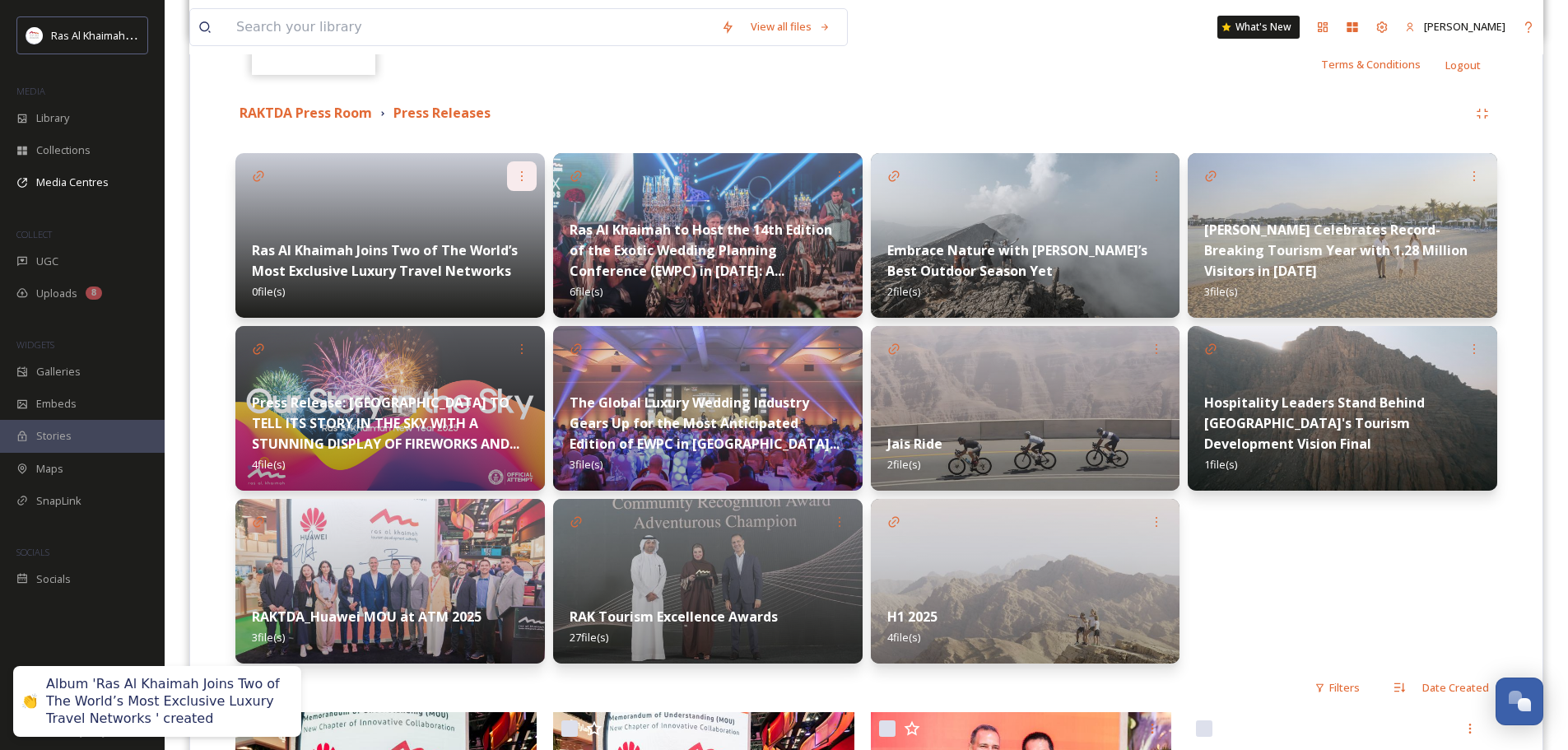
click at [524, 167] on div at bounding box center [522, 177] width 30 height 30
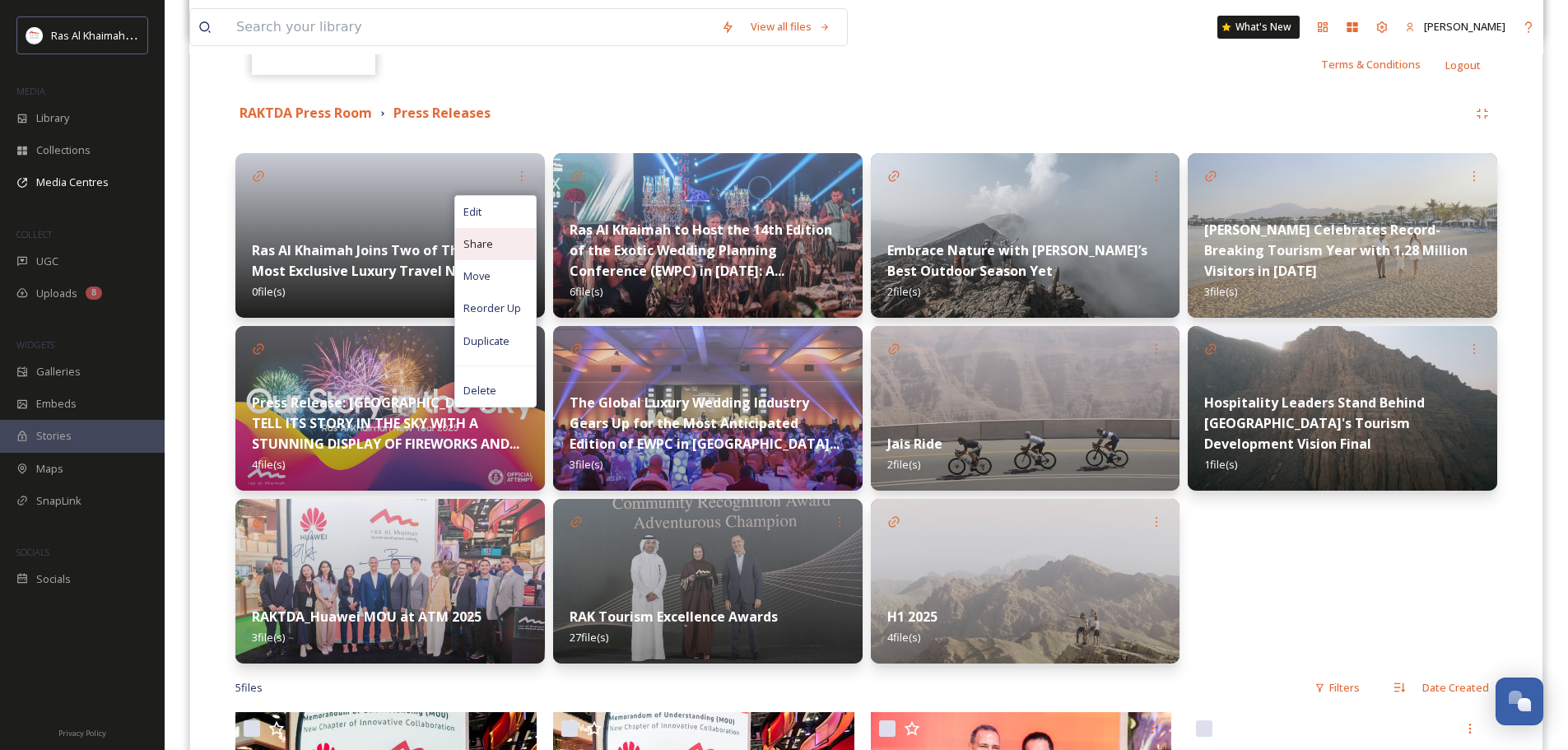
click at [494, 235] on div "Share" at bounding box center [495, 243] width 81 height 33
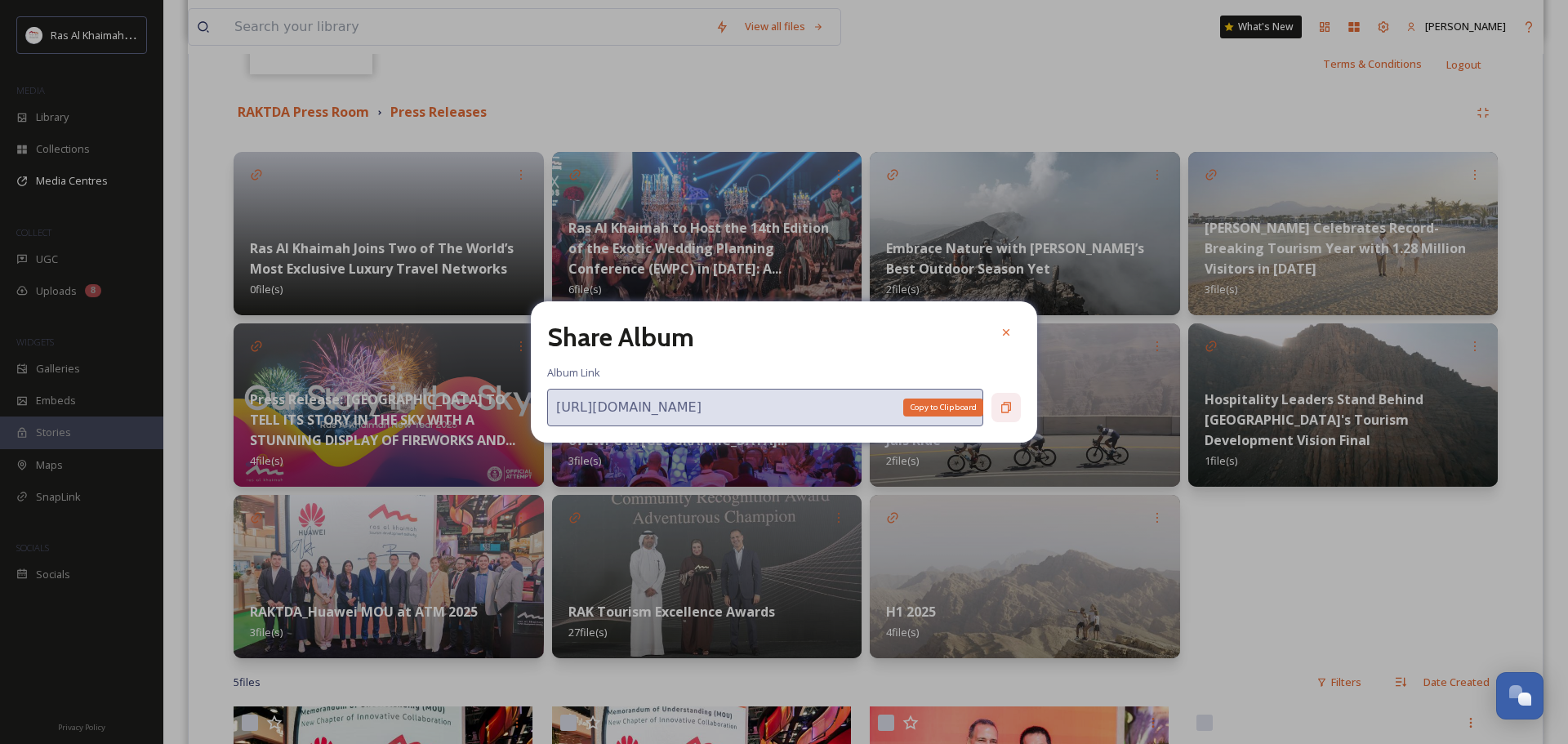
click at [1004, 413] on icon at bounding box center [1006, 407] width 13 height 13
click at [1008, 337] on icon at bounding box center [1006, 332] width 13 height 13
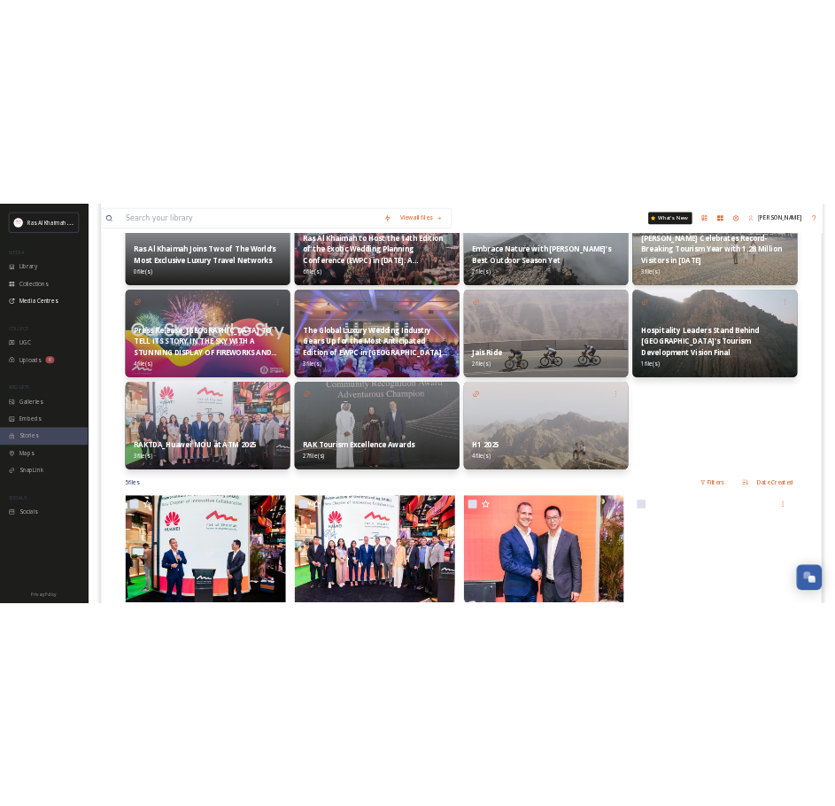
scroll to position [266, 0]
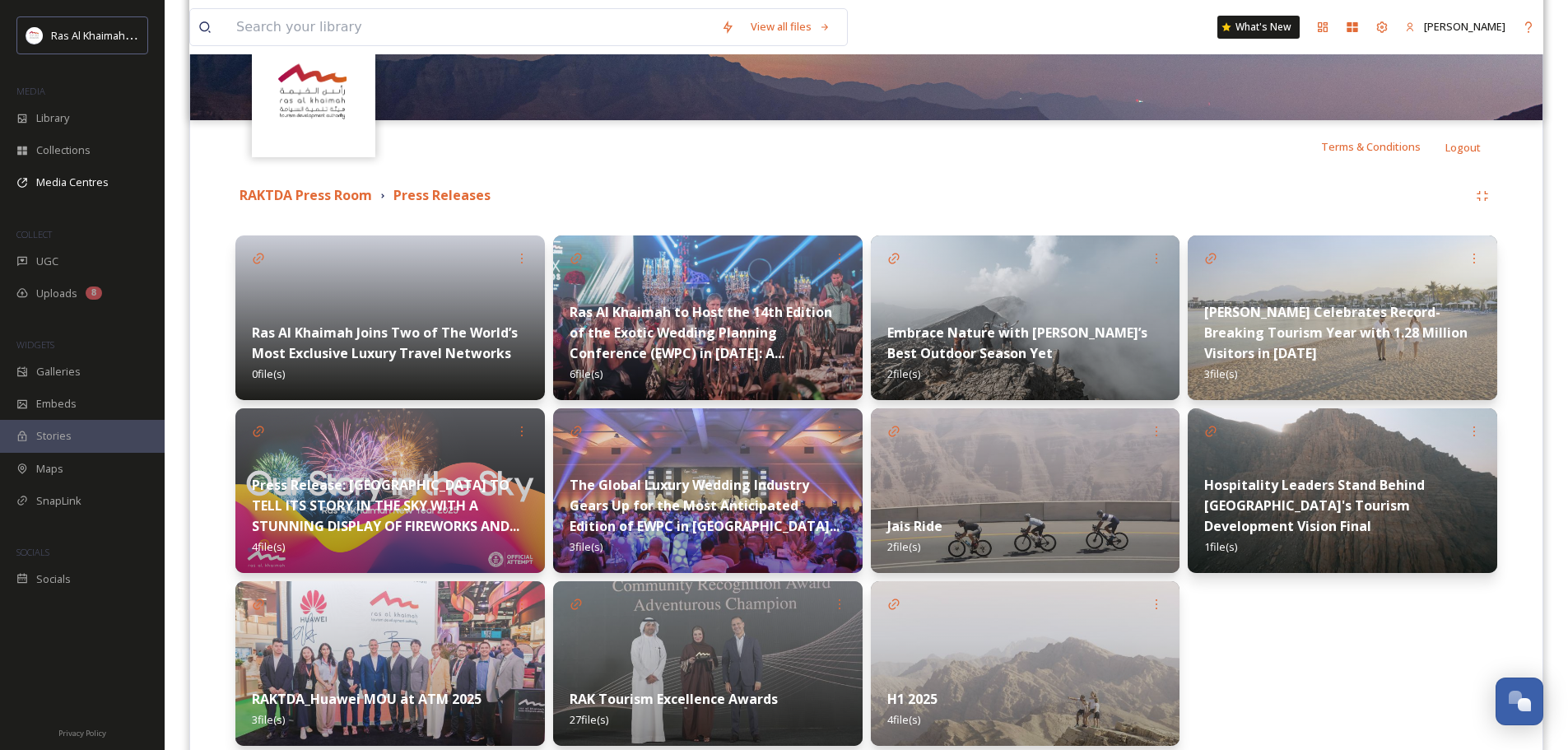
drag, startPoint x: 691, startPoint y: 204, endPoint x: 741, endPoint y: 178, distance: 56.4
click at [691, 204] on div "RAKTDA Press Room Press Releases" at bounding box center [851, 195] width 1232 height 20
